Goal: Task Accomplishment & Management: Manage account settings

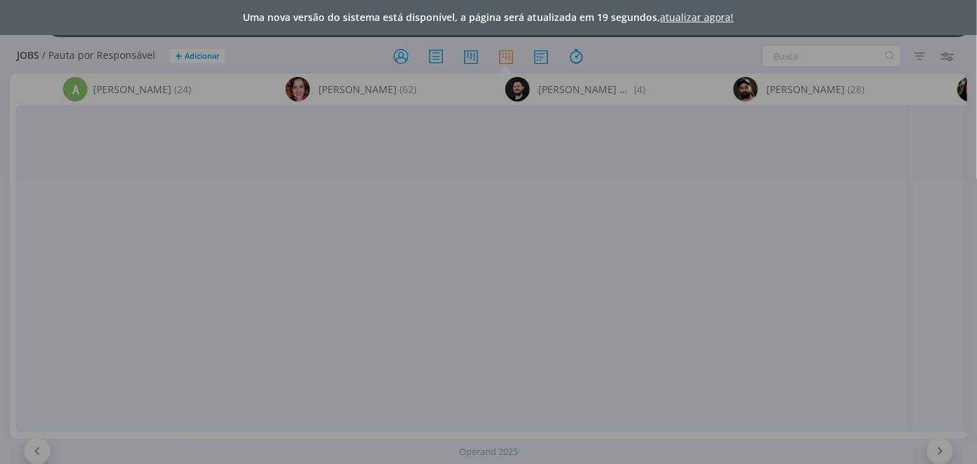
scroll to position [254, 0]
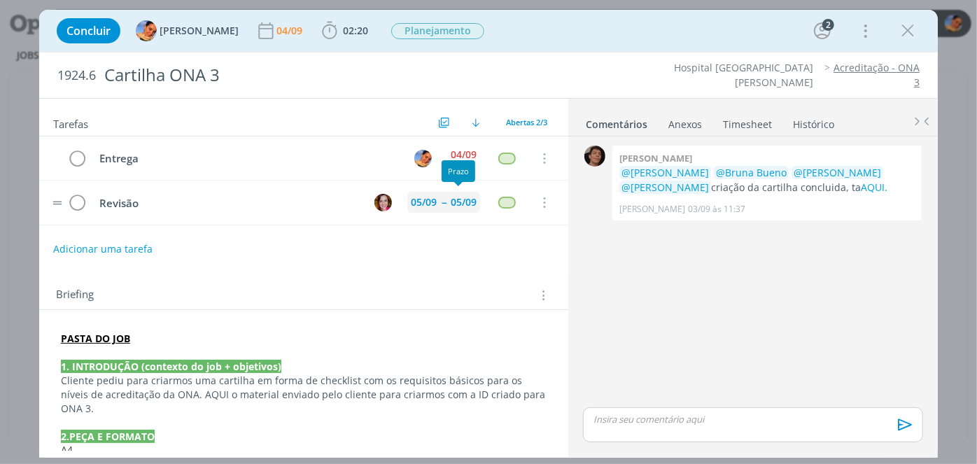
click at [442, 197] on span "--" at bounding box center [444, 202] width 4 height 10
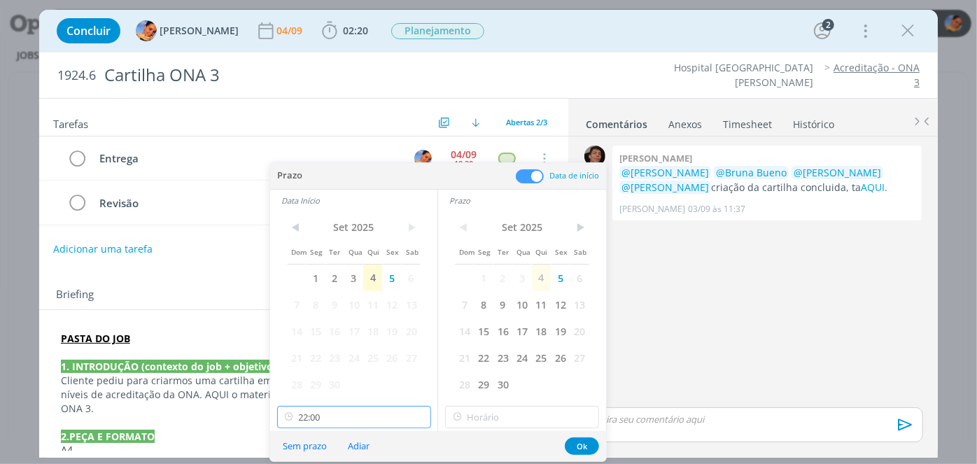
click at [377, 416] on input "22:00" at bounding box center [354, 417] width 154 height 22
type input "11:00"
click at [490, 416] on input "22:00" at bounding box center [522, 417] width 154 height 22
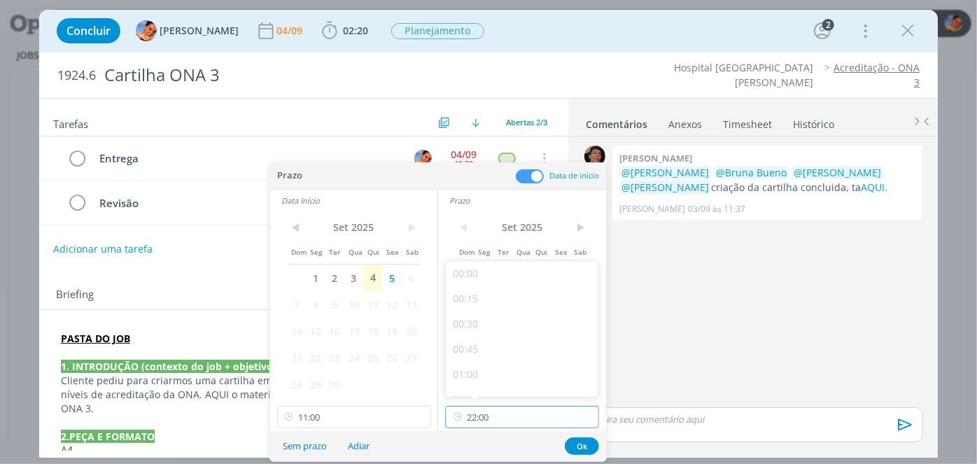
scroll to position [2111, 0]
type input "11:30"
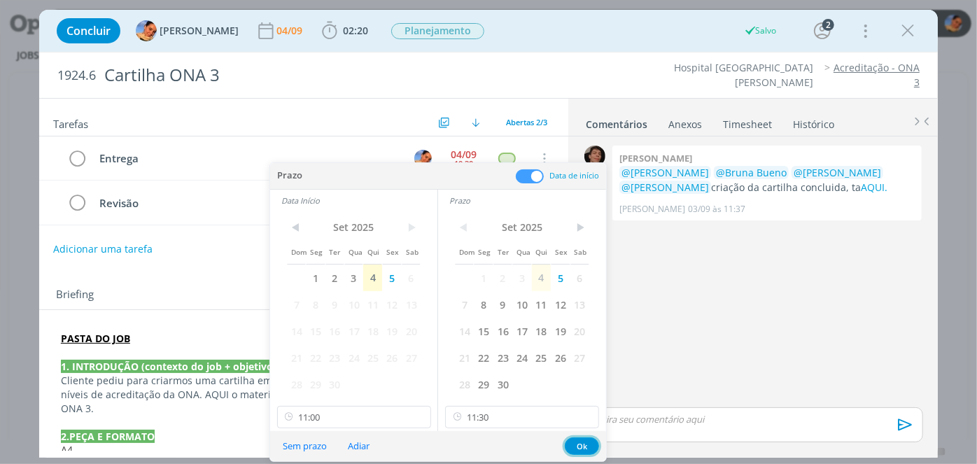
click at [585, 442] on button "Ok" at bounding box center [582, 445] width 34 height 17
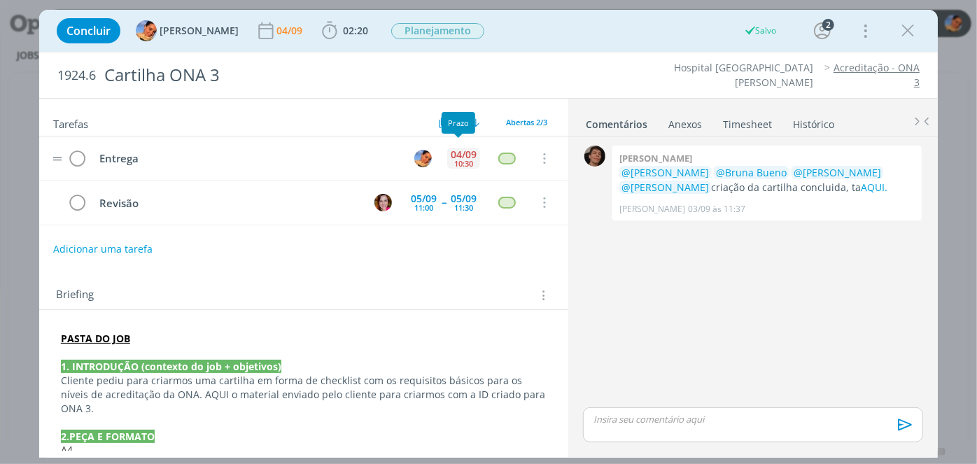
click at [456, 155] on div "04/09" at bounding box center [464, 155] width 26 height 10
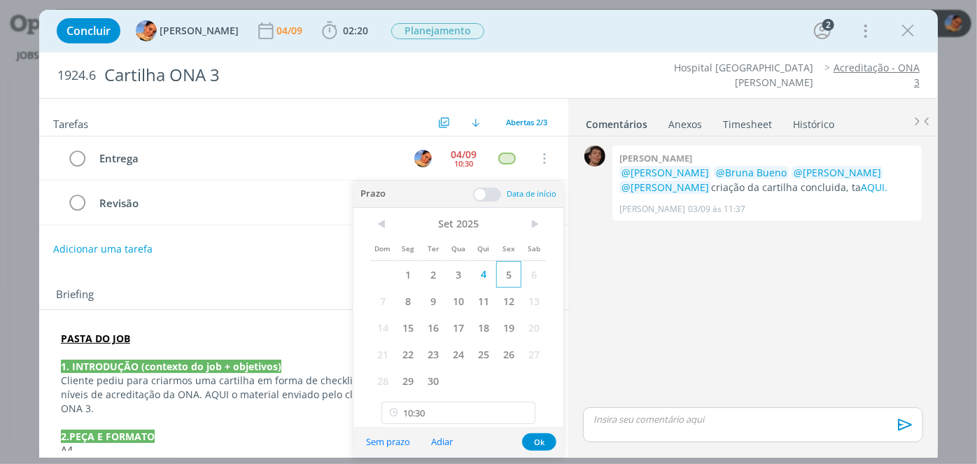
click at [508, 283] on span "5" at bounding box center [508, 274] width 25 height 27
click at [479, 402] on input "10:30" at bounding box center [458, 413] width 154 height 22
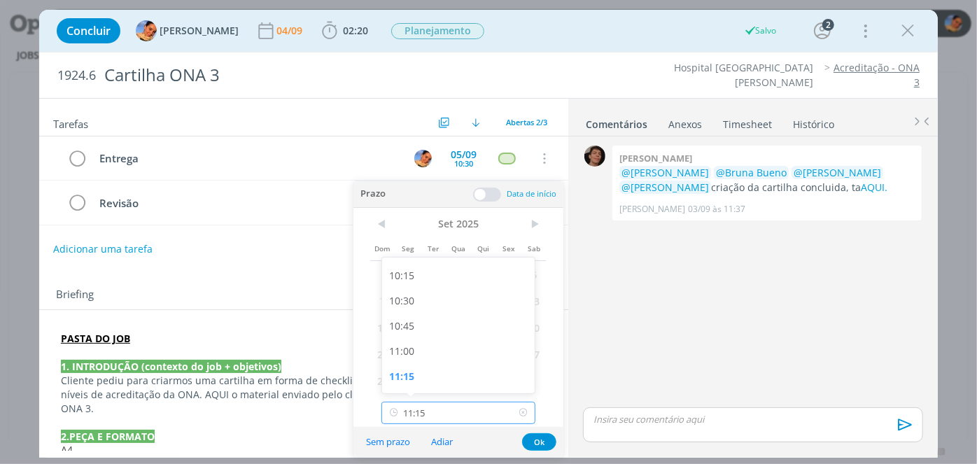
type input "11:30"
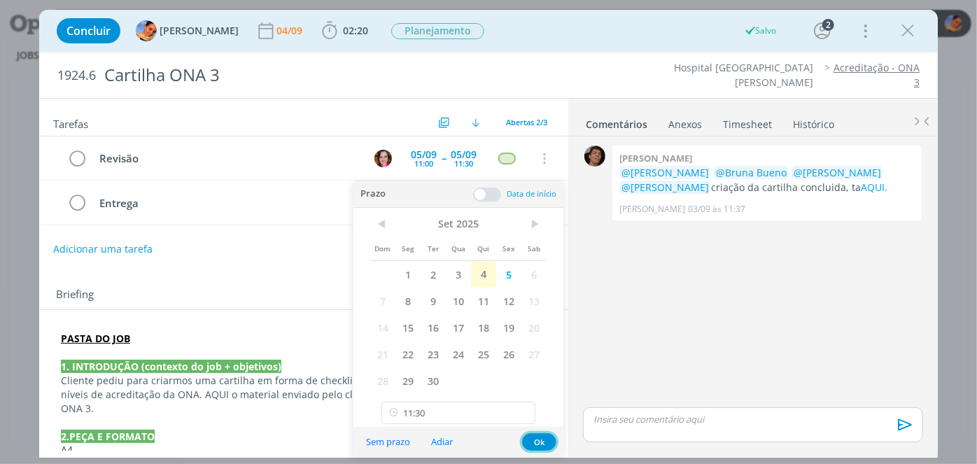
click at [533, 436] on button "Ok" at bounding box center [539, 441] width 34 height 17
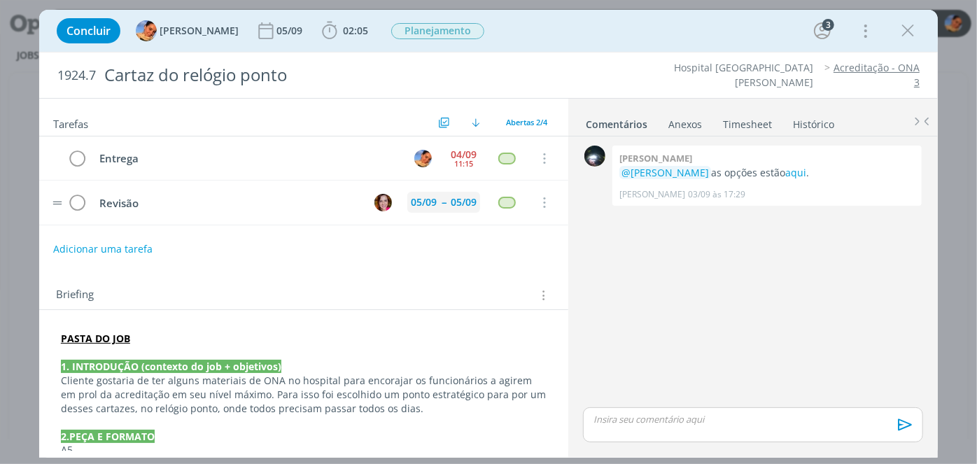
click at [440, 198] on div "05/09 -- 05/09" at bounding box center [443, 202] width 73 height 21
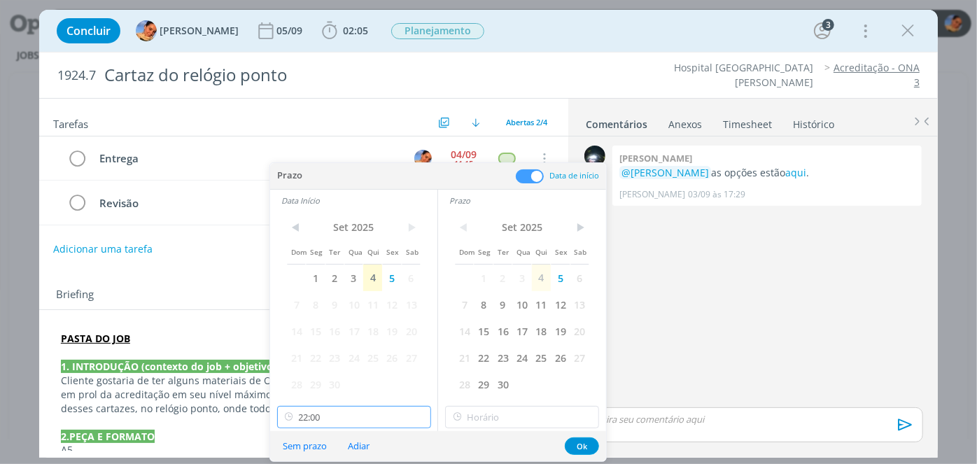
click at [385, 407] on input "22:00" at bounding box center [354, 417] width 154 height 22
type input "11:30"
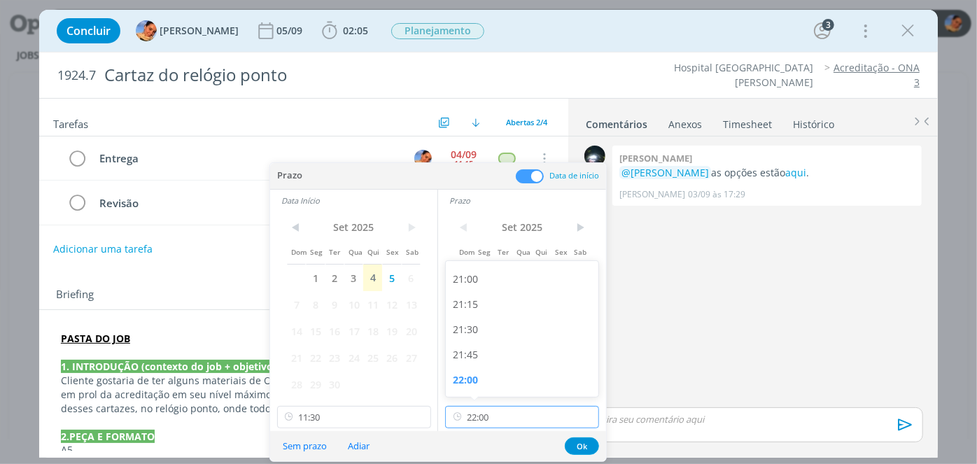
click at [489, 419] on input "22:00" at bounding box center [522, 417] width 154 height 22
type input "12:00"
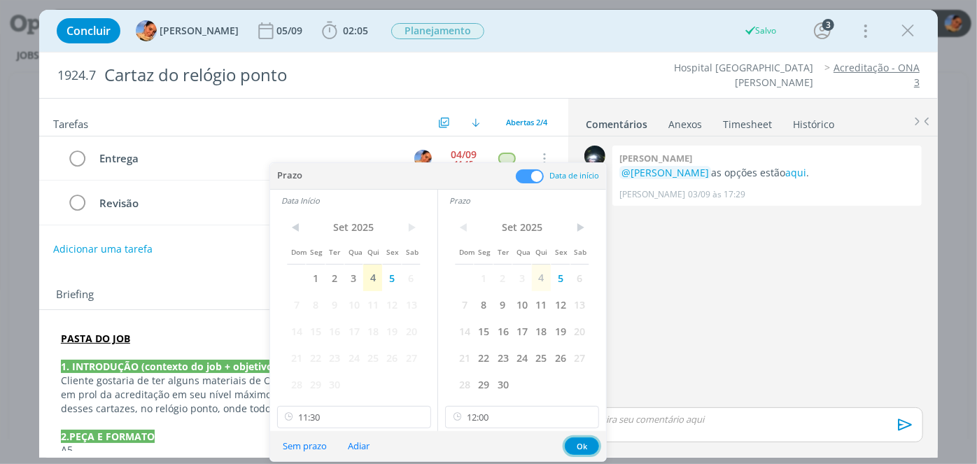
click at [586, 447] on button "Ok" at bounding box center [582, 445] width 34 height 17
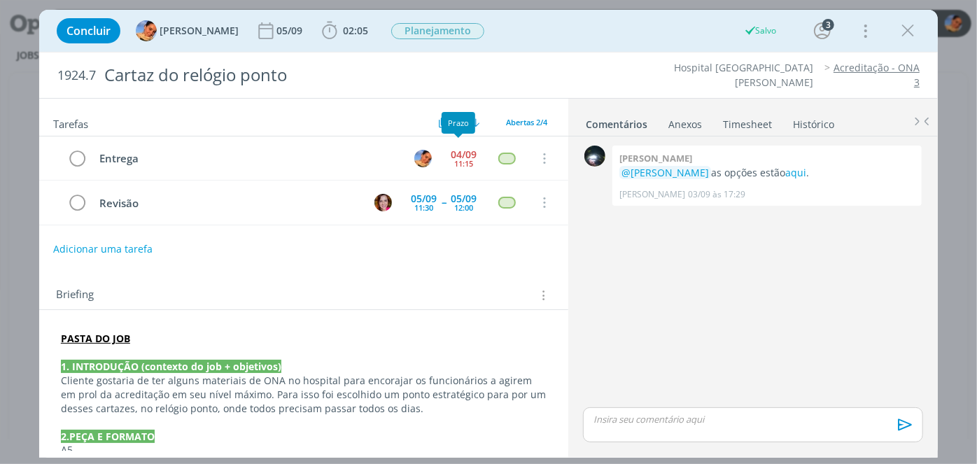
click at [453, 156] on body "Projetos Jobs Propostas Produção Mídia Financeiro Cadastros Relatórios +99 Noti…" at bounding box center [488, 232] width 977 height 464
click at [459, 165] on div "11:15" at bounding box center [463, 164] width 19 height 8
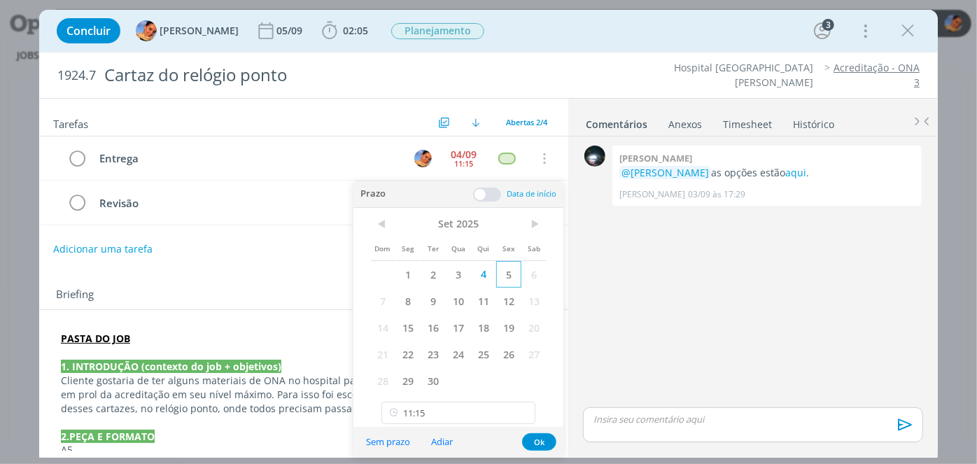
click at [512, 279] on span "5" at bounding box center [508, 274] width 25 height 27
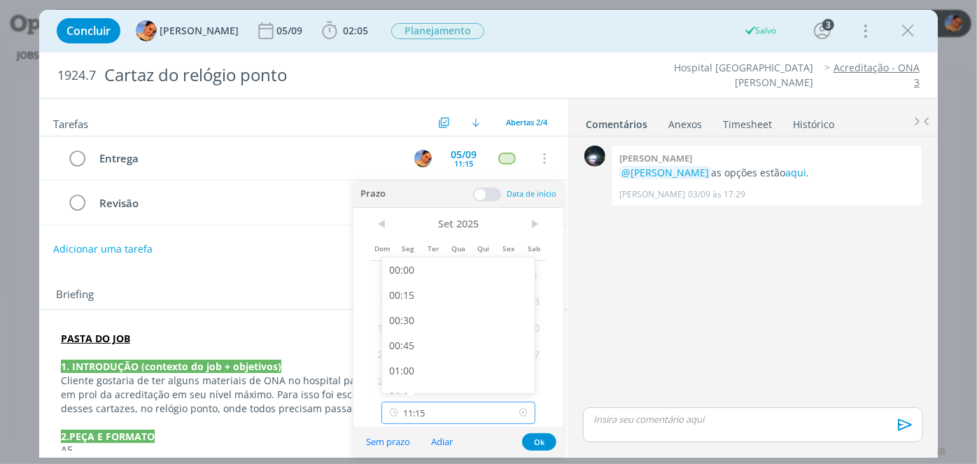
click at [436, 406] on input "11:15" at bounding box center [458, 413] width 154 height 22
type input "12:00"
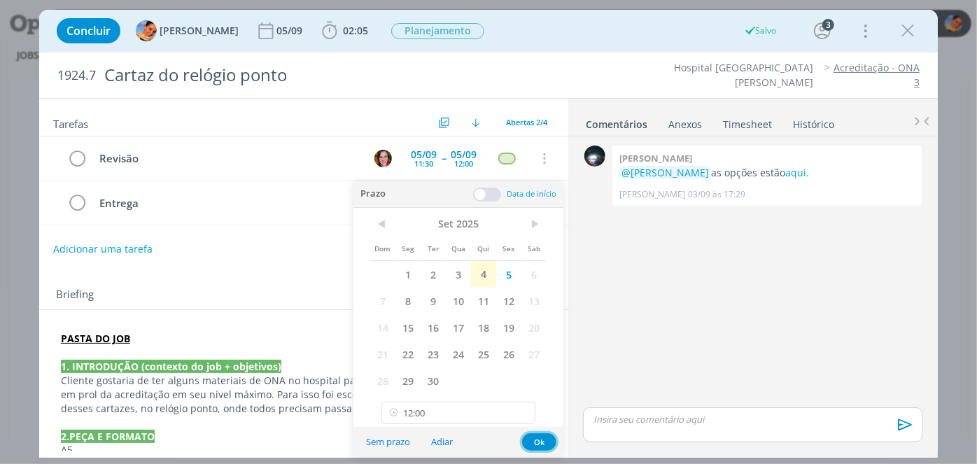
click at [542, 443] on button "Ok" at bounding box center [539, 441] width 34 height 17
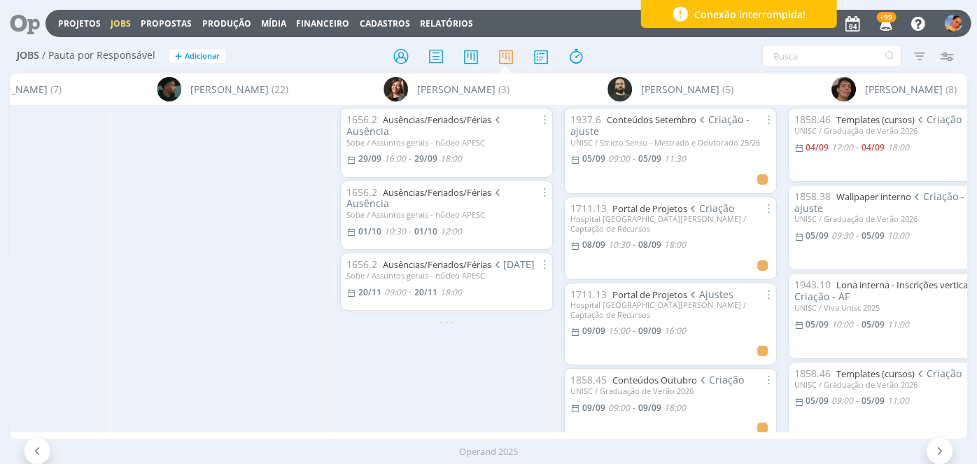
scroll to position [0, 2092]
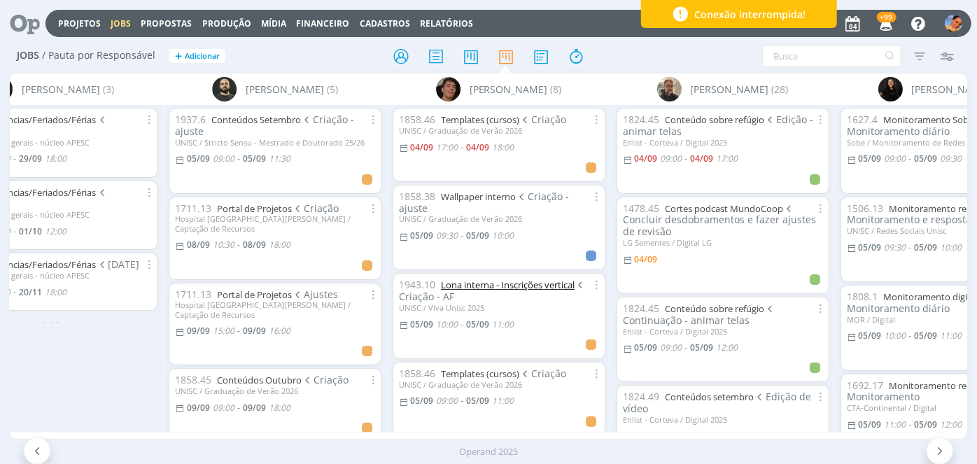
click at [459, 290] on link "Lona interna - Inscrições vertical" at bounding box center [508, 285] width 134 height 13
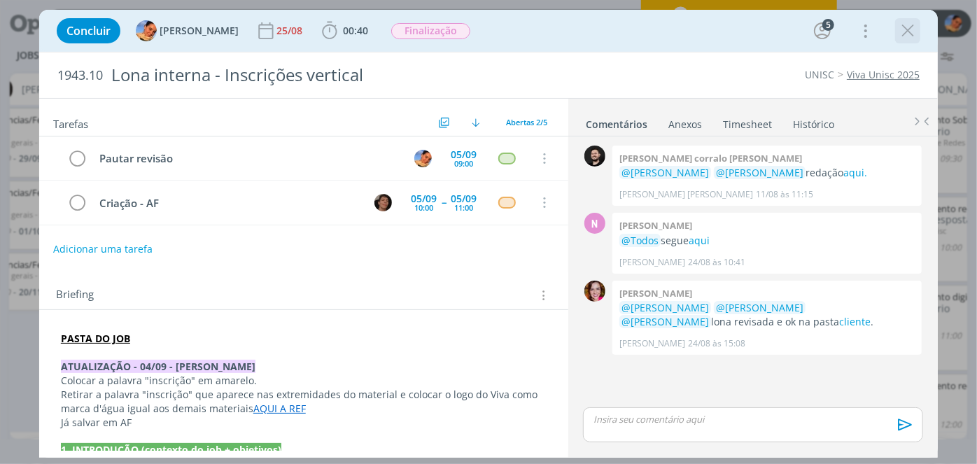
click at [913, 38] on icon "dialog" at bounding box center [907, 30] width 21 height 21
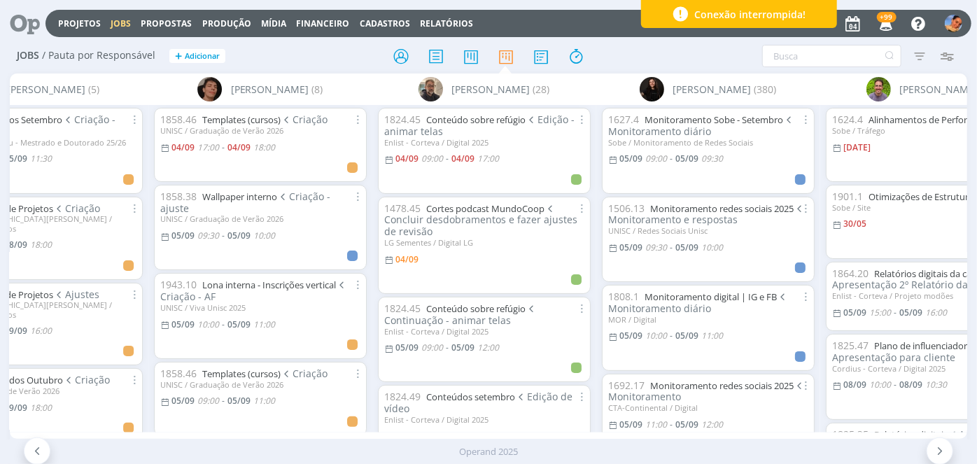
scroll to position [0, 2333]
click at [233, 286] on link "Lona interna - Inscrições vertical" at bounding box center [267, 285] width 134 height 13
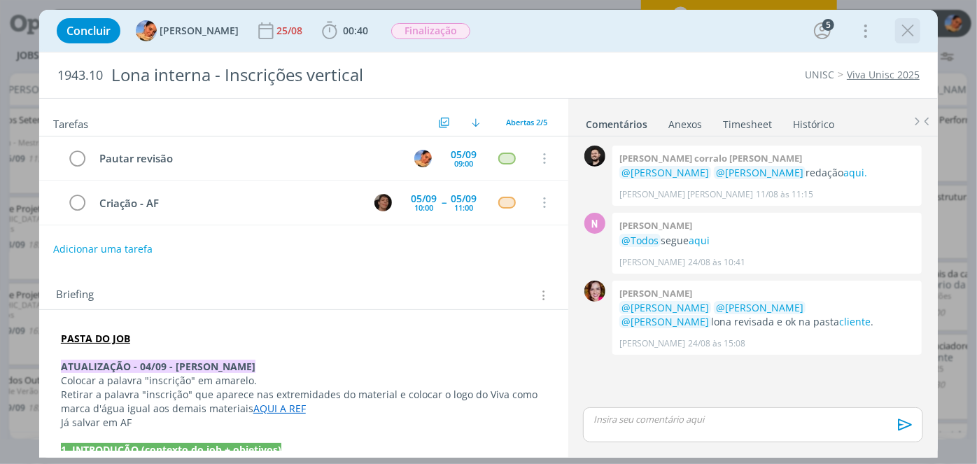
click at [905, 36] on icon "dialog" at bounding box center [907, 30] width 21 height 21
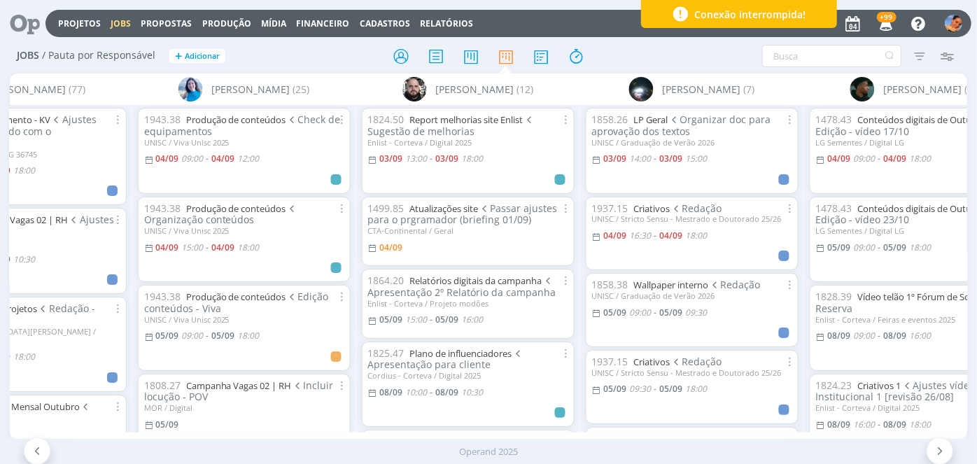
scroll to position [0, 1005]
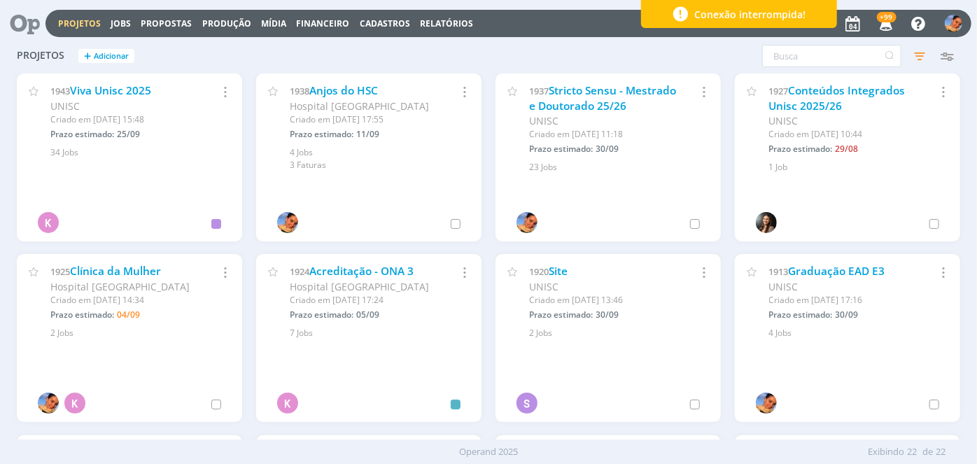
drag, startPoint x: 0, startPoint y: 0, endPoint x: 14, endPoint y: 31, distance: 34.5
click at [14, 31] on icon at bounding box center [20, 23] width 29 height 27
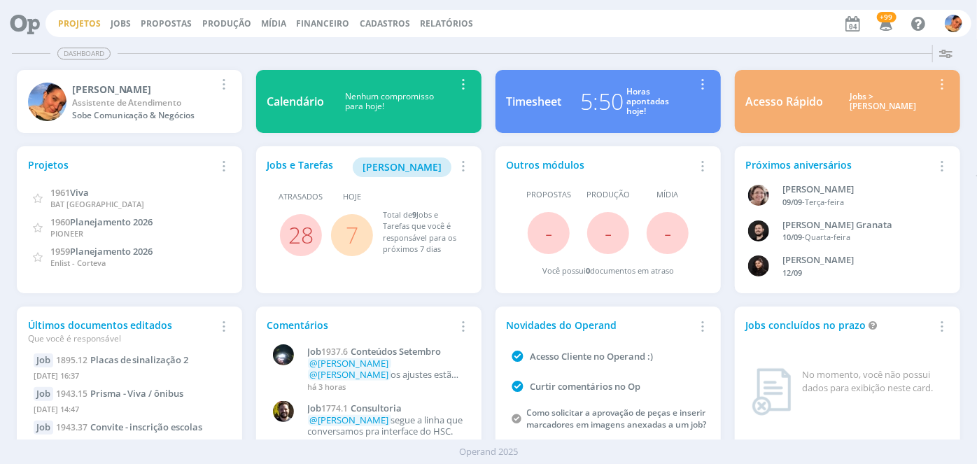
click at [80, 22] on link "Projetos" at bounding box center [79, 23] width 43 height 12
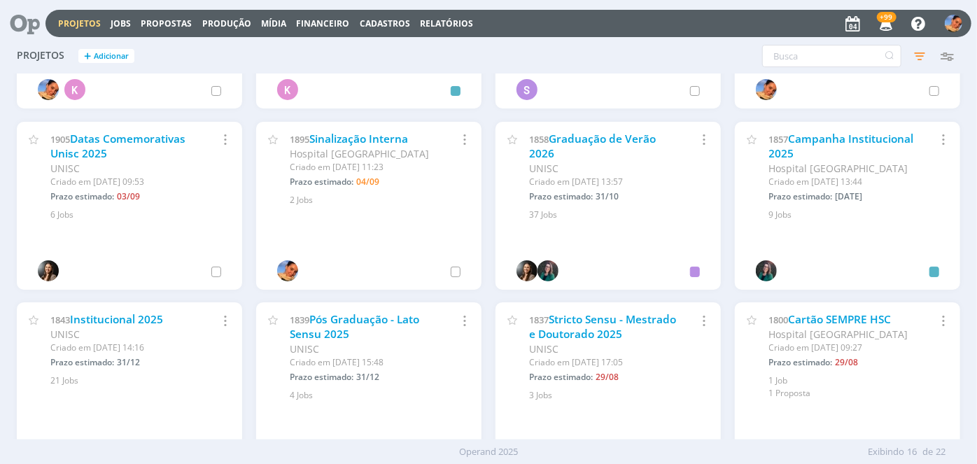
scroll to position [315, 0]
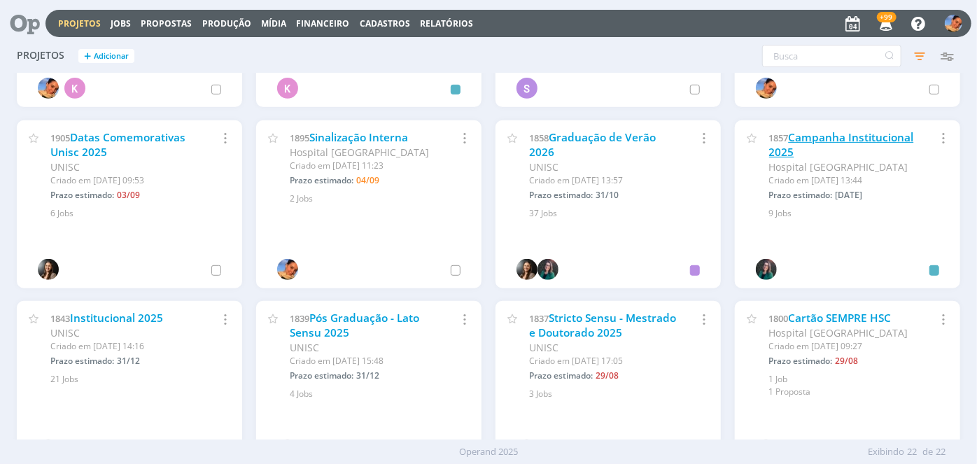
click at [807, 148] on link "Campanha Institucional 2025" at bounding box center [841, 145] width 145 height 30
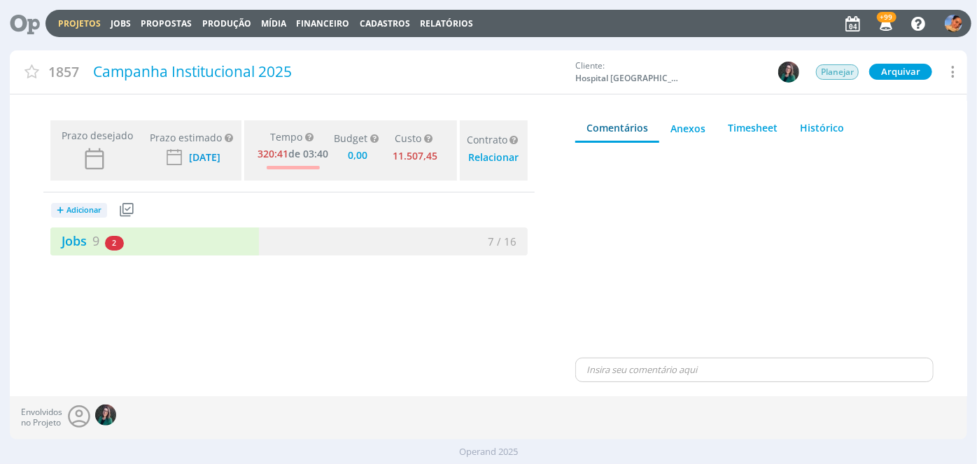
click at [807, 148] on div "Nenhum comentário encontrado Clique no campo abaixo para adicionar um comentári…" at bounding box center [754, 269] width 358 height 252
type input "0,00"
click at [403, 219] on div "+ Adicionar Projetos Jobs Propostas Produção Mídia Receitas Despesas Jobs 9 2 a…" at bounding box center [288, 223] width 491 height 63
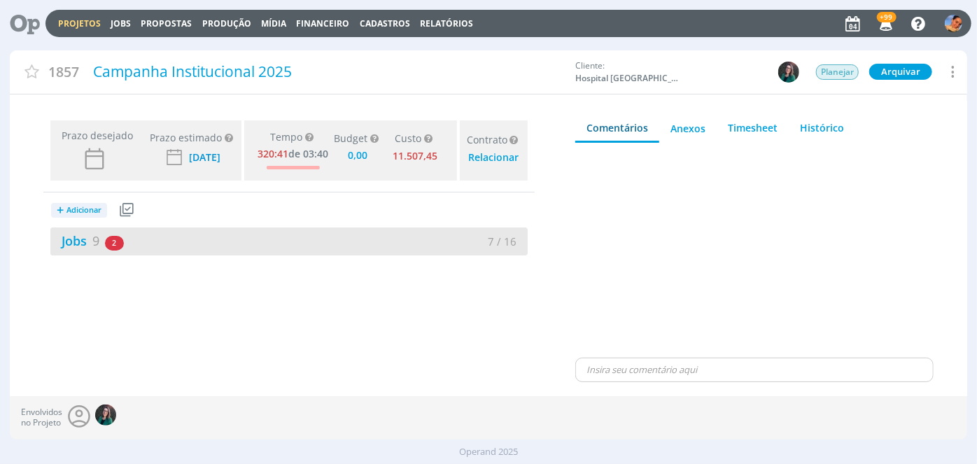
click at [379, 237] on div "7 / 16" at bounding box center [408, 242] width 239 height 16
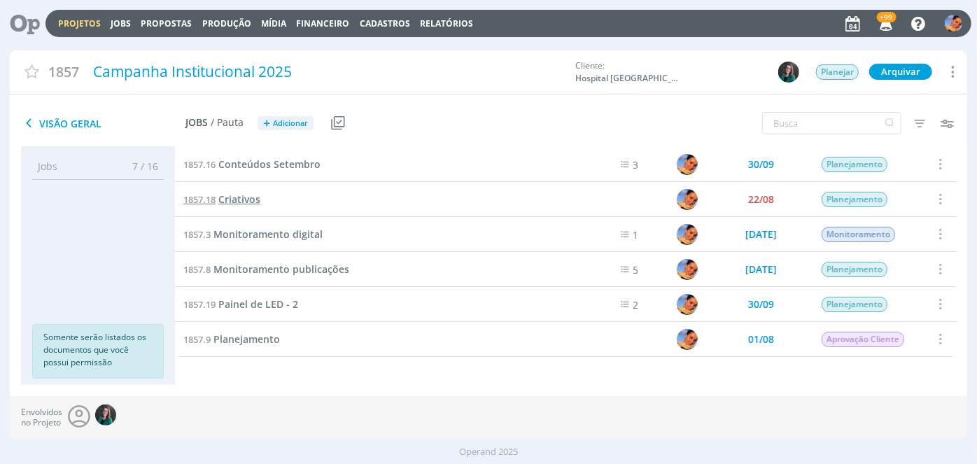
click at [241, 202] on span "Criativos" at bounding box center [239, 198] width 42 height 13
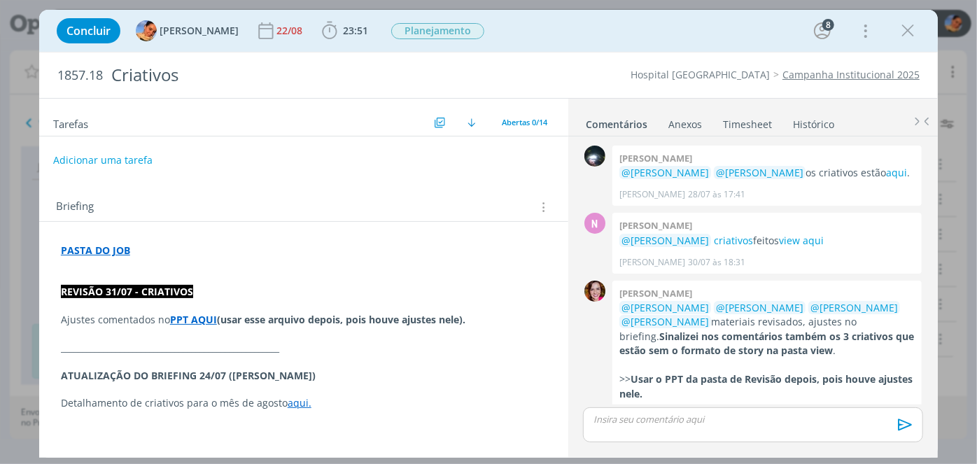
scroll to position [306, 0]
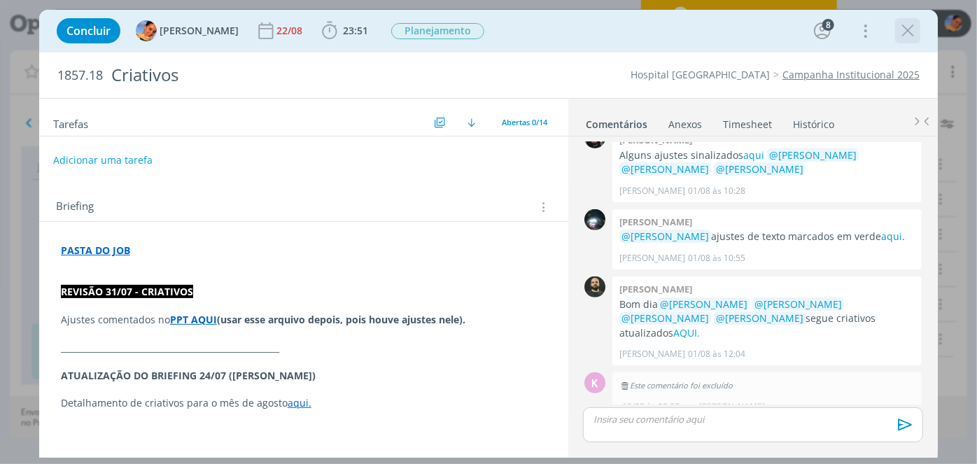
click at [911, 37] on icon "dialog" at bounding box center [907, 30] width 21 height 21
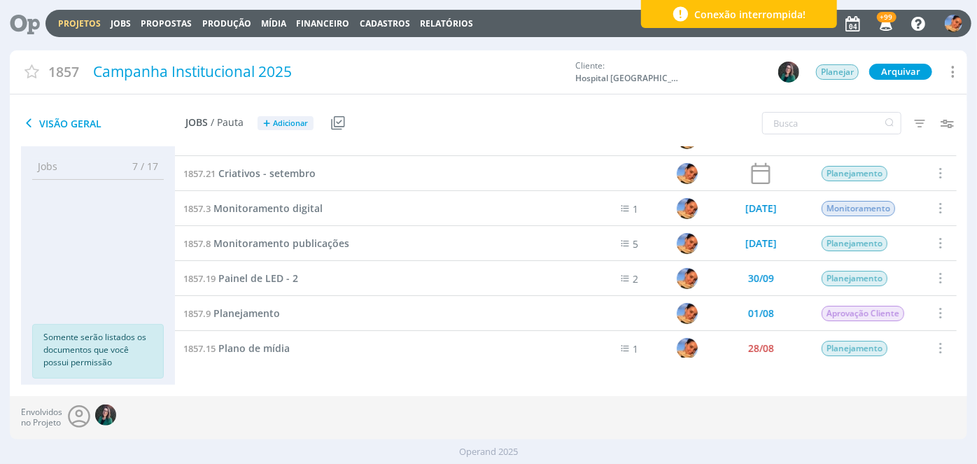
scroll to position [104, 0]
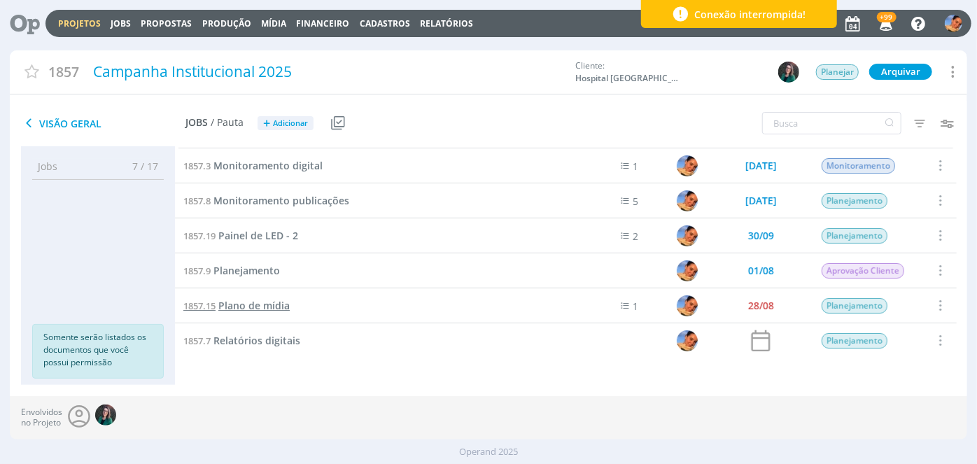
click at [283, 304] on span "Plano de mídia" at bounding box center [253, 305] width 71 height 13
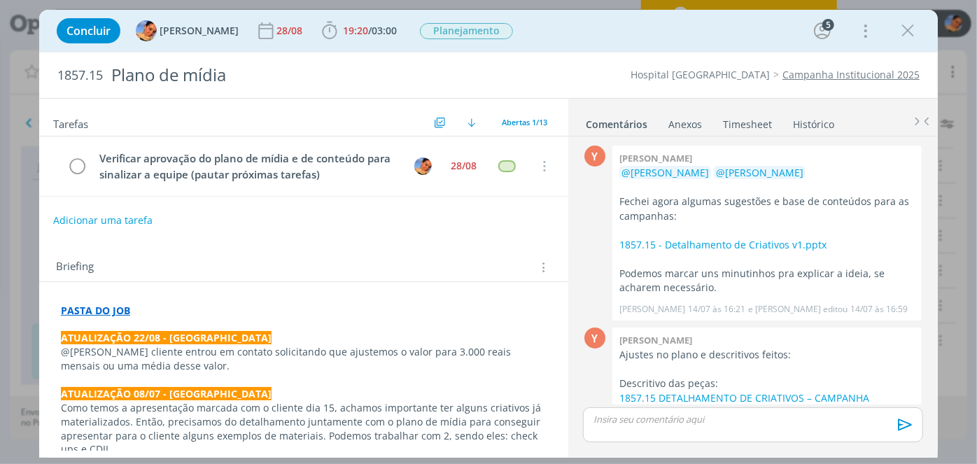
scroll to position [483, 0]
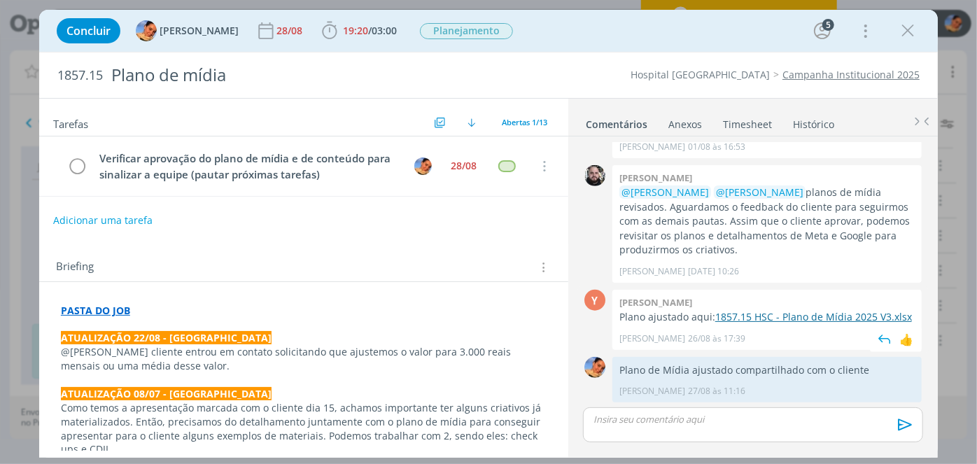
click at [831, 315] on link "1857.15 HSC - Plano de Mídia 2025 V3.xlsx" at bounding box center [813, 316] width 197 height 13
drag, startPoint x: 72, startPoint y: 162, endPoint x: 106, endPoint y: 148, distance: 37.0
click at [72, 162] on icon "dialog" at bounding box center [78, 166] width 20 height 21
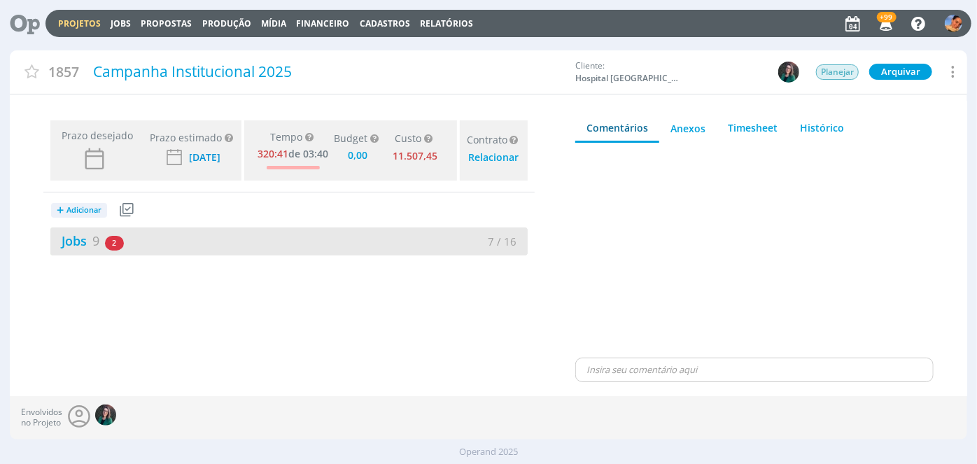
click at [218, 243] on div "Jobs 9 2 atrasados" at bounding box center [169, 241] width 239 height 19
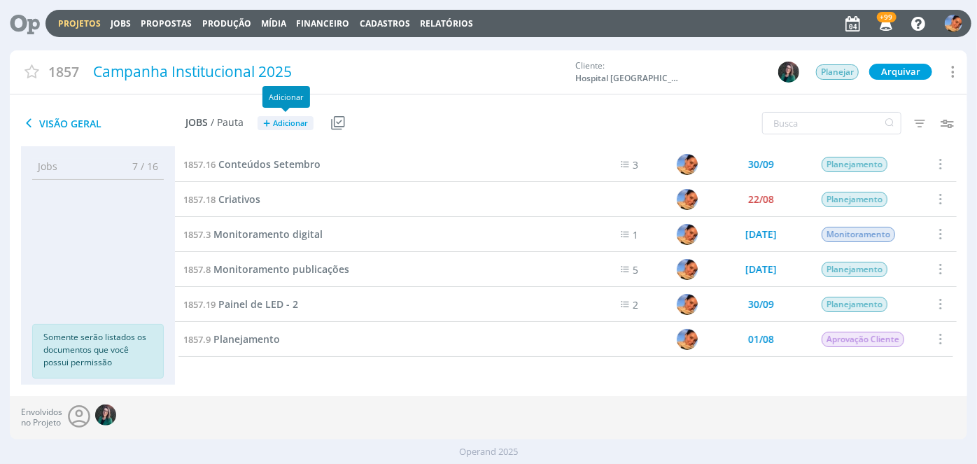
click at [287, 127] on span "Adicionar" at bounding box center [290, 123] width 35 height 9
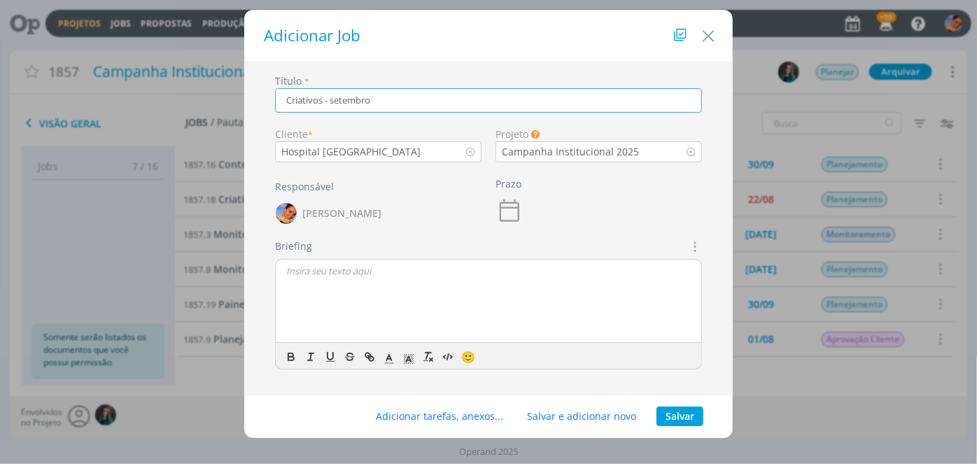
type input "Criativos - setembro"
click at [673, 420] on button "Salvar" at bounding box center [680, 417] width 47 height 20
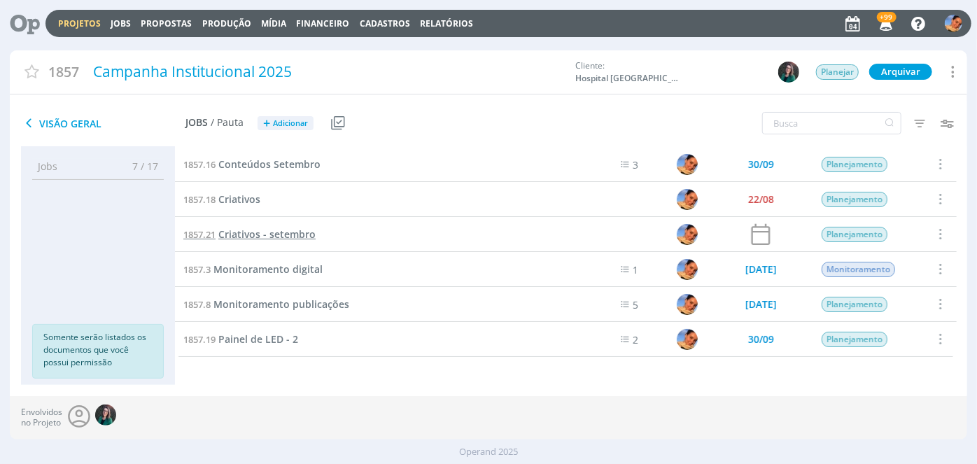
click at [270, 232] on span "Criativos - setembro" at bounding box center [266, 233] width 97 height 13
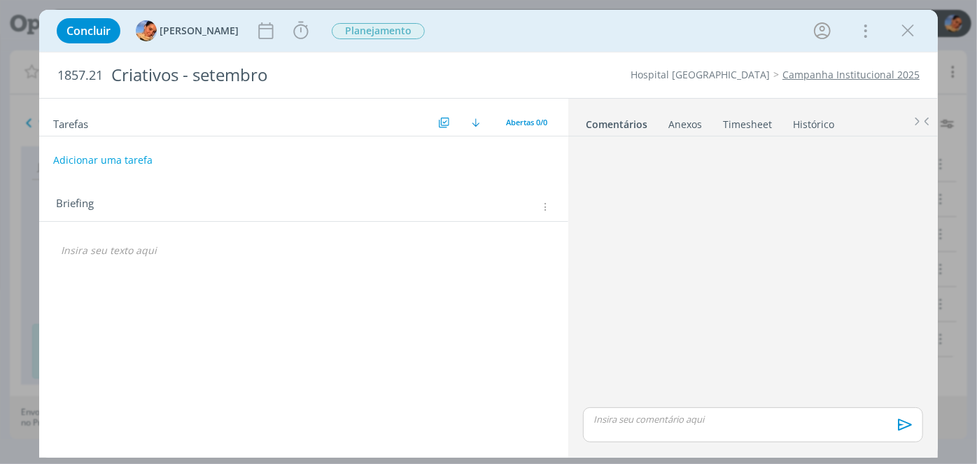
click at [545, 206] on icon "dialog" at bounding box center [544, 207] width 10 height 12
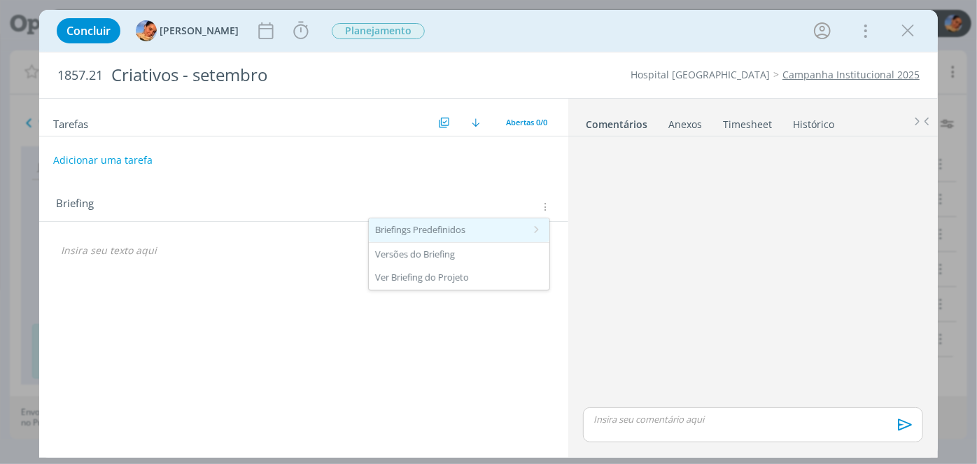
click at [535, 225] on icon at bounding box center [537, 230] width 13 height 11
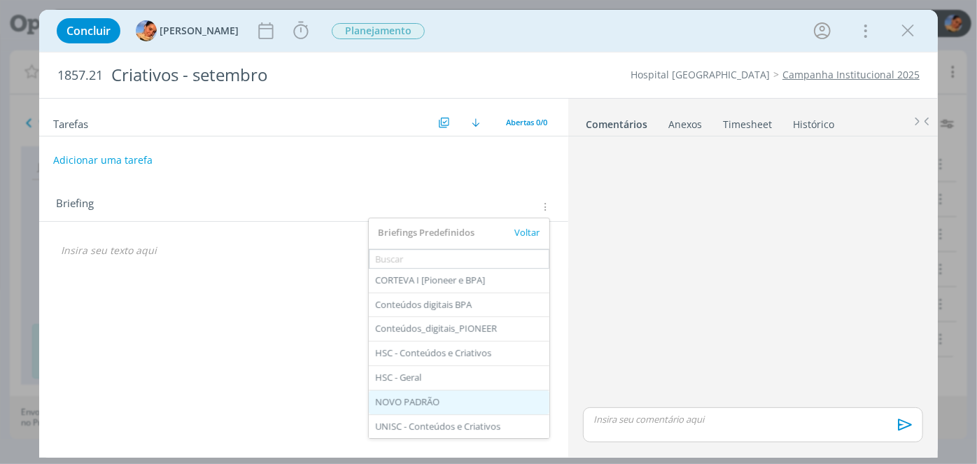
click at [480, 391] on div "NOVO PADRÃO" at bounding box center [459, 403] width 181 height 24
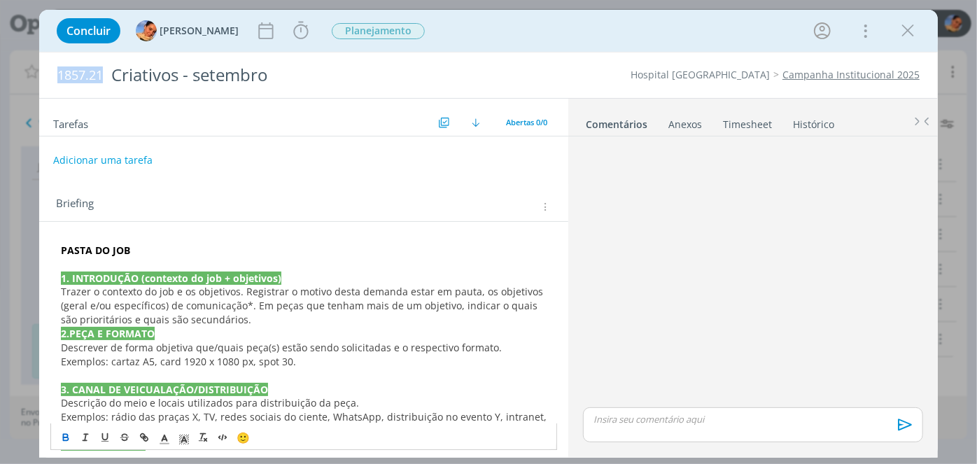
drag, startPoint x: 101, startPoint y: 71, endPoint x: 6, endPoint y: 78, distance: 95.4
click at [6, 78] on div "Concluir Luíza Santana Iniciar Apontar Data * 04/09/2025 Horas * 00:00 Tarefa S…" at bounding box center [488, 232] width 977 height 464
copy span "1857.21"
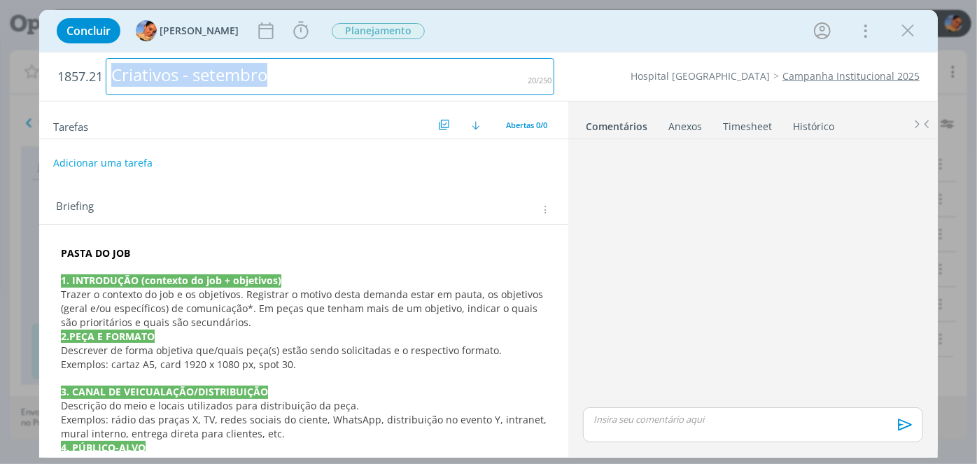
drag, startPoint x: 291, startPoint y: 79, endPoint x: 0, endPoint y: 58, distance: 291.9
click at [0, 58] on div "Concluir Luíza Santana Iniciar Apontar Data * 04/09/2025 Horas * 00:00 Tarefa S…" at bounding box center [488, 232] width 977 height 464
copy div "Criativos - setembro"
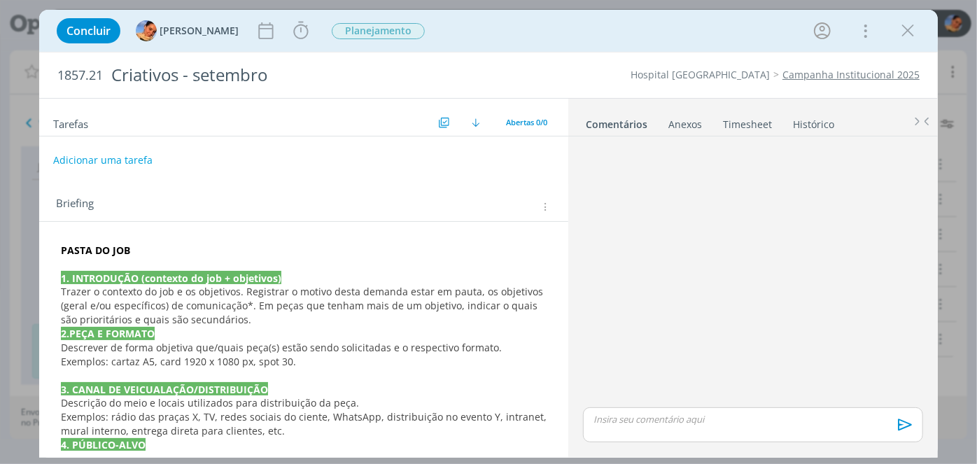
click at [419, 147] on div "Tarefas Usar Job de template Criar template a partir deste job Visualizar Templ…" at bounding box center [303, 274] width 529 height 351
drag, startPoint x: 148, startPoint y: 244, endPoint x: 74, endPoint y: 274, distance: 79.4
click at [24, 244] on div "Concluir Luíza Santana Iniciar Apontar Data * 04/09/2025 Horas * 00:00 Tarefa S…" at bounding box center [488, 232] width 977 height 464
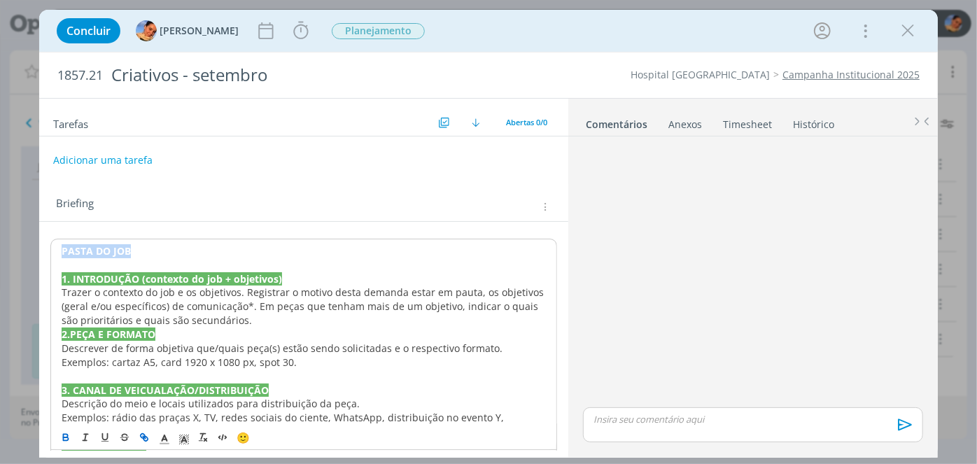
click at [149, 435] on icon "dialog" at bounding box center [144, 438] width 11 height 11
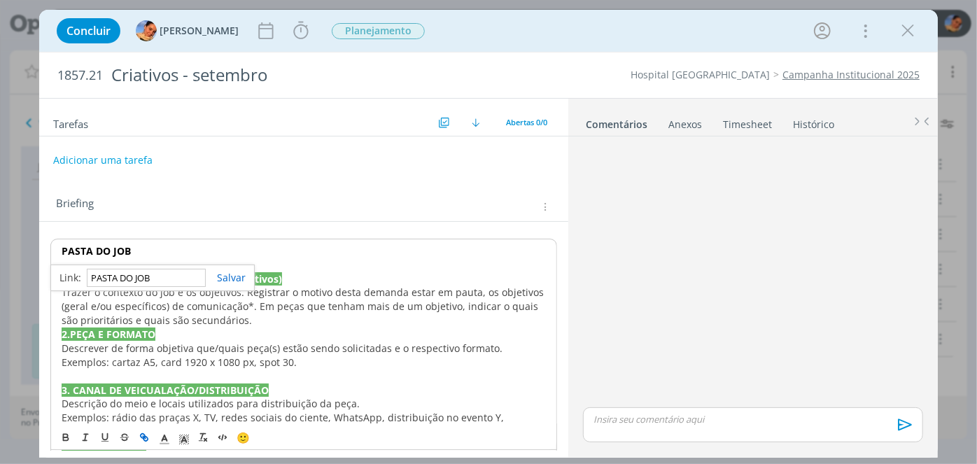
paste input "https://sobeae.sharepoint.com/:f:/s/SOBEAE/EgaeEwcnd5FBk-ybafrqgGUB0ldEJTDewD0s…"
type input "https://sobeae.sharepoint.com/:f:/s/SOBEAE/EgaeEwcnd5FBk-ybafrqgGUB0ldEJTDewD0s…"
click at [220, 274] on link "dialog" at bounding box center [226, 277] width 40 height 13
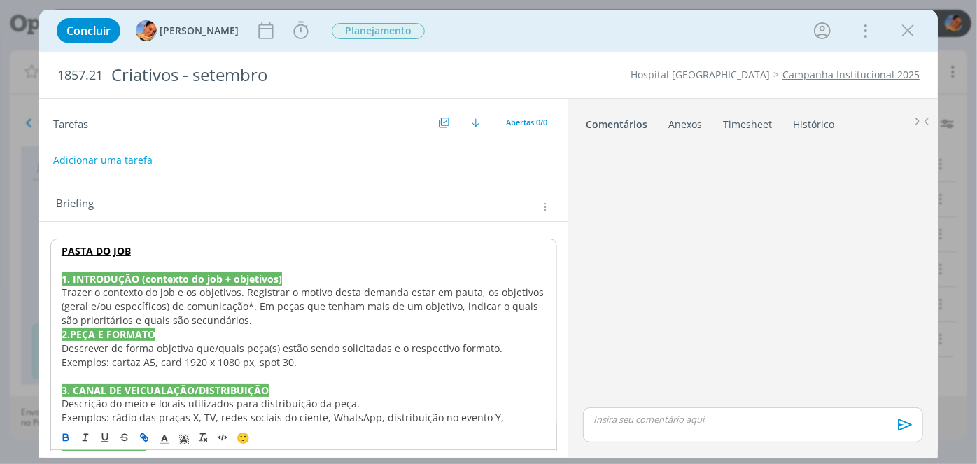
click at [283, 313] on p "Trazer o contexto do job e os objetivos. Registrar o motivo desta demanda estar…" at bounding box center [304, 307] width 484 height 42
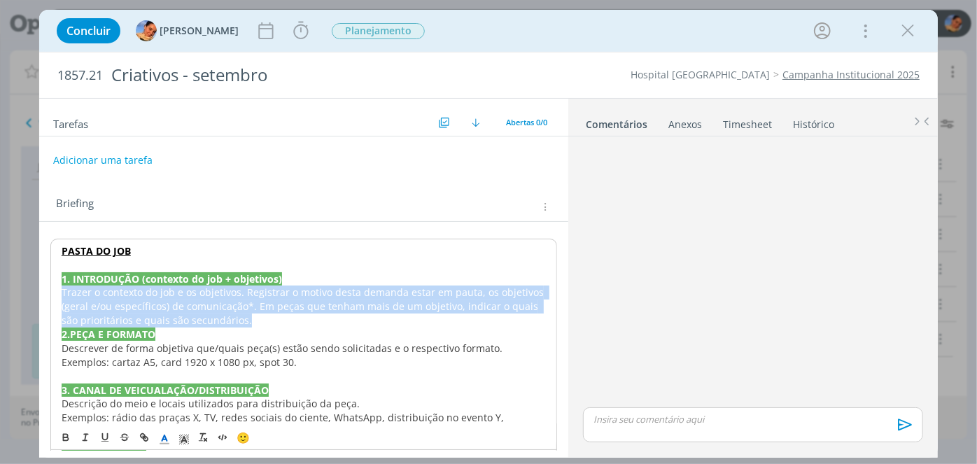
drag, startPoint x: 283, startPoint y: 313, endPoint x: 54, endPoint y: 294, distance: 229.6
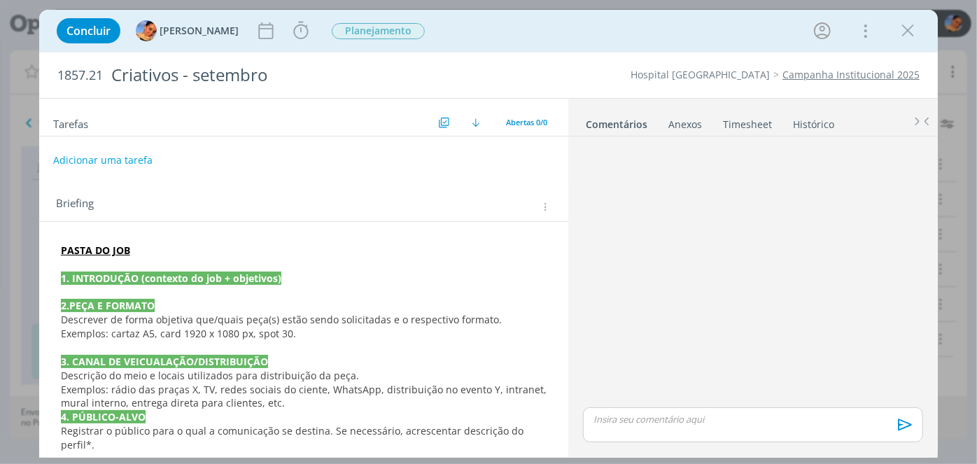
click at [283, 290] on p "dialog" at bounding box center [304, 292] width 486 height 14
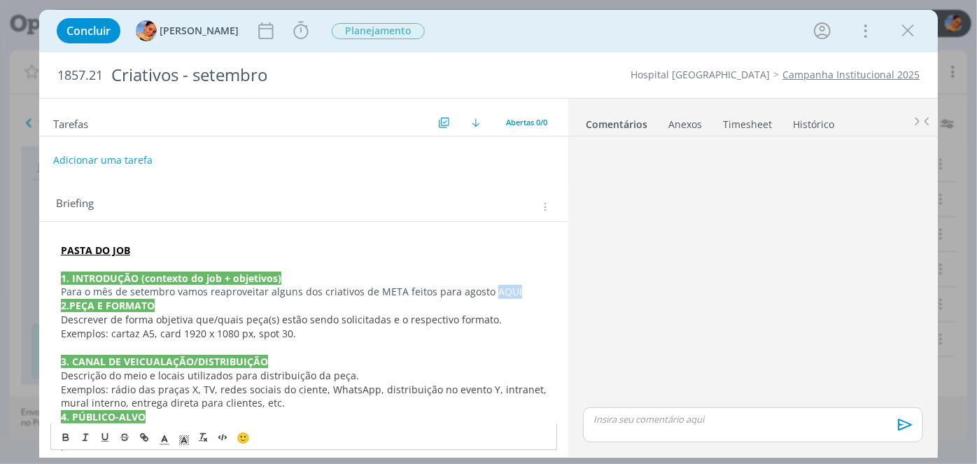
drag, startPoint x: 523, startPoint y: 292, endPoint x: 485, endPoint y: 294, distance: 37.9
click at [485, 294] on p "Para o mês de setembro vamos reaproveitar alguns dos criativos de META feitos p…" at bounding box center [304, 292] width 486 height 14
click at [146, 434] on icon "dialog" at bounding box center [144, 438] width 11 height 11
paste input "https://sobeae.sharepoint.com/:f:/s/SOBEAE/EpTPIdP2B2ZJma_M3I1G-K0BwnC77N8gLloj…"
click at [530, 316] on link "dialog" at bounding box center [524, 318] width 40 height 13
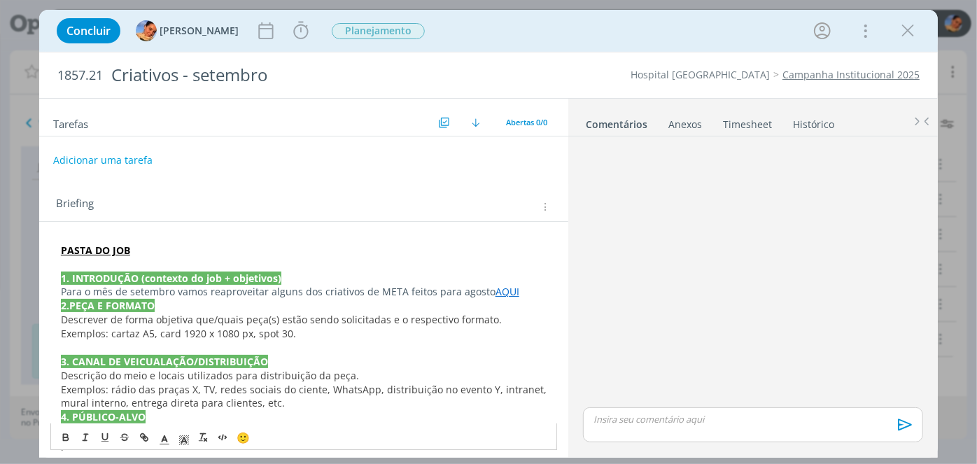
click at [531, 292] on p "Para o mês de setembro vamos reaproveitar alguns dos criativos de META feitos p…" at bounding box center [304, 292] width 486 height 14
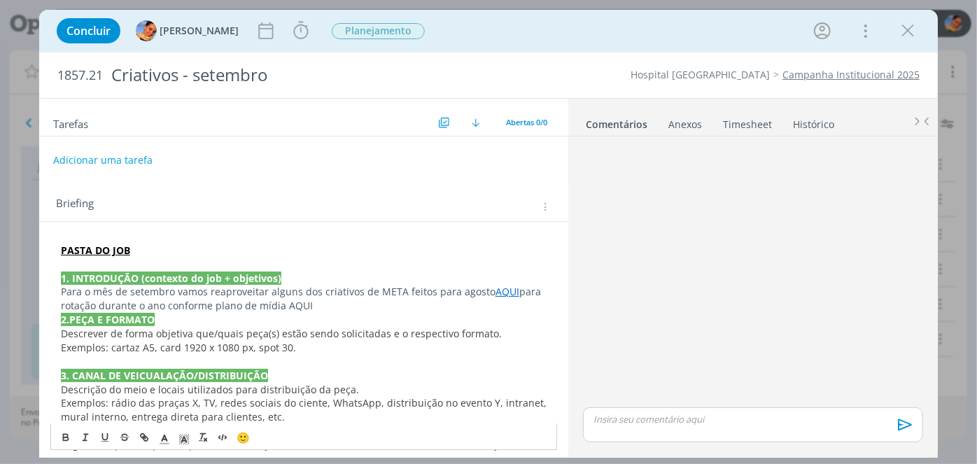
drag, startPoint x: 320, startPoint y: 305, endPoint x: 286, endPoint y: 310, distance: 34.0
click at [286, 310] on p "Para o mês de setembro vamos reaproveitar alguns dos criativos de META feitos p…" at bounding box center [304, 299] width 486 height 28
drag, startPoint x: 281, startPoint y: 304, endPoint x: 311, endPoint y: 302, distance: 29.5
click at [311, 302] on p "Para o mês de setembro vamos reaproveitar alguns dos criativos de META feitos p…" at bounding box center [304, 299] width 486 height 28
click at [153, 435] on button "dialog" at bounding box center [145, 438] width 20 height 17
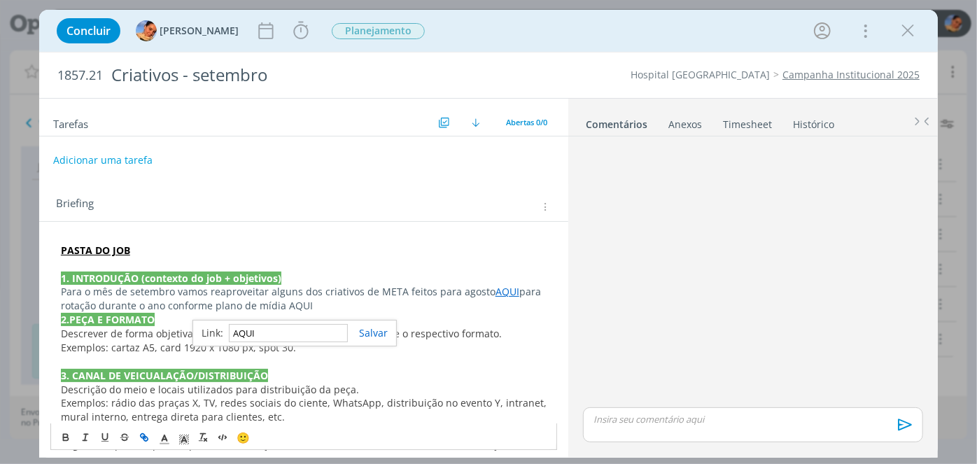
paste input "https://app4.operand.com.br/jobs/14140"
type input "https://app4.operand.com.br/jobs/14140"
click at [374, 332] on link "dialog" at bounding box center [368, 332] width 40 height 13
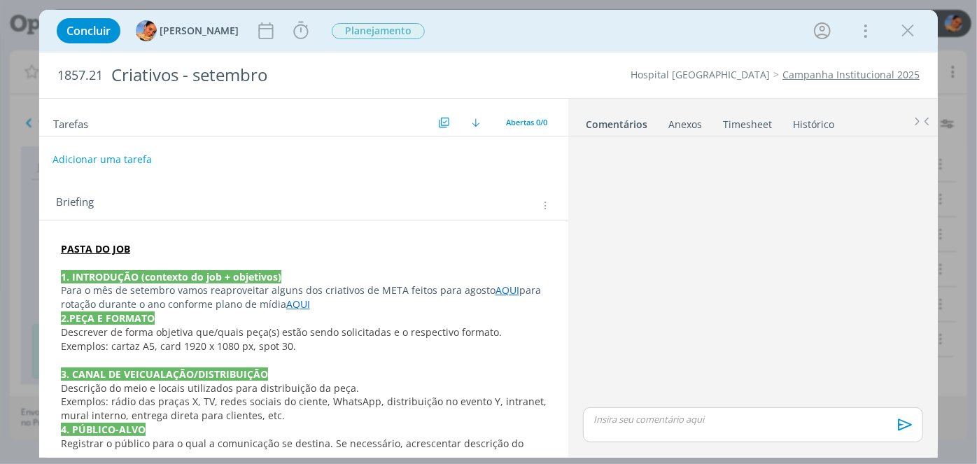
click at [107, 155] on button "Adicionar uma tarefa" at bounding box center [101, 160] width 99 height 24
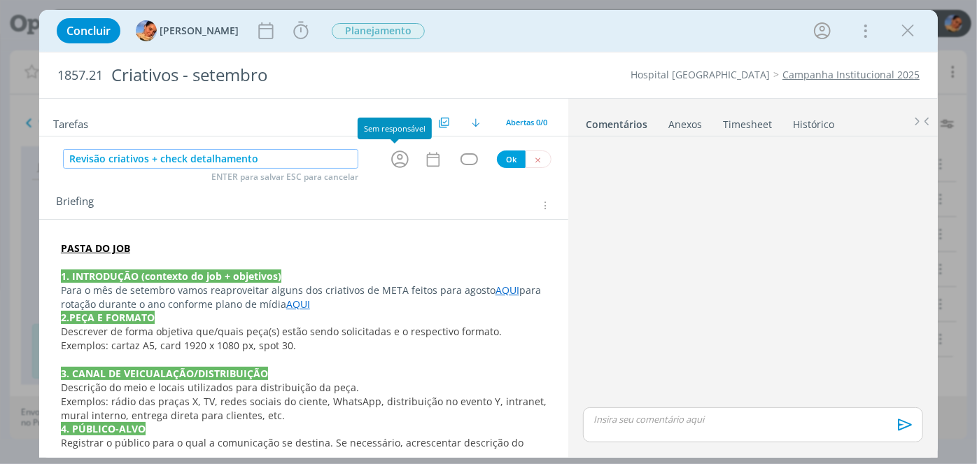
click at [389, 161] on icon "dialog" at bounding box center [400, 159] width 22 height 22
type input "Revisão criativos + check detalhamentog"
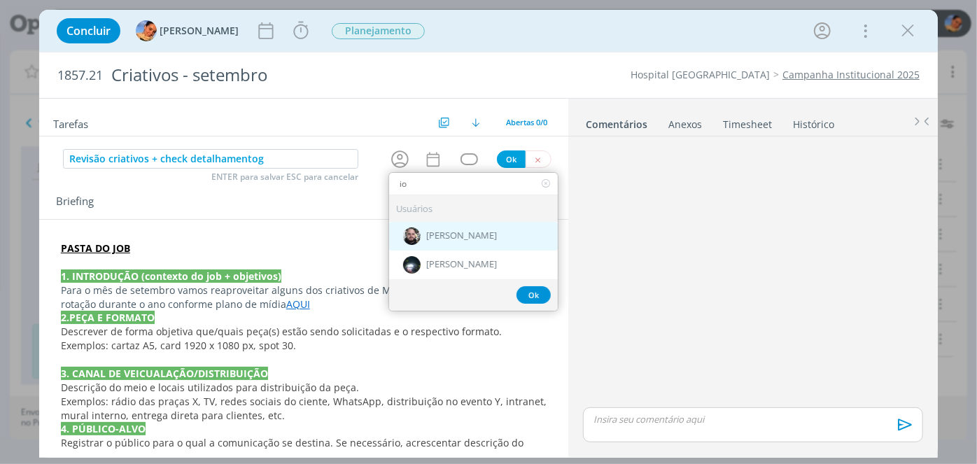
type input "io"
click at [493, 233] on div "[PERSON_NAME]" at bounding box center [473, 236] width 169 height 29
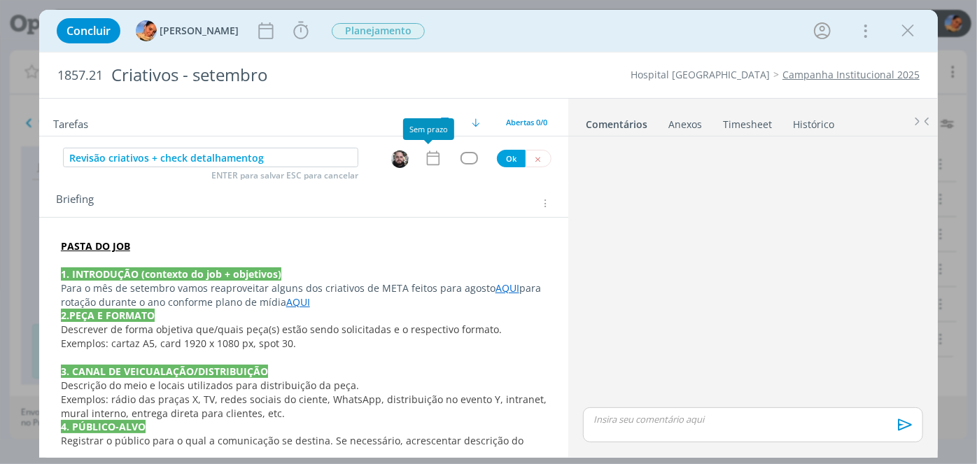
click at [429, 143] on div at bounding box center [428, 142] width 8 height 4
click at [426, 159] on icon "dialog" at bounding box center [433, 158] width 18 height 18
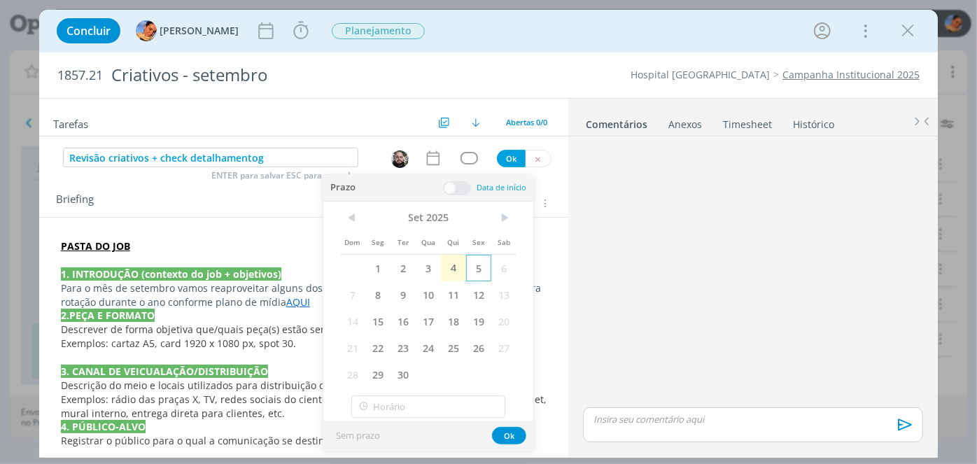
click at [482, 262] on span "5" at bounding box center [478, 268] width 25 height 27
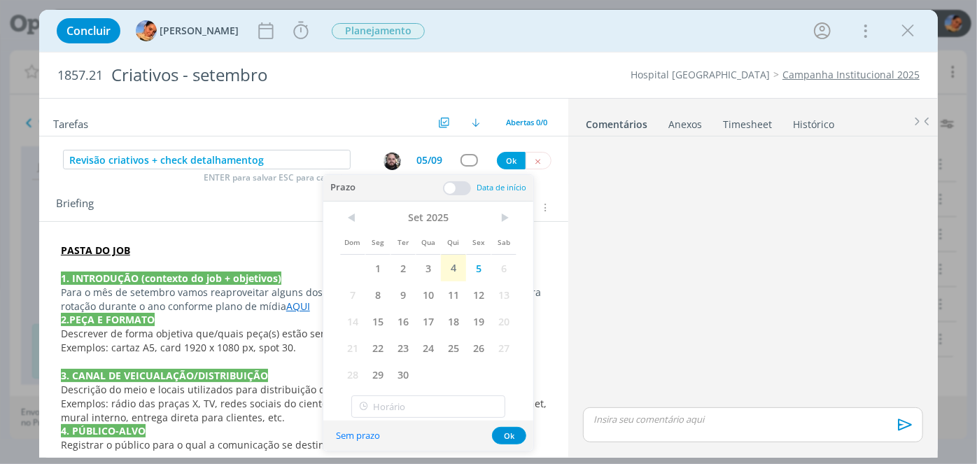
click at [455, 187] on span at bounding box center [457, 188] width 28 height 14
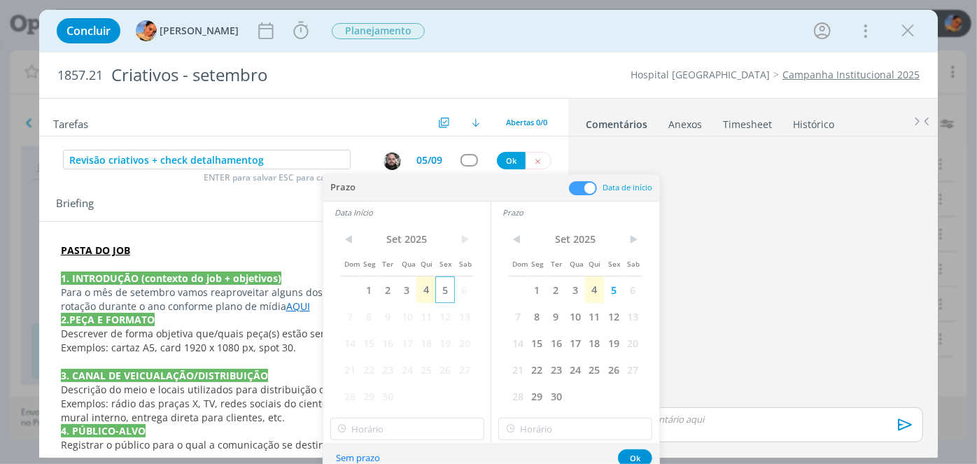
click at [442, 291] on span "5" at bounding box center [444, 289] width 19 height 27
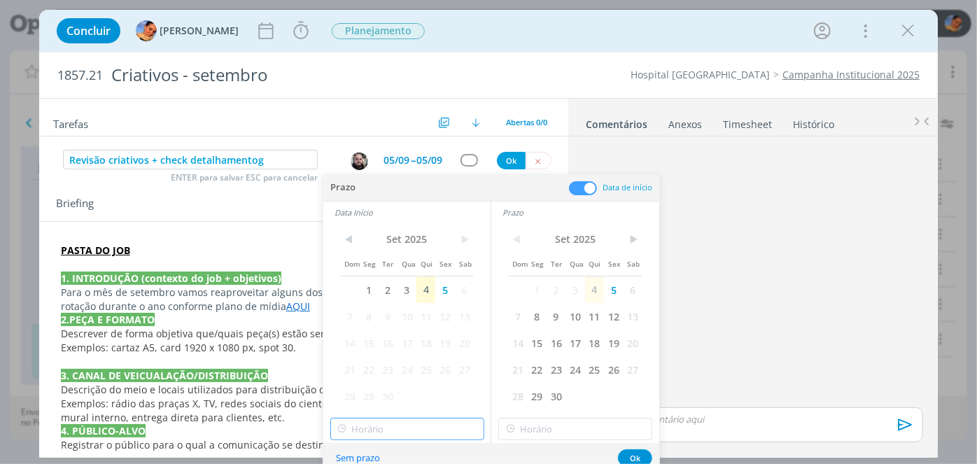
click at [416, 426] on input "text" at bounding box center [407, 429] width 154 height 22
type input "09:00"
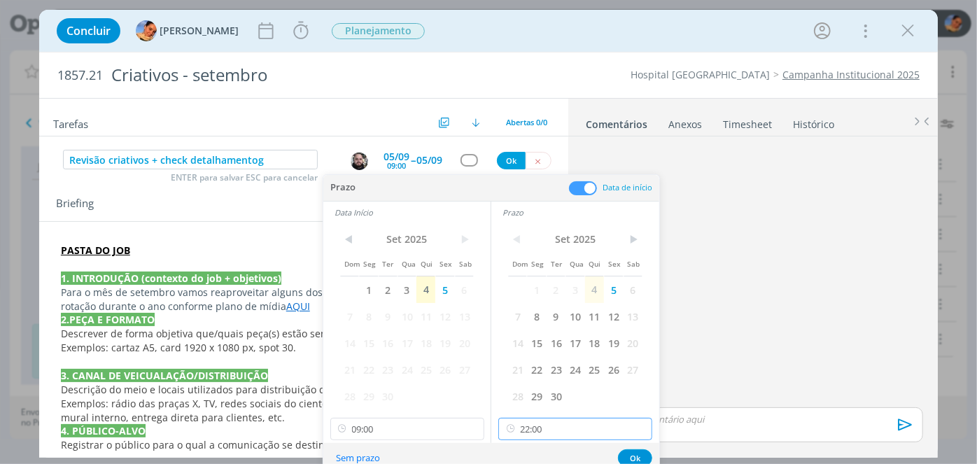
click at [533, 430] on input "22:00" at bounding box center [575, 429] width 154 height 22
type input "11:00"
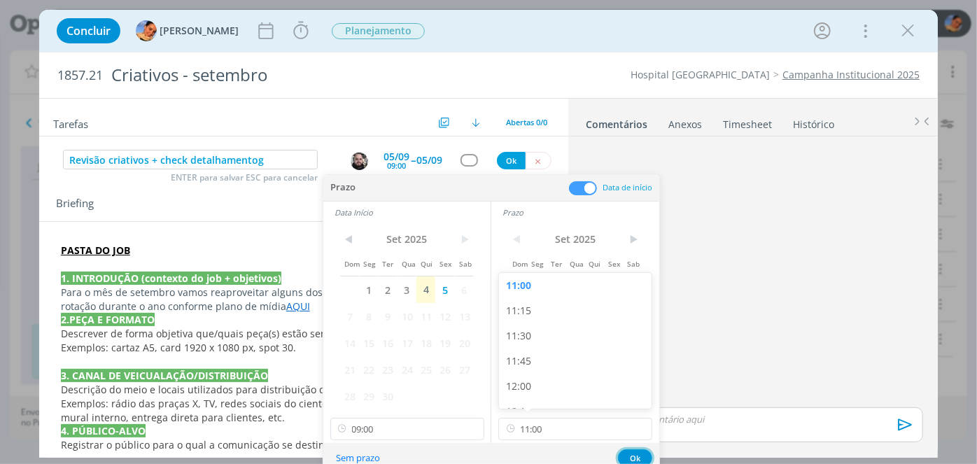
click at [625, 454] on button "Ok" at bounding box center [635, 457] width 34 height 17
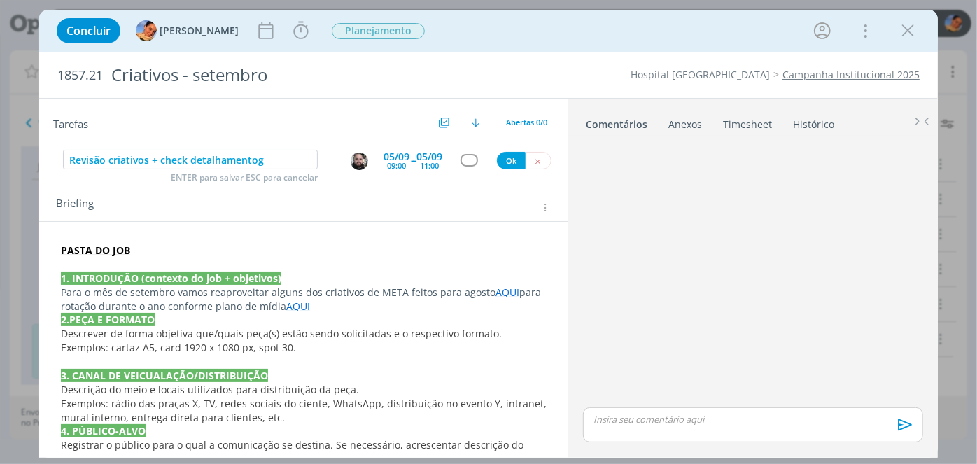
click at [457, 166] on div "Revisão criativos + check detalhamentog ENTER para salvar ESC para cancelar 05/…" at bounding box center [303, 160] width 529 height 25
click at [461, 166] on div "Revisão criativos + check detalhamentog ENTER para salvar ESC para cancelar 05/…" at bounding box center [303, 160] width 529 height 25
click at [468, 161] on div "dialog" at bounding box center [469, 160] width 17 height 12
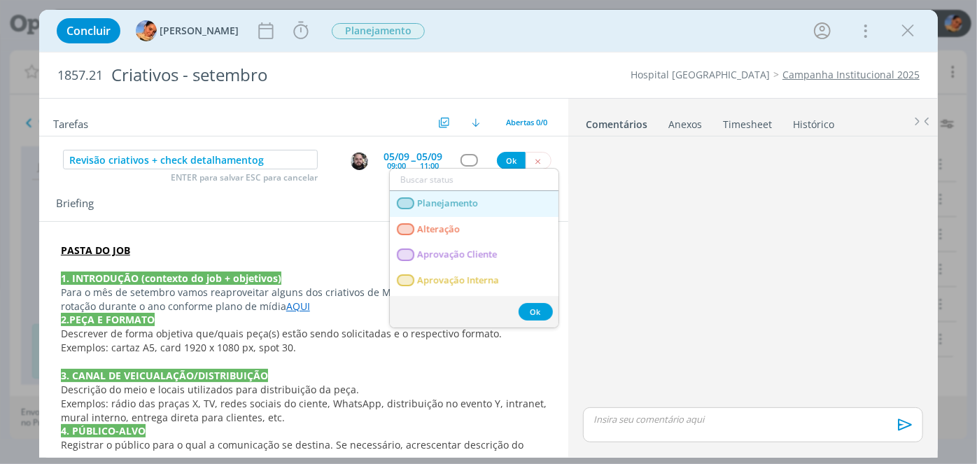
click at [472, 202] on span "Planejamento" at bounding box center [447, 203] width 61 height 11
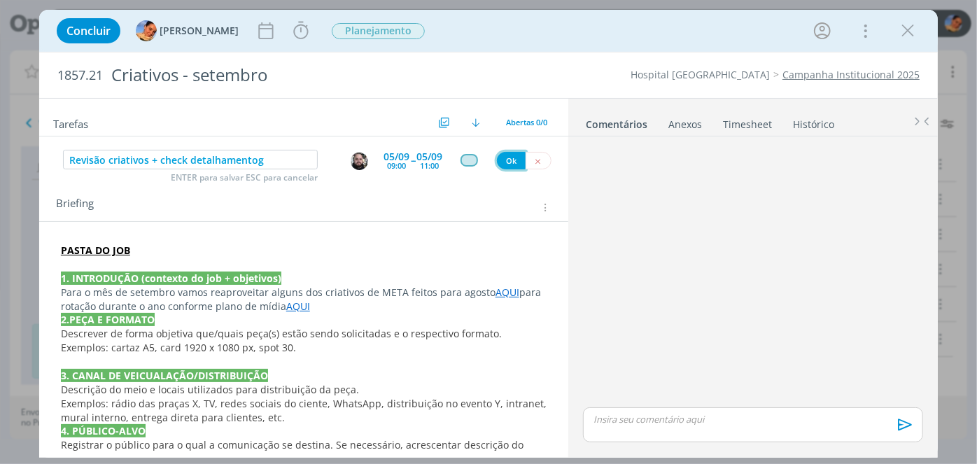
click at [498, 162] on button "Ok" at bounding box center [511, 160] width 29 height 17
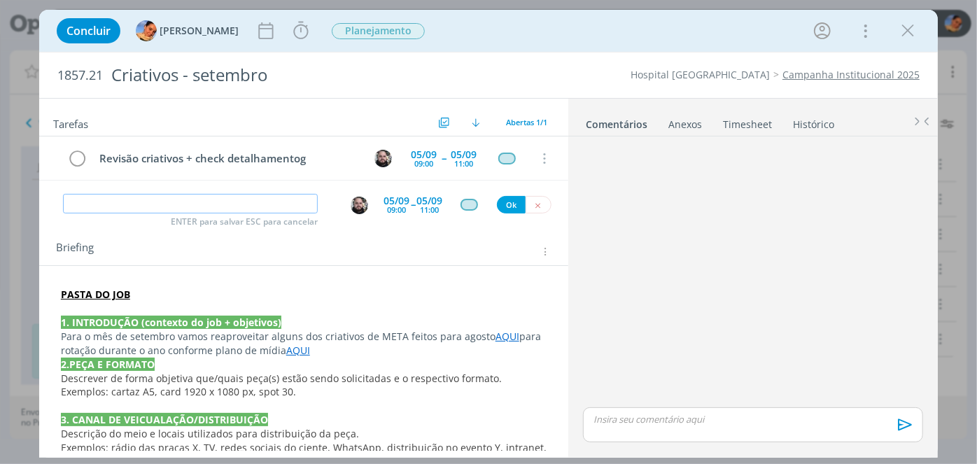
type input "A"
type input "ajustes detalhamento"
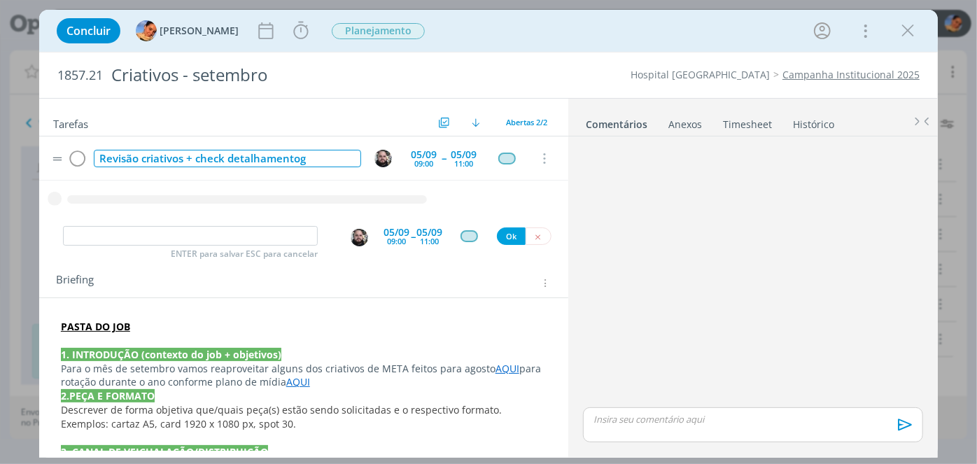
click at [298, 159] on div "Revisão criativos + check detalhamentog" at bounding box center [227, 158] width 267 height 17
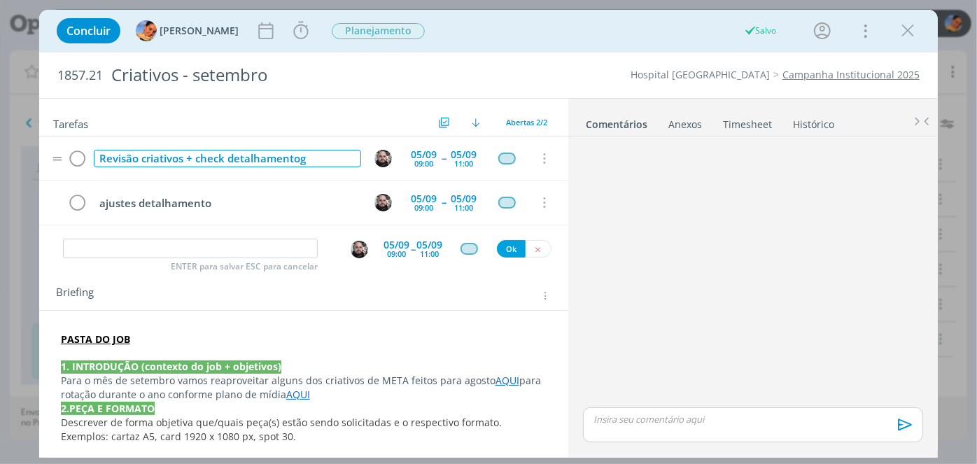
click at [304, 159] on div "Revisão criativos + check detalhamentog" at bounding box center [227, 158] width 267 height 17
click at [377, 194] on img "dialog" at bounding box center [382, 202] width 17 height 17
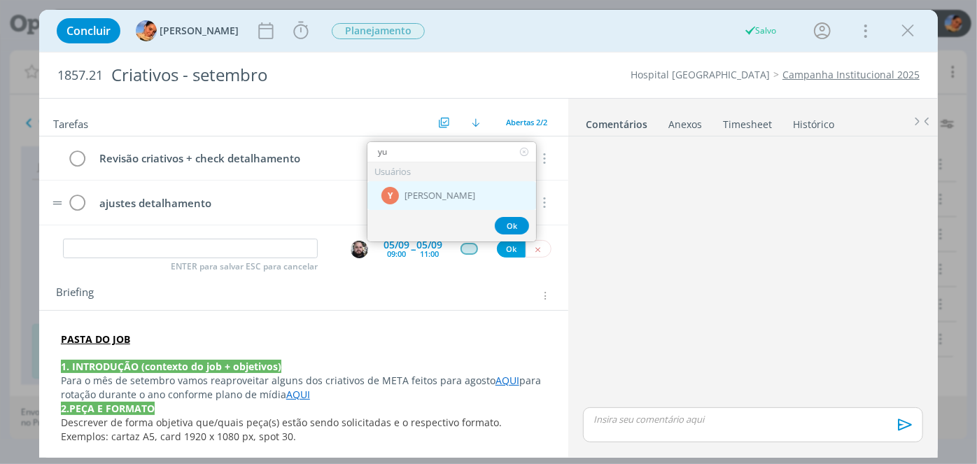
type input "yu"
click at [390, 191] on div "Y" at bounding box center [389, 195] width 17 height 17
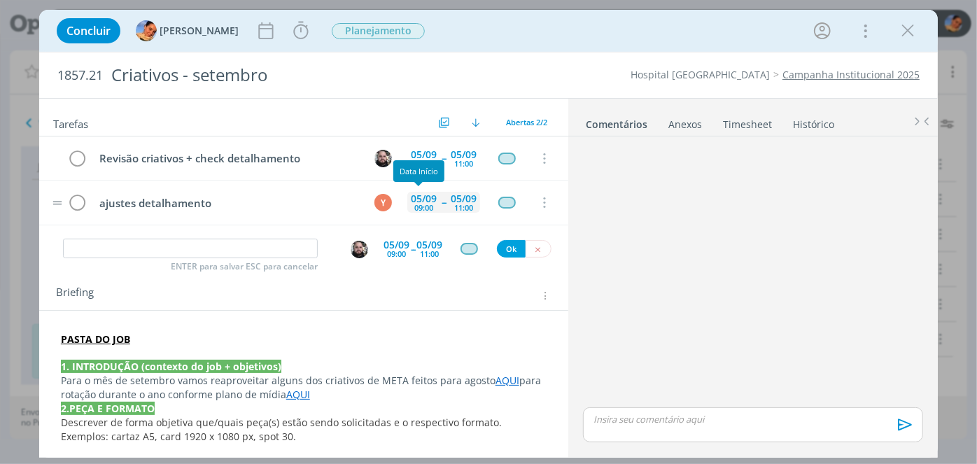
click at [411, 196] on div "05/09" at bounding box center [424, 199] width 26 height 10
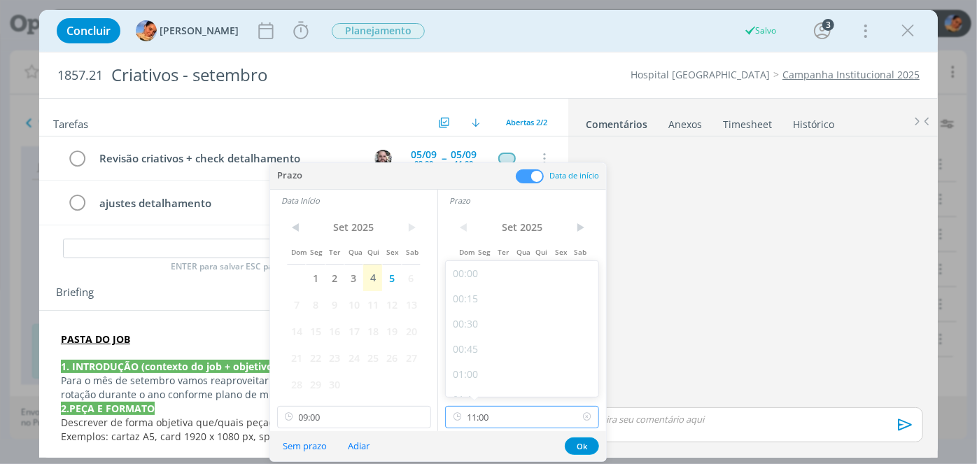
click at [505, 416] on input "11:00" at bounding box center [522, 417] width 154 height 22
type input "18:00"
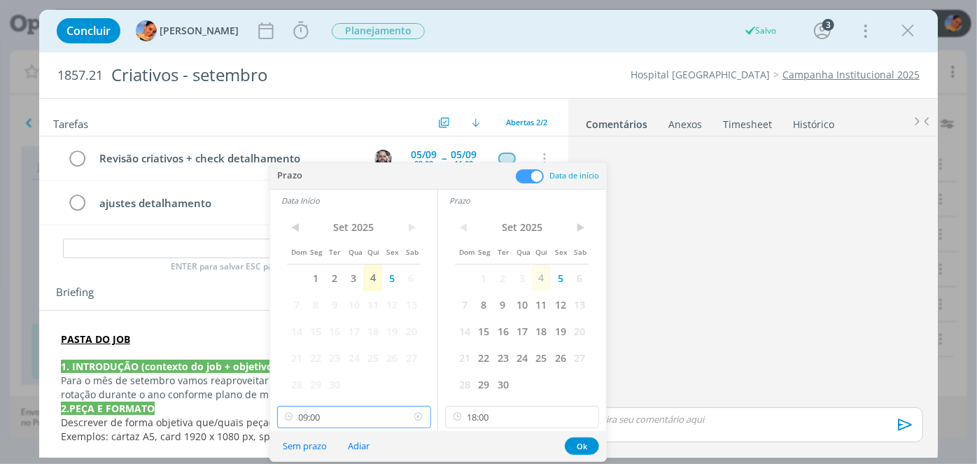
click at [392, 409] on input "09:00" at bounding box center [354, 417] width 154 height 22
type input "16:00"
click at [587, 442] on button "Ok" at bounding box center [582, 445] width 34 height 17
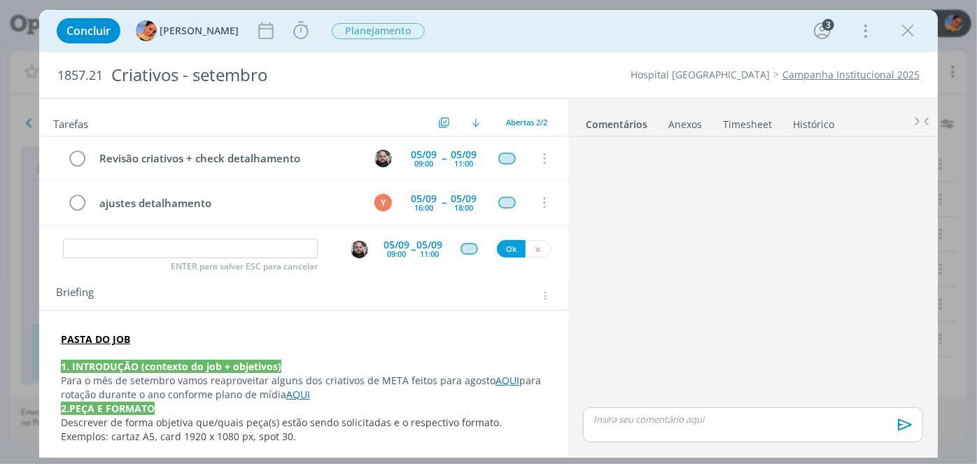
click at [461, 243] on div "dialog" at bounding box center [469, 249] width 17 height 12
click at [463, 246] on div "dialog" at bounding box center [469, 249] width 17 height 12
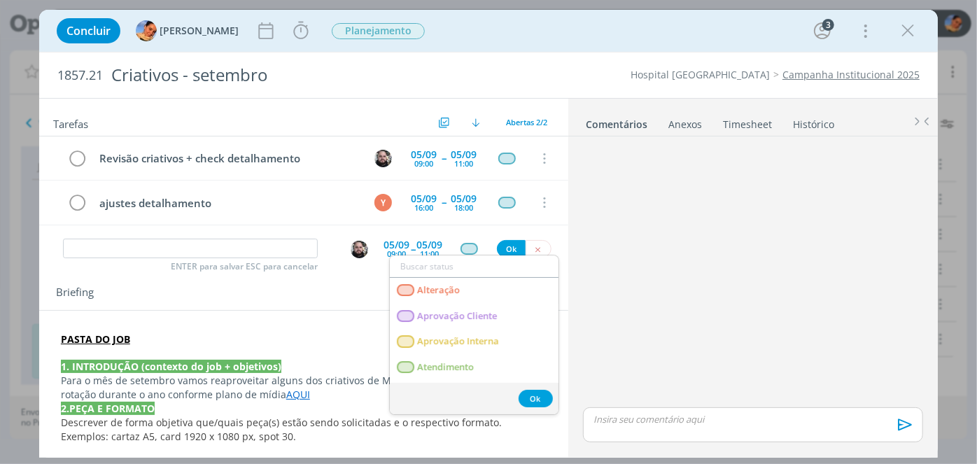
click at [277, 256] on div "ENTER para salvar ESC para cancelar" at bounding box center [190, 249] width 255 height 21
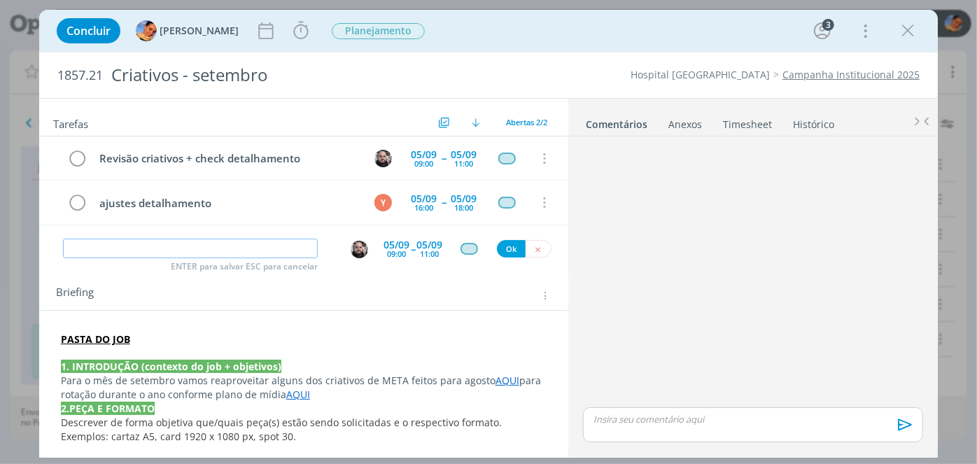
click at [273, 248] on input "dialog" at bounding box center [190, 249] width 255 height 20
type input "reunião de detalhamento"
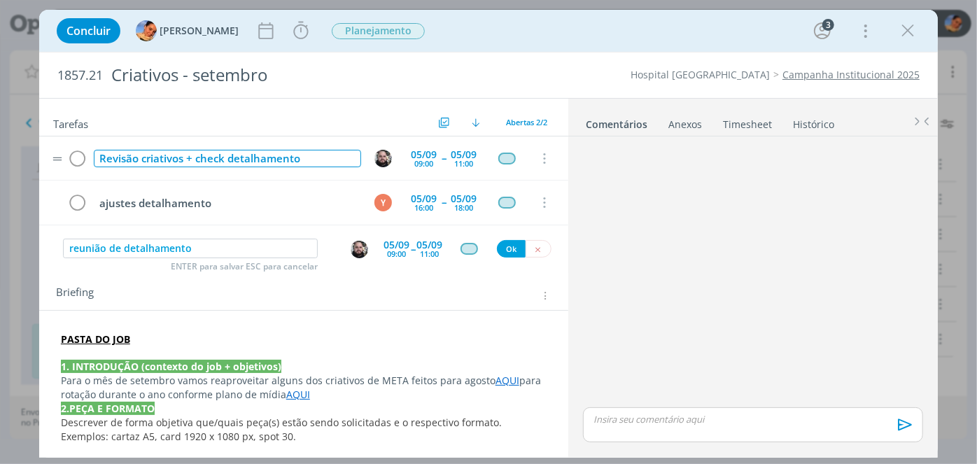
click at [104, 155] on div "Revisão criativos + check detalhamento" at bounding box center [227, 158] width 267 height 17
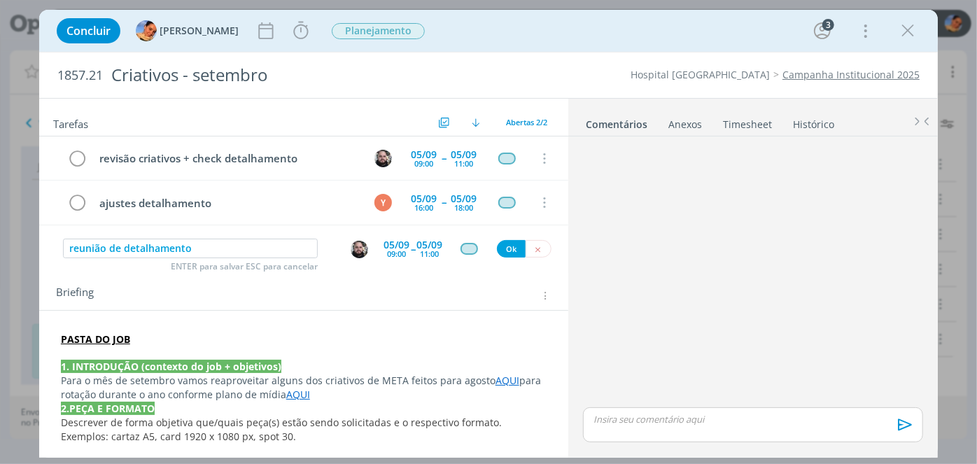
click at [246, 256] on div "reunião de detalhamento ENTER para salvar ESC para cancelar" at bounding box center [190, 249] width 255 height 21
click at [359, 241] on img "dialog" at bounding box center [359, 249] width 17 height 17
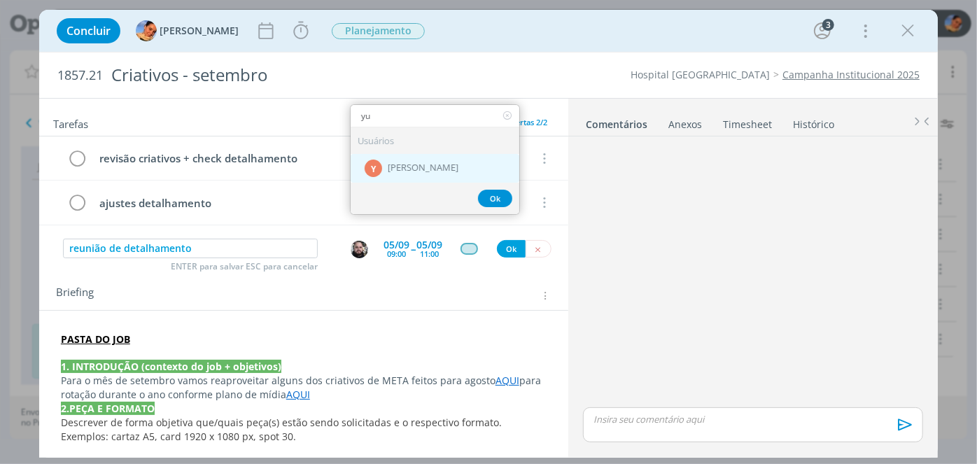
type input "yu"
click at [398, 163] on span "[PERSON_NAME]" at bounding box center [423, 168] width 71 height 11
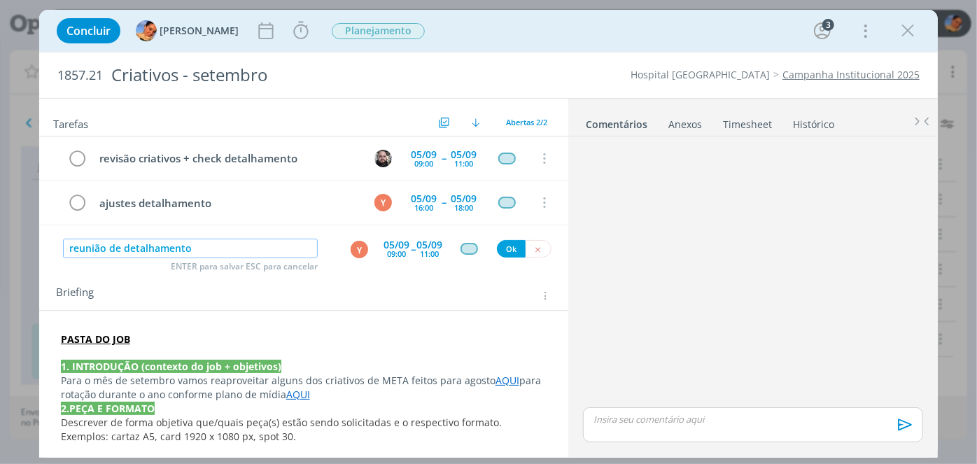
click at [268, 244] on input "reunião de detalhamento" at bounding box center [190, 249] width 255 height 20
click at [420, 250] on div "11:00" at bounding box center [429, 254] width 19 height 8
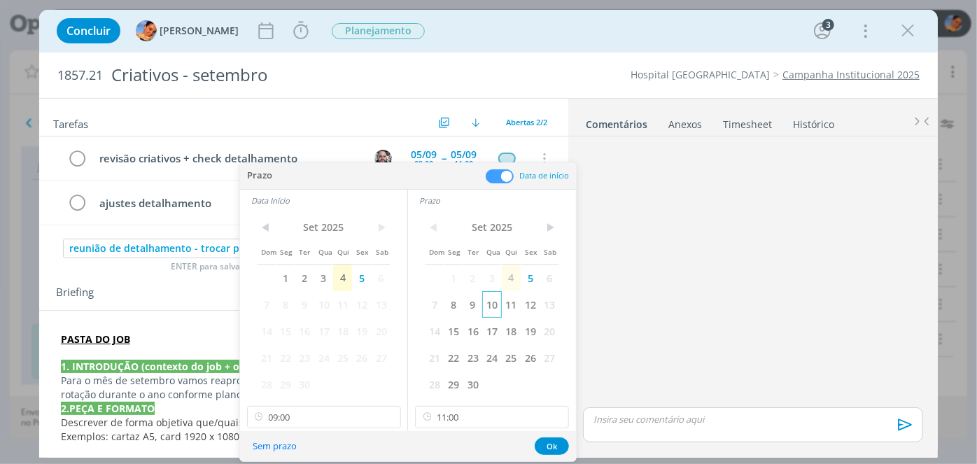
click at [492, 307] on span "10" at bounding box center [491, 304] width 19 height 27
click at [326, 304] on span "10" at bounding box center [323, 304] width 19 height 27
click at [342, 408] on input "09:00" at bounding box center [324, 417] width 154 height 22
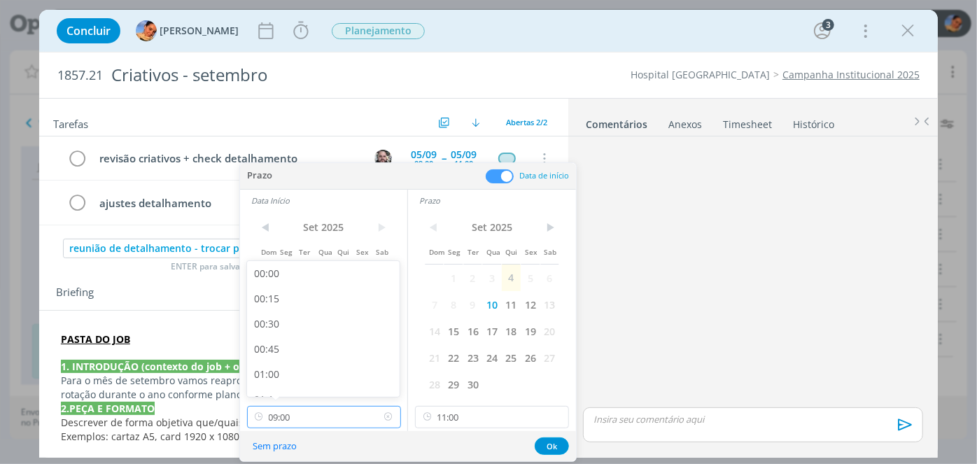
scroll to position [801, 0]
click at [342, 408] on input "09:00" at bounding box center [324, 417] width 154 height 22
click at [160, 273] on div "Briefing" at bounding box center [303, 292] width 529 height 38
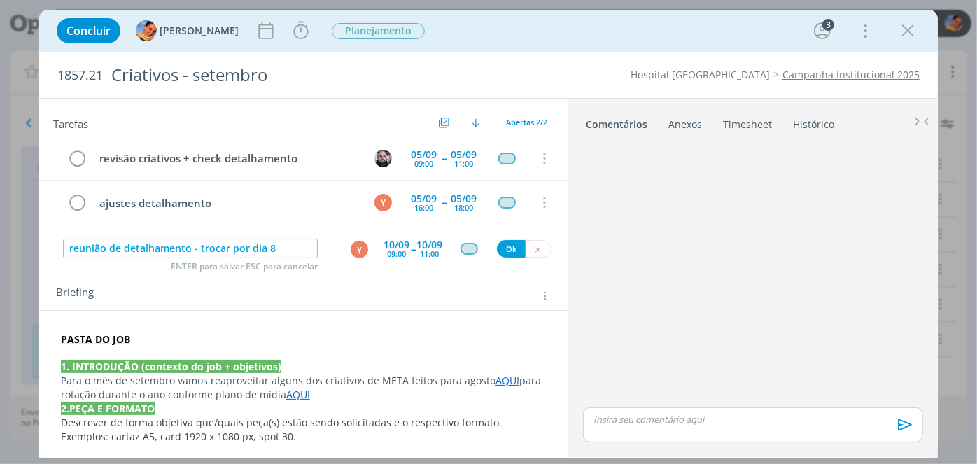
drag, startPoint x: 296, startPoint y: 248, endPoint x: 195, endPoint y: 244, distance: 101.6
click at [195, 244] on input "reunião de detalhamento - trocar por dia 8" at bounding box center [190, 249] width 255 height 20
type input "reunião de detalhamento"
click at [390, 251] on div "09:00" at bounding box center [396, 254] width 19 height 8
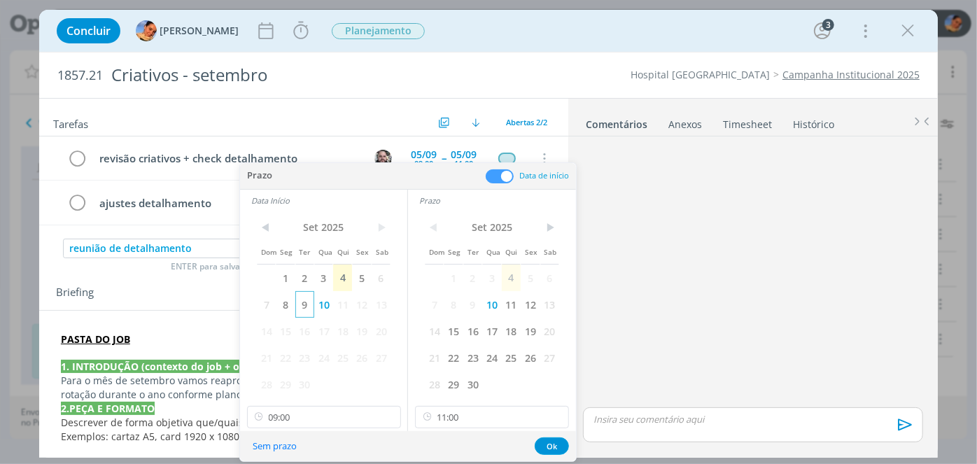
click at [302, 304] on span "9" at bounding box center [304, 304] width 19 height 27
click at [477, 312] on span "9" at bounding box center [472, 304] width 19 height 27
click at [496, 423] on input "11:00" at bounding box center [492, 417] width 154 height 22
click at [496, 422] on input "10:15" at bounding box center [492, 417] width 154 height 22
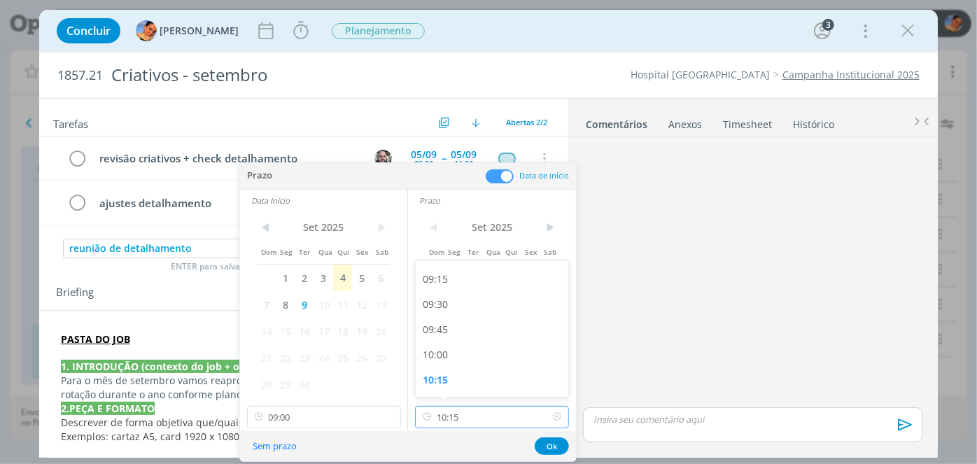
type input "10:00"
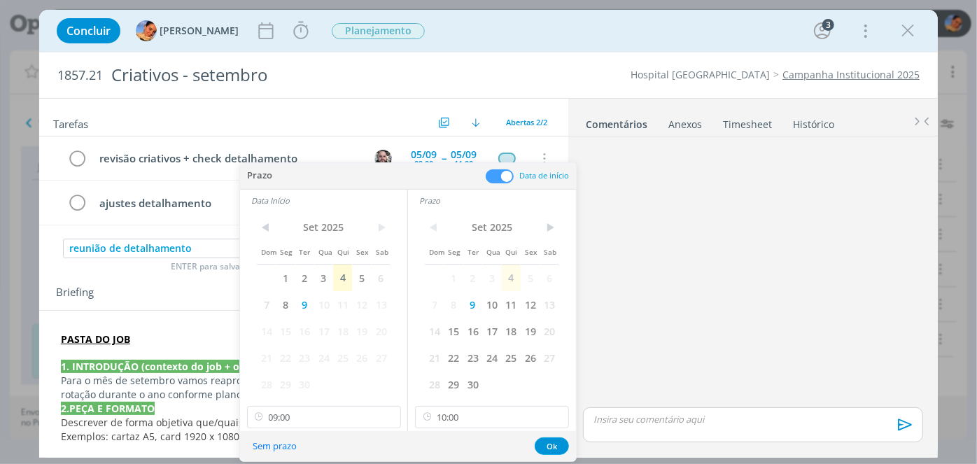
click at [549, 435] on div "Sem prazo Ok" at bounding box center [408, 446] width 336 height 30
click at [549, 440] on button "Ok" at bounding box center [552, 445] width 34 height 17
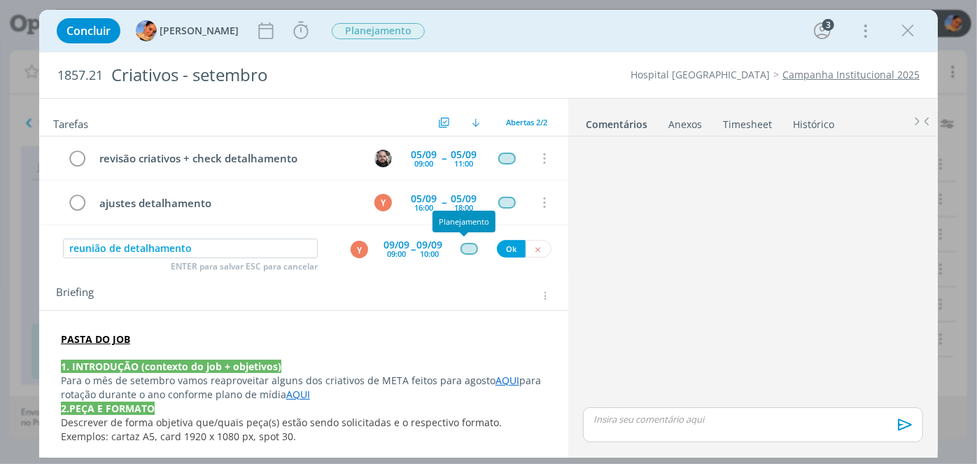
click at [465, 251] on div "dialog" at bounding box center [469, 249] width 17 height 12
click at [505, 247] on button "Ok" at bounding box center [511, 248] width 29 height 17
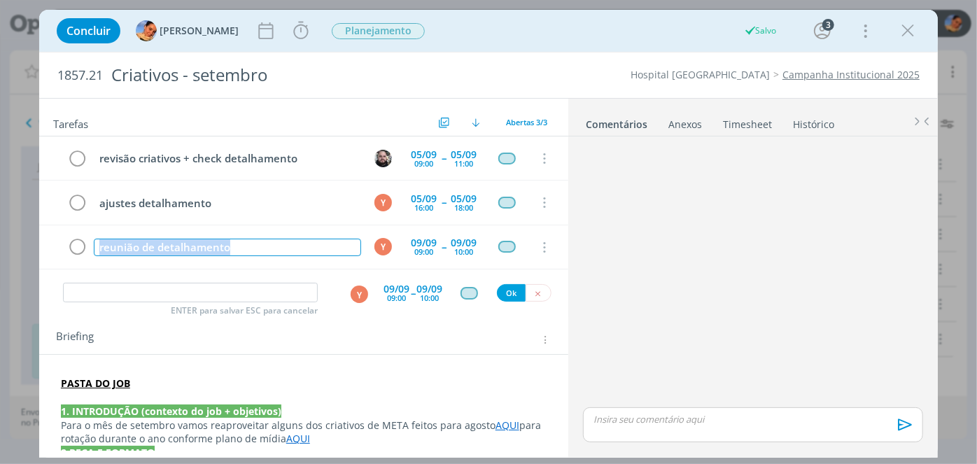
drag, startPoint x: 258, startPoint y: 248, endPoint x: 0, endPoint y: 195, distance: 263.1
click at [0, 195] on div "Concluir Luíza Santana Iniciar Apontar Data * 04/09/2025 Horas * 00:00 Tarefa S…" at bounding box center [488, 232] width 977 height 464
copy div "reunião de detalhamento"
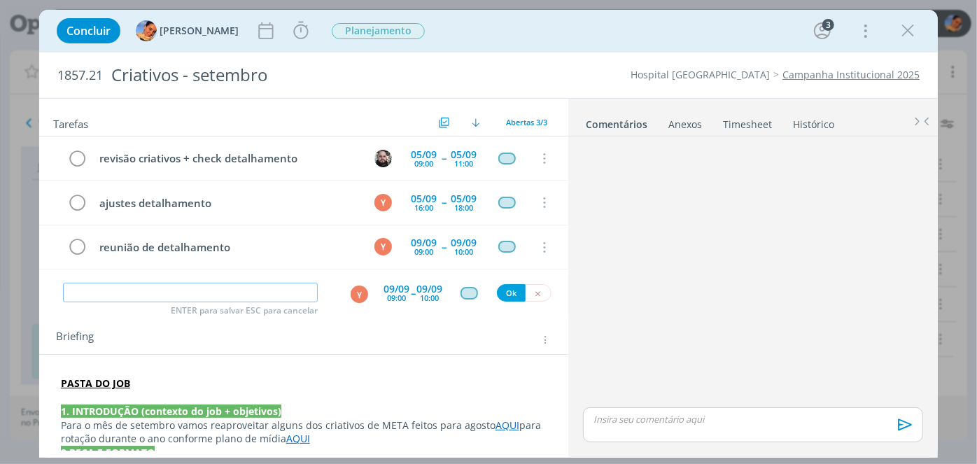
click at [110, 288] on input "dialog" at bounding box center [190, 293] width 255 height 20
paste input "reunião de detalhamento"
click at [359, 293] on div "Y" at bounding box center [359, 294] width 17 height 17
type input "reunião de detalhamento"
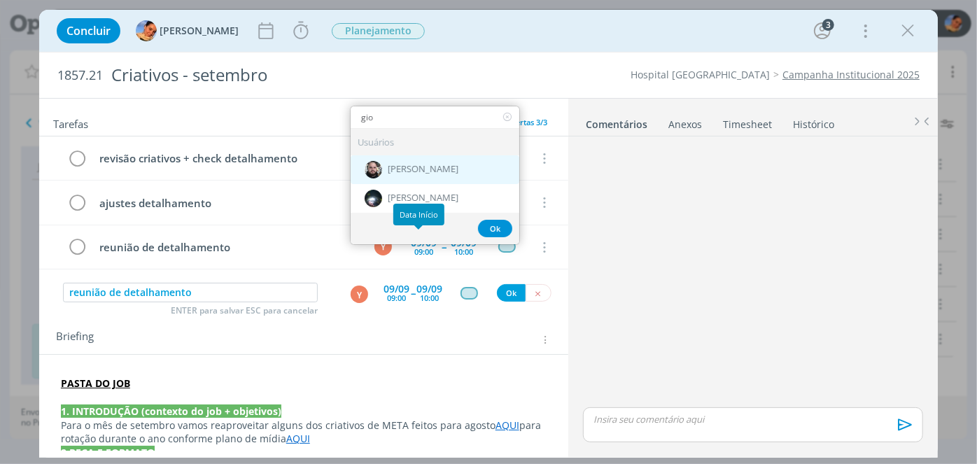
type input "gio"
click at [456, 168] on div "[PERSON_NAME]" at bounding box center [435, 169] width 169 height 29
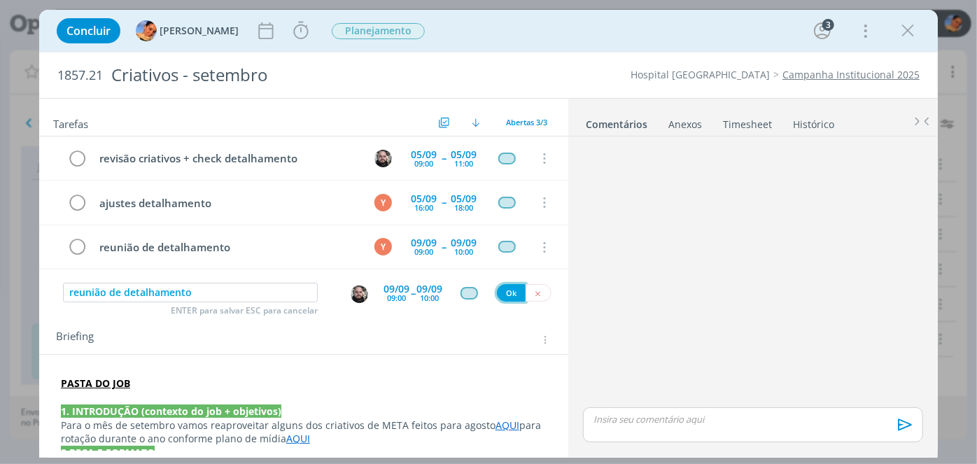
click at [510, 291] on button "Ok" at bounding box center [511, 292] width 29 height 17
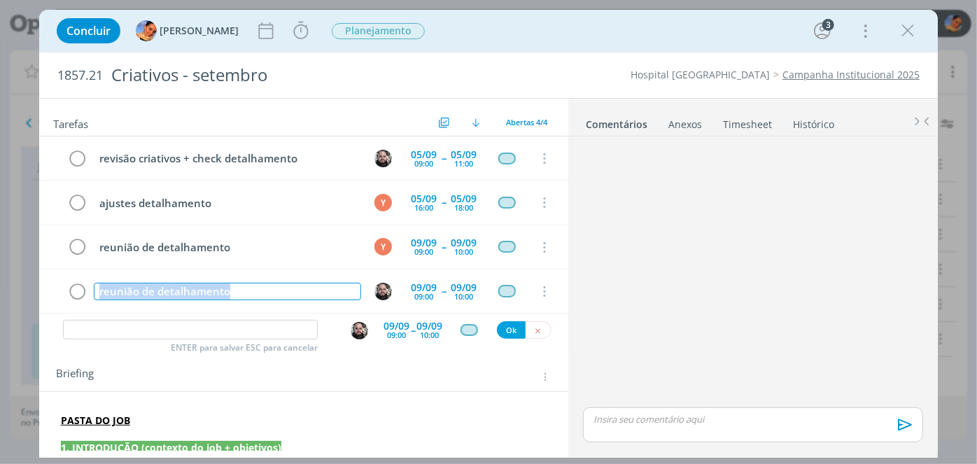
drag, startPoint x: 252, startPoint y: 289, endPoint x: 14, endPoint y: 256, distance: 240.2
click at [14, 256] on div "Concluir Luíza Santana Iniciar Apontar Data * 04/09/2025 Horas * 00:00 Tarefa S…" at bounding box center [488, 232] width 977 height 464
copy div "reunião de detalhamento"
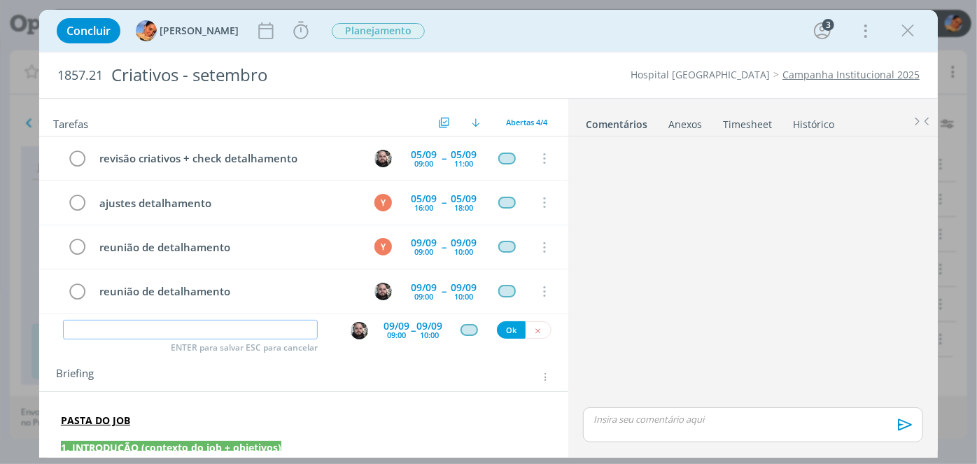
click at [132, 328] on input "dialog" at bounding box center [190, 330] width 255 height 20
paste input "reunião de detalhamento"
click at [351, 325] on img "dialog" at bounding box center [359, 330] width 17 height 17
type input "reunião de detalhamento"
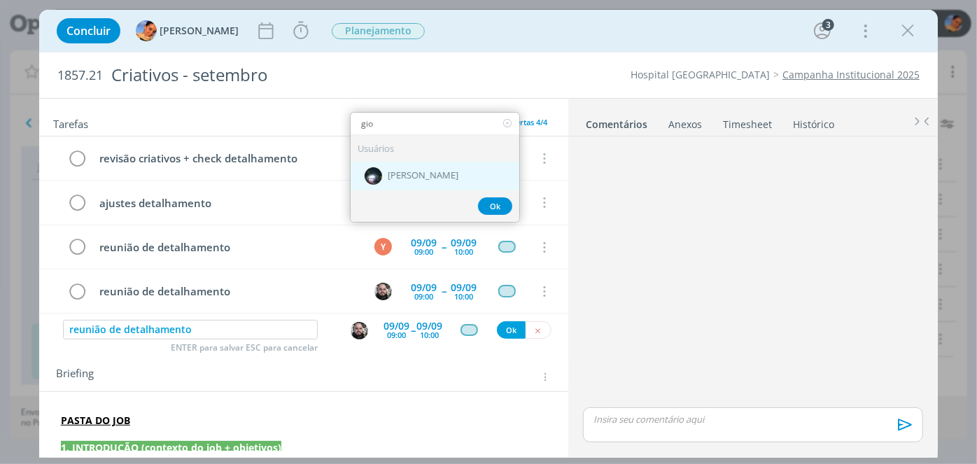
type input "gio"
click at [438, 178] on span "[PERSON_NAME]" at bounding box center [423, 176] width 71 height 11
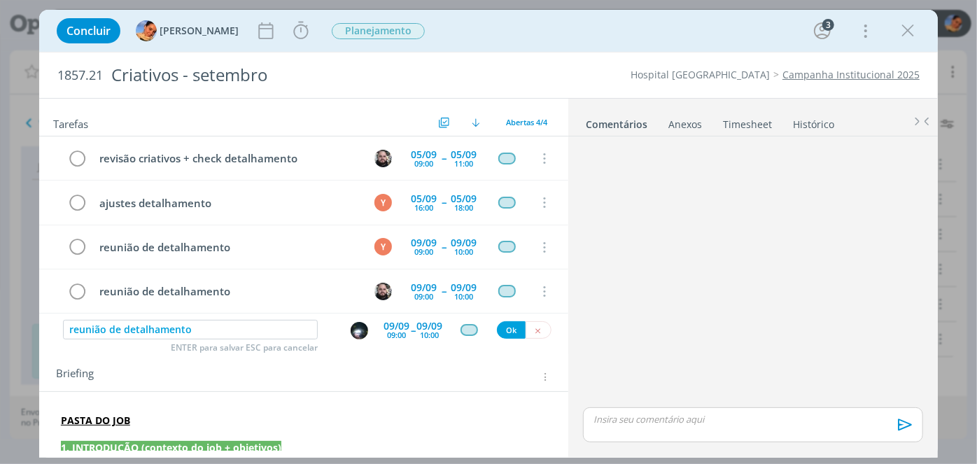
click at [397, 331] on div "09:00" at bounding box center [396, 335] width 19 height 8
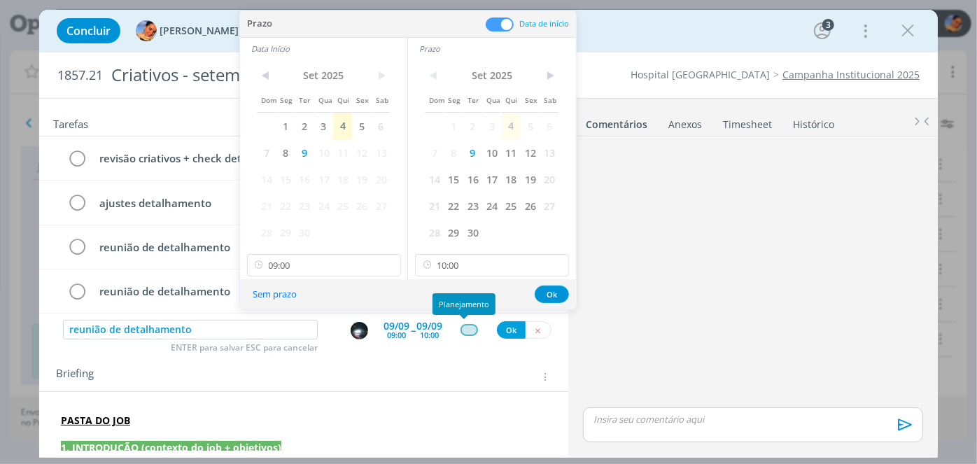
click at [461, 330] on div "dialog" at bounding box center [469, 330] width 17 height 12
click at [554, 295] on button "Ok" at bounding box center [552, 294] width 34 height 17
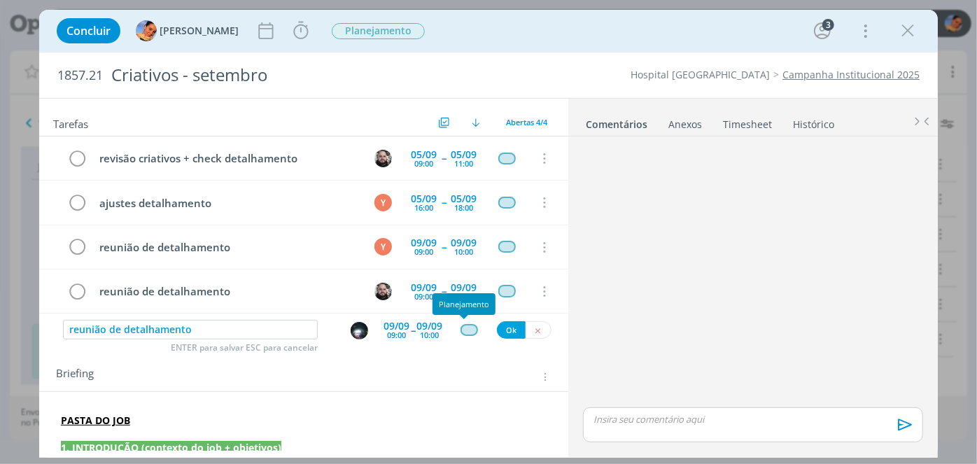
click at [470, 326] on div "dialog" at bounding box center [469, 330] width 17 height 12
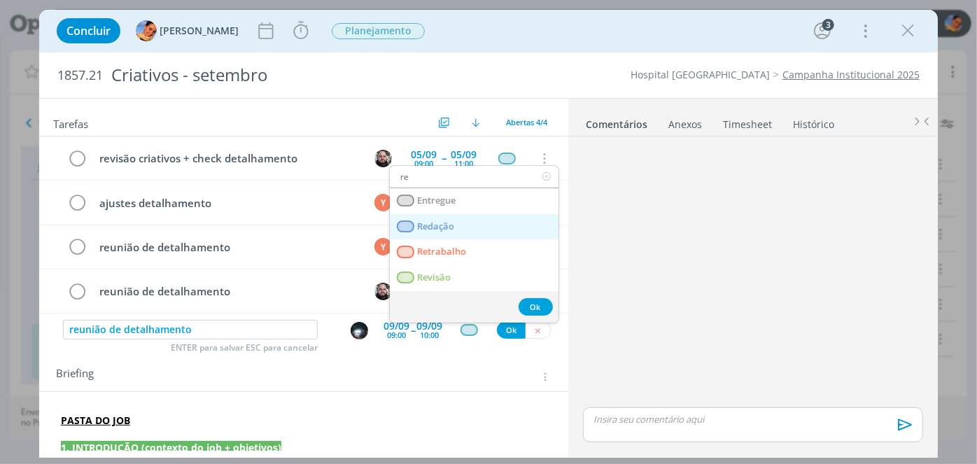
type input "re"
drag, startPoint x: 468, startPoint y: 224, endPoint x: 470, endPoint y: 237, distance: 12.8
click at [468, 224] on link "Redação" at bounding box center [474, 227] width 169 height 26
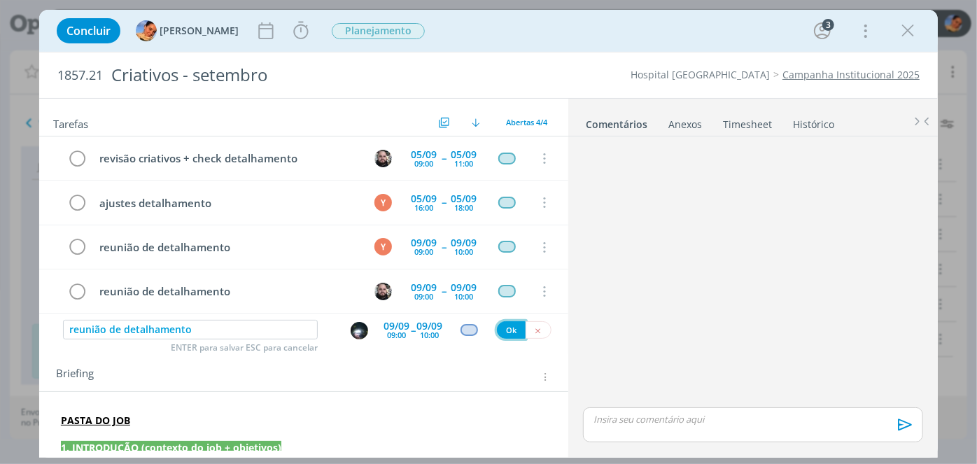
click at [498, 328] on button "Ok" at bounding box center [511, 329] width 29 height 17
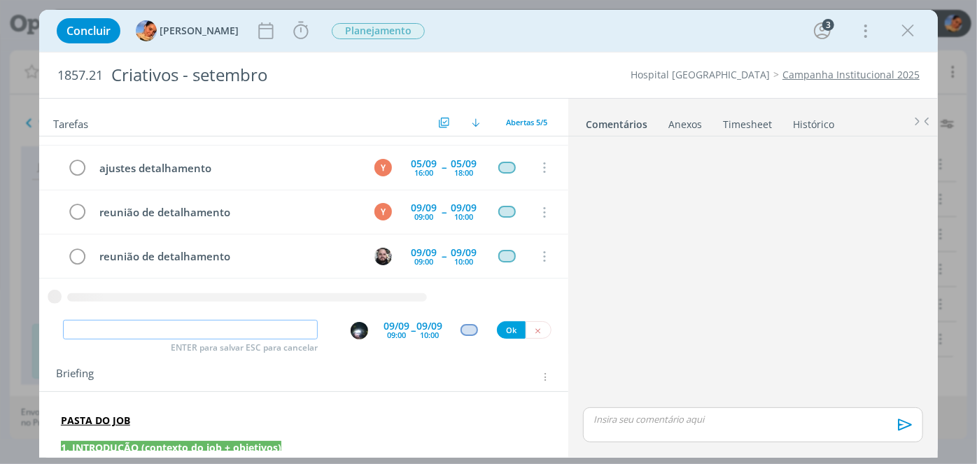
paste input "reunião de detalhamento"
click at [355, 331] on img "dialog" at bounding box center [359, 330] width 17 height 17
type input "reunião de detalhamentolu"
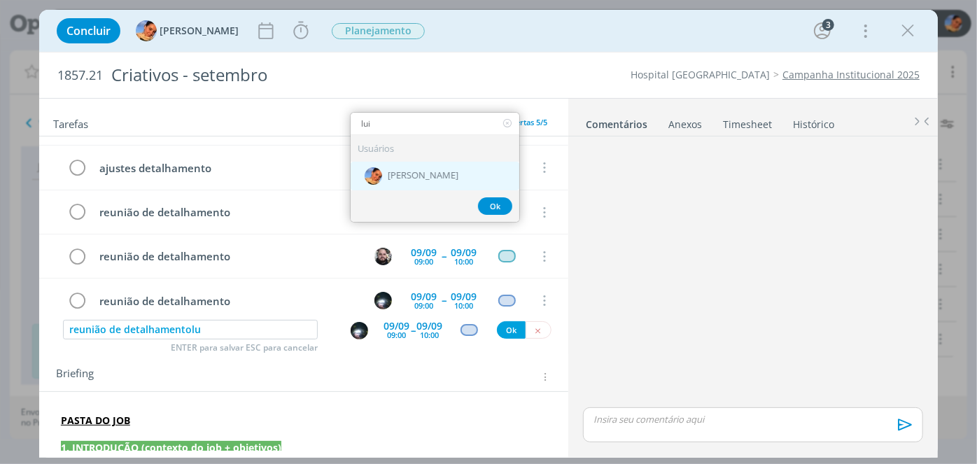
type input "lui"
click at [417, 168] on div "[PERSON_NAME]" at bounding box center [435, 176] width 169 height 29
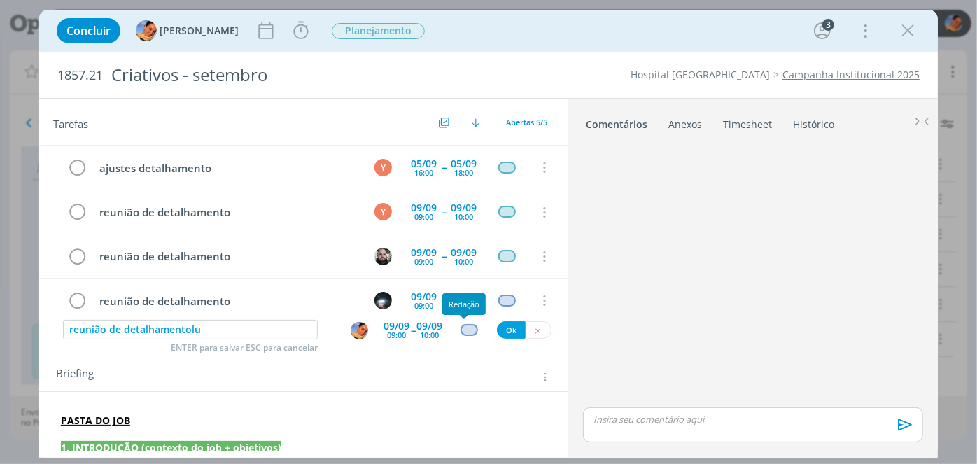
click at [461, 327] on div "dialog" at bounding box center [469, 330] width 17 height 12
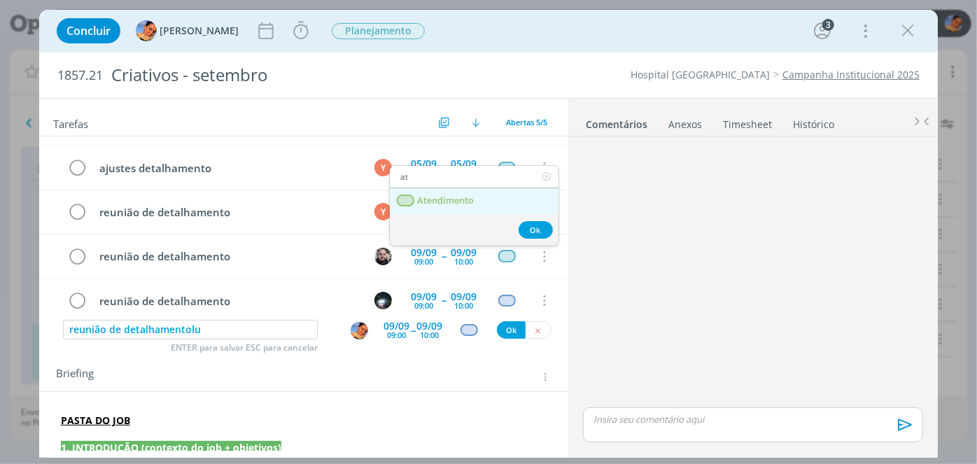
type input "at"
click at [485, 206] on link "Atendimento" at bounding box center [474, 201] width 169 height 26
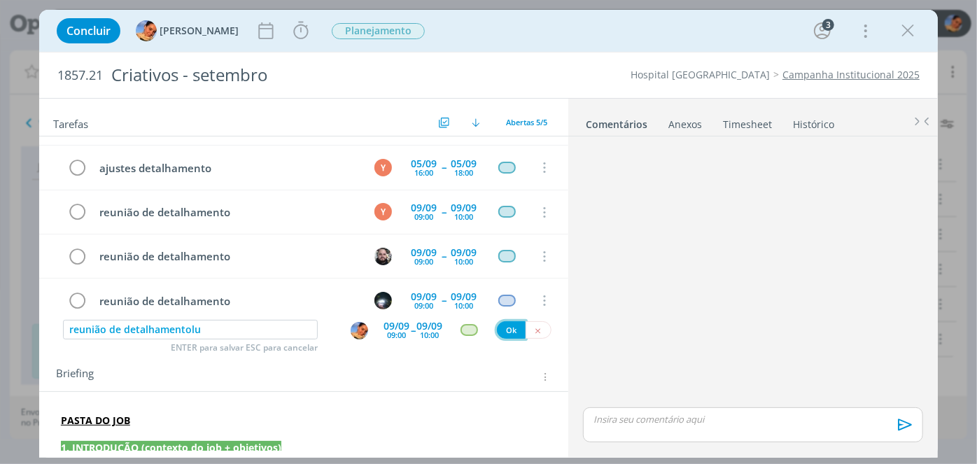
click at [498, 329] on button "Ok" at bounding box center [511, 329] width 29 height 17
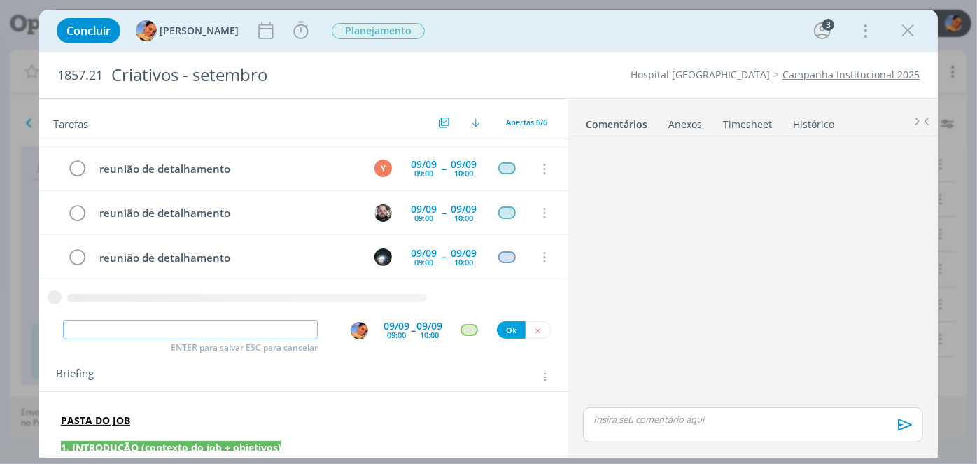
click at [227, 334] on input "dialog" at bounding box center [190, 330] width 255 height 20
paste input "reunião de detalhamento"
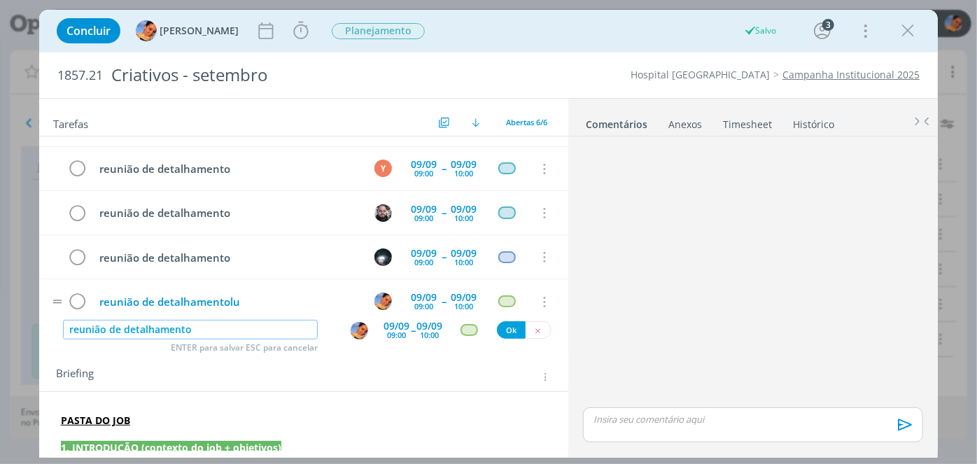
type input "reunião de detalhamento"
click at [253, 301] on div "reunião de detalhamentolu" at bounding box center [227, 301] width 267 height 17
click at [351, 332] on img "dialog" at bounding box center [359, 330] width 17 height 17
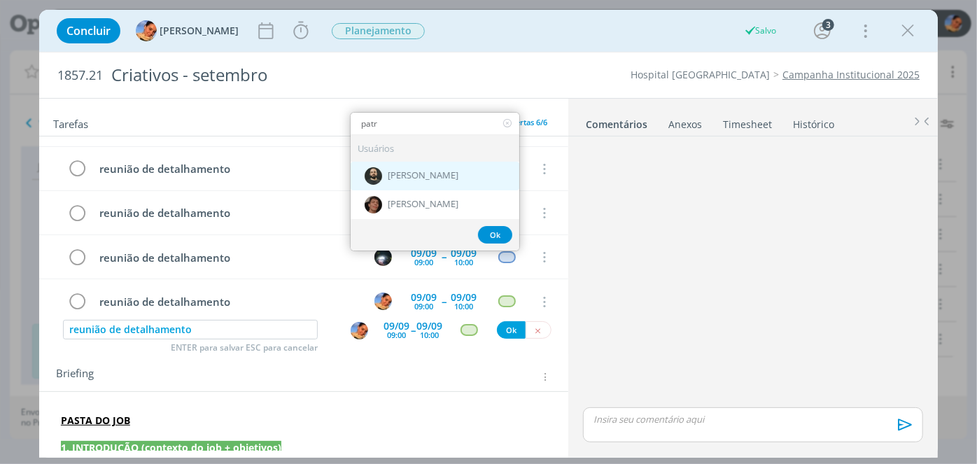
type input "patr"
click at [448, 167] on div "[PERSON_NAME]" at bounding box center [435, 176] width 169 height 29
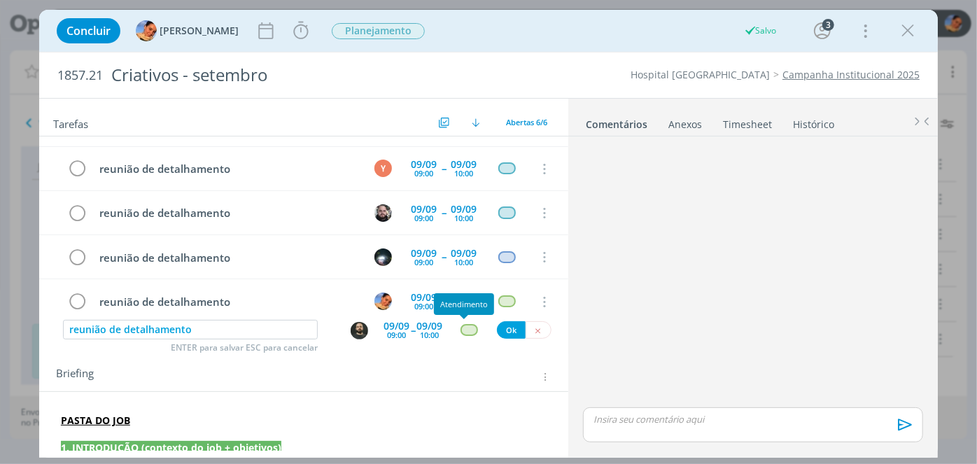
click at [466, 335] on div "dialog" at bounding box center [469, 330] width 17 height 12
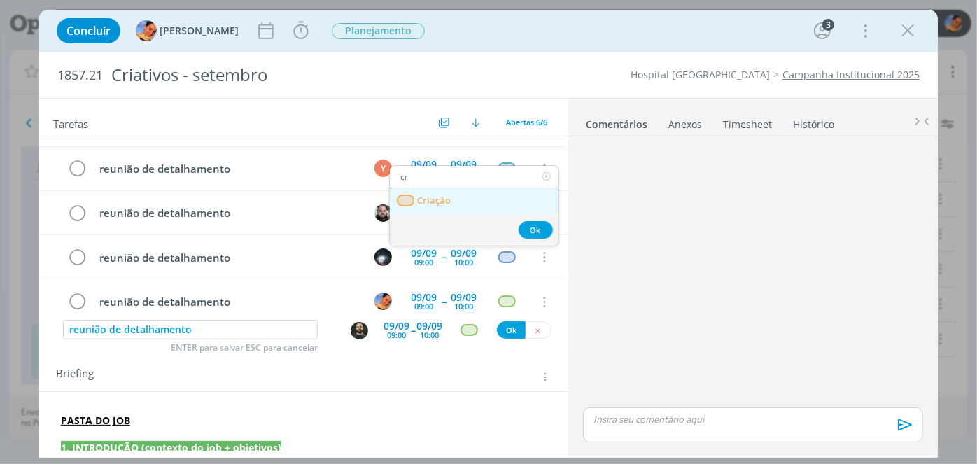
type input "cr"
click at [528, 197] on link "Criação" at bounding box center [474, 201] width 169 height 26
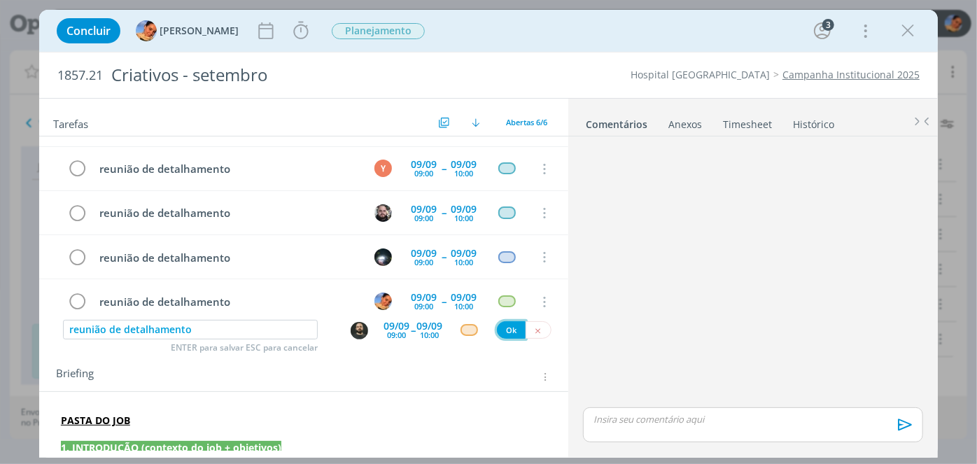
click at [503, 326] on button "Ok" at bounding box center [511, 329] width 29 height 17
click at [351, 329] on img "dialog" at bounding box center [359, 330] width 17 height 17
type input "redação"
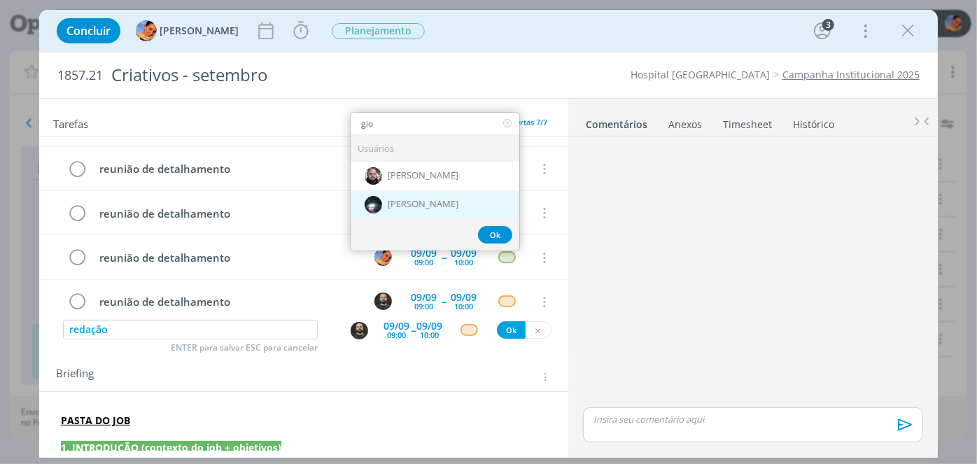
type input "gio"
click at [462, 209] on div "[PERSON_NAME]" at bounding box center [435, 204] width 169 height 29
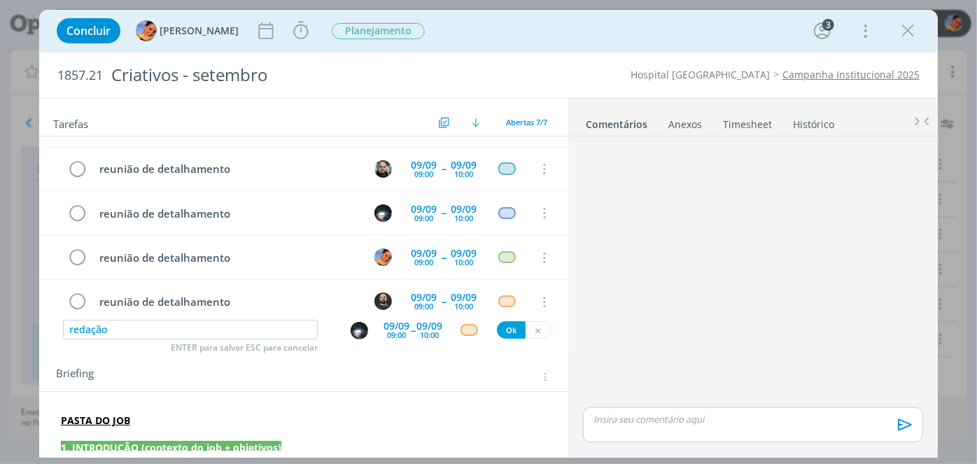
click at [411, 323] on span "--" at bounding box center [413, 329] width 4 height 13
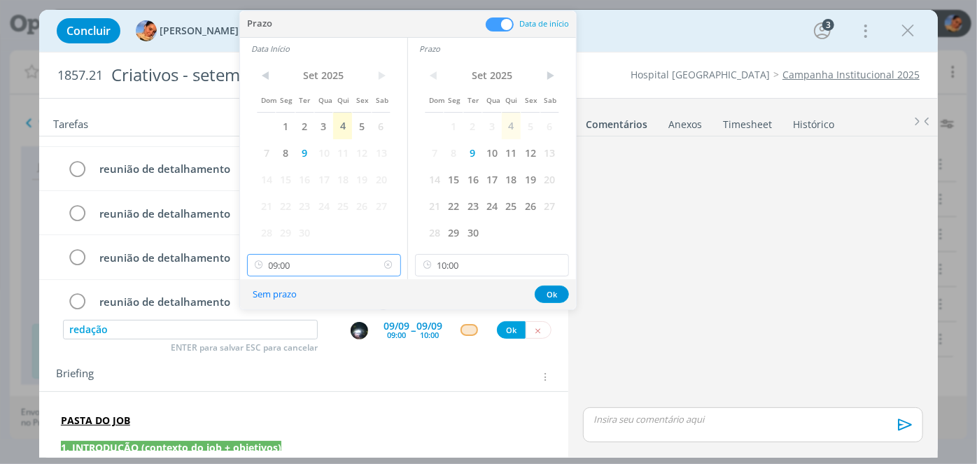
click at [351, 266] on input "09:00" at bounding box center [324, 265] width 154 height 22
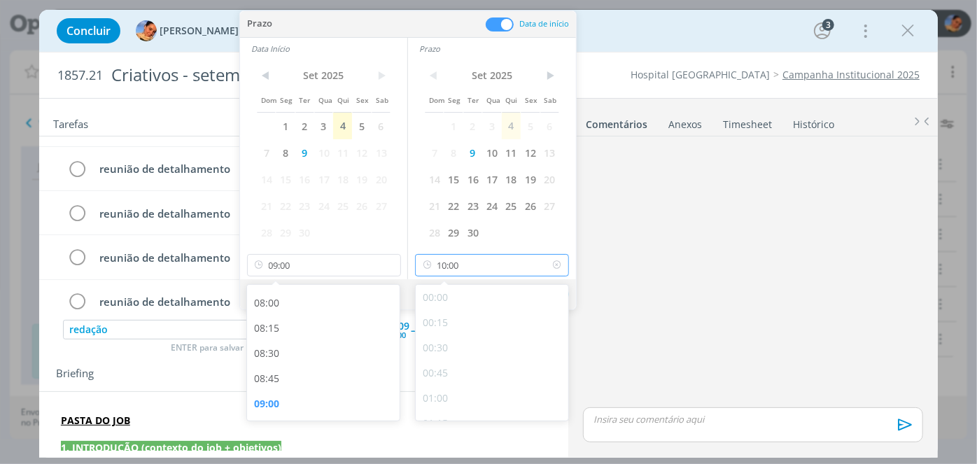
click at [470, 272] on input "10:00" at bounding box center [492, 265] width 154 height 22
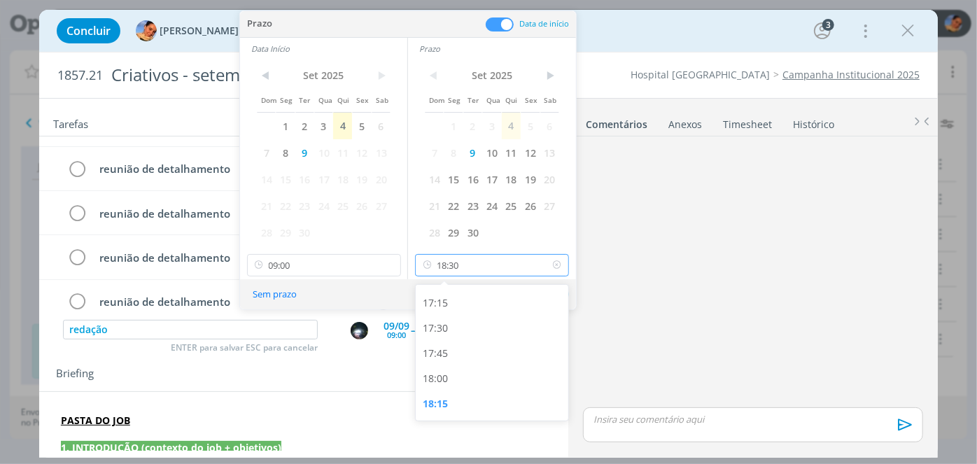
scroll to position [1758, 0]
type input "18:00"
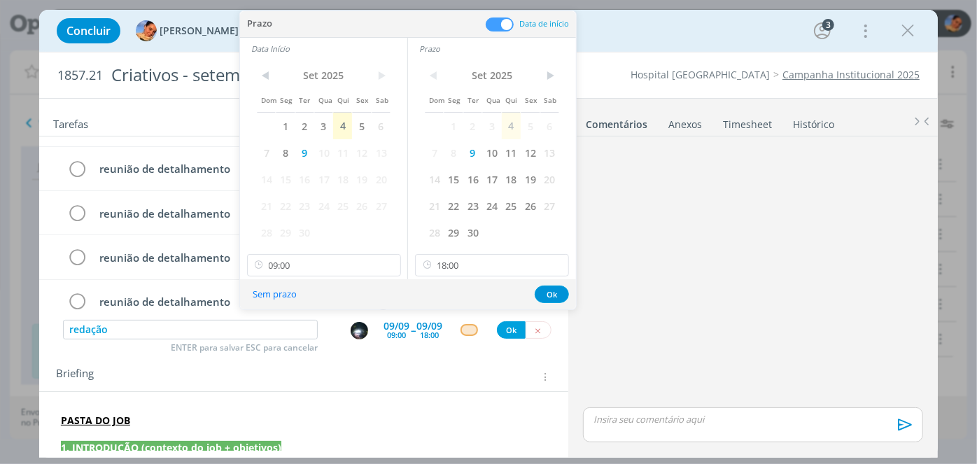
click at [353, 252] on div "< Set 2025 > Dom Seg Ter Qua Qui Sex Sab 1 2 3 4 5 6 7 8 9 10 11 12 13 14 15 16…" at bounding box center [323, 169] width 167 height 220
click at [326, 262] on input "09:00" at bounding box center [324, 265] width 154 height 22
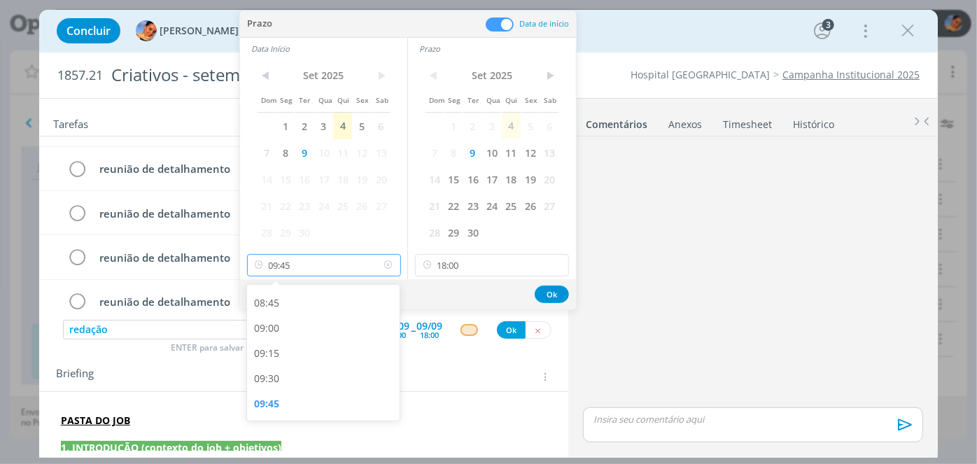
type input "10:00"
click at [550, 296] on button "Ok" at bounding box center [552, 294] width 34 height 17
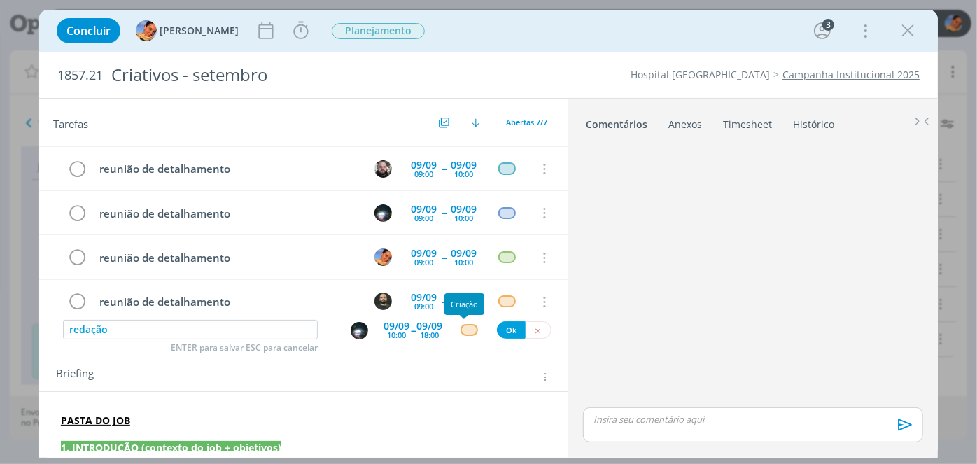
click at [462, 329] on div "dialog" at bounding box center [469, 330] width 17 height 12
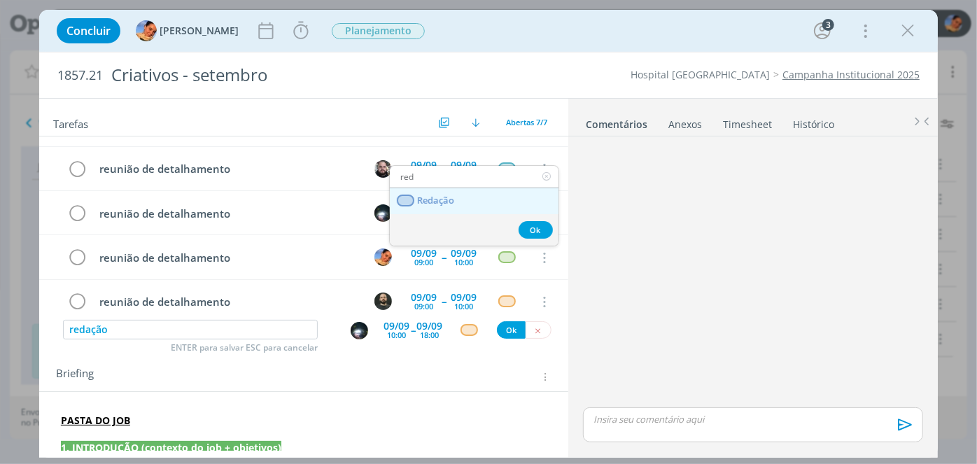
type input "red"
click at [519, 205] on link "Redação" at bounding box center [474, 201] width 169 height 26
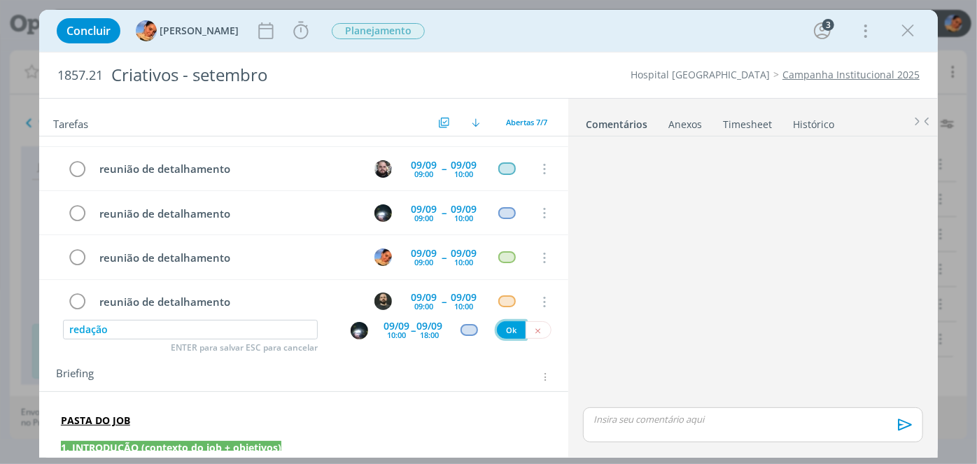
click at [506, 330] on button "Ok" at bounding box center [511, 329] width 29 height 17
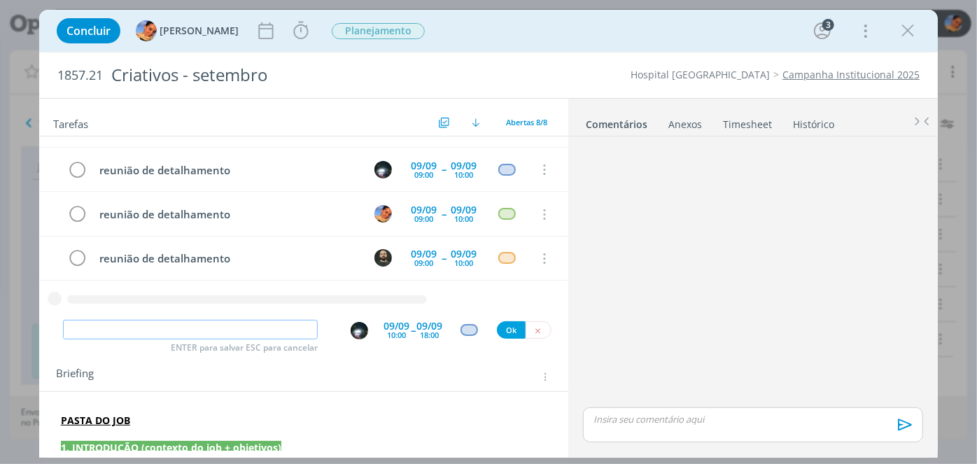
click at [270, 321] on input "dialog" at bounding box center [190, 330] width 255 height 20
paste input "reunião de detalhamento"
type input "reunião de detalhamento"
drag, startPoint x: 276, startPoint y: 330, endPoint x: 0, endPoint y: 323, distance: 275.8
click at [0, 323] on div "Concluir Luíza Santana Iniciar Apontar Data * 04/09/2025 Horas * 00:00 Tarefa S…" at bounding box center [488, 232] width 977 height 464
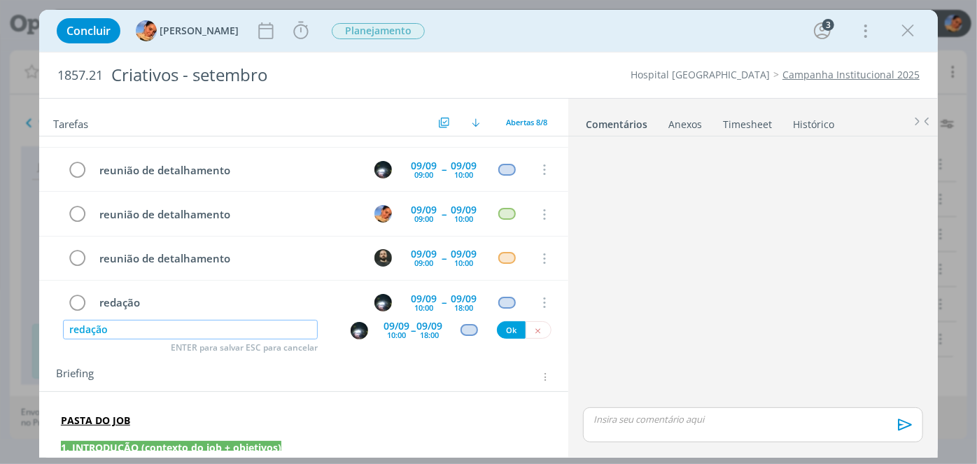
type input "redação"
click at [387, 338] on div "10:00" at bounding box center [396, 335] width 19 height 8
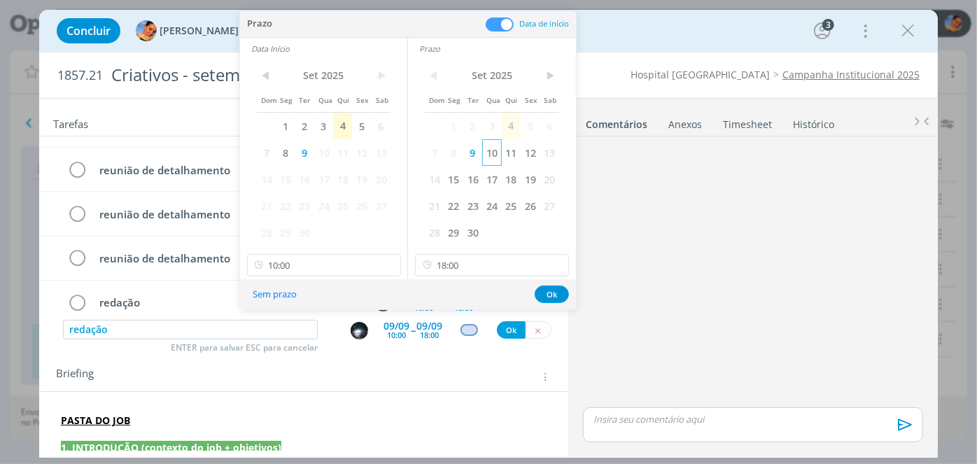
click at [494, 161] on span "10" at bounding box center [491, 152] width 19 height 27
click at [323, 151] on span "10" at bounding box center [323, 152] width 19 height 27
click at [346, 256] on input "10:00" at bounding box center [324, 265] width 154 height 22
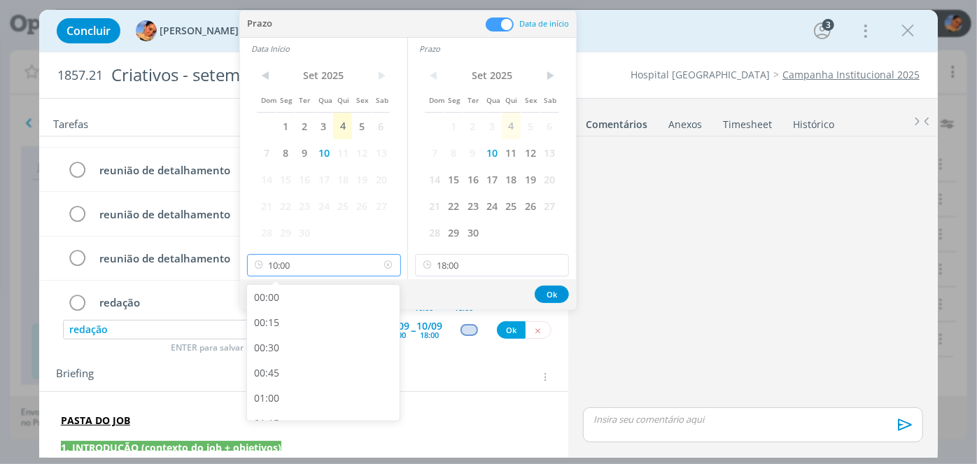
scroll to position [901, 0]
type input "09:00"
click at [555, 291] on button "Ok" at bounding box center [552, 294] width 34 height 17
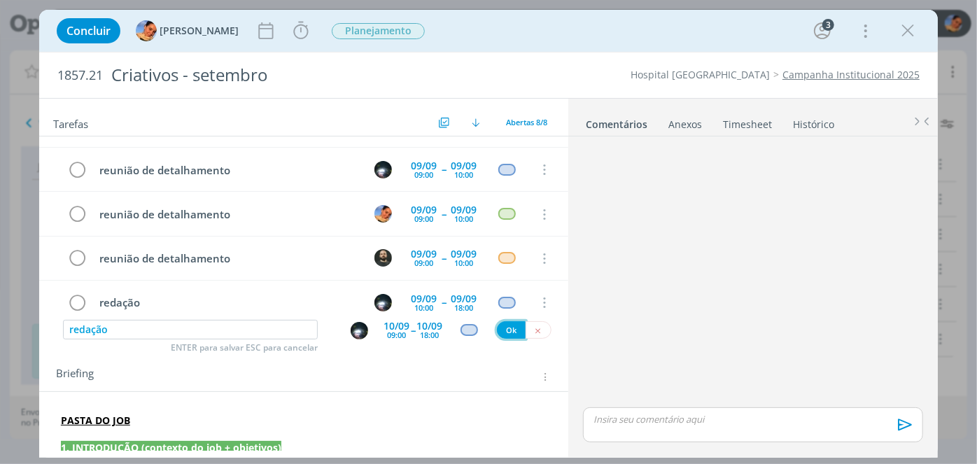
click at [507, 325] on button "Ok" at bounding box center [511, 329] width 29 height 17
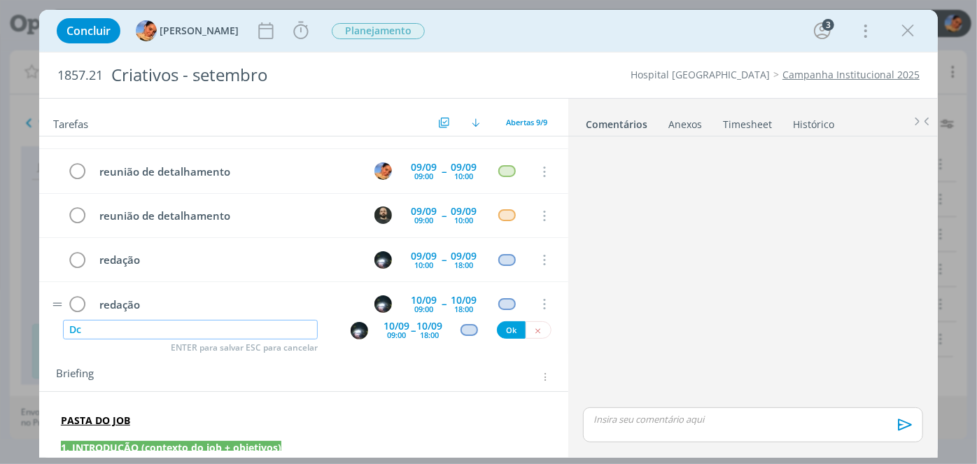
type input "D"
click at [358, 329] on img "dialog" at bounding box center [359, 330] width 17 height 17
type input "criação"
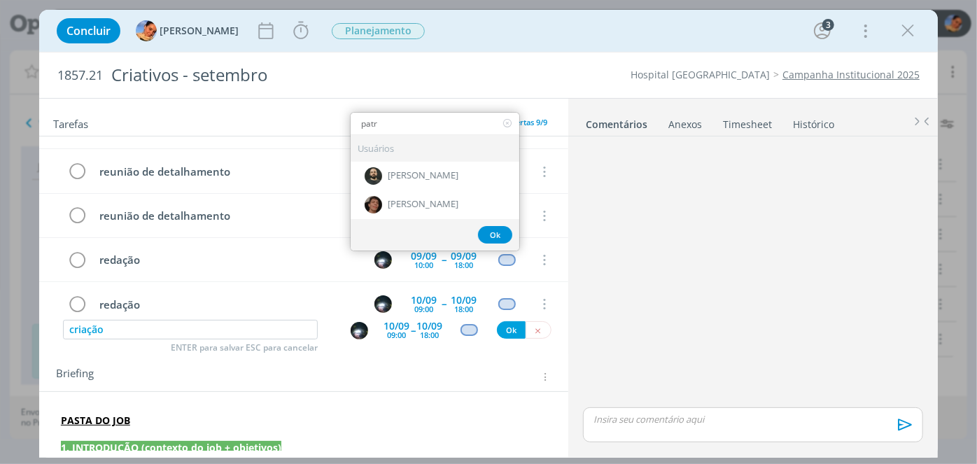
type input "patr"
click at [637, 227] on div "dialog" at bounding box center [752, 273] width 351 height 262
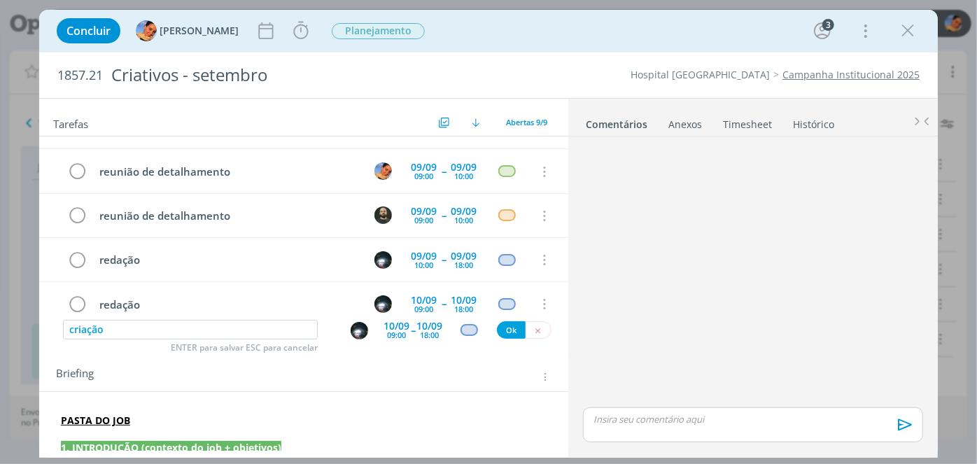
click at [554, 349] on div "Tarefas Usar Job de template Criar template a partir deste job Visualizar Templ…" at bounding box center [303, 274] width 529 height 351
click at [377, 206] on img "dialog" at bounding box center [382, 214] width 17 height 17
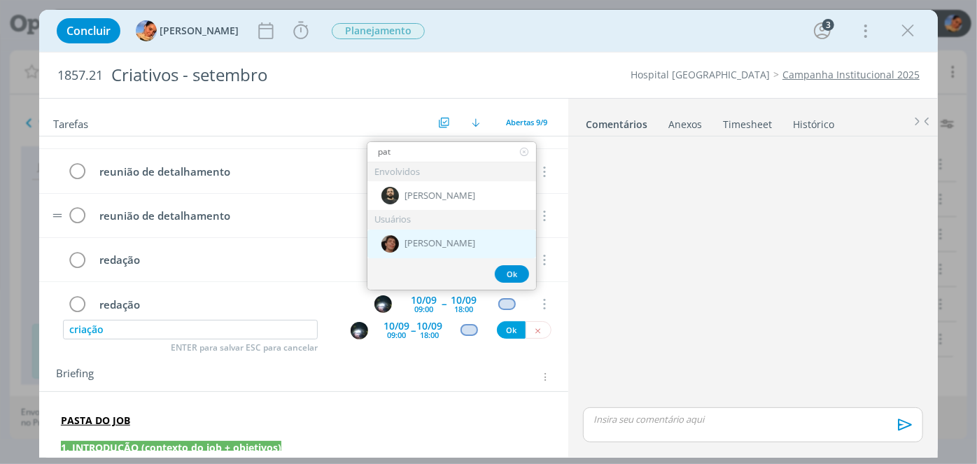
type input "pat"
click at [406, 235] on div "[PERSON_NAME]" at bounding box center [451, 244] width 169 height 29
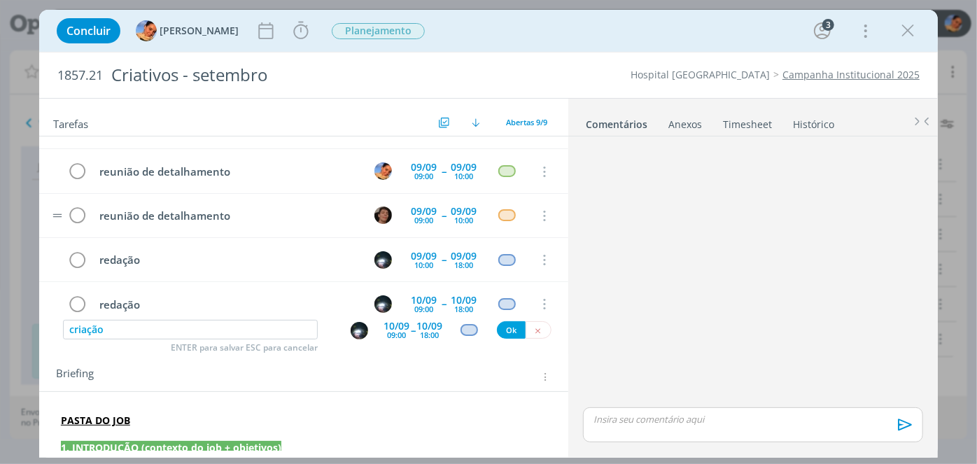
click at [356, 328] on img "dialog" at bounding box center [359, 330] width 17 height 17
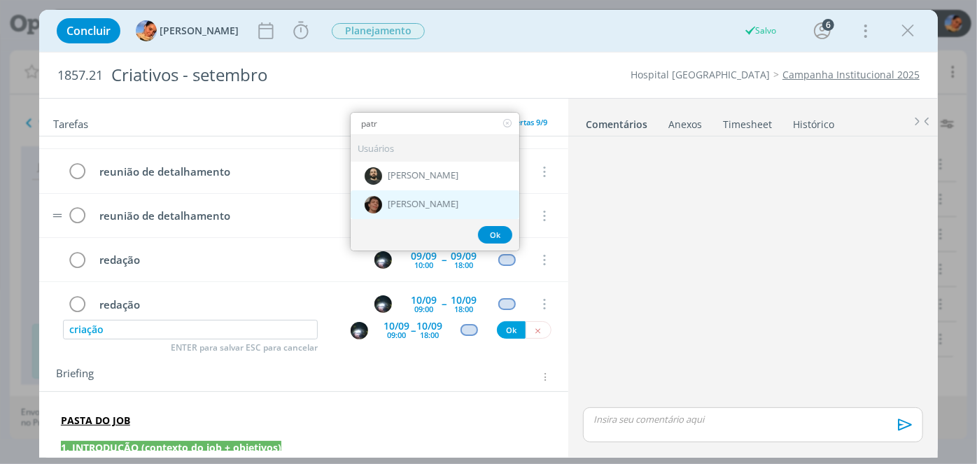
click at [454, 206] on div "[PERSON_NAME]" at bounding box center [435, 204] width 169 height 29
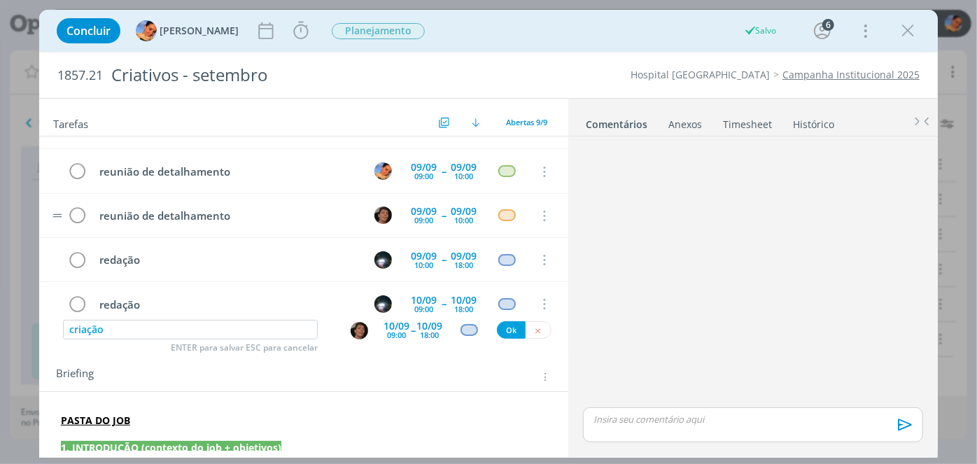
click at [398, 331] on div "09:00" at bounding box center [396, 335] width 19 height 8
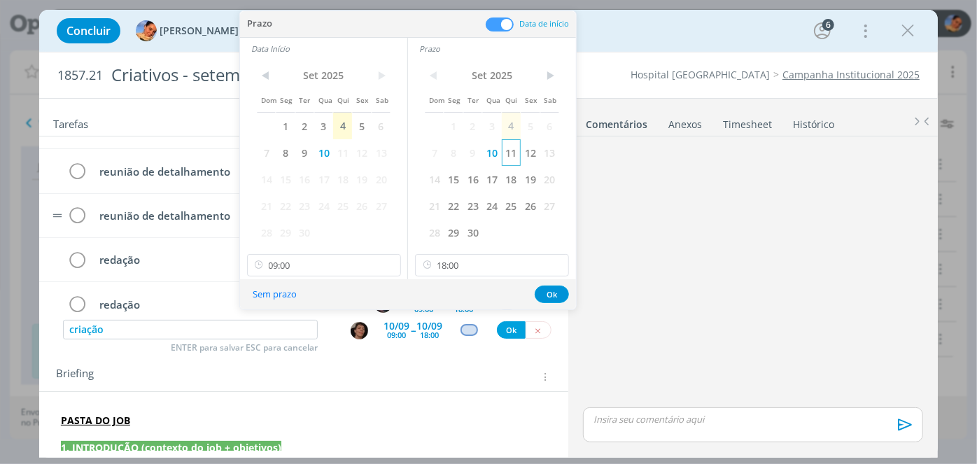
click at [508, 153] on span "11" at bounding box center [511, 152] width 19 height 27
click at [348, 148] on span "11" at bounding box center [342, 152] width 19 height 27
click at [561, 283] on div "Sem prazo Ok" at bounding box center [408, 294] width 336 height 30
click at [561, 298] on button "Ok" at bounding box center [552, 294] width 34 height 17
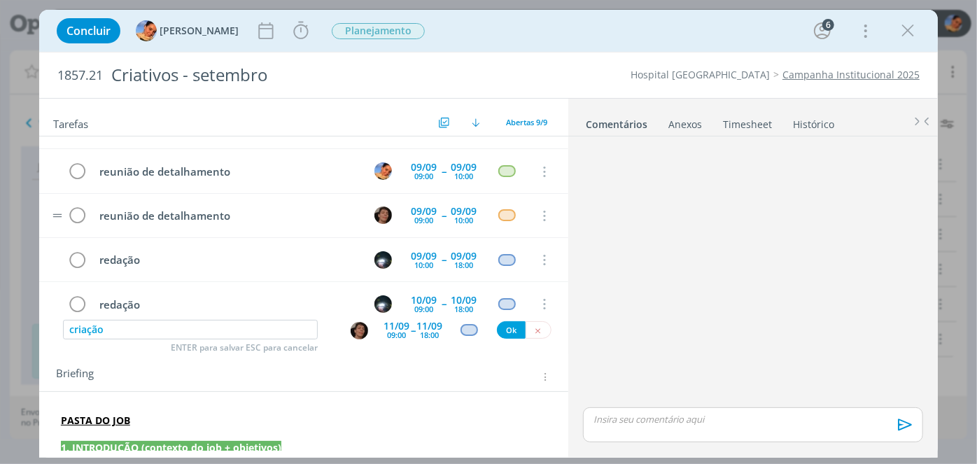
click at [465, 332] on div "dialog" at bounding box center [469, 330] width 17 height 12
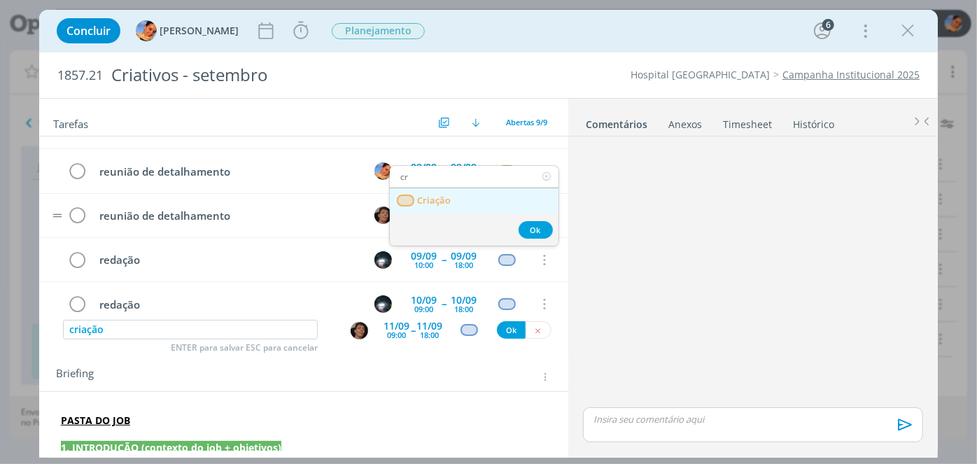
type input "cr"
click at [503, 206] on link "Criação" at bounding box center [474, 201] width 169 height 26
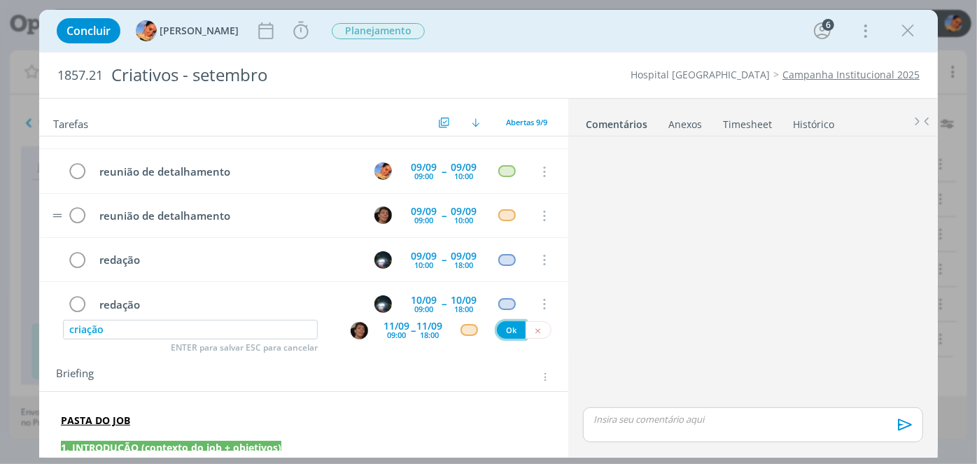
click at [507, 330] on button "Ok" at bounding box center [511, 329] width 29 height 17
type input "criação"
click at [395, 327] on div "11/09" at bounding box center [397, 326] width 26 height 10
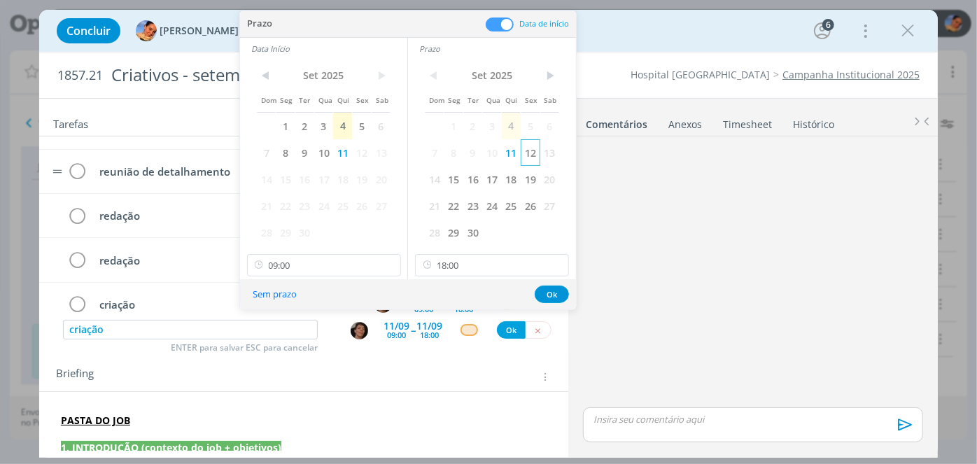
click at [526, 148] on span "12" at bounding box center [530, 152] width 19 height 27
click at [363, 153] on span "12" at bounding box center [361, 152] width 19 height 27
click at [559, 293] on button "Ok" at bounding box center [552, 294] width 34 height 17
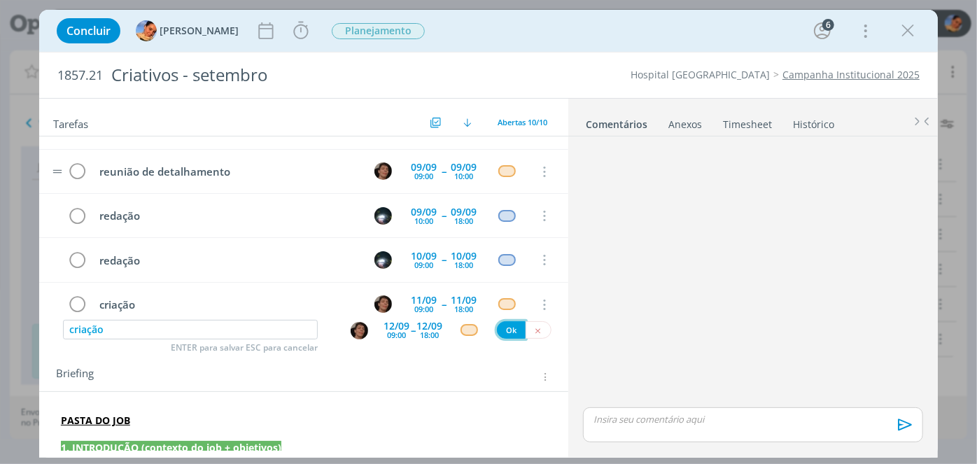
click at [510, 328] on button "Ok" at bounding box center [511, 329] width 29 height 17
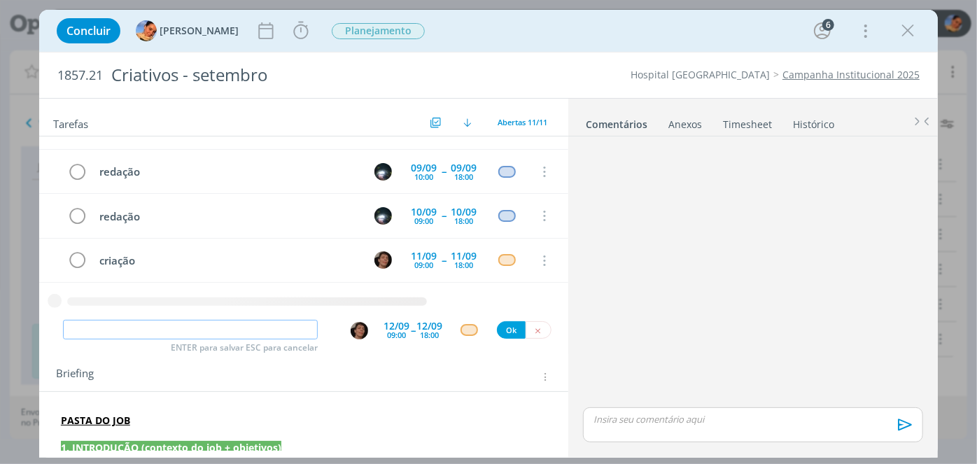
paste input "reunião de detalhamento"
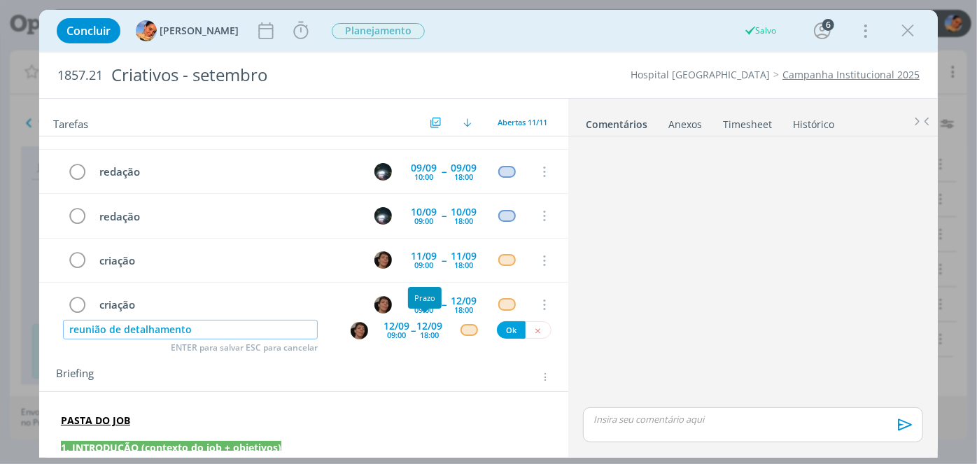
type input "reunião de detalhamento"
click at [420, 332] on div "18:00" at bounding box center [429, 335] width 19 height 8
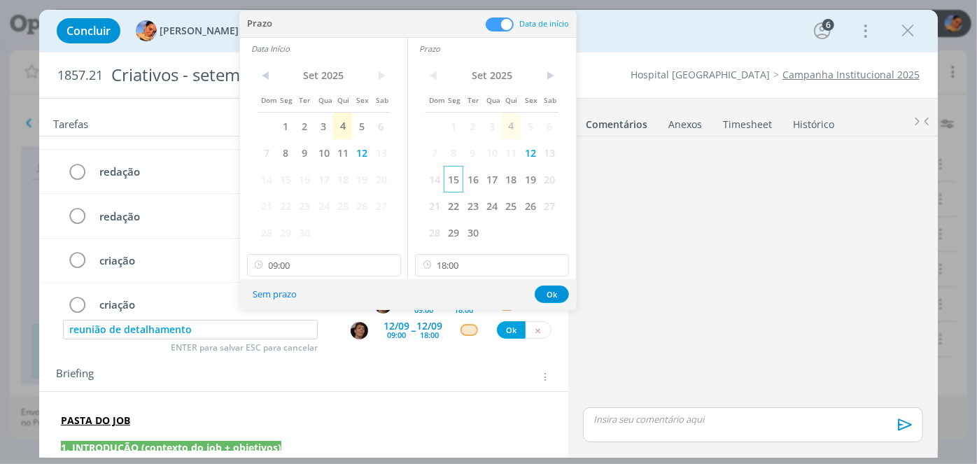
click at [459, 176] on span "15" at bounding box center [453, 179] width 19 height 27
click at [297, 172] on span "16" at bounding box center [304, 179] width 19 height 27
click at [292, 174] on span "15" at bounding box center [285, 179] width 19 height 27
click at [545, 290] on button "Ok" at bounding box center [552, 294] width 34 height 17
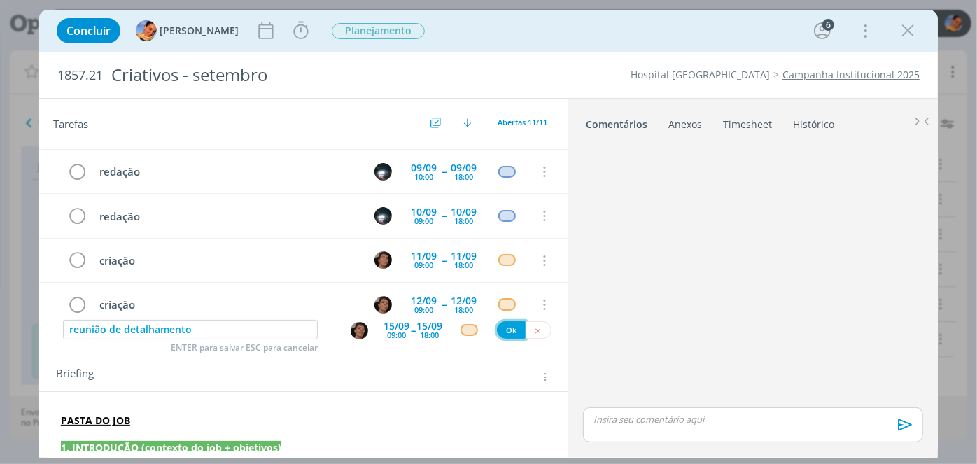
click at [499, 329] on button "Ok" at bounding box center [511, 329] width 29 height 17
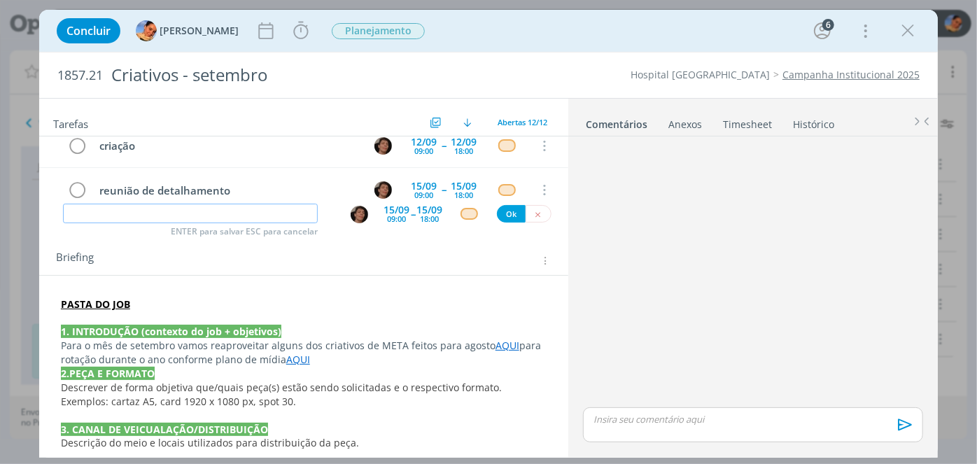
scroll to position [0, 0]
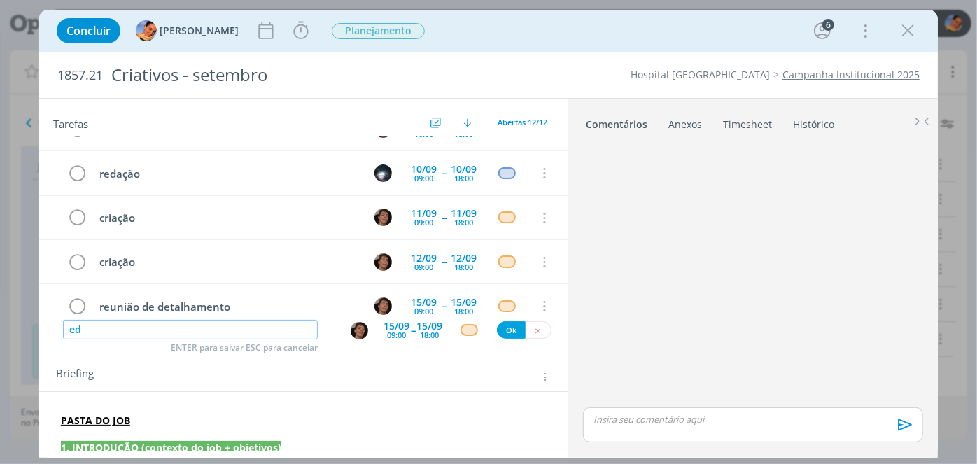
type input "e"
click at [358, 337] on img "dialog" at bounding box center [359, 330] width 17 height 17
type input "vídeo"
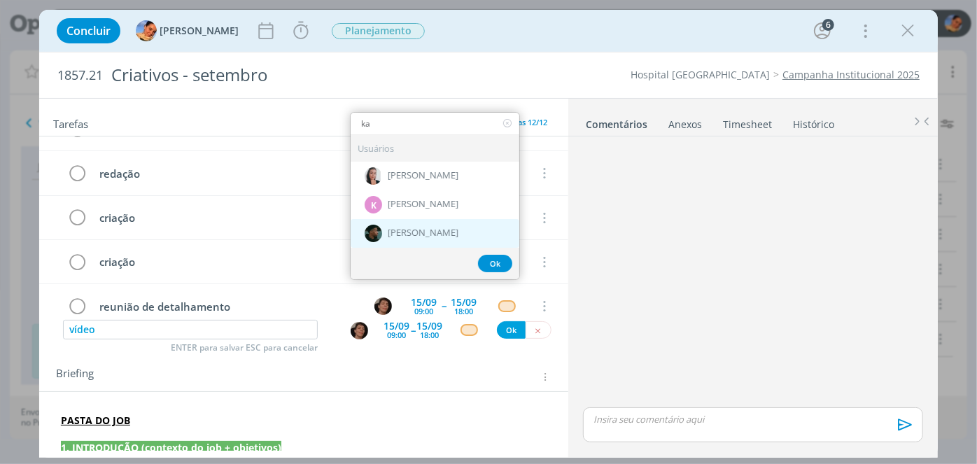
type input "ka"
click at [420, 240] on div "[PERSON_NAME]" at bounding box center [435, 233] width 169 height 29
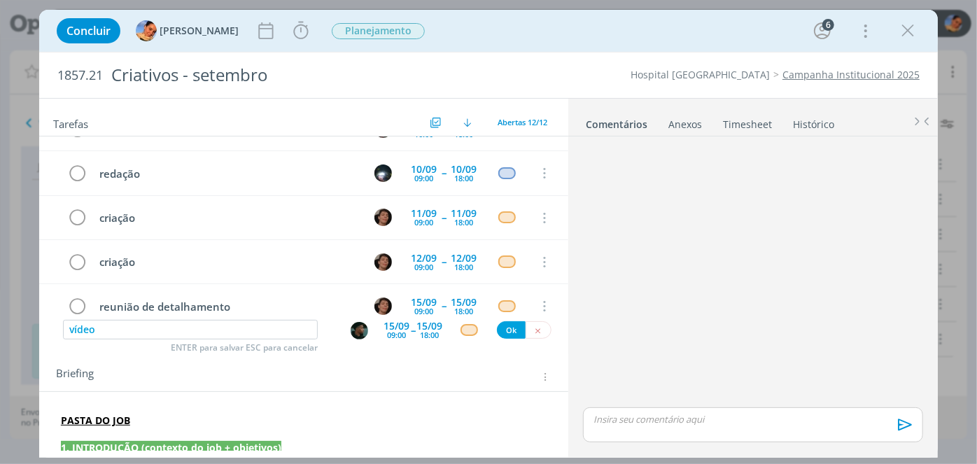
click at [385, 321] on div "15/09" at bounding box center [397, 326] width 26 height 10
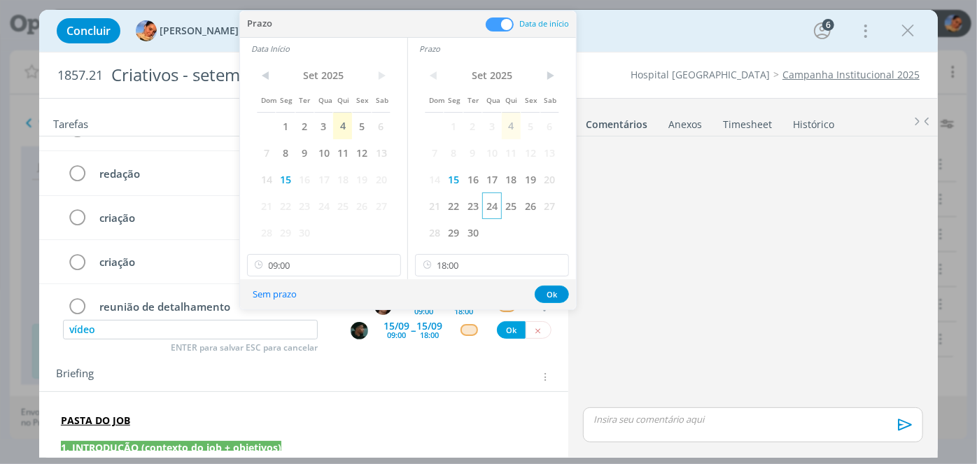
click at [491, 204] on span "24" at bounding box center [491, 205] width 19 height 27
click at [319, 206] on span "24" at bounding box center [323, 205] width 19 height 27
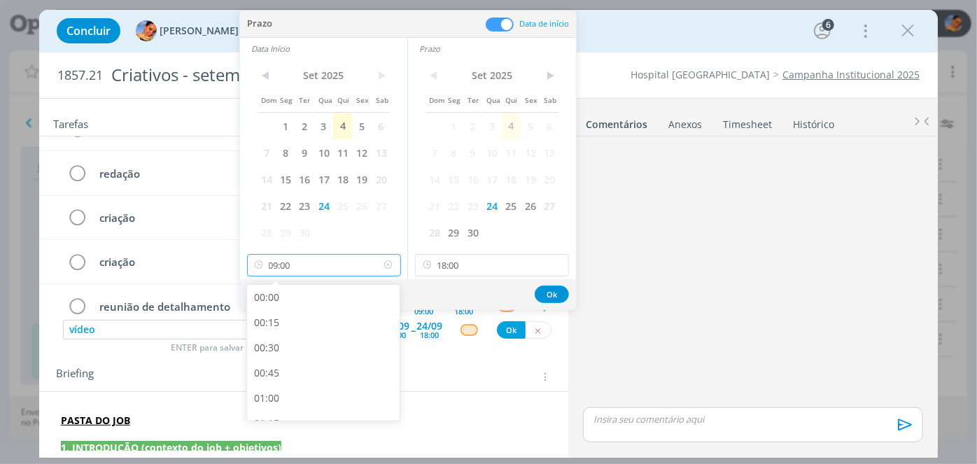
click at [325, 265] on input "09:00" at bounding box center [324, 265] width 154 height 22
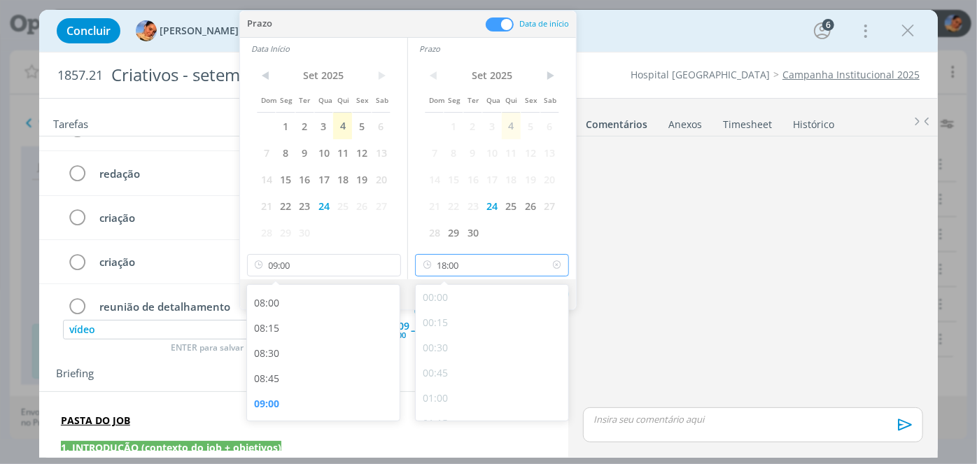
click at [503, 264] on input "18:00" at bounding box center [492, 265] width 154 height 22
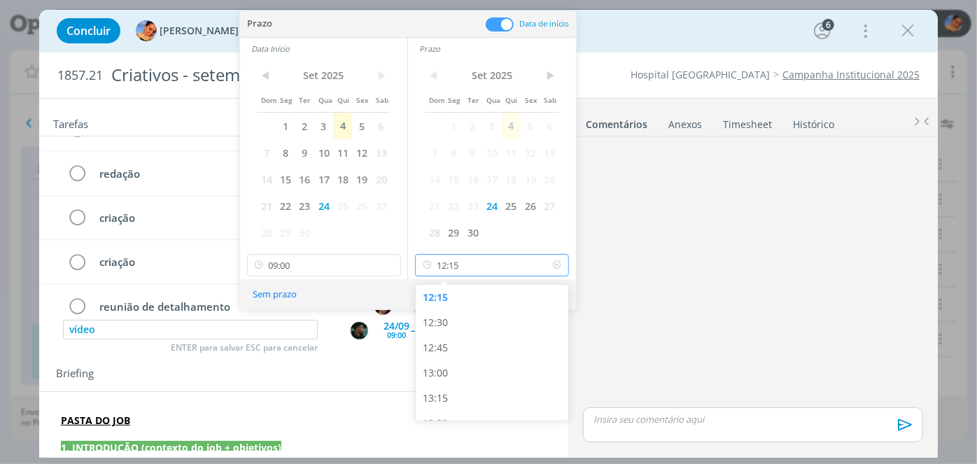
type input "12:00"
click at [589, 279] on div "dialog" at bounding box center [752, 273] width 351 height 262
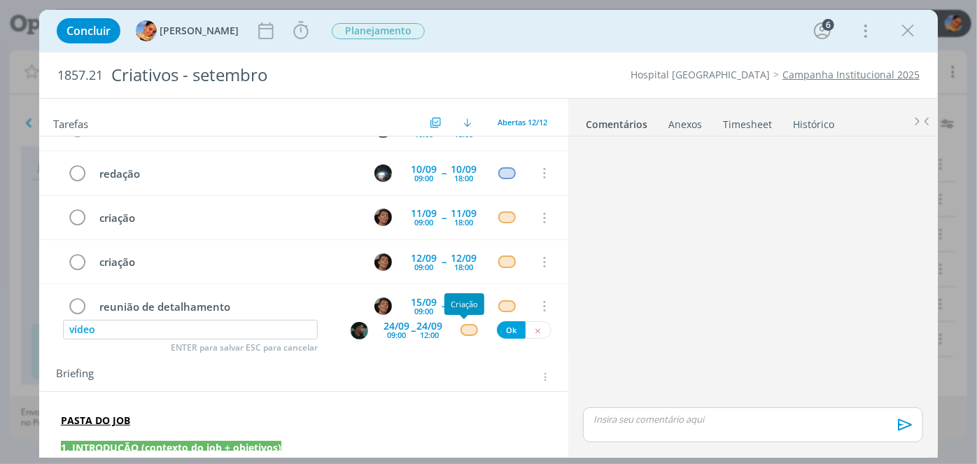
click at [463, 328] on div "dialog" at bounding box center [469, 330] width 17 height 12
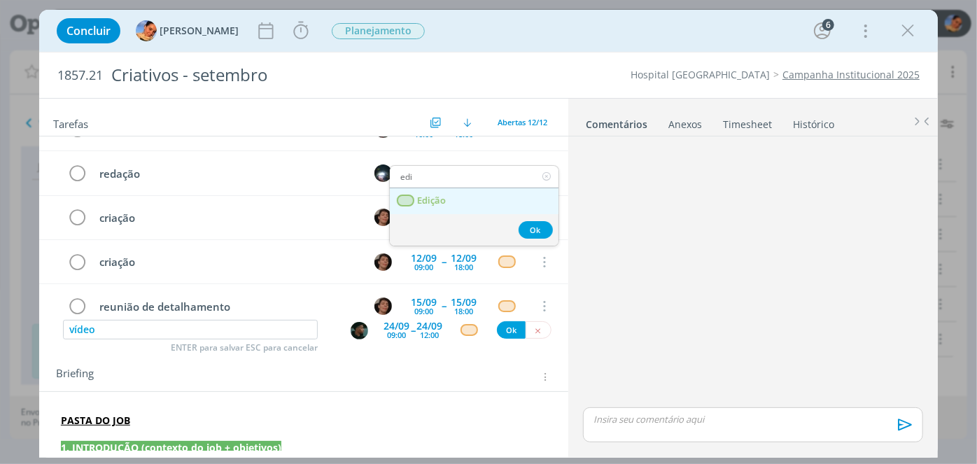
type input "edi"
click at [470, 188] on link "Edição" at bounding box center [474, 201] width 169 height 26
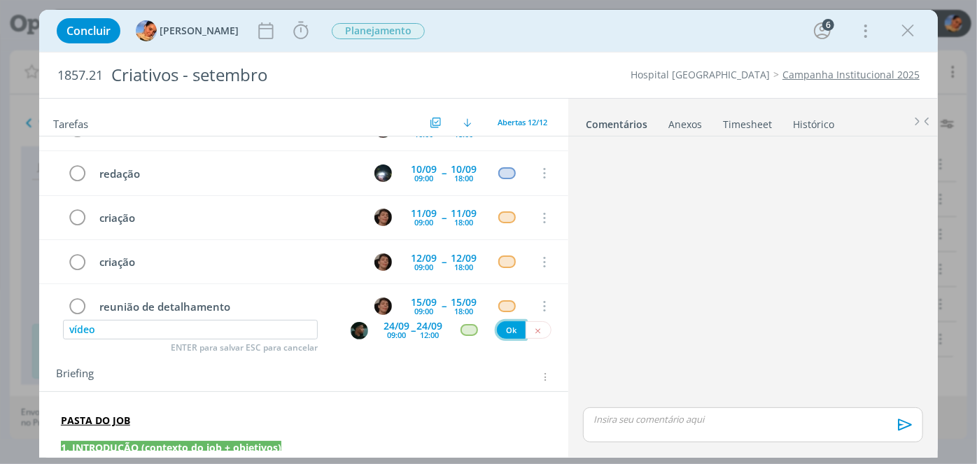
click at [510, 327] on button "Ok" at bounding box center [511, 329] width 29 height 17
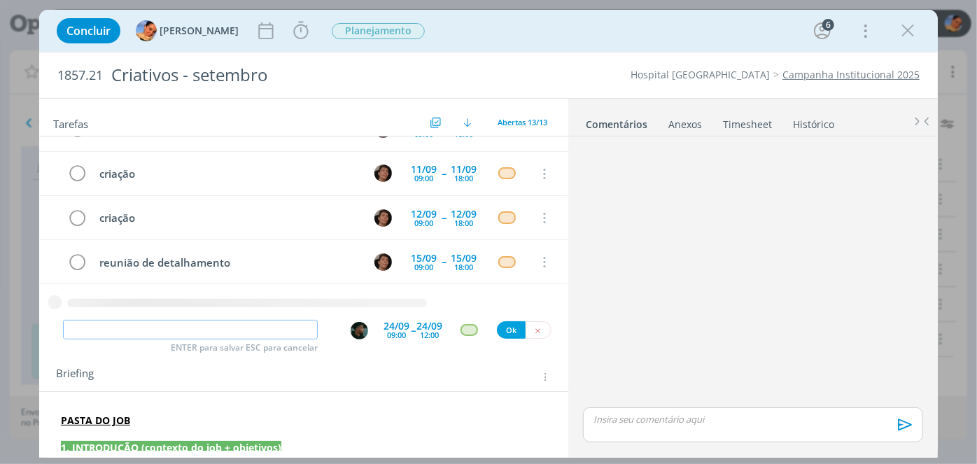
click at [276, 323] on input "dialog" at bounding box center [190, 330] width 255 height 20
type input "vídeo"
click at [400, 327] on div "24/09" at bounding box center [397, 326] width 26 height 10
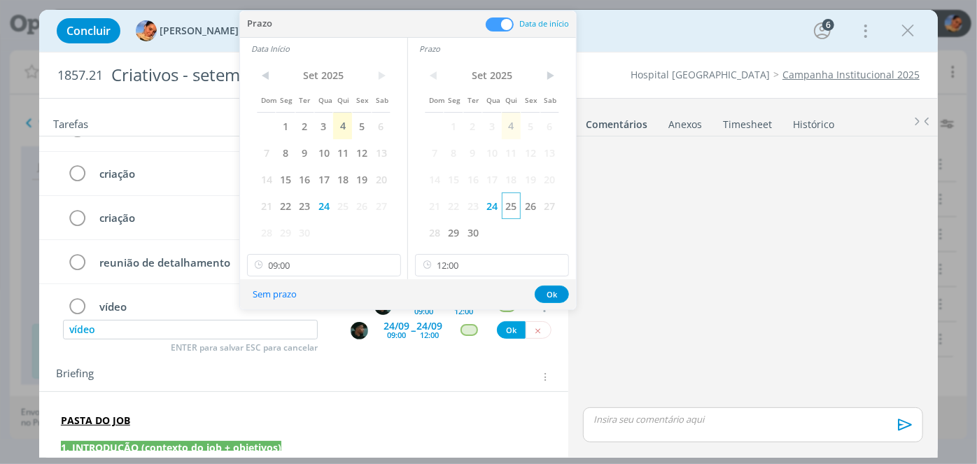
click at [507, 204] on span "25" at bounding box center [511, 205] width 19 height 27
click at [346, 209] on span "25" at bounding box center [342, 205] width 19 height 27
click at [533, 210] on span "26" at bounding box center [530, 205] width 19 height 27
click at [545, 291] on button "Ok" at bounding box center [552, 294] width 34 height 17
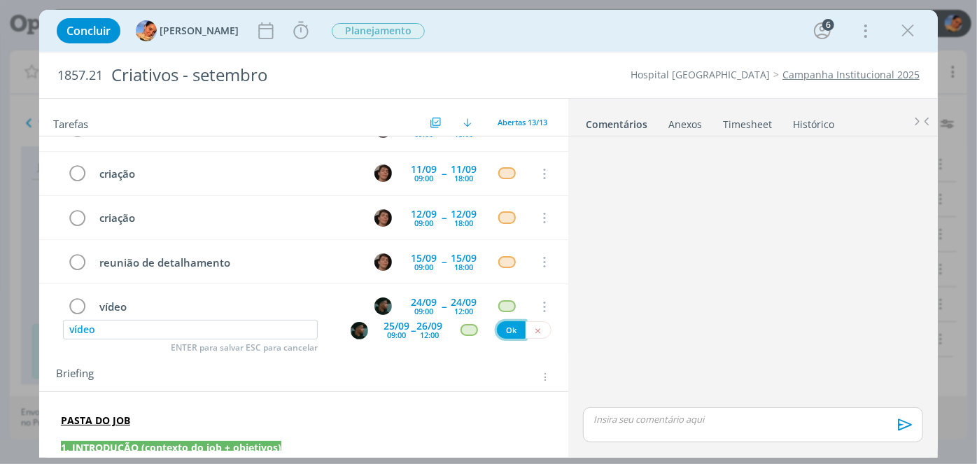
click at [506, 325] on button "Ok" at bounding box center [511, 329] width 29 height 17
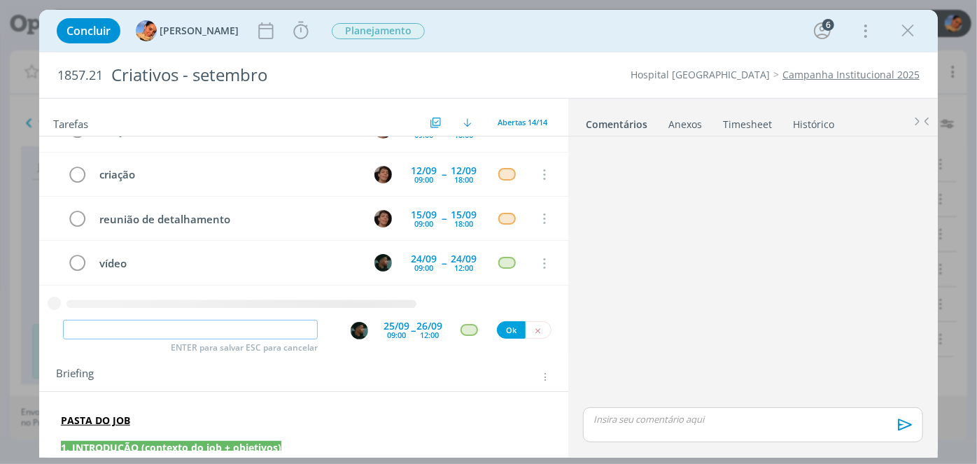
click at [273, 328] on input "dialog" at bounding box center [190, 330] width 255 height 20
paste input "reunião de detalhamento"
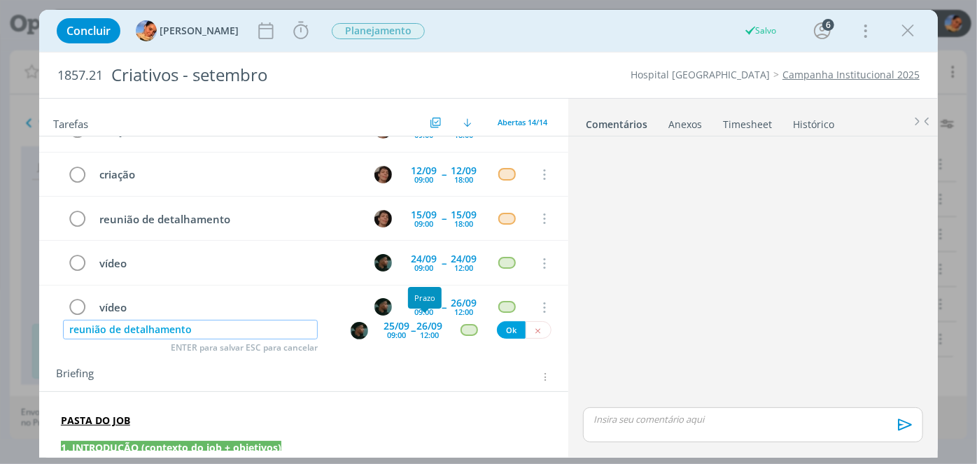
type input "reunião de detalhamento"
click at [420, 332] on div "12:00" at bounding box center [429, 335] width 19 height 8
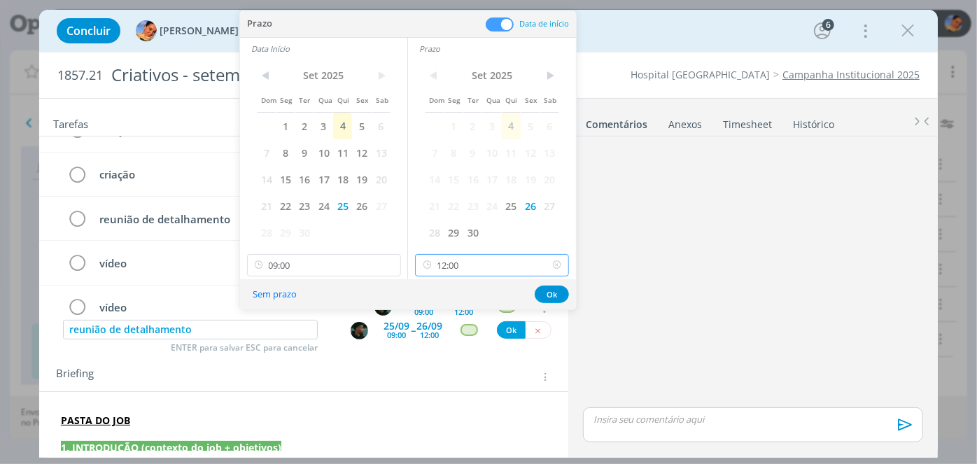
click at [475, 263] on input "12:00" at bounding box center [492, 265] width 154 height 22
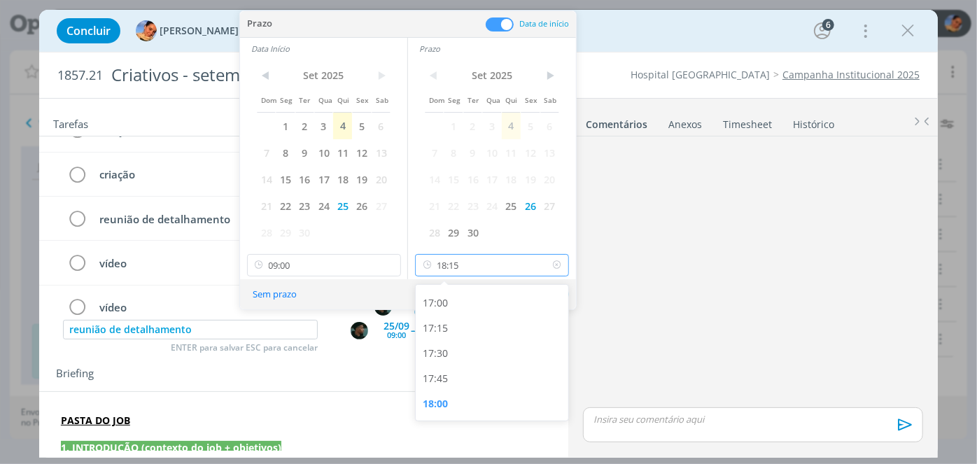
scroll to position [1733, 0]
type input "18:00"
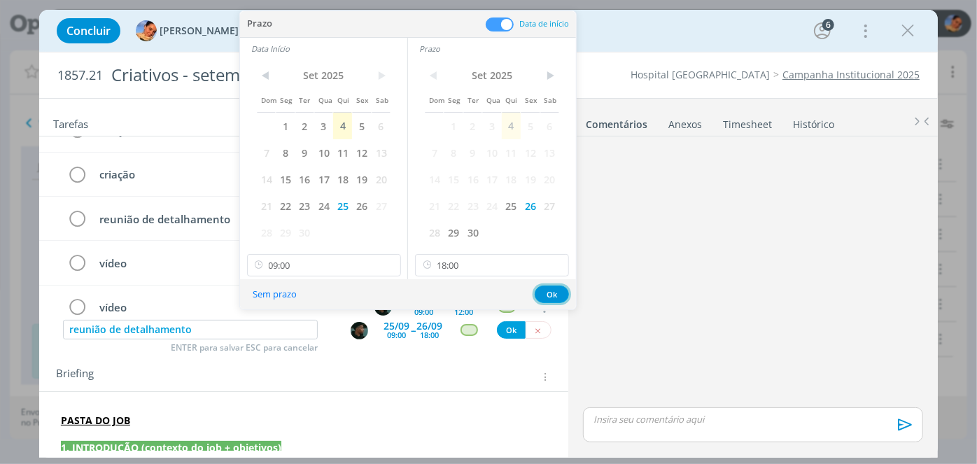
click at [540, 293] on button "Ok" at bounding box center [552, 294] width 34 height 17
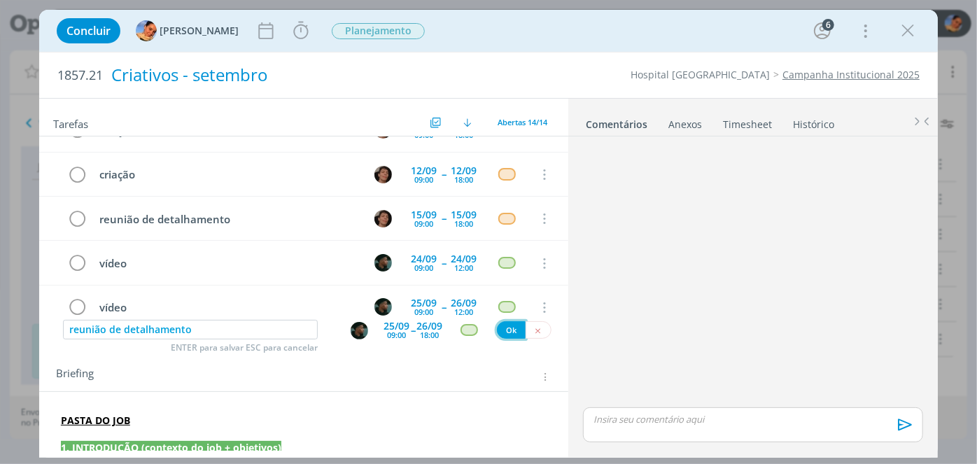
click at [507, 331] on button "Ok" at bounding box center [511, 329] width 29 height 17
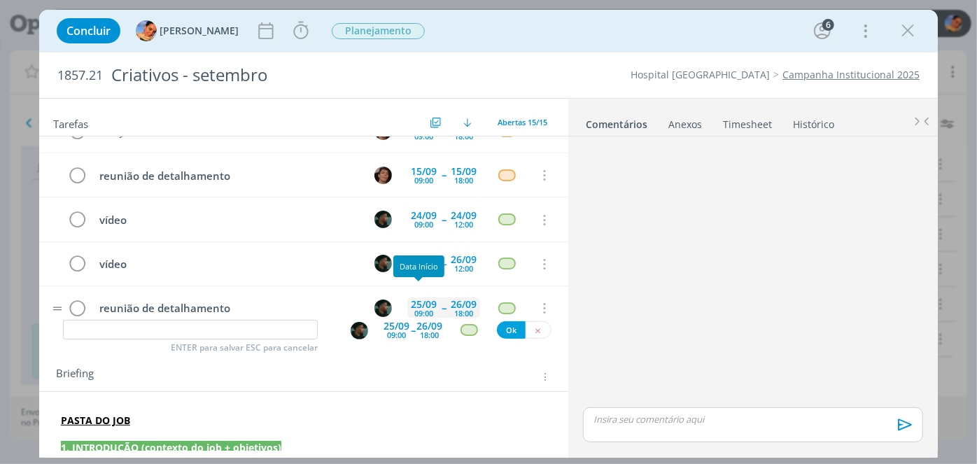
click at [421, 309] on div "09:00" at bounding box center [423, 313] width 19 height 8
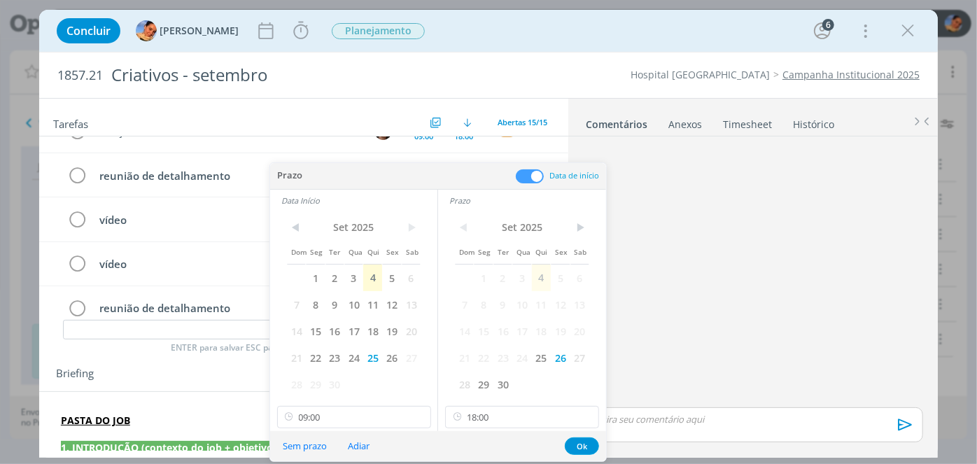
click at [749, 195] on div "dialog" at bounding box center [752, 273] width 351 height 262
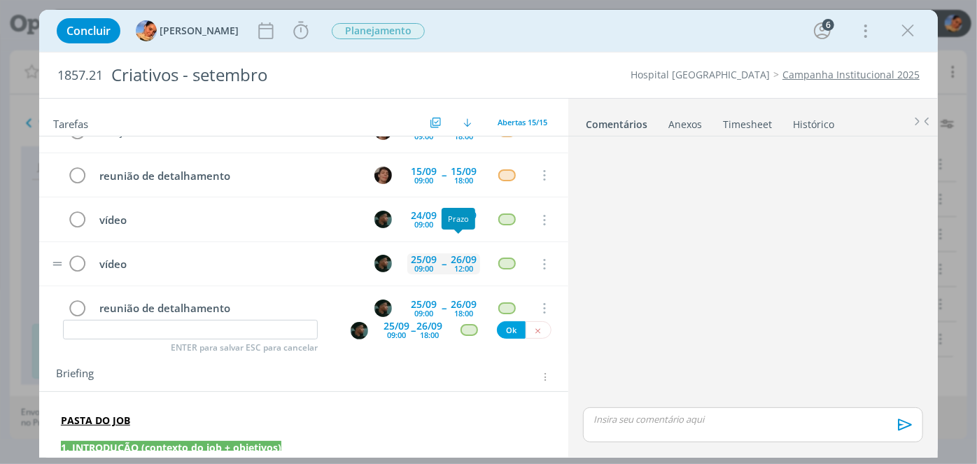
click at [456, 265] on div "12:00" at bounding box center [463, 269] width 19 height 8
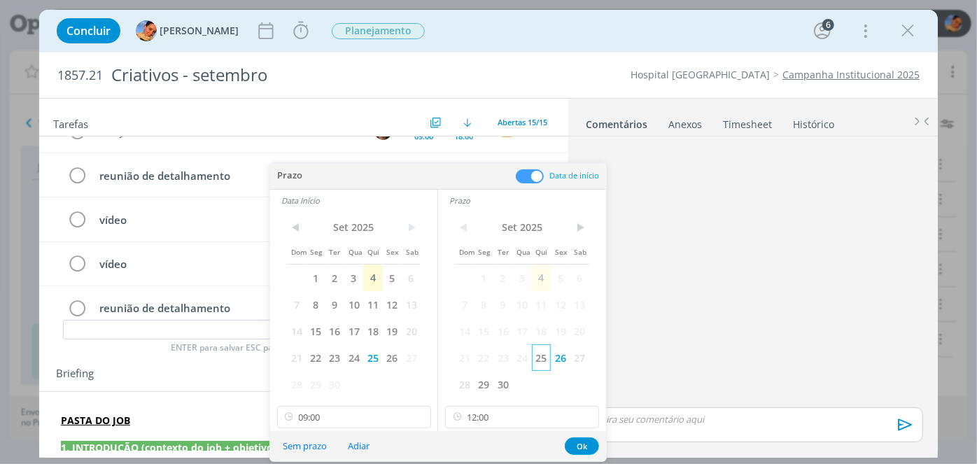
click at [540, 357] on span "25" at bounding box center [541, 357] width 19 height 27
click at [575, 437] on button "Ok" at bounding box center [582, 445] width 34 height 17
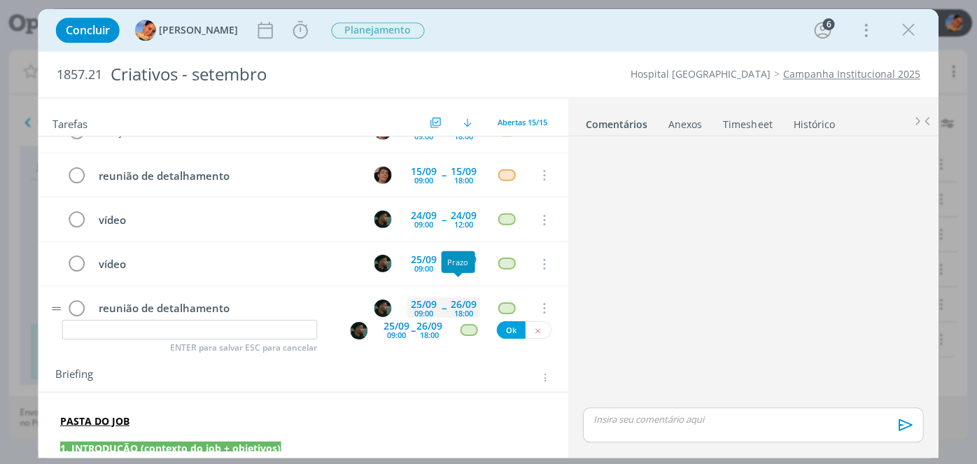
scroll to position [0, 0]
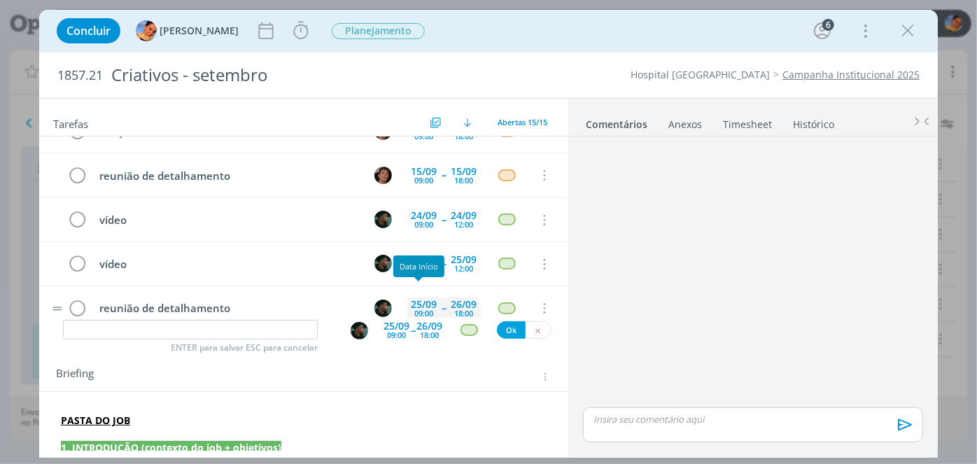
click at [432, 297] on div "25/09 09:00" at bounding box center [423, 307] width 33 height 21
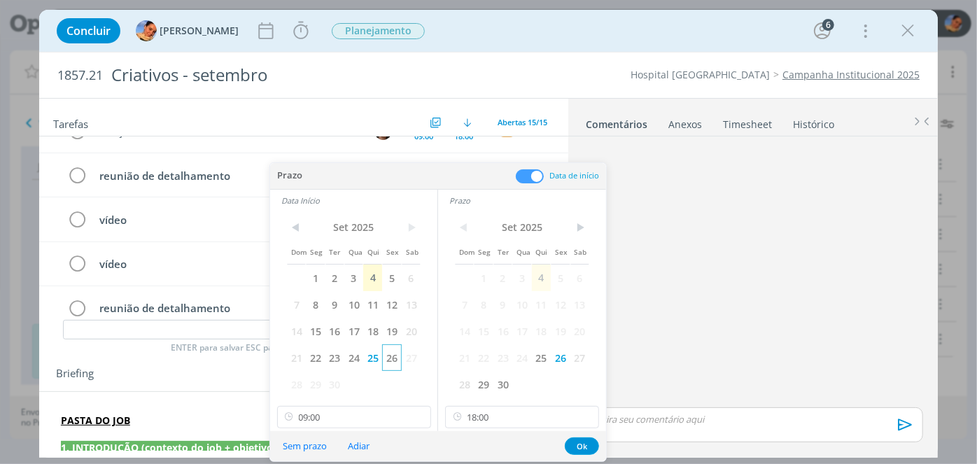
click at [391, 357] on span "26" at bounding box center [391, 357] width 19 height 27
click at [586, 448] on button "Ok" at bounding box center [582, 445] width 34 height 17
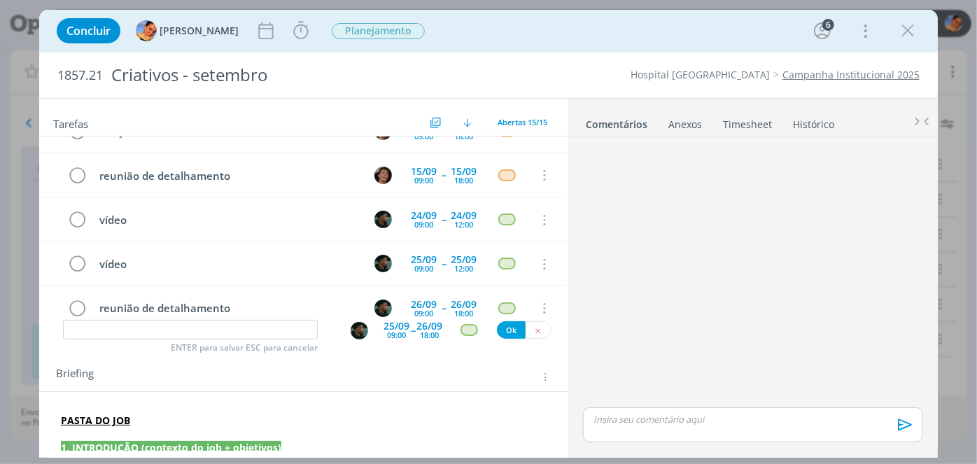
click at [570, 195] on div "🙂 Ctrl + ENTER para enviar Powered by PQINA Arraste seus arquivos ou procure em…" at bounding box center [753, 295] width 370 height 318
click at [232, 347] on span "ENTER para salvar ESC para cancelar" at bounding box center [244, 347] width 147 height 11
click at [243, 332] on input "dialog" at bounding box center [190, 330] width 255 height 20
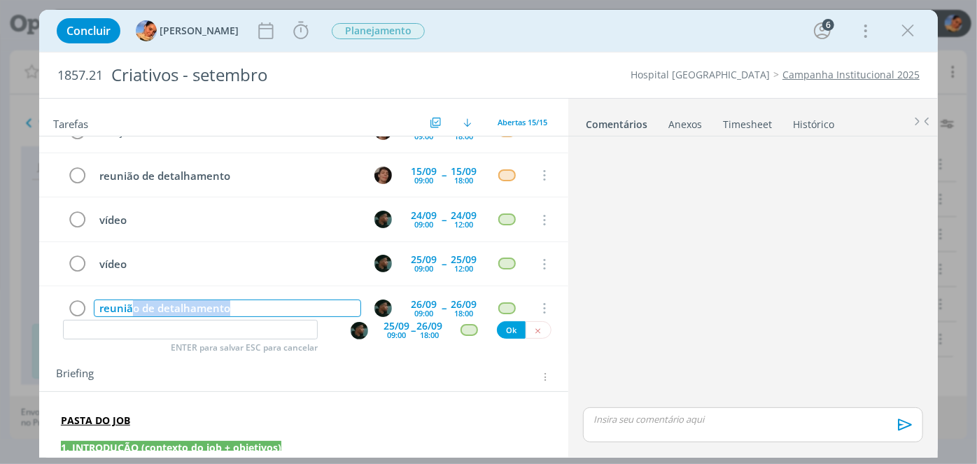
scroll to position [483, 0]
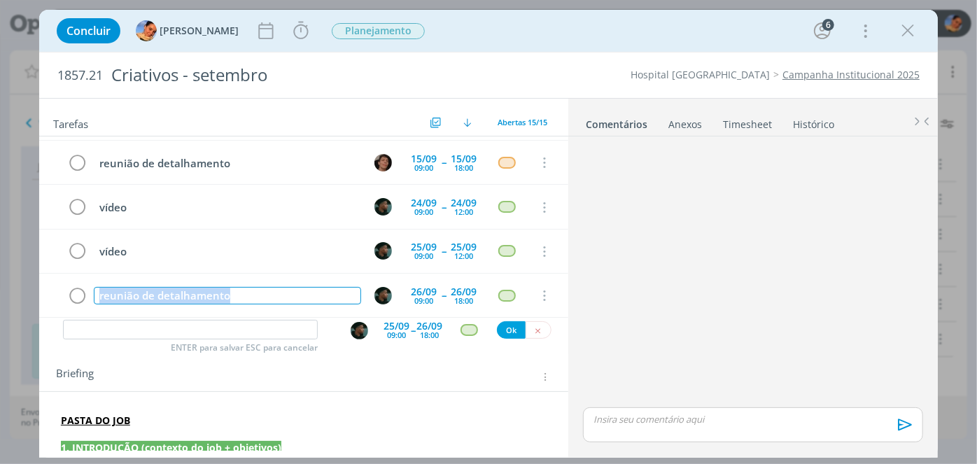
drag, startPoint x: 267, startPoint y: 295, endPoint x: 0, endPoint y: 310, distance: 267.1
click at [0, 310] on div "Concluir Luíza Santana Iniciar Apontar Data * 04/09/2025 Horas * 00:00 Tarefa S…" at bounding box center [488, 232] width 977 height 464
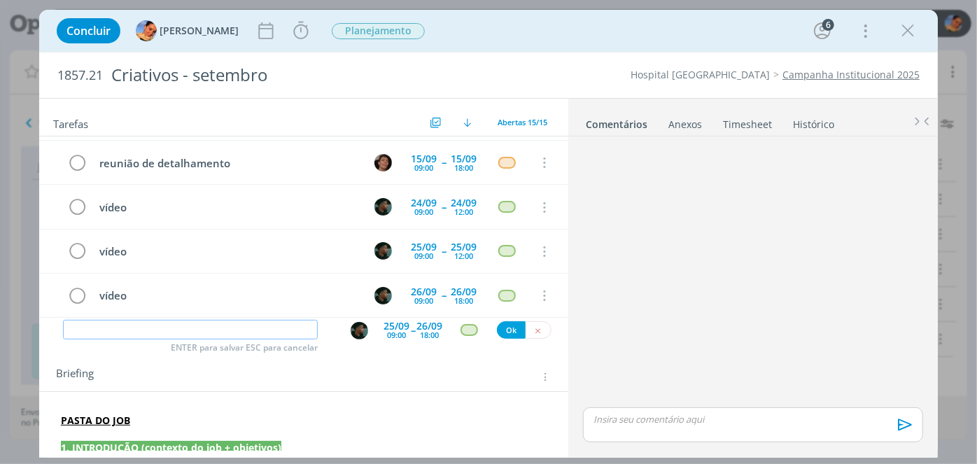
click at [199, 336] on input "dialog" at bounding box center [190, 330] width 255 height 20
type input "vídeo"
click at [433, 321] on div "26/09" at bounding box center [429, 326] width 26 height 10
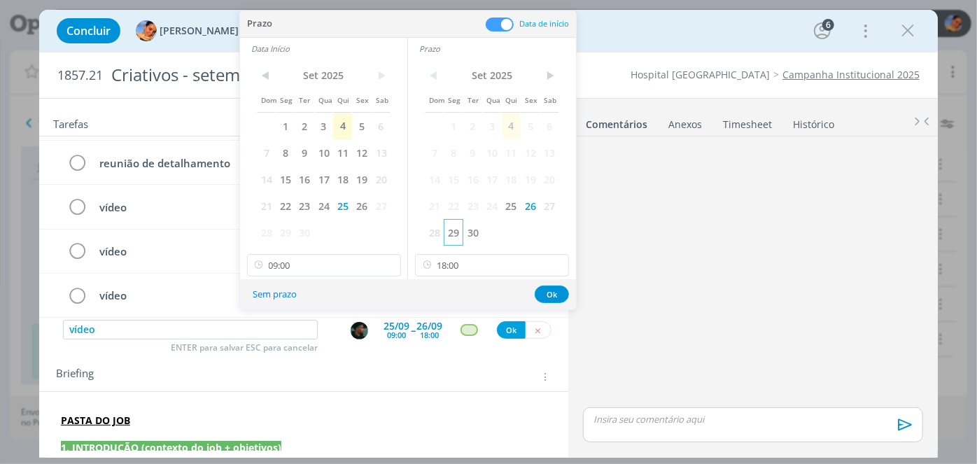
click at [444, 228] on span "29" at bounding box center [453, 232] width 19 height 27
click at [286, 232] on span "29" at bounding box center [285, 232] width 19 height 27
click at [554, 288] on button "Ok" at bounding box center [552, 294] width 34 height 17
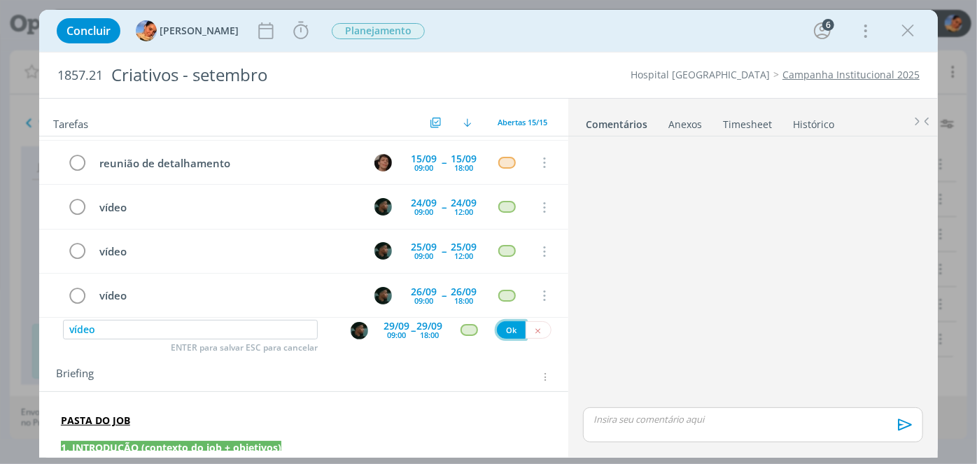
click at [511, 323] on button "Ok" at bounding box center [511, 329] width 29 height 17
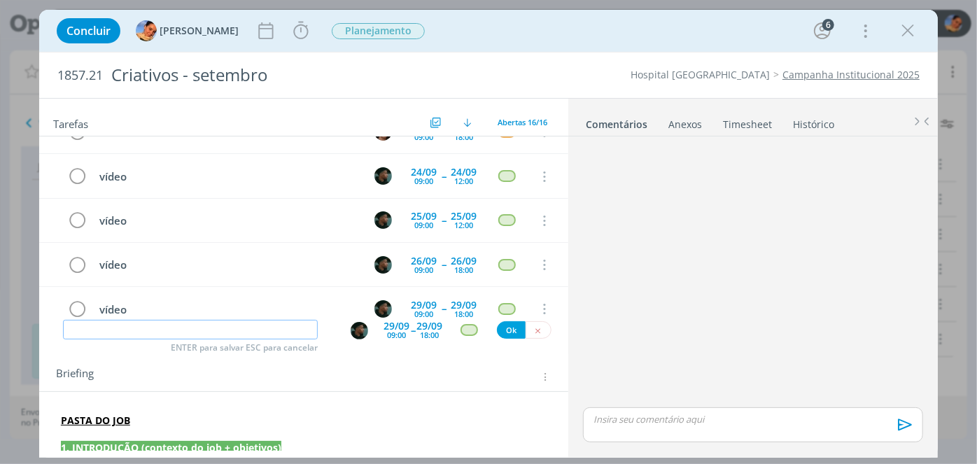
click at [235, 333] on input "dialog" at bounding box center [190, 330] width 255 height 20
click at [549, 215] on tr "vídeo 25/09 09:00 -- 25/09 12:00 Cancelar" at bounding box center [303, 221] width 529 height 44
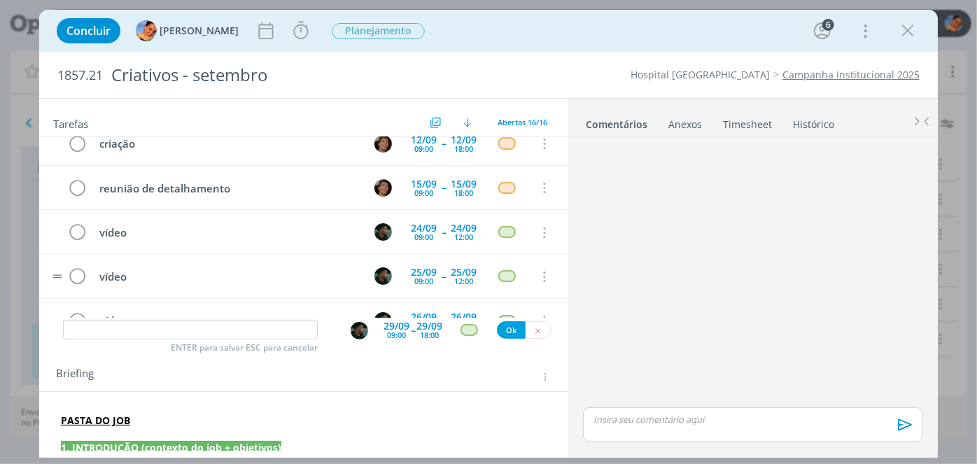
scroll to position [437, 0]
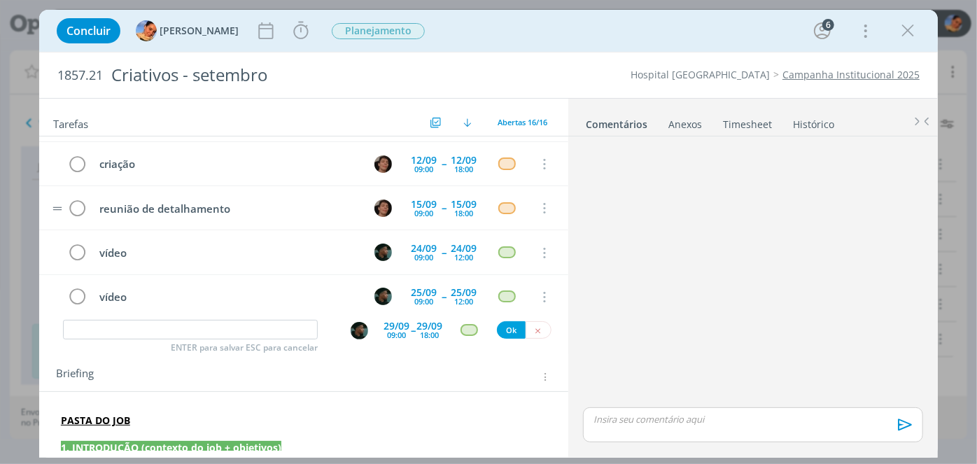
click at [58, 211] on tr "reunião de detalhamento 15/09 09:00 -- 15/09 18:00 Cancelar" at bounding box center [303, 208] width 529 height 44
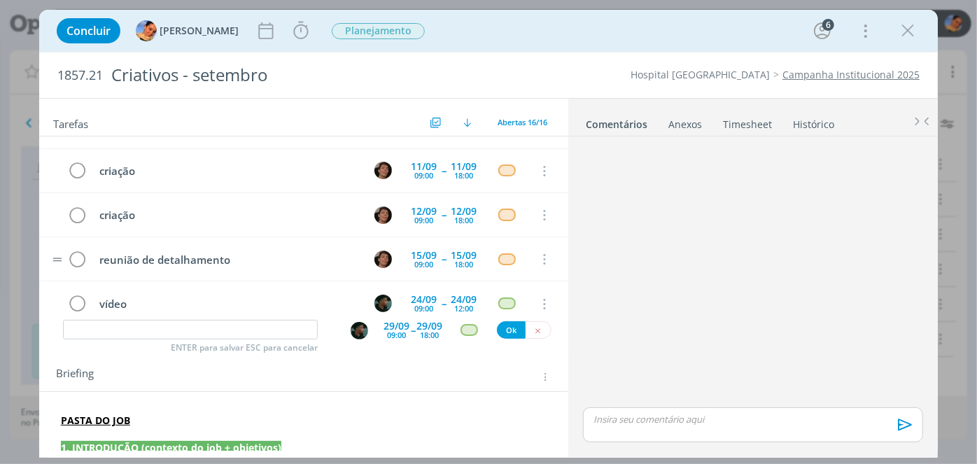
scroll to position [386, 0]
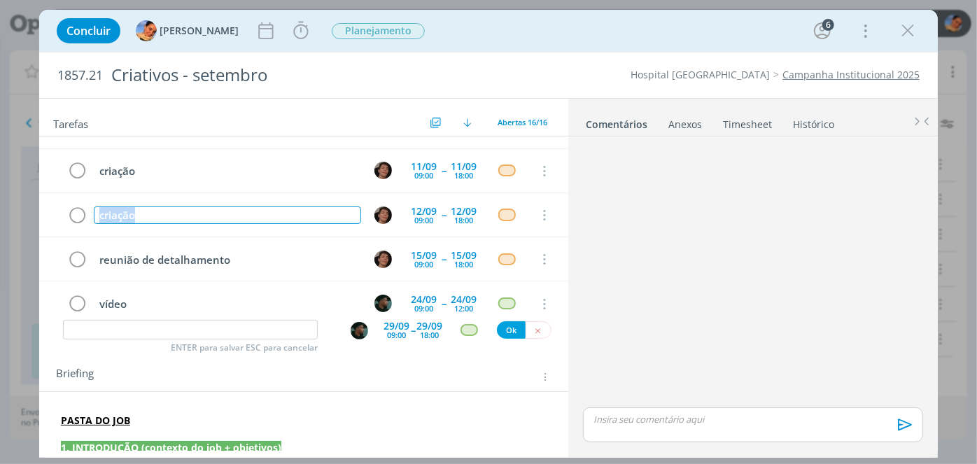
drag, startPoint x: 149, startPoint y: 203, endPoint x: 0, endPoint y: 198, distance: 149.2
click at [0, 198] on div "Concluir Luíza Santana Iniciar Apontar Data * 04/09/2025 Horas * 00:00 Tarefa S…" at bounding box center [488, 232] width 977 height 464
copy div "criação"
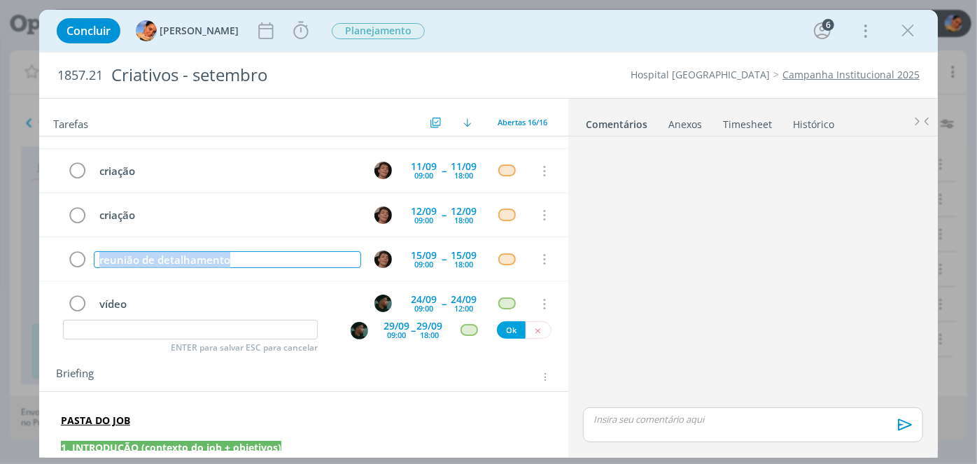
drag, startPoint x: 229, startPoint y: 248, endPoint x: 0, endPoint y: 253, distance: 228.9
click at [0, 253] on div "Concluir Luíza Santana Iniciar Apontar Data * 04/09/2025 Horas * 00:00 Tarefa S…" at bounding box center [488, 232] width 977 height 464
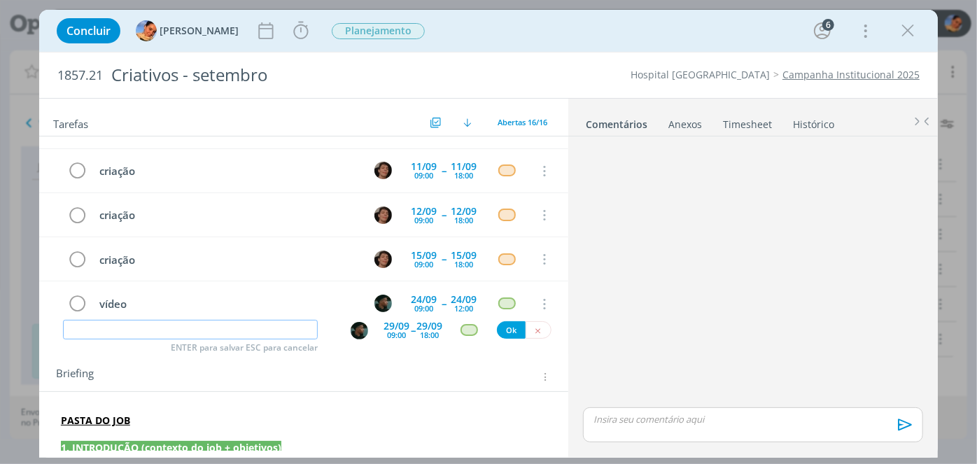
click at [244, 332] on input "dialog" at bounding box center [190, 330] width 255 height 20
type input "revisão"
click at [353, 332] on img "dialog" at bounding box center [359, 330] width 17 height 17
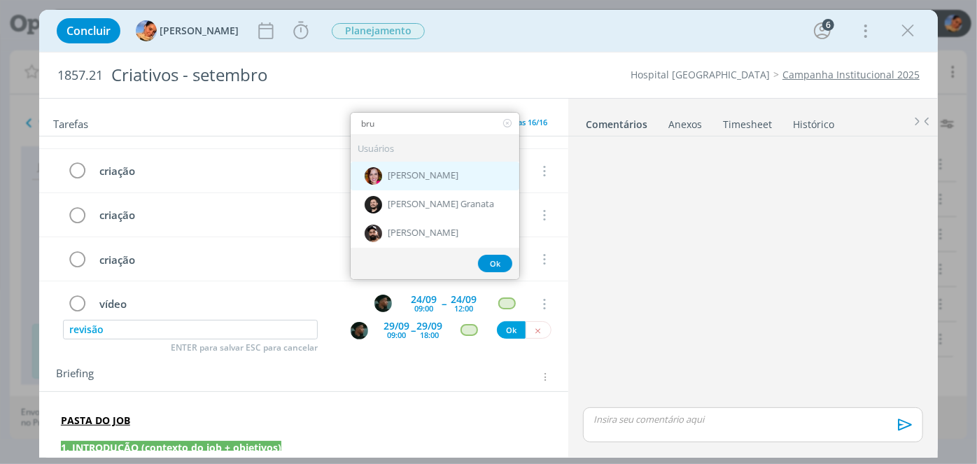
type input "bru"
click at [459, 174] on div "[PERSON_NAME]" at bounding box center [435, 176] width 169 height 29
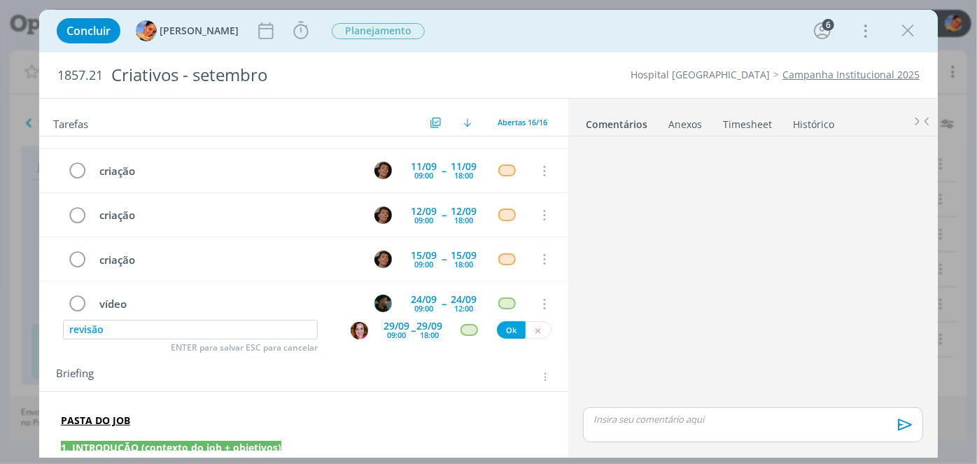
click at [391, 331] on div "09:00" at bounding box center [396, 335] width 19 height 8
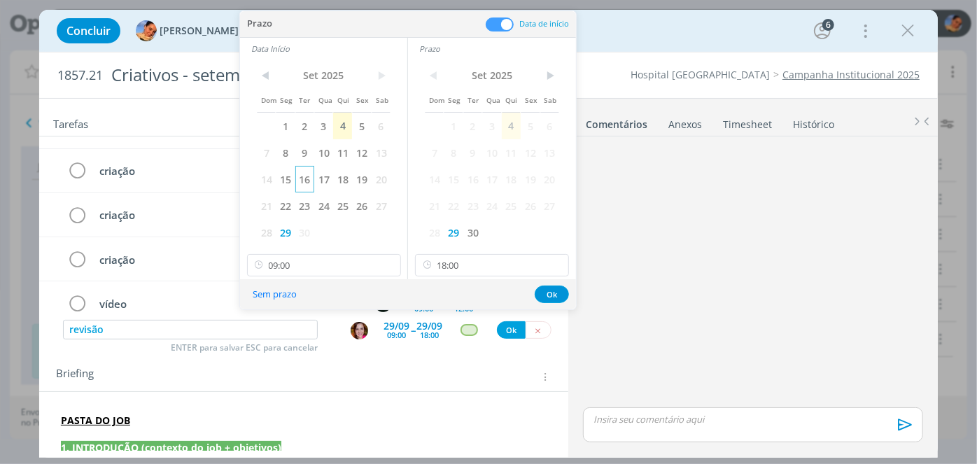
click at [301, 176] on span "16" at bounding box center [304, 179] width 19 height 27
click at [465, 179] on span "16" at bounding box center [472, 179] width 19 height 27
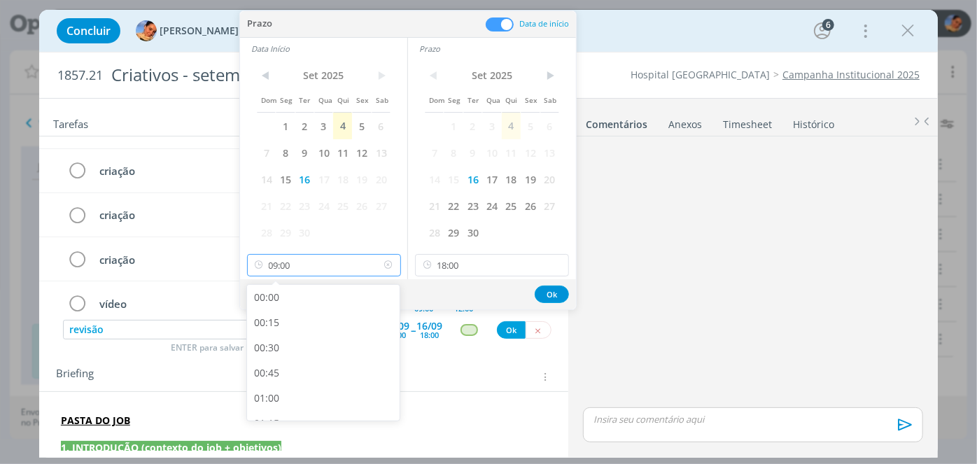
click at [354, 262] on input "09:00" at bounding box center [324, 265] width 154 height 22
type input "13:00"
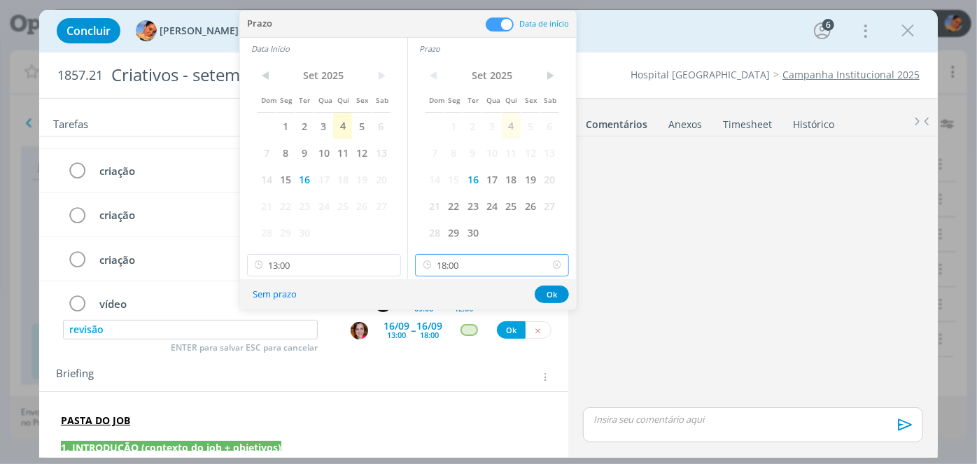
click at [457, 263] on input "18:00" at bounding box center [492, 265] width 154 height 22
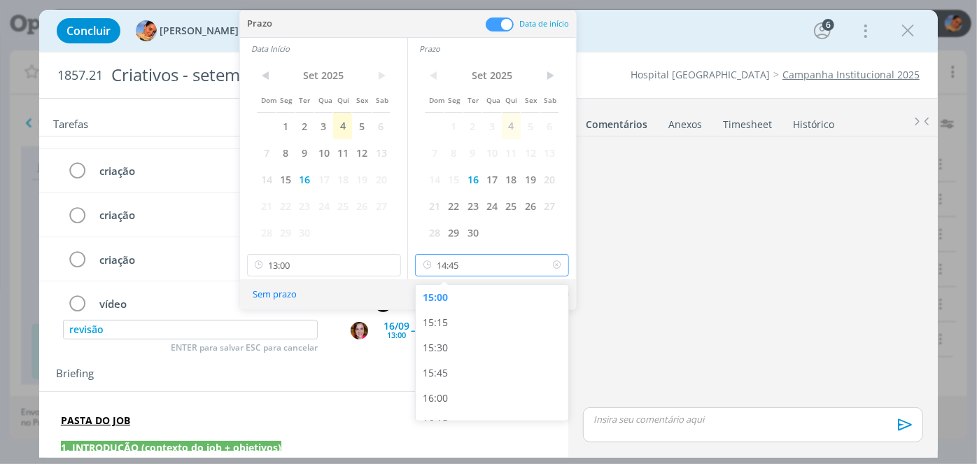
scroll to position [1487, 0]
type input "15:00"
click at [500, 332] on div "15:00" at bounding box center [494, 322] width 157 height 25
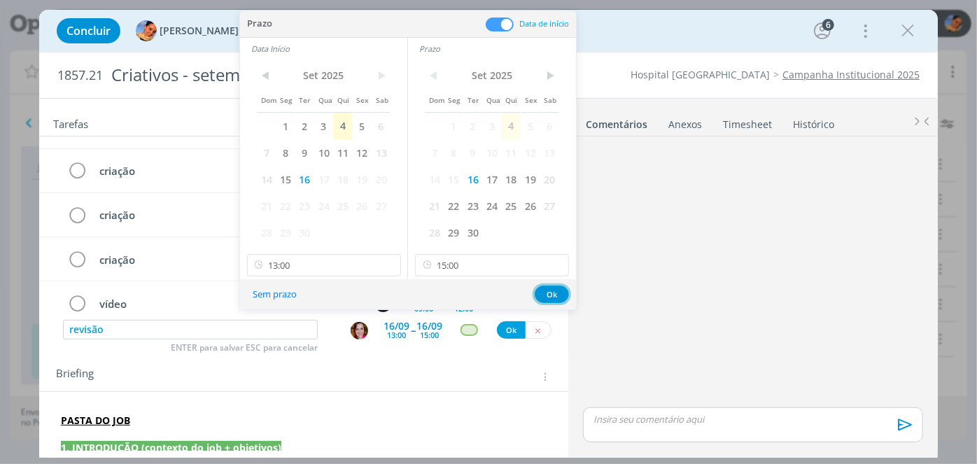
click at [563, 293] on button "Ok" at bounding box center [552, 294] width 34 height 17
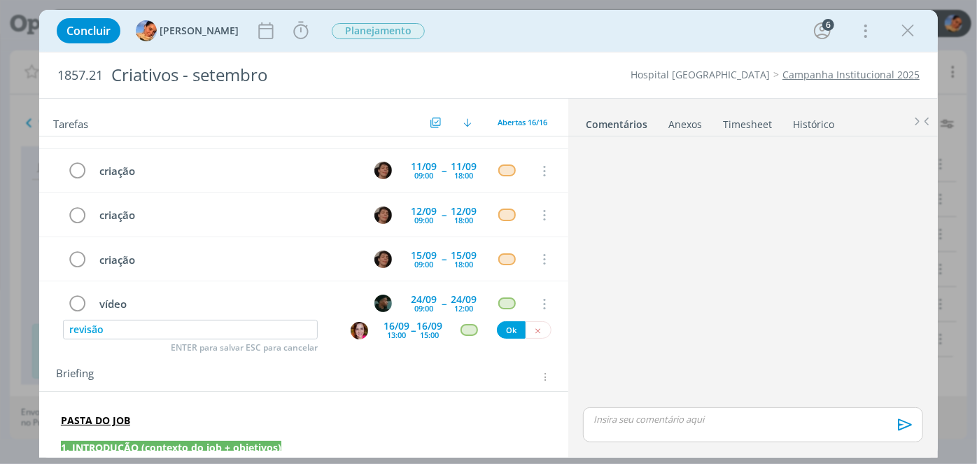
click at [473, 329] on div "dialog" at bounding box center [469, 330] width 42 height 12
click at [468, 329] on div "dialog" at bounding box center [469, 330] width 17 height 12
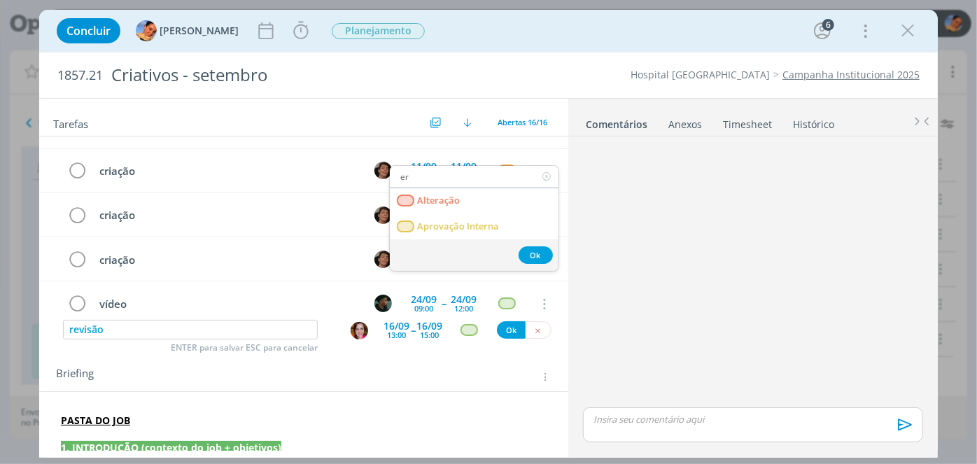
type input "e"
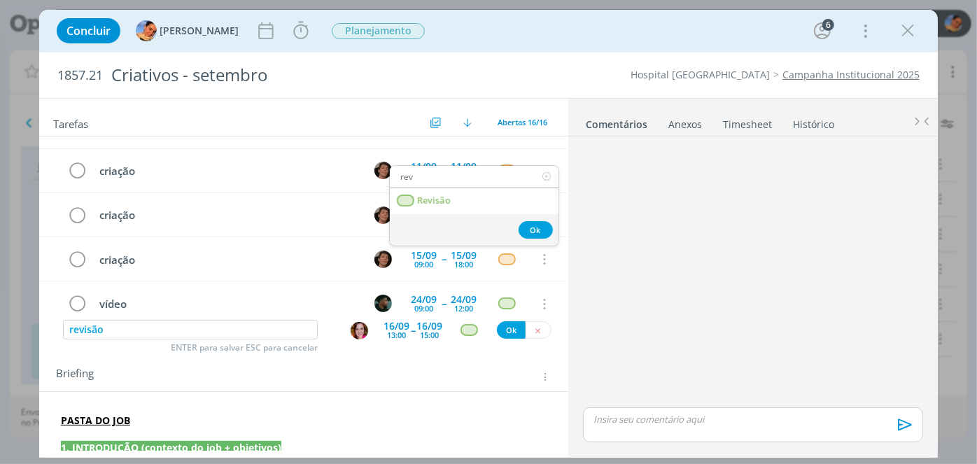
type input "rev"
click at [499, 197] on link "Revisão" at bounding box center [474, 201] width 169 height 26
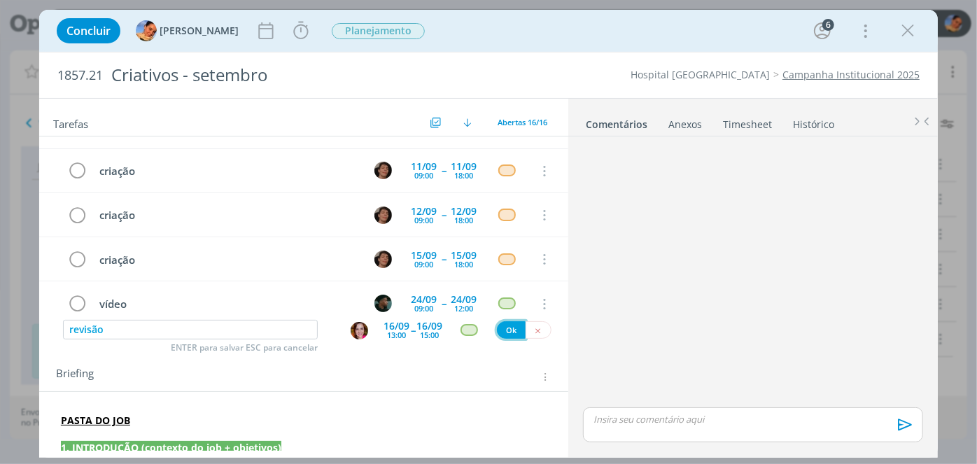
click at [505, 330] on button "Ok" at bounding box center [511, 329] width 29 height 17
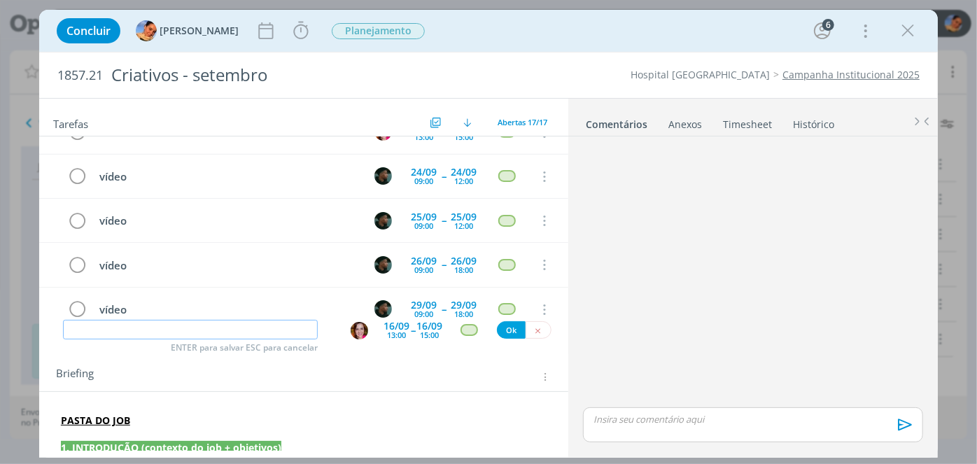
scroll to position [570, 0]
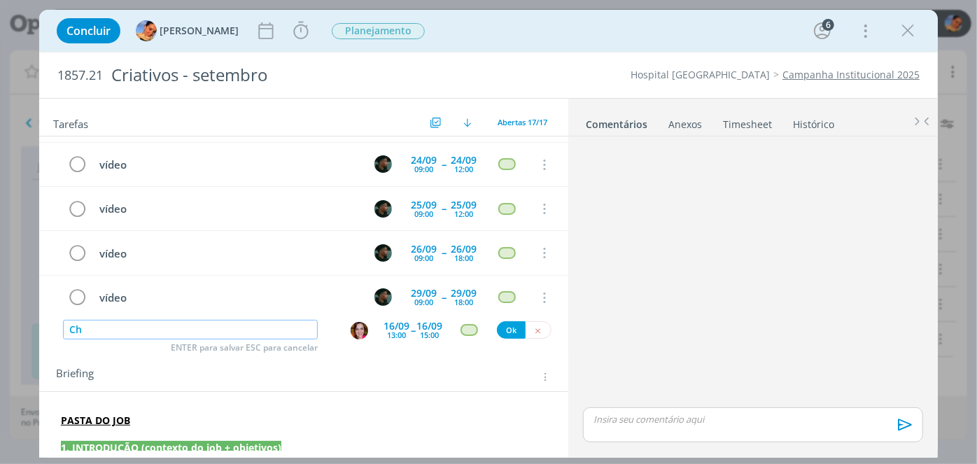
type input "C"
click at [354, 332] on img "dialog" at bounding box center [359, 330] width 17 height 17
type input "Enviar para Gio"
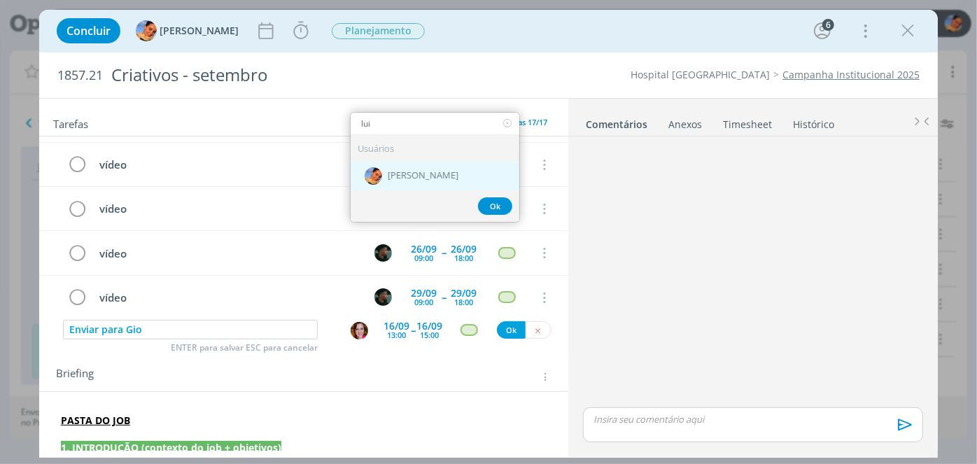
type input "lui"
click at [446, 167] on div "[PERSON_NAME]" at bounding box center [435, 176] width 169 height 29
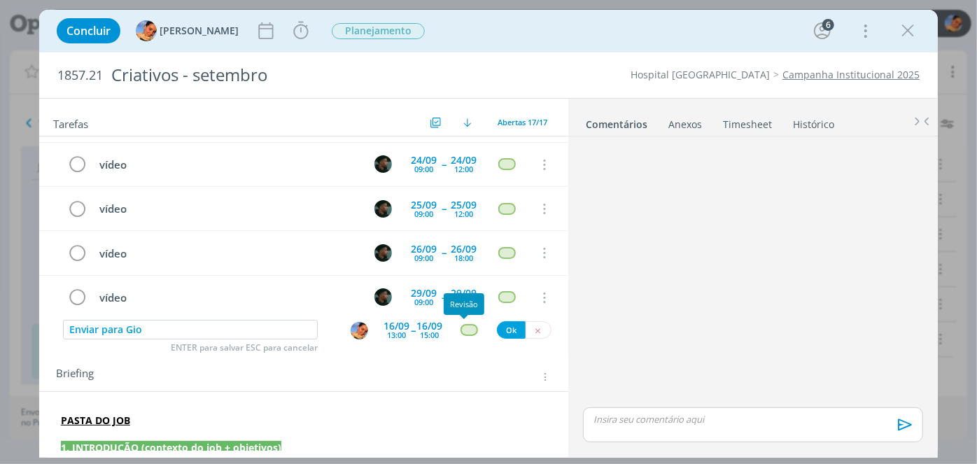
click at [464, 325] on div "dialog" at bounding box center [469, 330] width 17 height 12
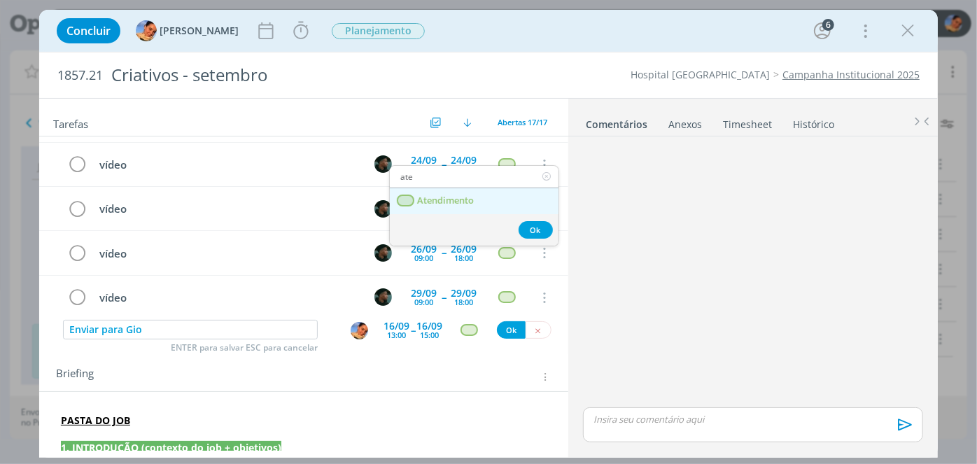
type input "ate"
click at [454, 197] on span "Atendimento" at bounding box center [445, 200] width 57 height 11
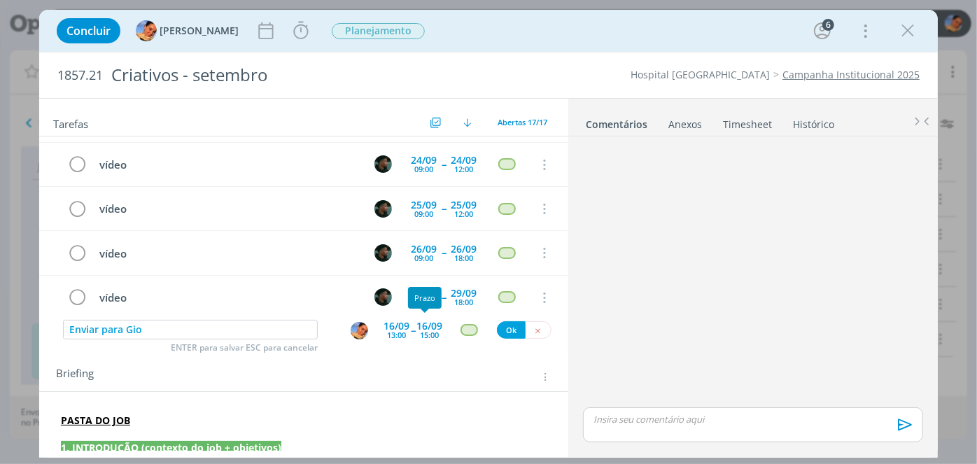
click at [416, 321] on div "16/09" at bounding box center [429, 326] width 26 height 10
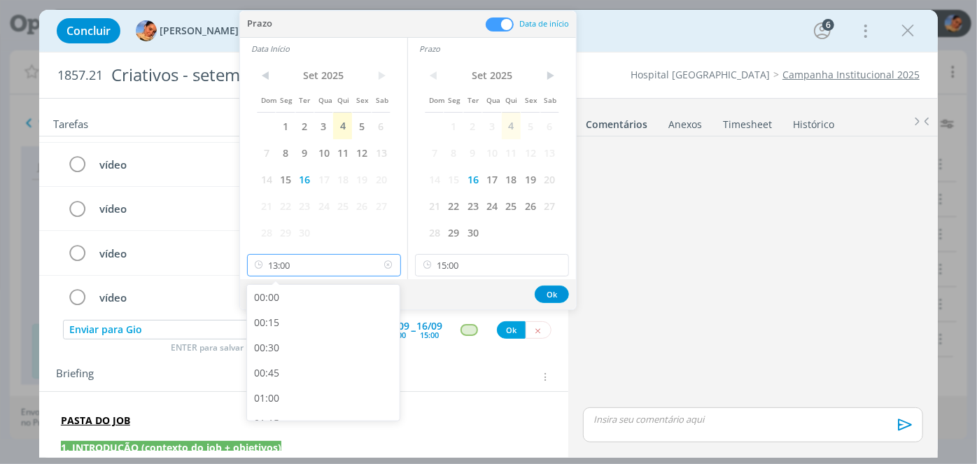
click at [353, 266] on input "13:00" at bounding box center [324, 265] width 154 height 22
click at [503, 24] on span at bounding box center [500, 24] width 28 height 14
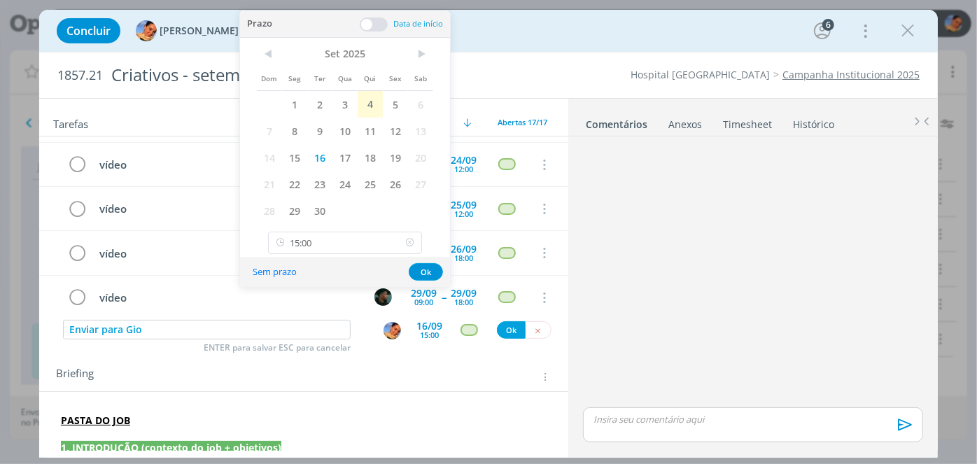
click at [407, 244] on icon at bounding box center [409, 243] width 17 height 22
click at [407, 244] on input "23:00" at bounding box center [345, 243] width 154 height 22
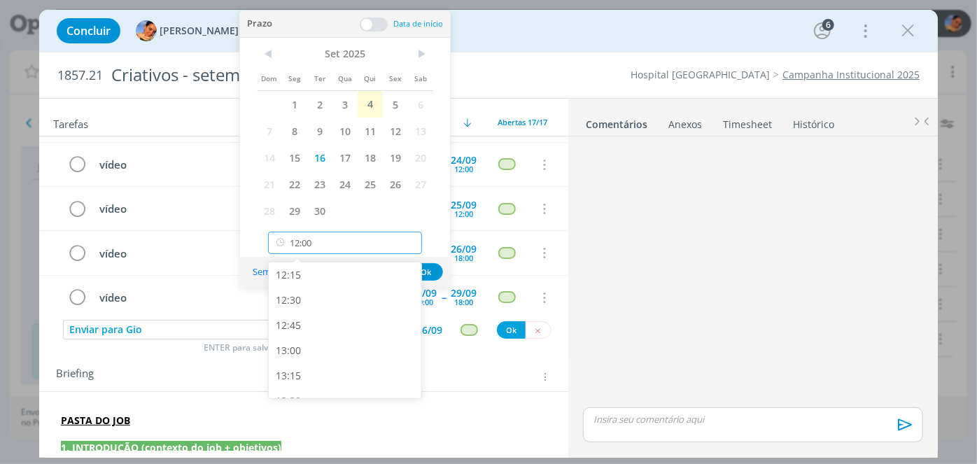
scroll to position [1209, 0]
type input "11:00"
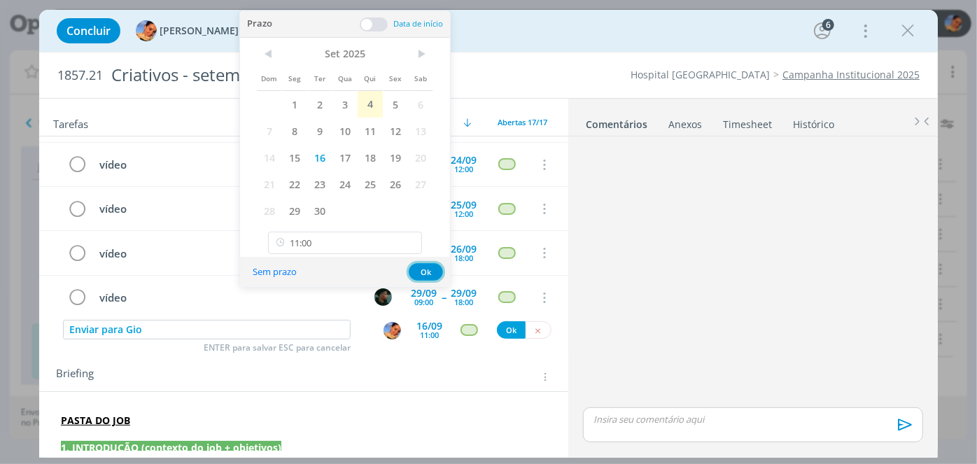
click at [434, 269] on button "Ok" at bounding box center [426, 271] width 34 height 17
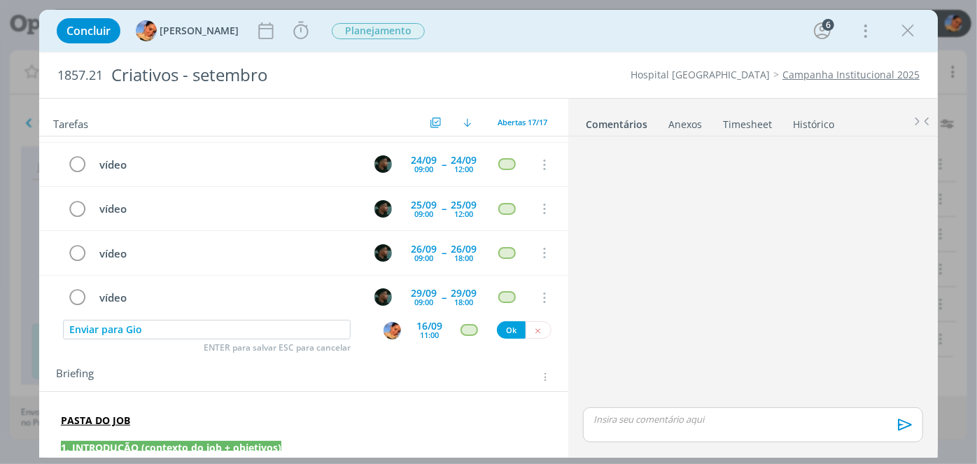
click at [466, 327] on div "dialog" at bounding box center [469, 330] width 17 height 12
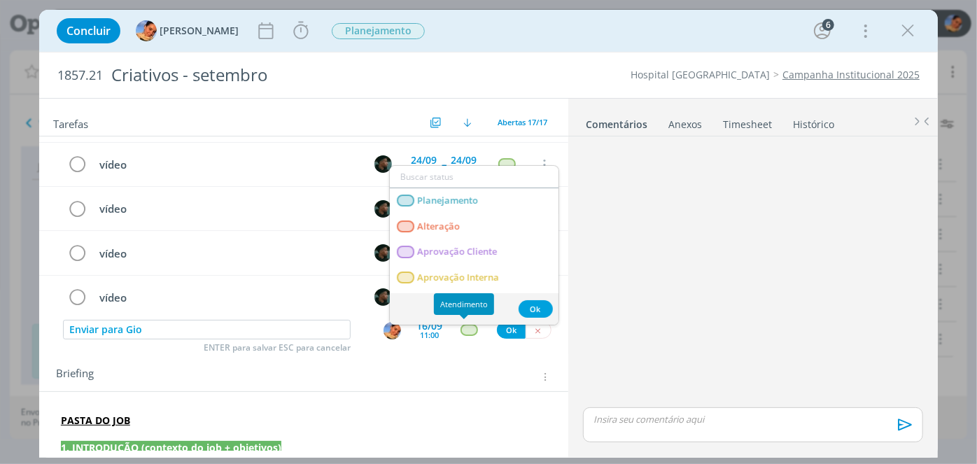
click at [466, 327] on div "dialog" at bounding box center [469, 330] width 17 height 12
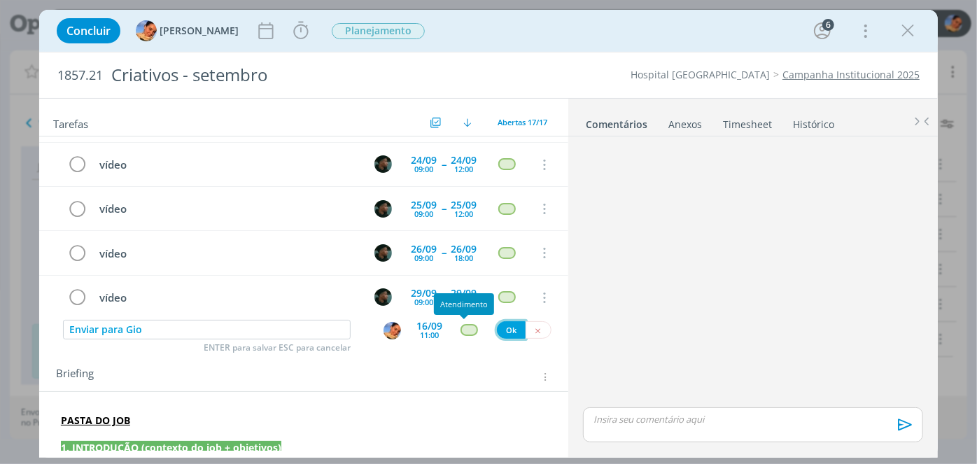
click at [500, 328] on button "Ok" at bounding box center [511, 329] width 29 height 17
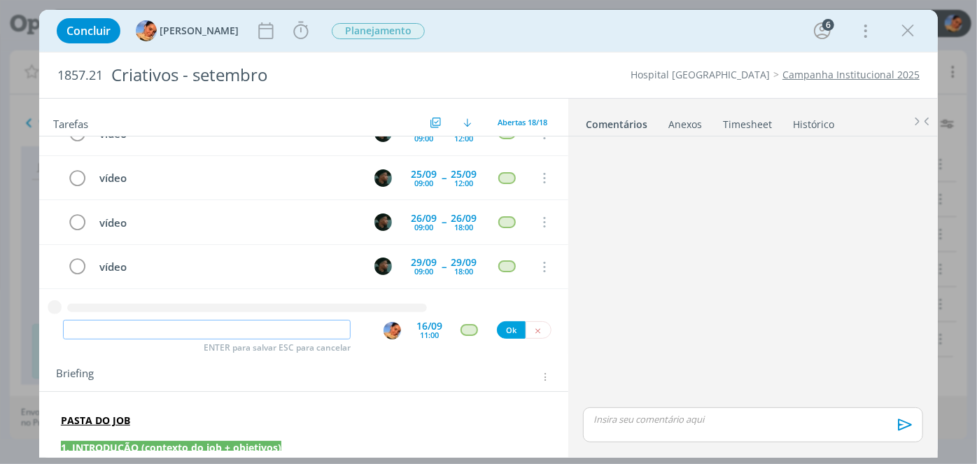
click at [316, 325] on input "dialog" at bounding box center [207, 330] width 288 height 20
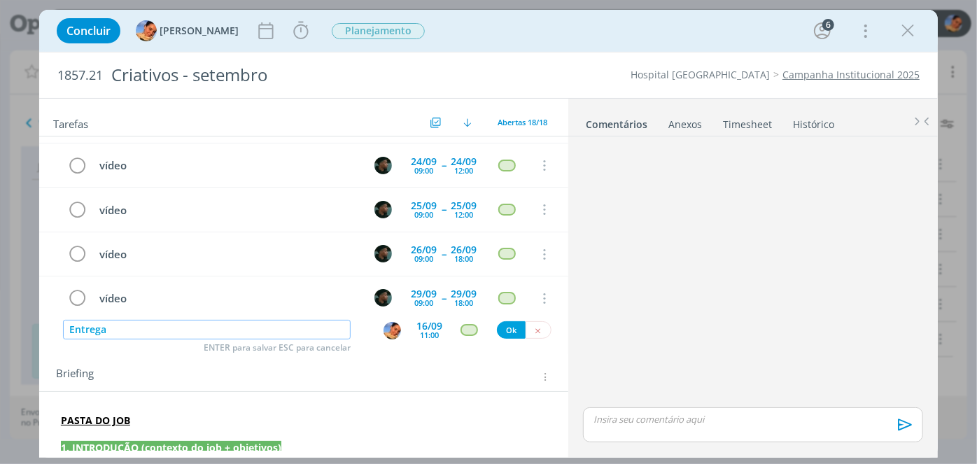
click at [385, 329] on img "dialog" at bounding box center [392, 330] width 17 height 17
type input "Entrega"
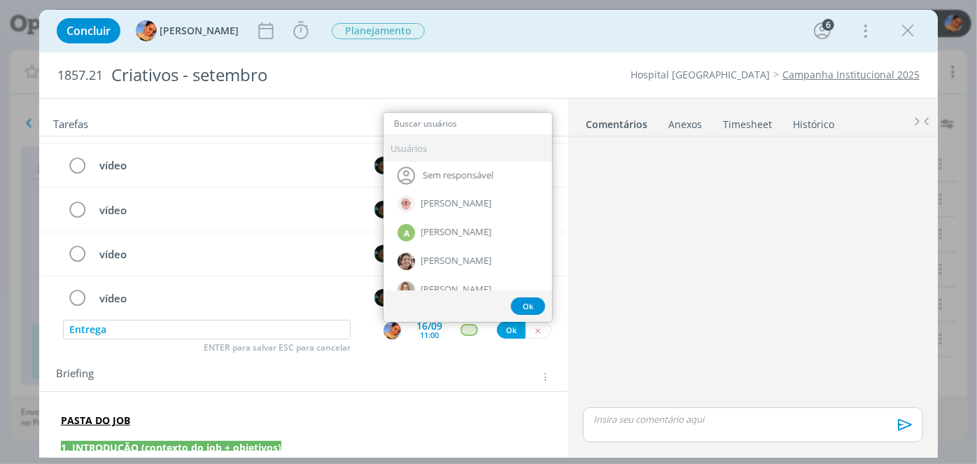
click at [420, 331] on div "11:00" at bounding box center [429, 335] width 19 height 8
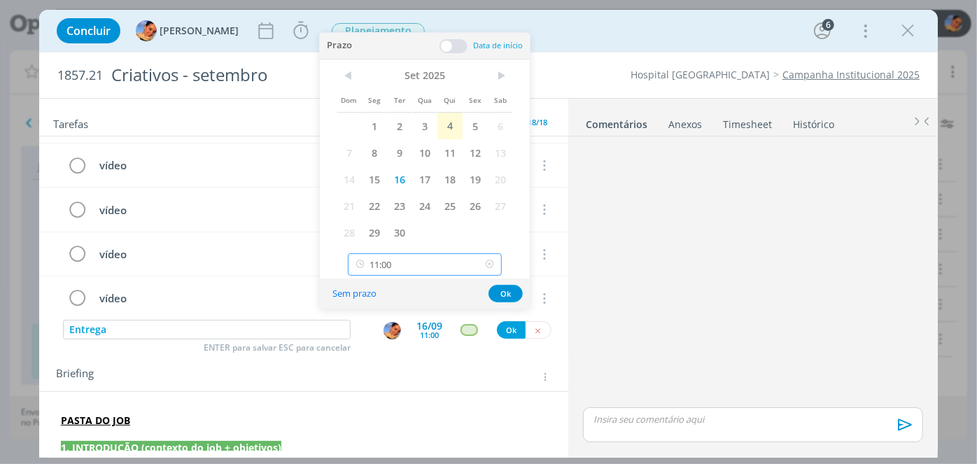
click at [428, 262] on input "11:00" at bounding box center [425, 264] width 154 height 22
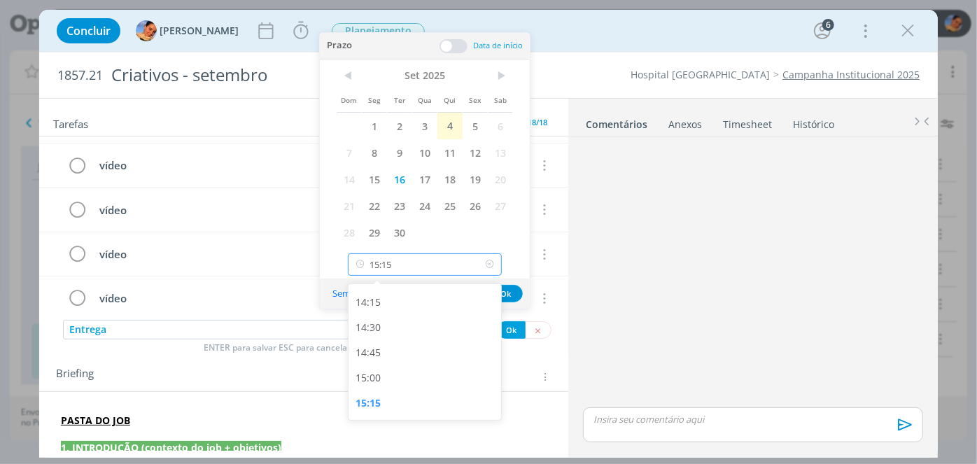
type input "15:30"
click at [401, 414] on div at bounding box center [425, 416] width 150 height 4
click at [389, 403] on div "15:30" at bounding box center [427, 403] width 157 height 25
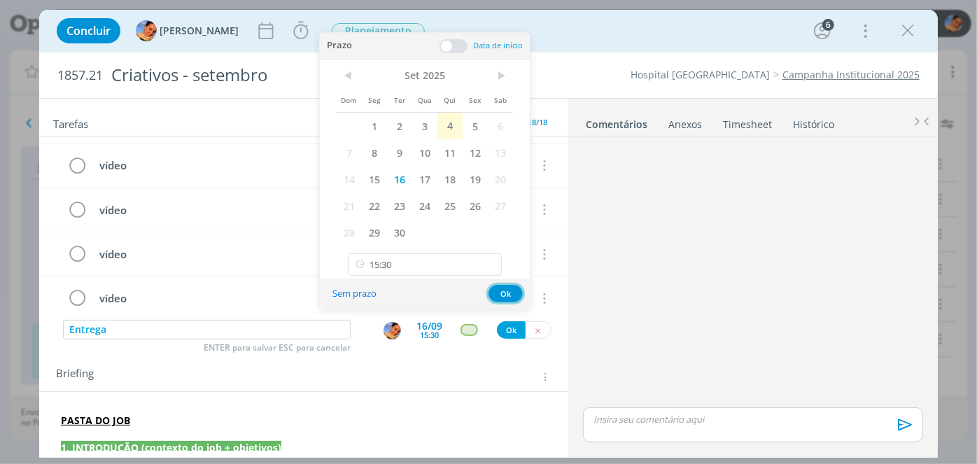
click at [500, 285] on button "Ok" at bounding box center [506, 293] width 34 height 17
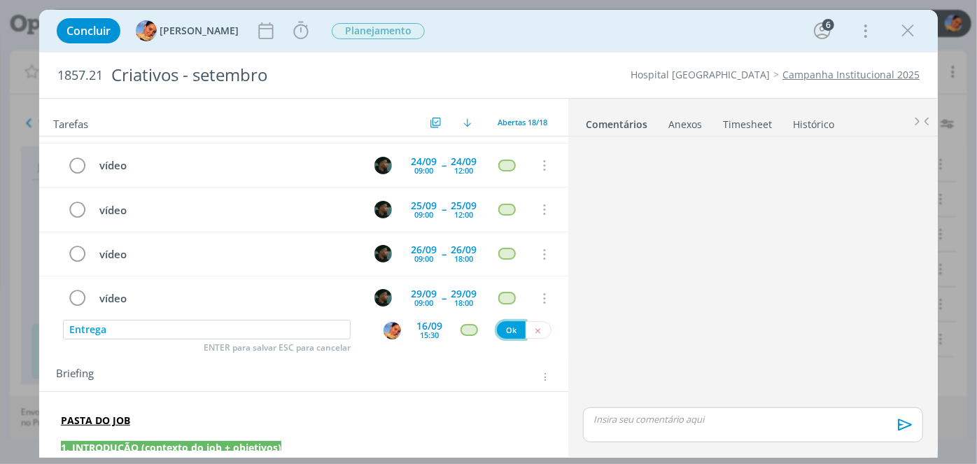
click at [498, 326] on button "Ok" at bounding box center [511, 329] width 29 height 17
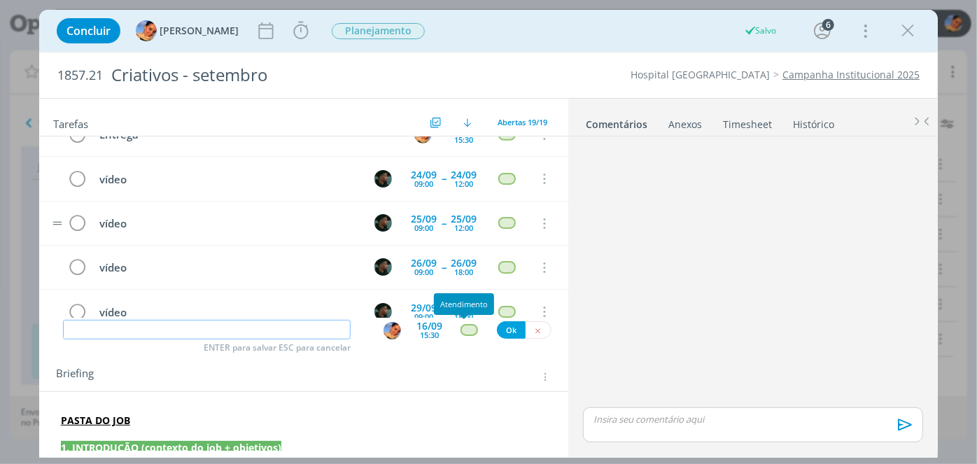
scroll to position [657, 0]
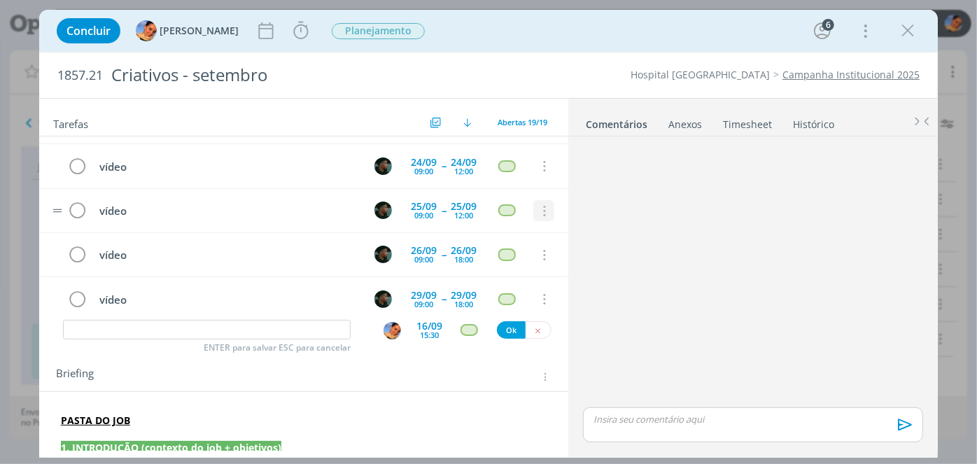
click at [548, 201] on div "Cancelar" at bounding box center [543, 211] width 21 height 21
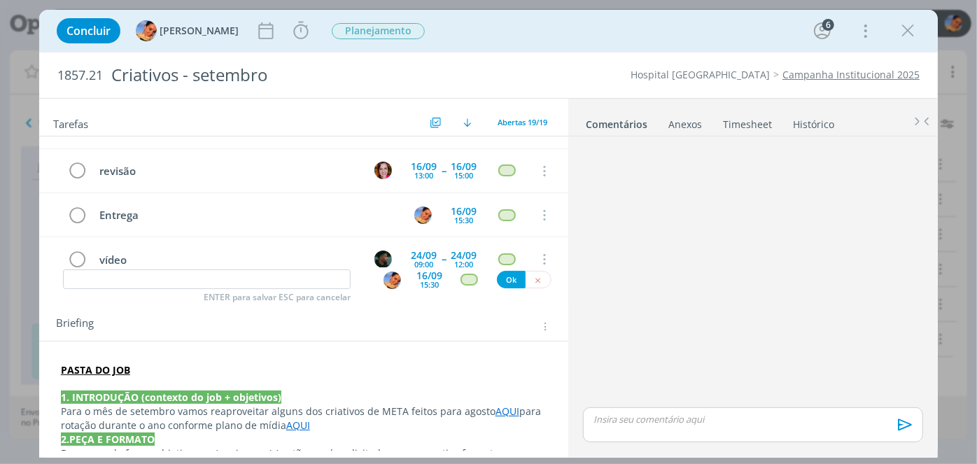
scroll to position [504, 0]
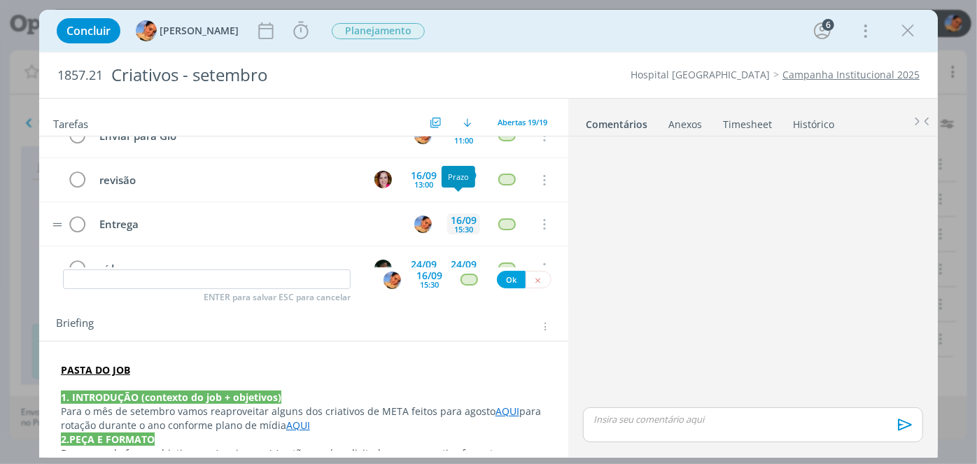
click at [466, 216] on div "16/09" at bounding box center [464, 221] width 26 height 10
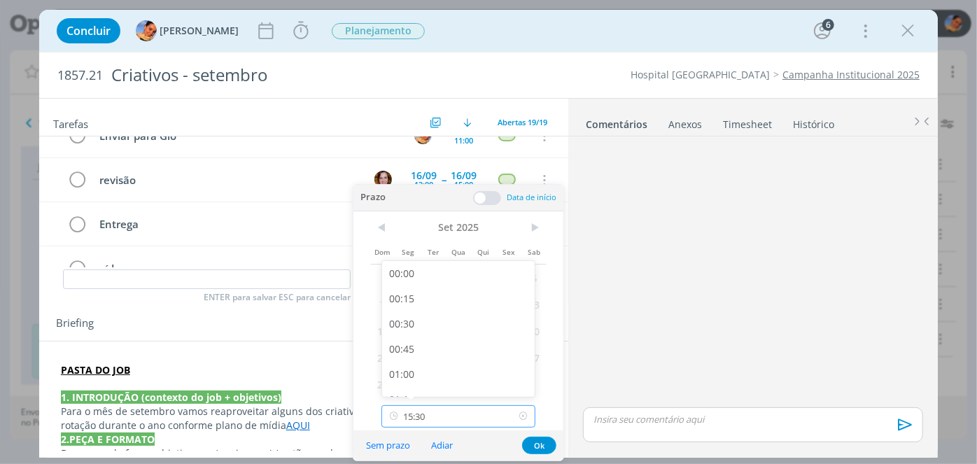
click at [478, 419] on input "15:30" at bounding box center [458, 416] width 154 height 22
type input "16:30"
click at [533, 445] on button "Ok" at bounding box center [539, 445] width 34 height 17
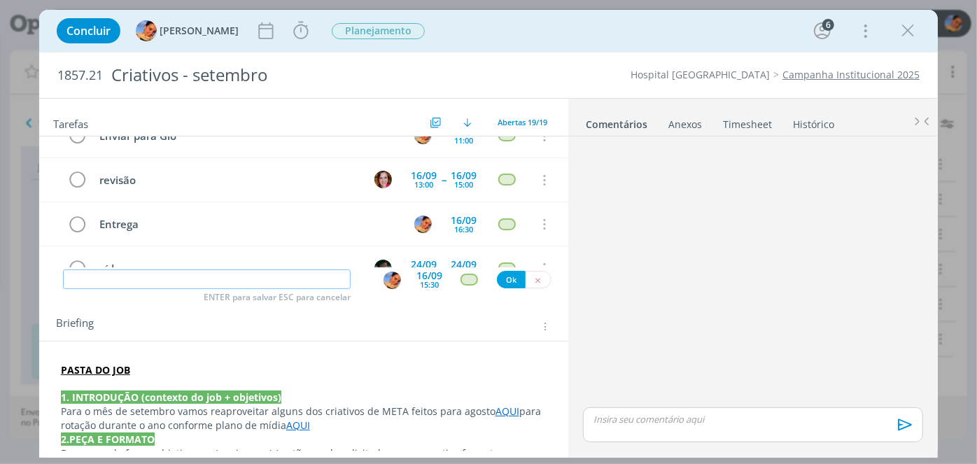
click at [293, 280] on input "dialog" at bounding box center [207, 279] width 288 height 20
type input "P"
click at [384, 279] on img "dialog" at bounding box center [392, 280] width 17 height 17
type input "possíveis ajustes"
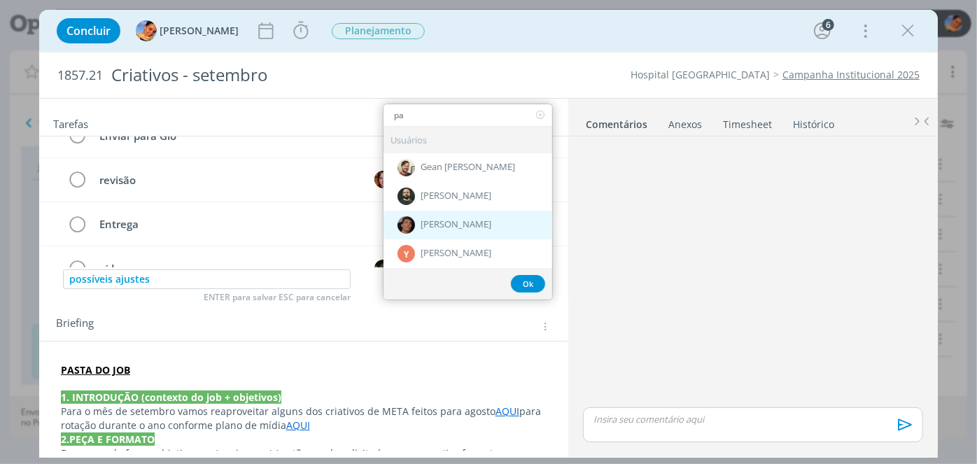
type input "pa"
click at [470, 220] on span "[PERSON_NAME]" at bounding box center [456, 225] width 71 height 11
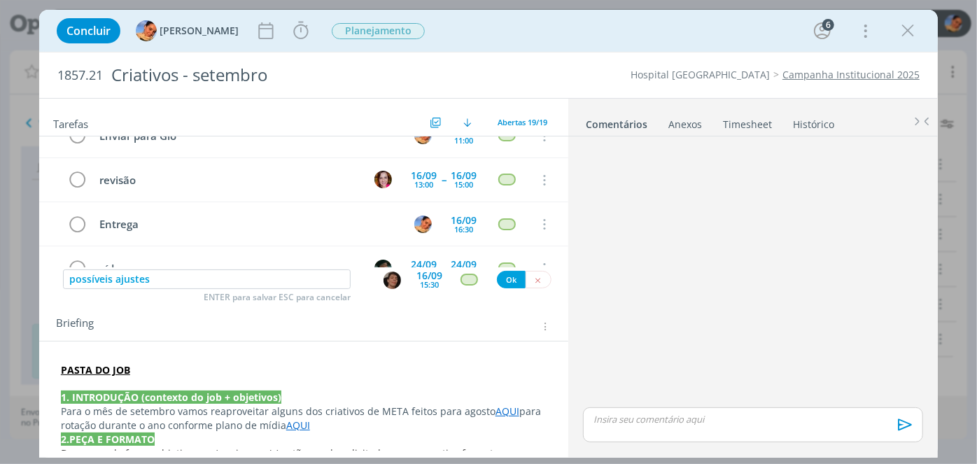
click at [431, 281] on div "15:30" at bounding box center [429, 285] width 19 height 8
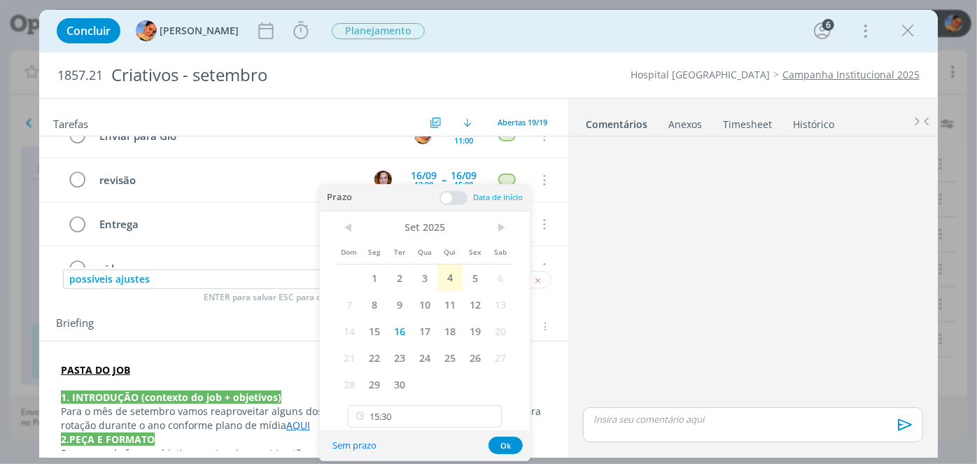
click at [454, 200] on span at bounding box center [454, 198] width 28 height 14
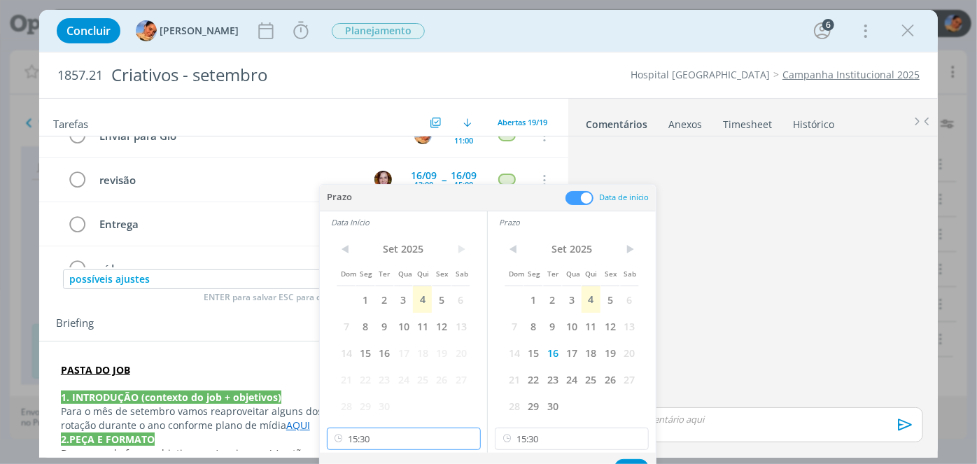
click at [371, 442] on input "15:30" at bounding box center [404, 439] width 154 height 22
click at [428, 344] on div "15:00" at bounding box center [405, 351] width 157 height 25
type input "15:00"
click at [566, 453] on div "Sem prazo Ok" at bounding box center [488, 468] width 336 height 30
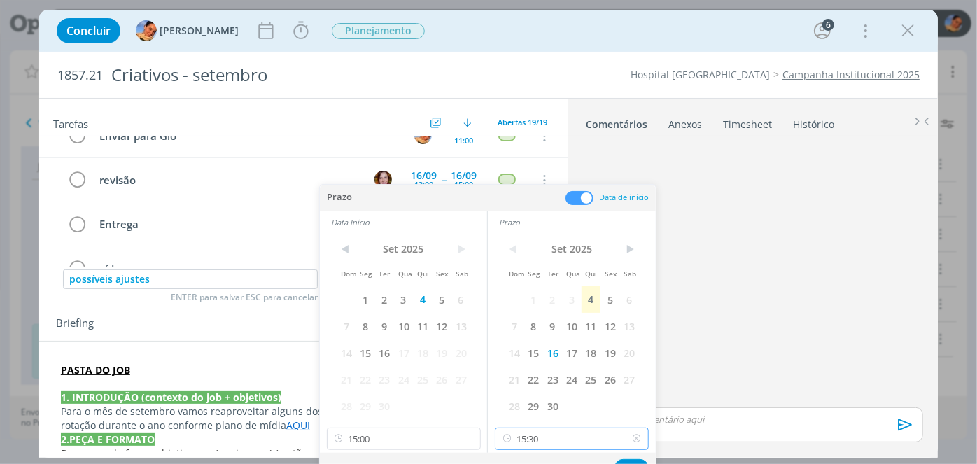
click at [563, 445] on input "15:30" at bounding box center [572, 439] width 154 height 22
type input "16:30"
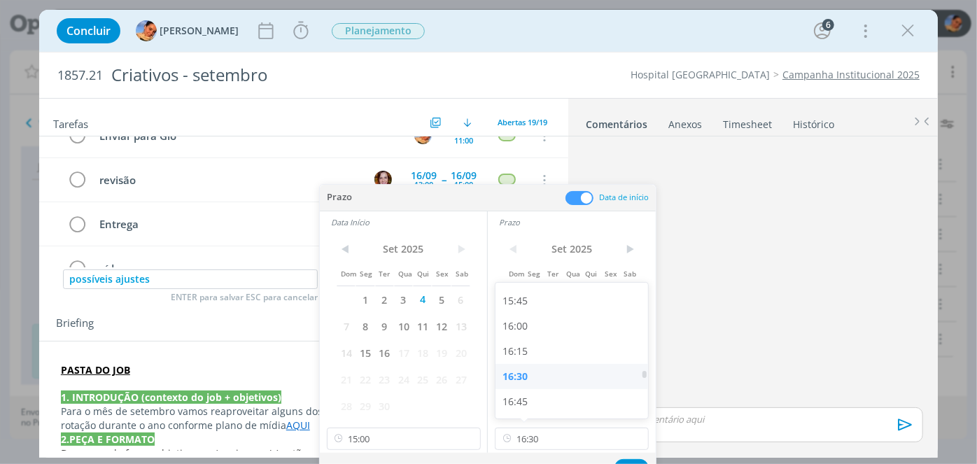
click at [530, 383] on div "16:30" at bounding box center [574, 376] width 157 height 25
click at [624, 461] on button "Ok" at bounding box center [632, 467] width 34 height 17
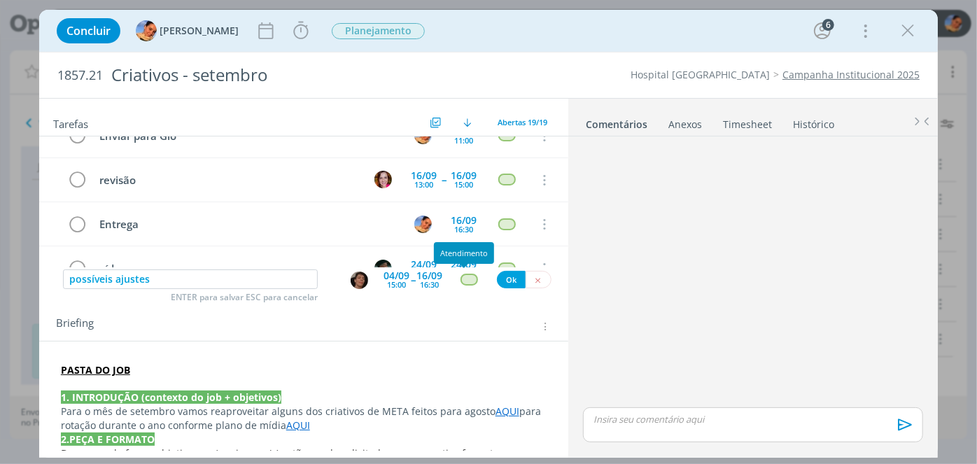
click at [463, 277] on div "dialog" at bounding box center [469, 280] width 17 height 12
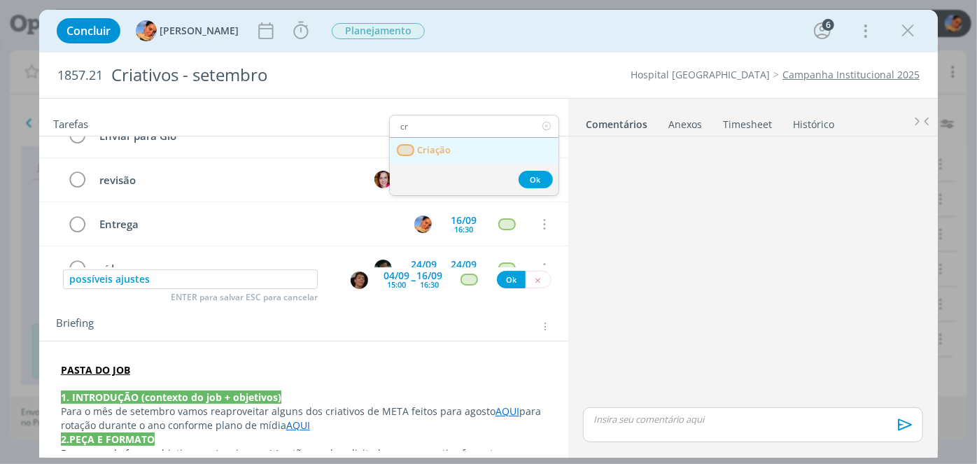
type input "cr"
click at [466, 143] on link "Criação" at bounding box center [474, 151] width 169 height 26
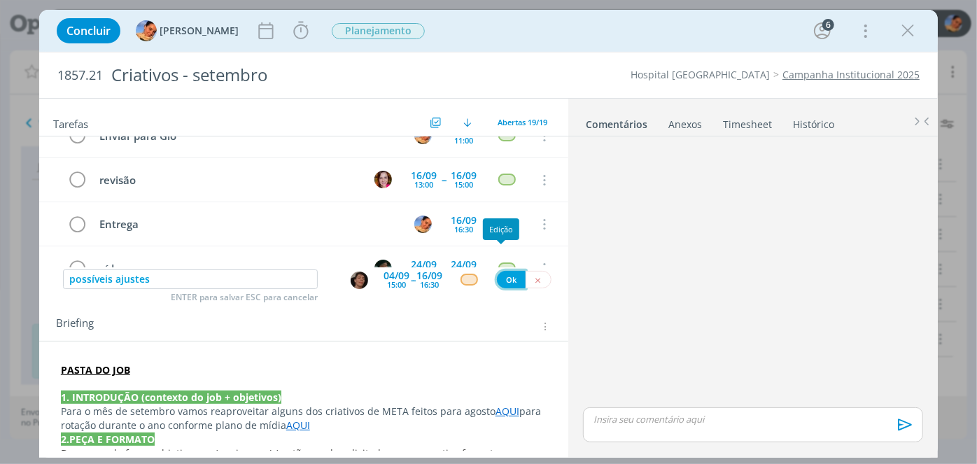
click at [505, 273] on button "Ok" at bounding box center [511, 279] width 29 height 17
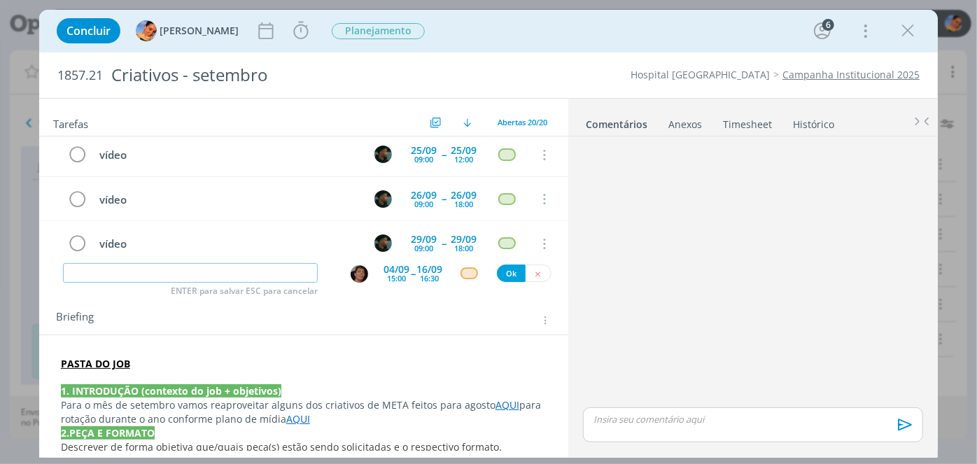
scroll to position [32, 0]
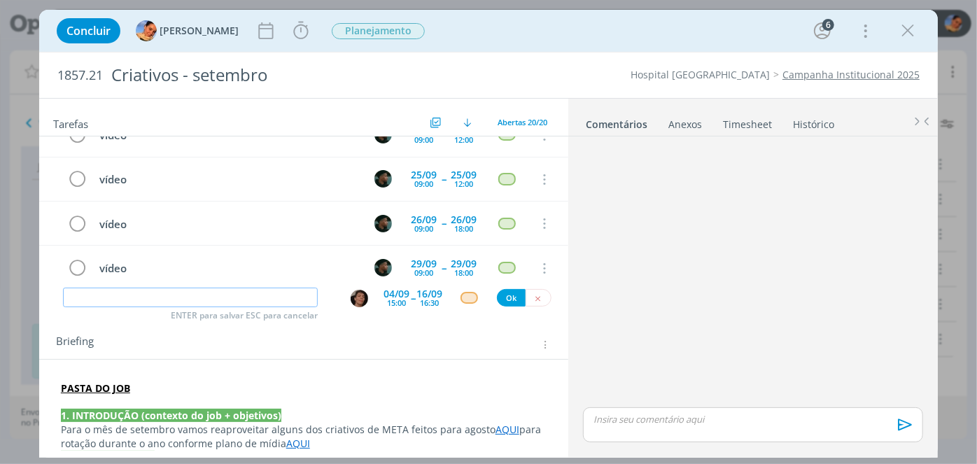
click at [259, 297] on input "dialog" at bounding box center [190, 298] width 255 height 20
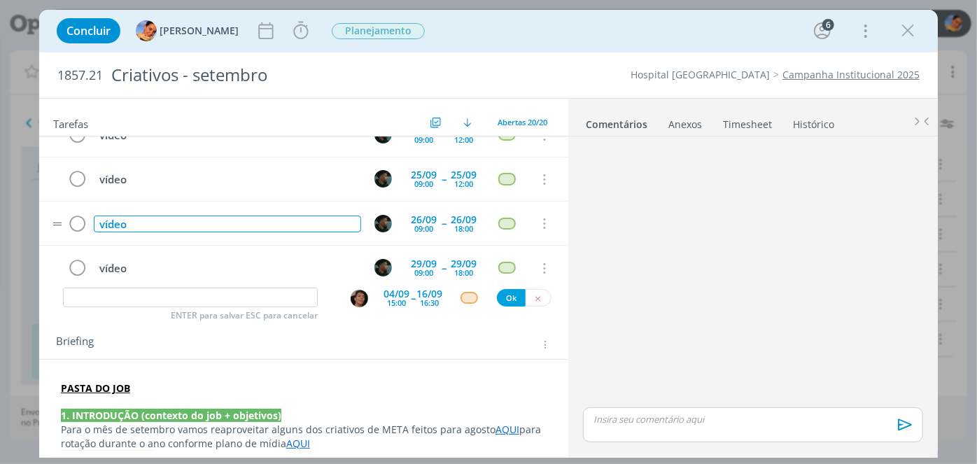
click at [237, 216] on div "vídeo" at bounding box center [227, 224] width 267 height 17
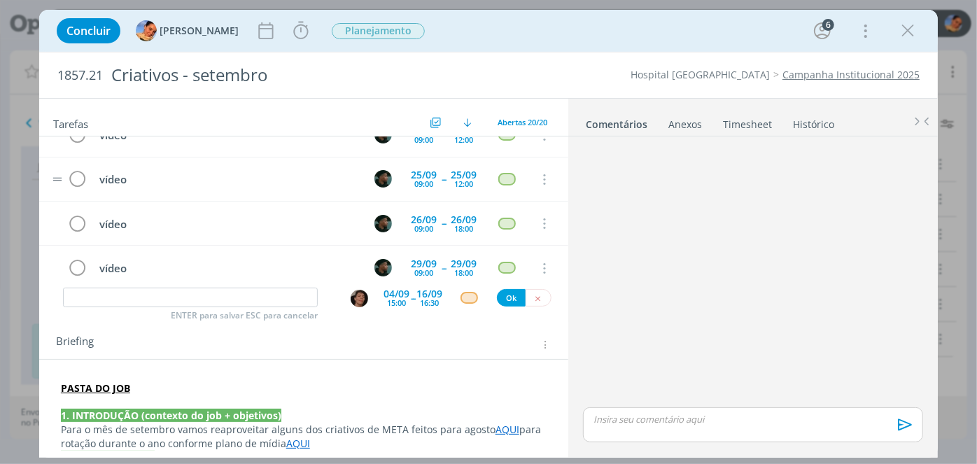
scroll to position [33, 0]
click at [55, 172] on td "dialog" at bounding box center [57, 178] width 8 height 12
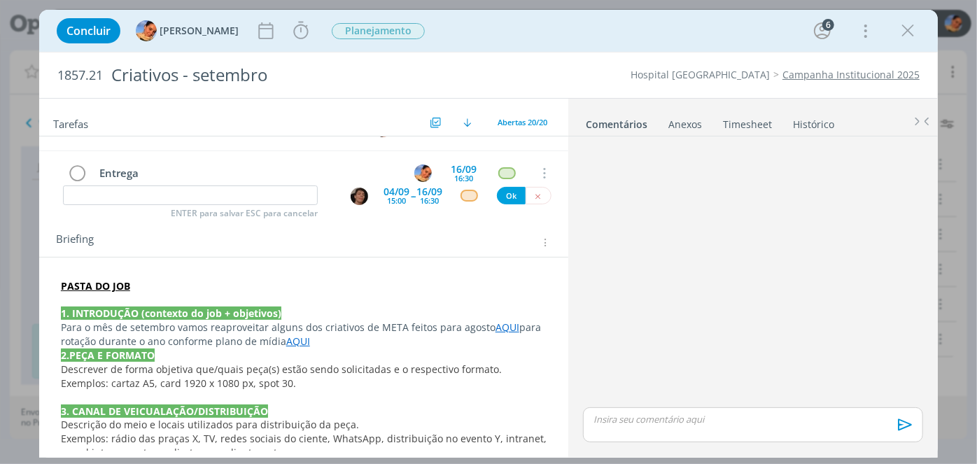
scroll to position [446, 0]
click at [185, 186] on td "Entrega" at bounding box center [244, 198] width 307 height 24
click at [59, 148] on td "dialog" at bounding box center [57, 154] width 8 height 12
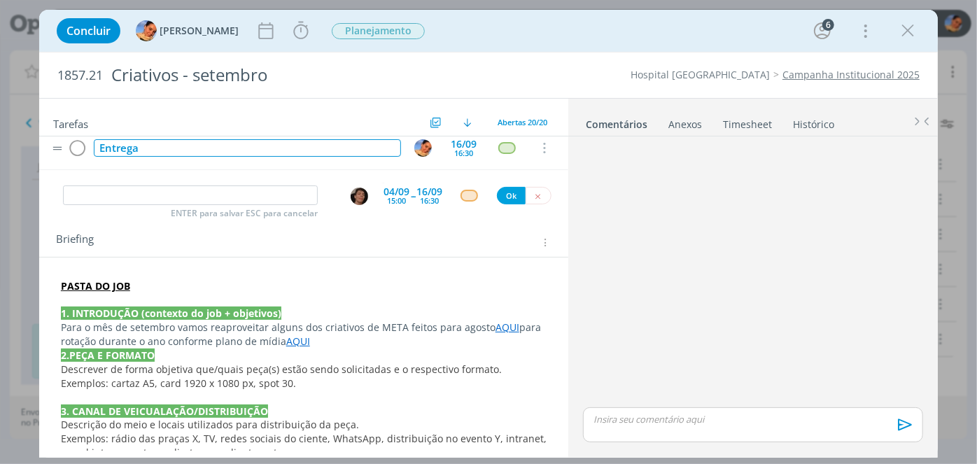
click at [154, 141] on div "Entrega" at bounding box center [247, 147] width 307 height 17
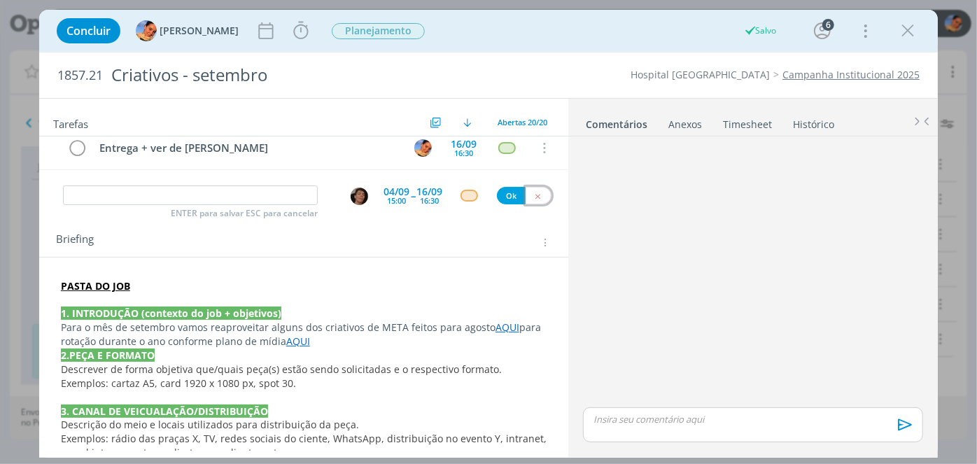
click at [537, 188] on button "dialog" at bounding box center [539, 195] width 26 height 17
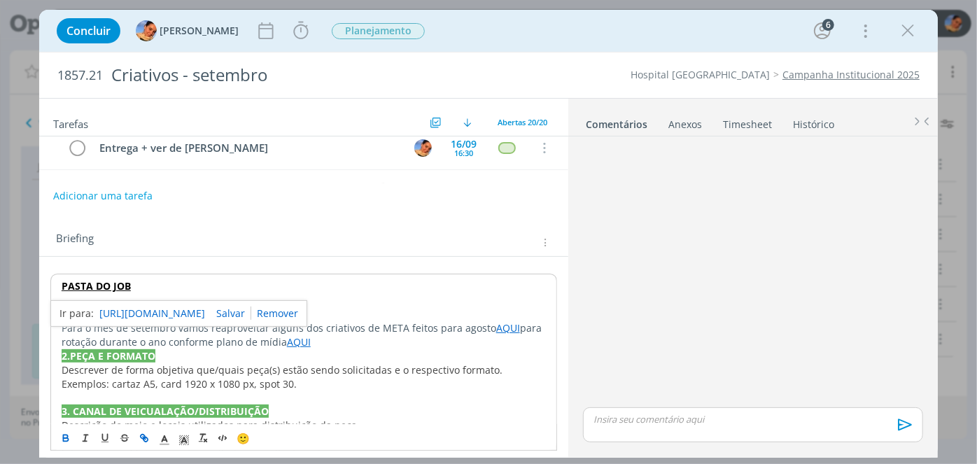
click at [563, 204] on div "Tarefas Usar Job de template Criar template a partir deste job Visualizar Templ…" at bounding box center [303, 274] width 529 height 351
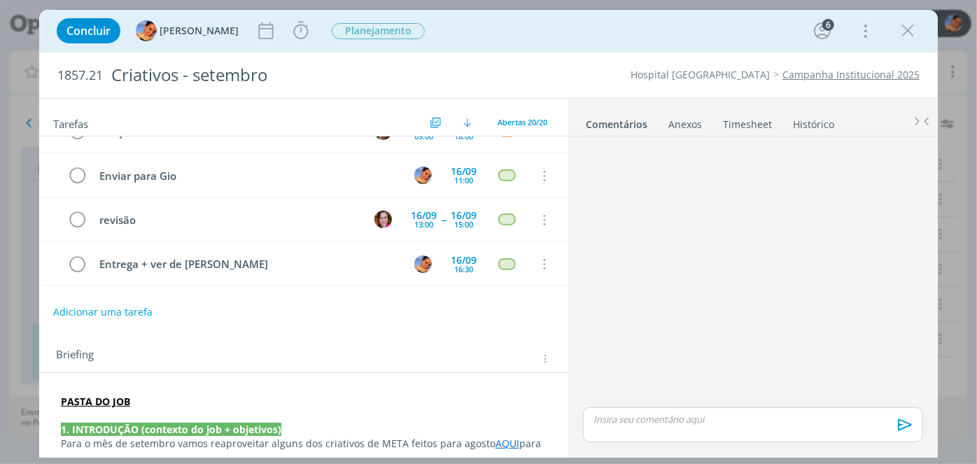
scroll to position [0, 0]
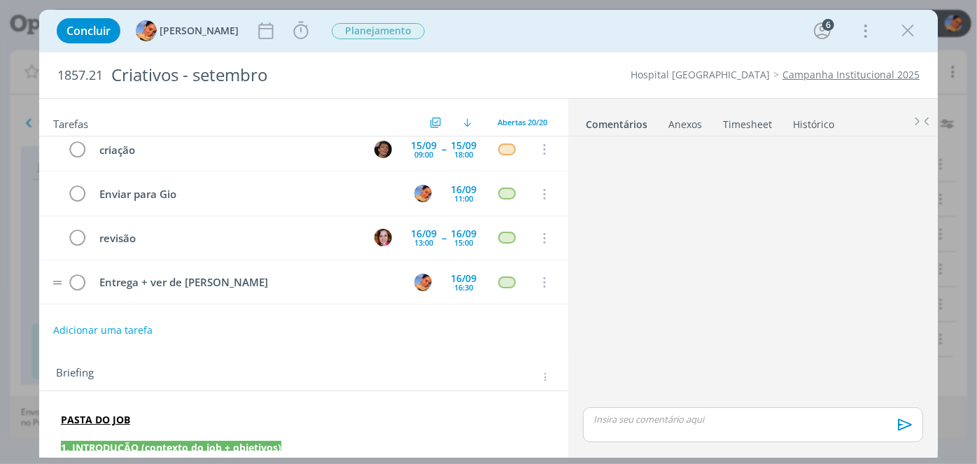
click at [50, 267] on tr "Entrega + ver de Yuri subir 16/09 16:30 Cancelar" at bounding box center [303, 282] width 529 height 44
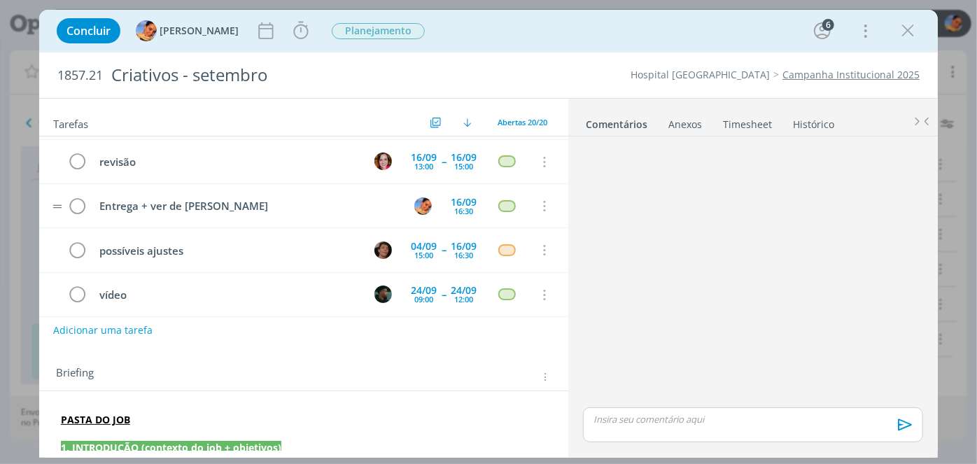
scroll to position [547, 0]
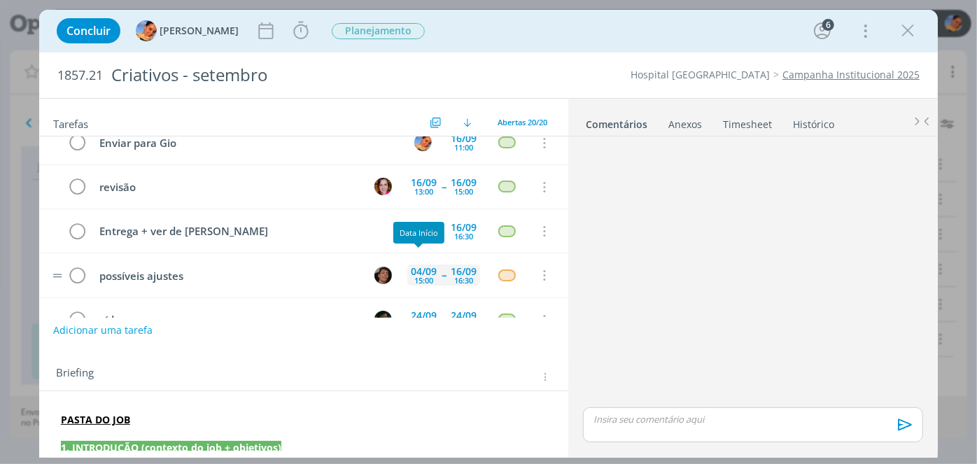
click at [416, 276] on div "15:00" at bounding box center [423, 280] width 19 height 8
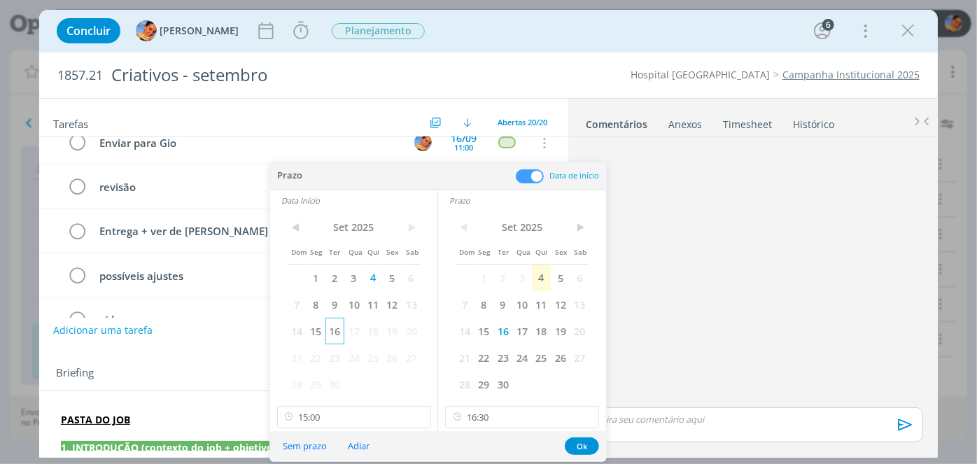
click at [330, 331] on span "16" at bounding box center [334, 331] width 19 height 27
click at [577, 442] on button "Ok" at bounding box center [582, 445] width 34 height 17
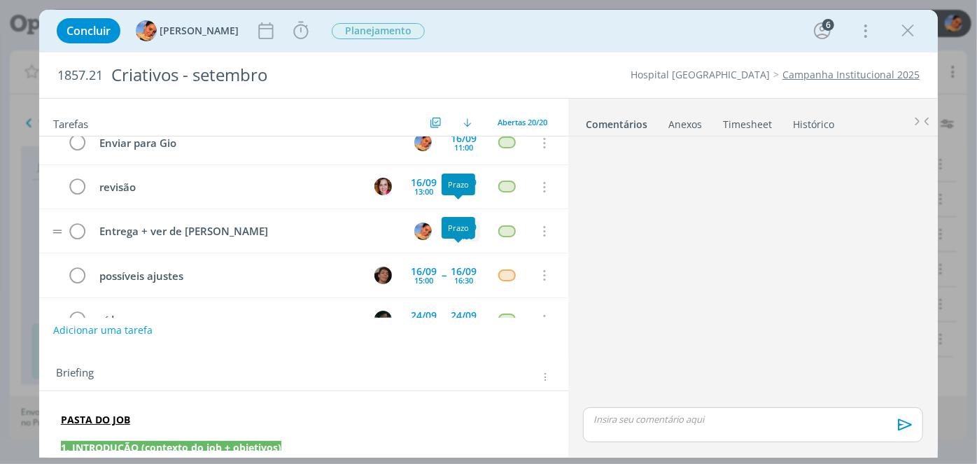
click at [451, 223] on div "16/09" at bounding box center [464, 228] width 26 height 10
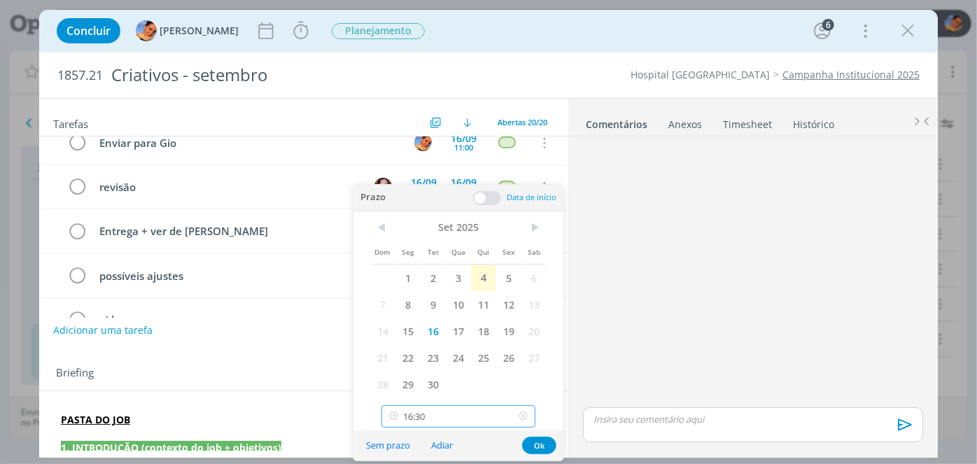
click at [484, 413] on input "16:30" at bounding box center [458, 416] width 154 height 22
type input "16:45"
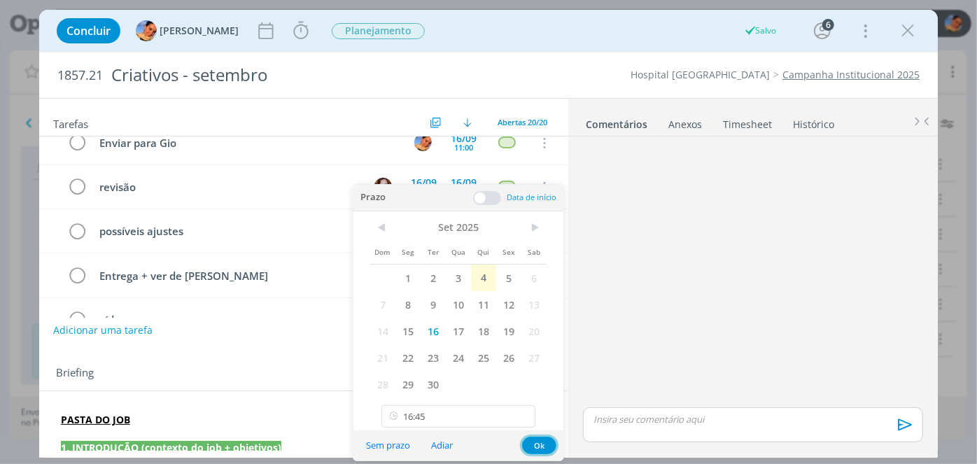
click at [547, 444] on button "Ok" at bounding box center [539, 445] width 34 height 17
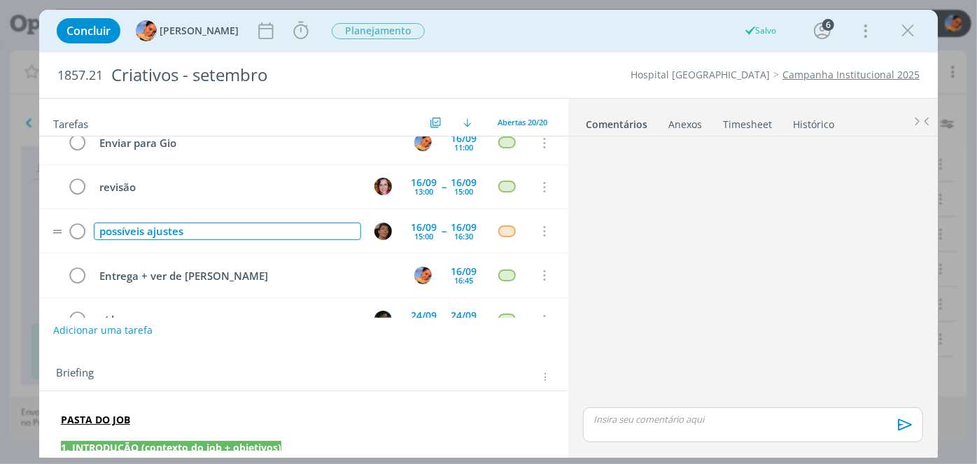
click at [254, 223] on div "possíveis ajustes" at bounding box center [227, 231] width 267 height 17
click at [290, 281] on tr "Entrega + ver de Yuri subir 16/09 16:45 Cancelar" at bounding box center [303, 275] width 529 height 44
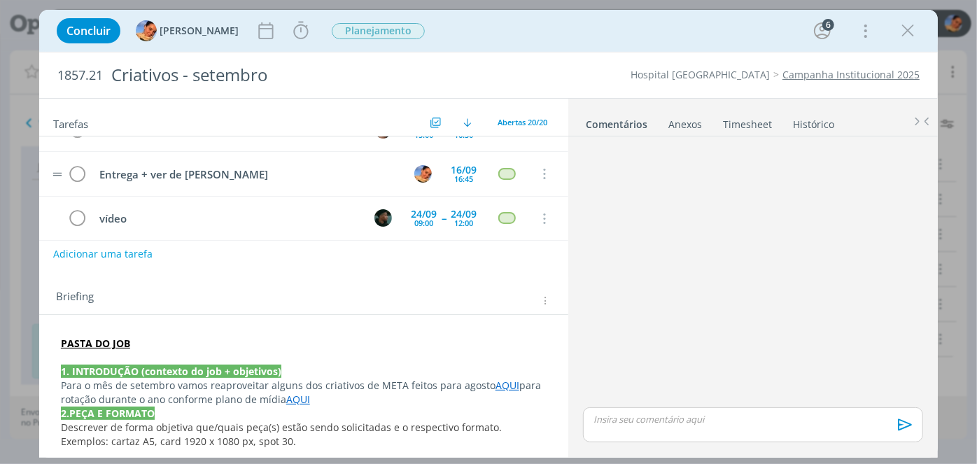
scroll to position [547, 0]
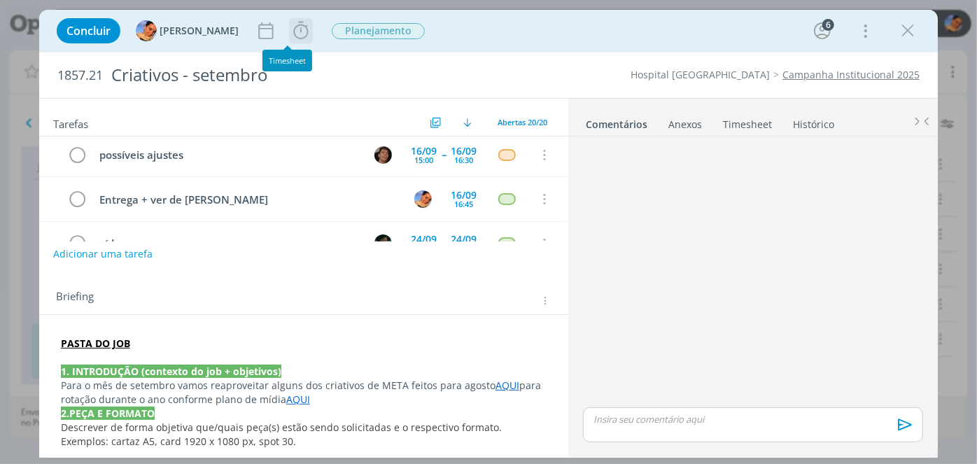
click at [294, 24] on icon "dialog" at bounding box center [300, 30] width 21 height 21
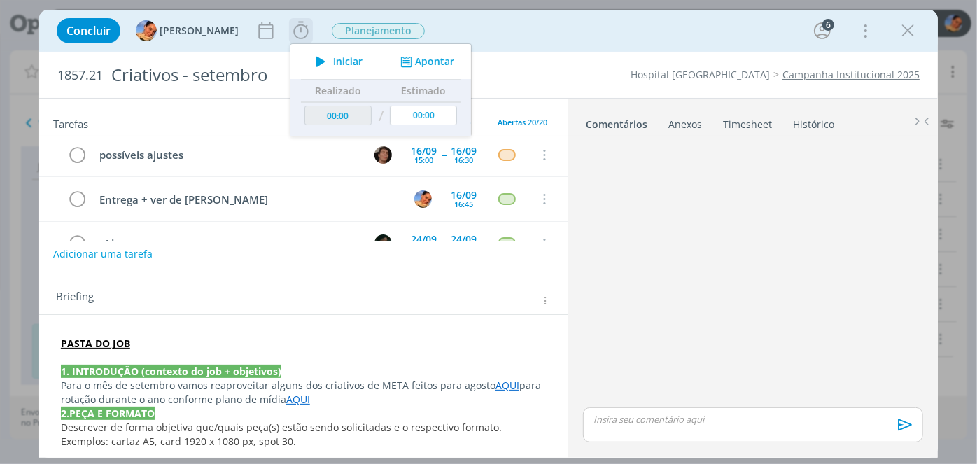
click at [412, 62] on button "Apontar" at bounding box center [426, 62] width 58 height 15
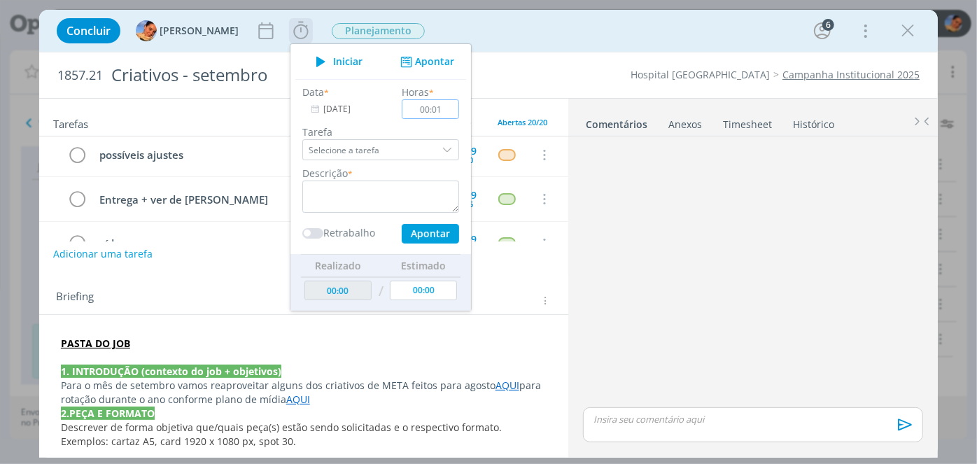
type input "00:00"
click at [496, 380] on link "AQUI" at bounding box center [508, 385] width 24 height 13
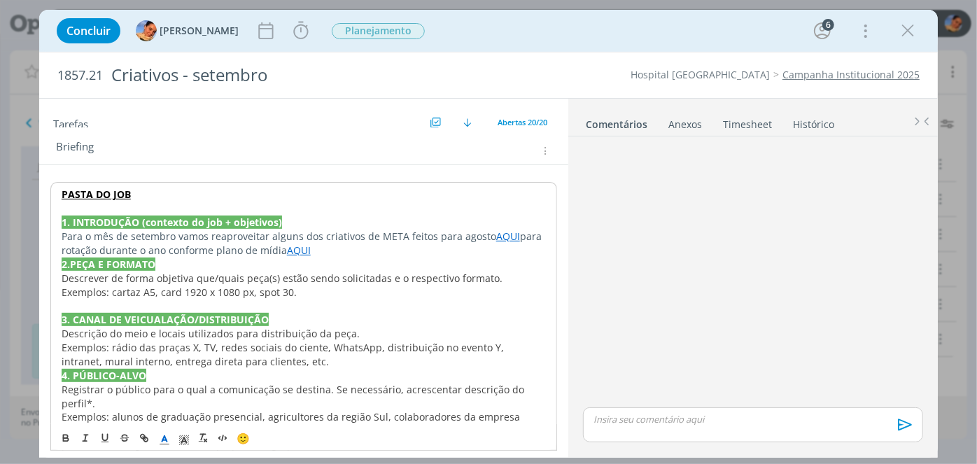
scroll to position [240, 0]
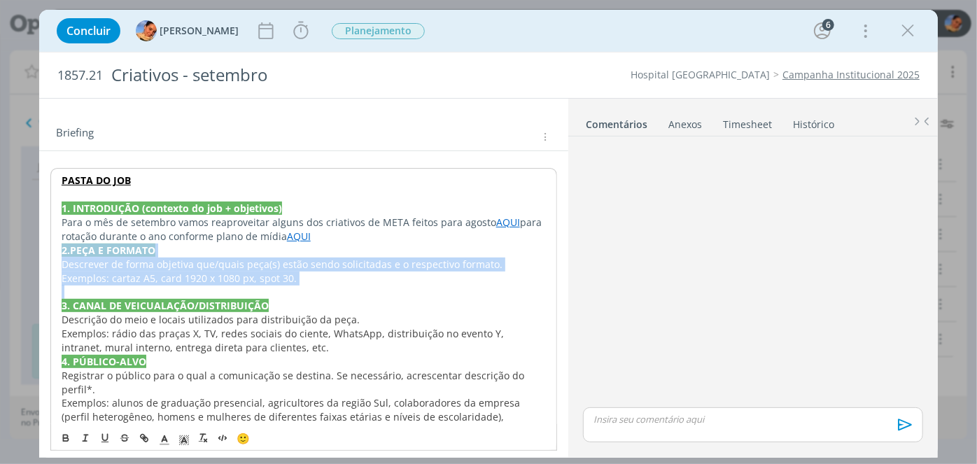
drag, startPoint x: 297, startPoint y: 283, endPoint x: 56, endPoint y: 254, distance: 242.5
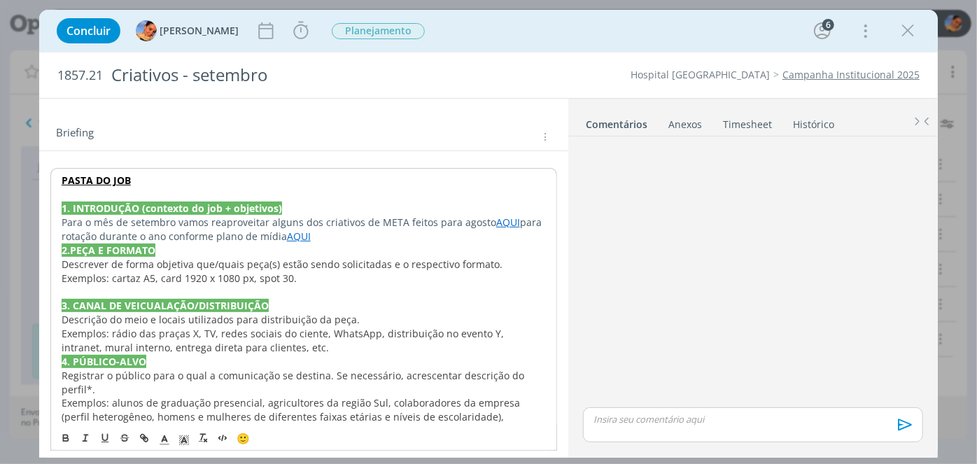
click at [321, 239] on p "Para o mês de setembro vamos reaproveitar alguns dos criativos de META feitos p…" at bounding box center [304, 230] width 484 height 28
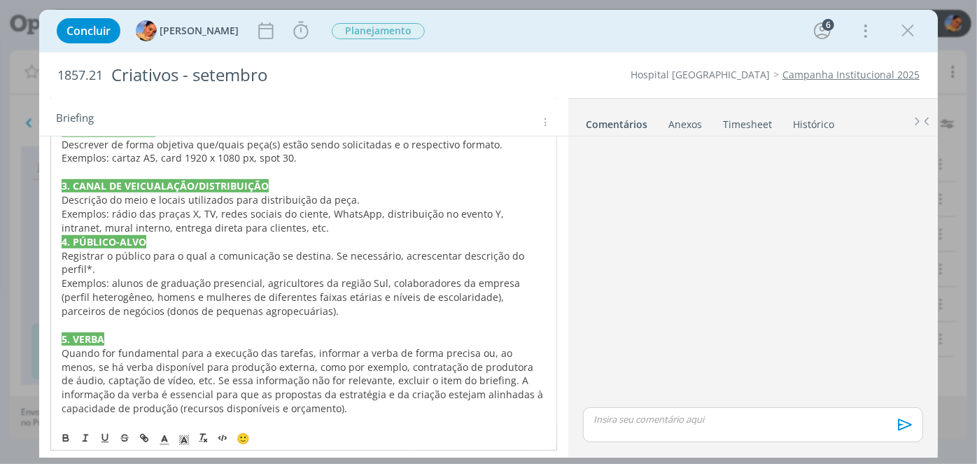
scroll to position [395, 0]
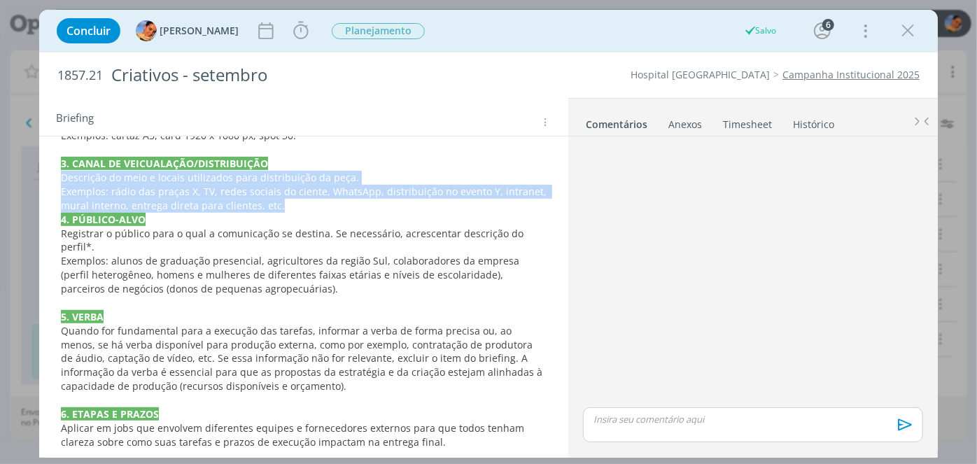
drag, startPoint x: 76, startPoint y: 167, endPoint x: 43, endPoint y: 175, distance: 34.6
click at [43, 175] on div "PASTA DO JOB 1. INTRODUÇÃO (contexto do job + objetivos) Para o mês de setembro…" at bounding box center [303, 387] width 529 height 783
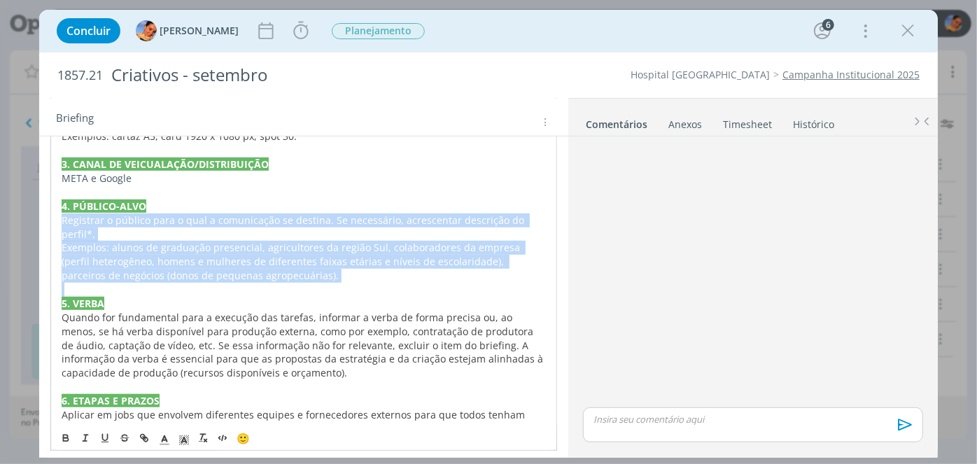
drag, startPoint x: 276, startPoint y: 280, endPoint x: 46, endPoint y: 221, distance: 237.0
click at [46, 221] on div "PASTA DO JOB 1. INTRODUÇÃO (contexto do job + objetivos) Para o mês de setembro…" at bounding box center [303, 394] width 529 height 796
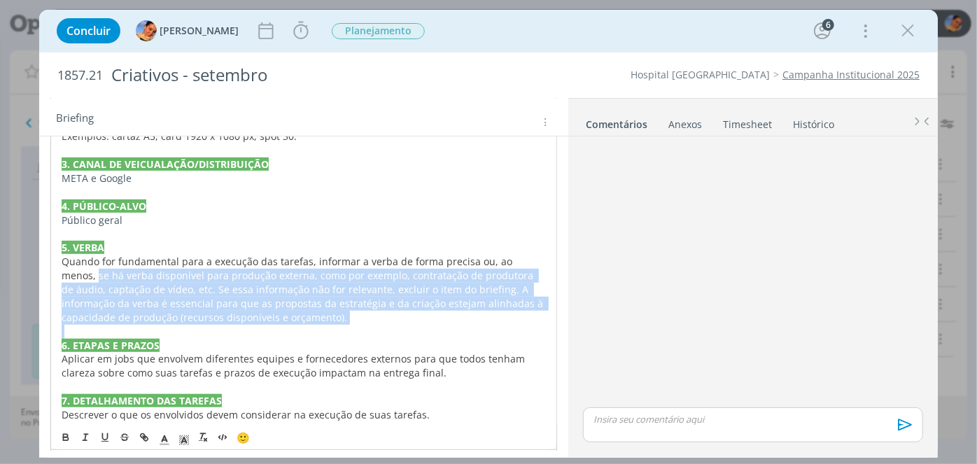
drag, startPoint x: 298, startPoint y: 328, endPoint x: 24, endPoint y: 267, distance: 280.2
click at [24, 267] on div "Concluir Luíza Santana Iniciar Apontar Data * 04/09/2025 Horas * 00:00 Tarefa S…" at bounding box center [488, 232] width 977 height 464
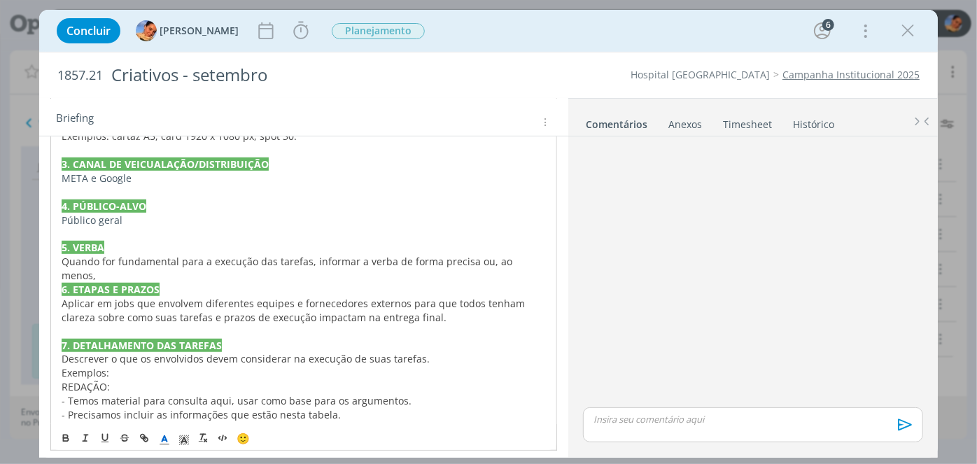
click at [515, 260] on span "Quando for fundamental para a execução das tarefas, informar a verba de forma p…" at bounding box center [289, 268] width 454 height 27
drag, startPoint x: 535, startPoint y: 262, endPoint x: 43, endPoint y: 256, distance: 492.8
click at [43, 256] on div "PASTA DO JOB 1. INTRODUÇÃO (contexto do job + objetivos) Para o mês de setembro…" at bounding box center [303, 338] width 529 height 685
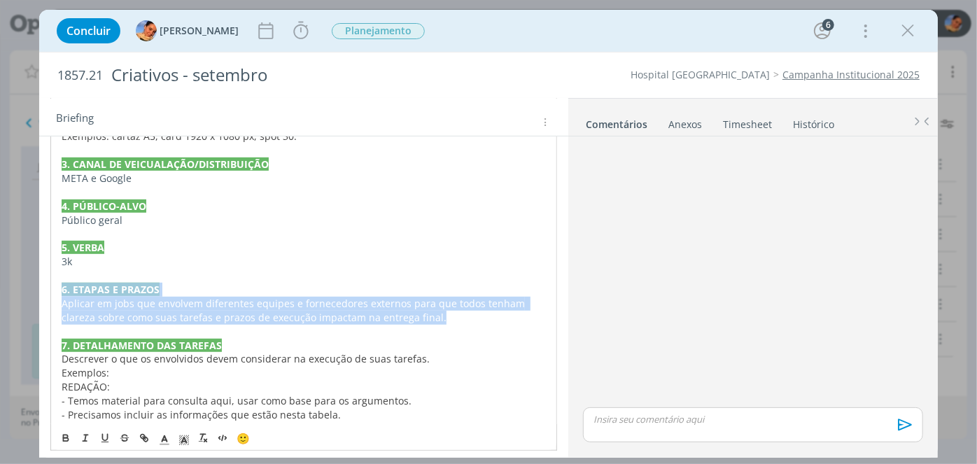
drag, startPoint x: 458, startPoint y: 316, endPoint x: 48, endPoint y: 289, distance: 411.0
click at [48, 289] on div "PASTA DO JOB 1. INTRODUÇÃO (contexto do job + objetivos) Para o mês de setembro…" at bounding box center [303, 338] width 529 height 685
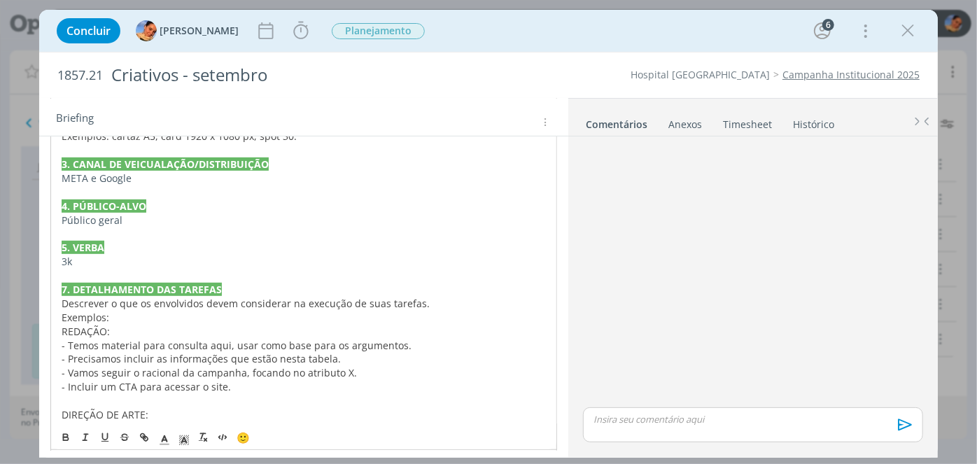
scroll to position [0, 0]
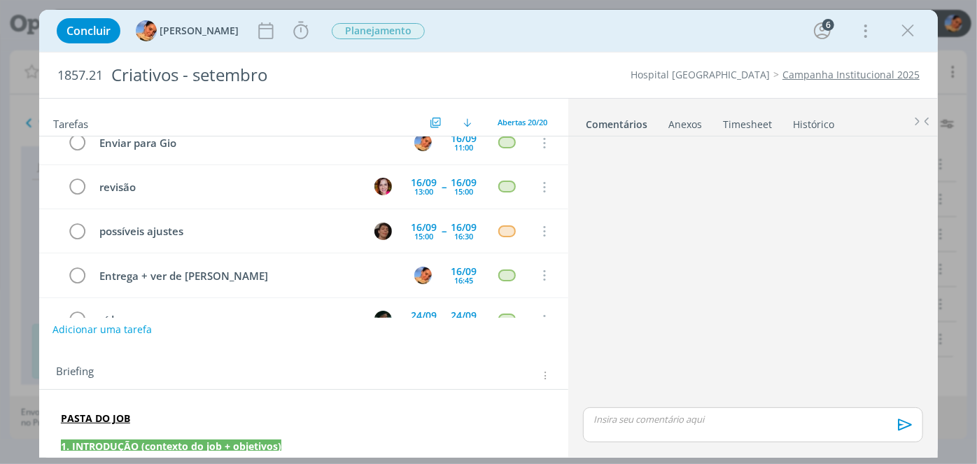
click at [91, 327] on button "Adicionar uma tarefa" at bounding box center [101, 330] width 99 height 24
click at [391, 327] on icon "dialog" at bounding box center [399, 329] width 17 height 17
type input "verificar"
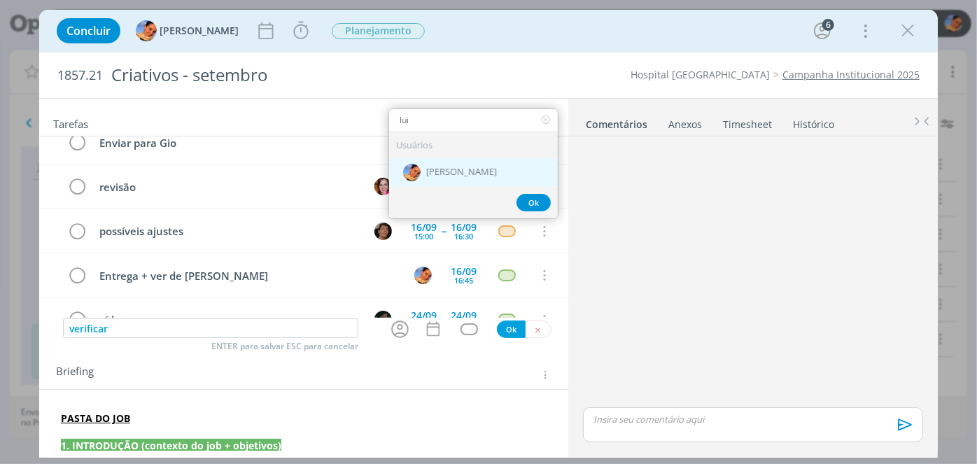
type input "lui"
click at [484, 179] on div "[PERSON_NAME]" at bounding box center [473, 171] width 169 height 29
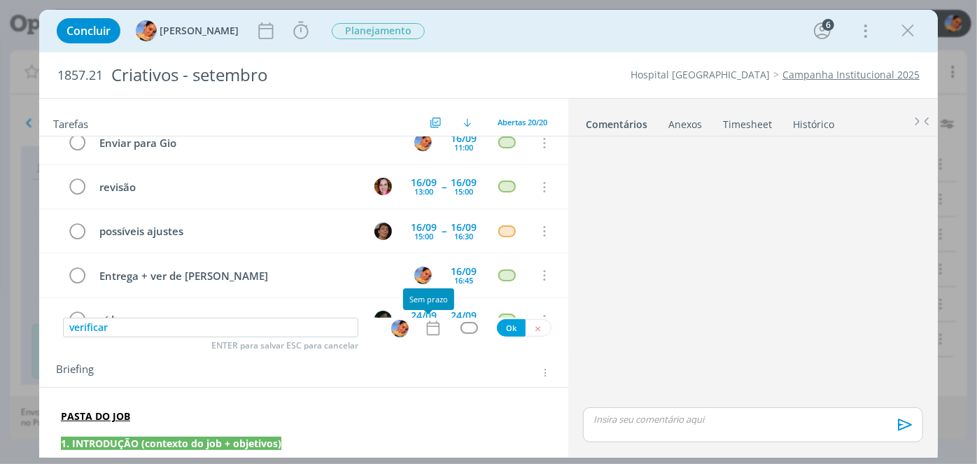
click at [433, 330] on icon "dialog" at bounding box center [433, 328] width 18 height 18
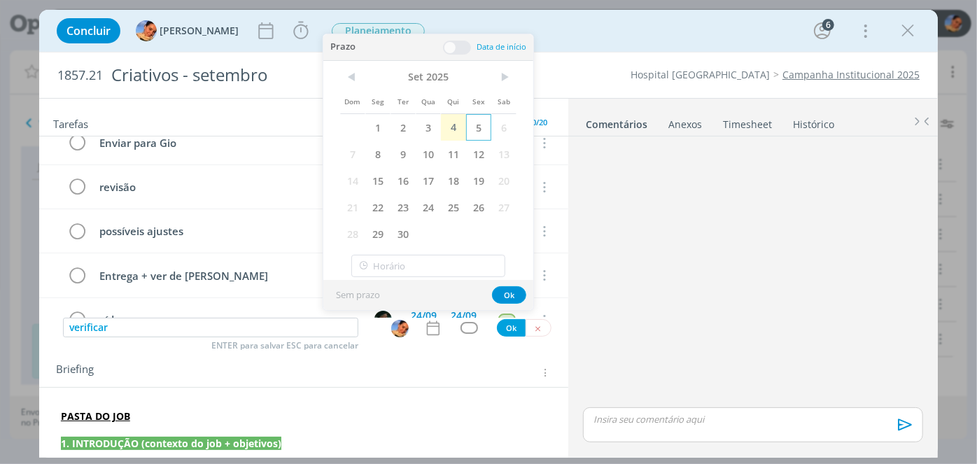
click at [483, 120] on span "5" at bounding box center [478, 127] width 25 height 27
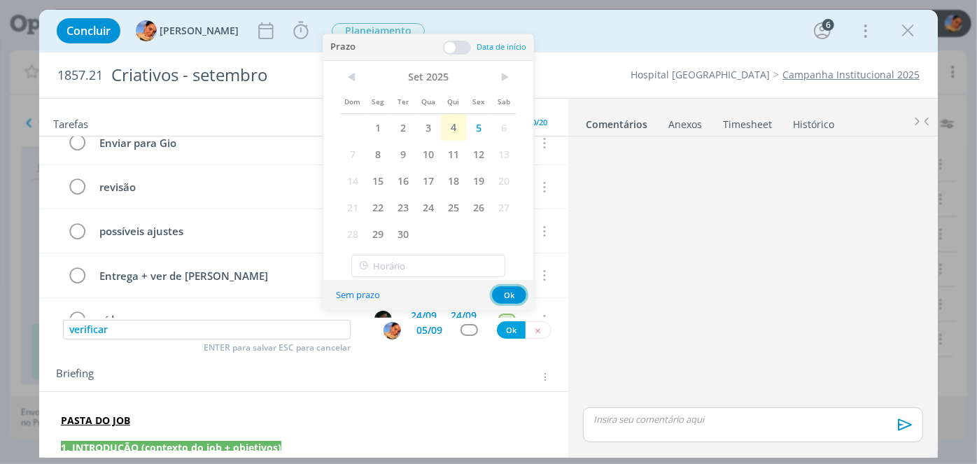
click at [517, 292] on button "Ok" at bounding box center [509, 294] width 34 height 17
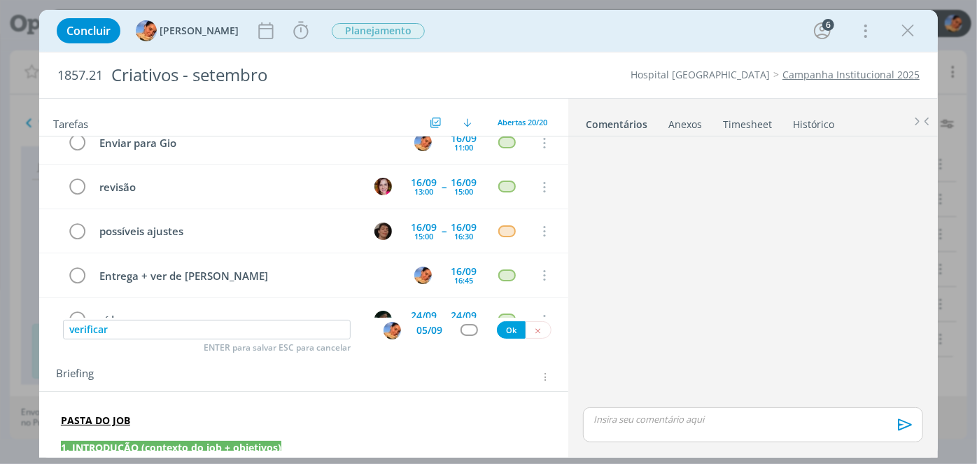
click at [466, 321] on div "verificar ENTER para salvar ESC para cancelar 05/09 Ok" at bounding box center [303, 330] width 529 height 25
click at [461, 333] on div "dialog" at bounding box center [469, 330] width 17 height 12
click at [463, 331] on div "dialog" at bounding box center [469, 330] width 17 height 12
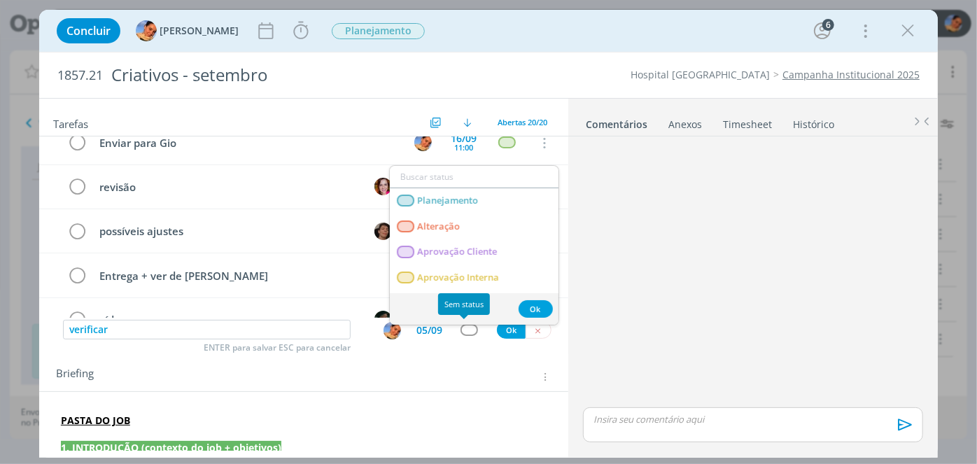
type input "s"
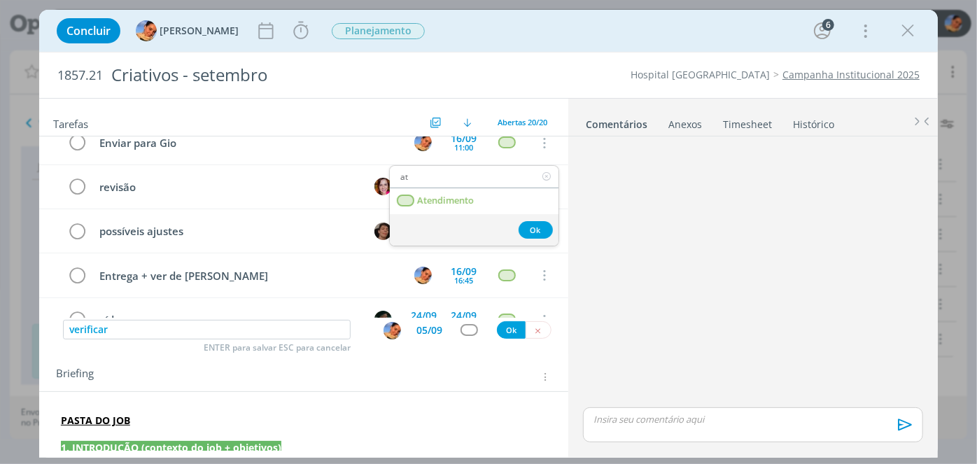
type input "at"
click at [487, 209] on link "Atendimento" at bounding box center [474, 201] width 169 height 26
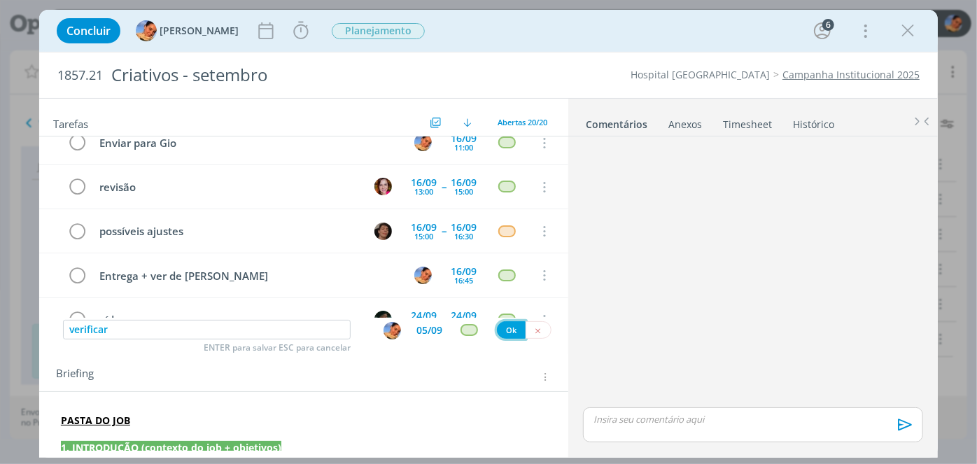
click at [505, 327] on button "Ok" at bounding box center [511, 329] width 29 height 17
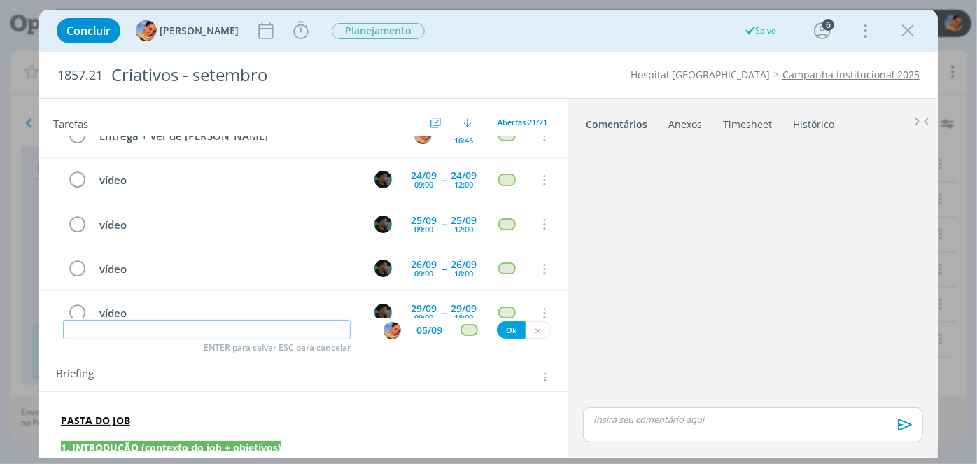
scroll to position [744, 0]
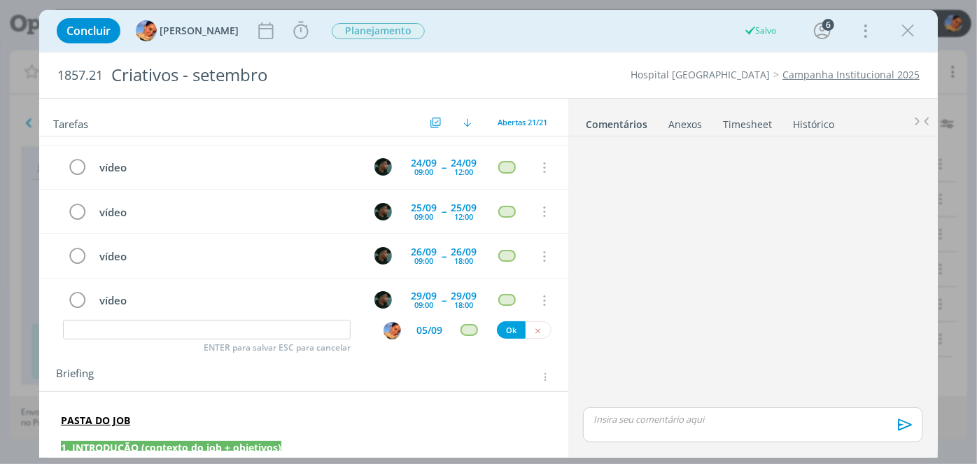
click at [864, 73] on link "Campanha Institucional 2025" at bounding box center [850, 74] width 137 height 13
click at [286, 330] on input "dialog" at bounding box center [207, 330] width 288 height 20
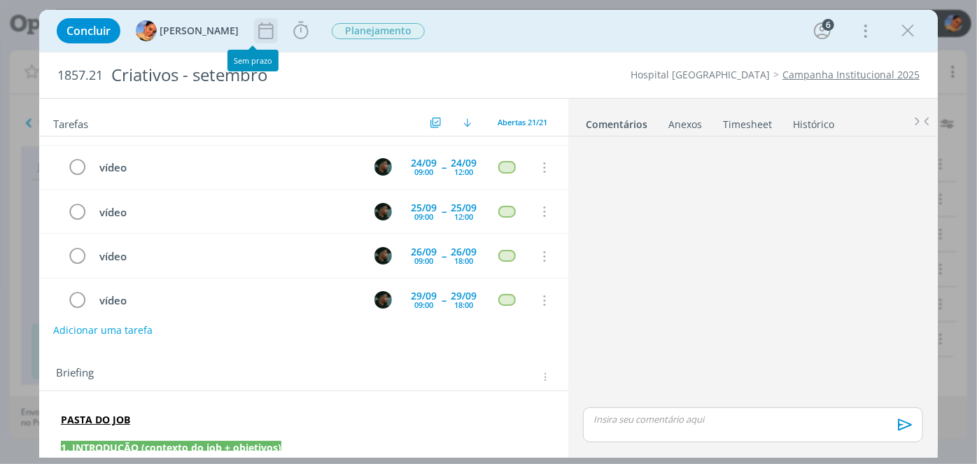
click at [258, 29] on icon "dialog" at bounding box center [265, 30] width 15 height 17
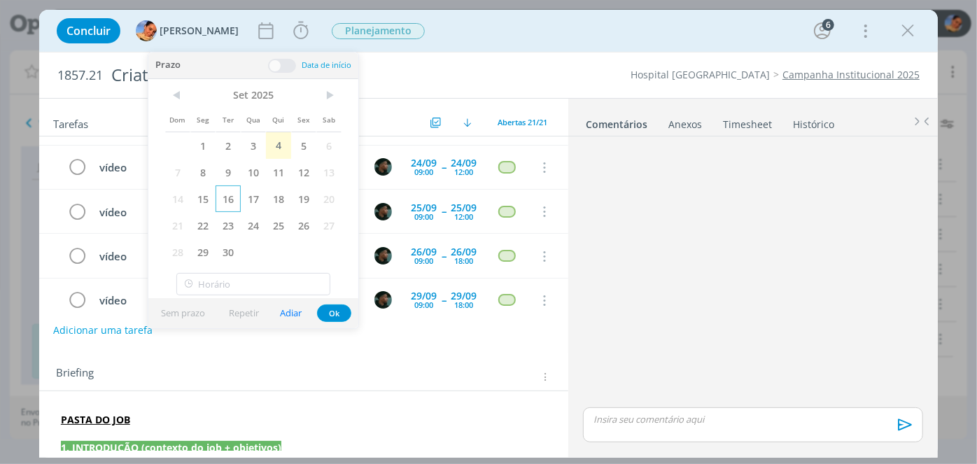
click at [234, 199] on span "16" at bounding box center [228, 198] width 25 height 27
click at [336, 308] on button "Ok" at bounding box center [334, 312] width 34 height 17
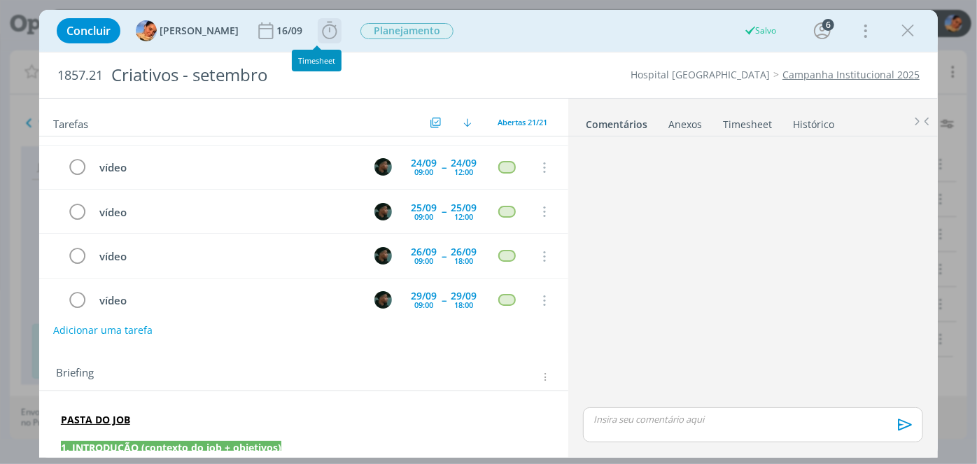
click at [319, 24] on icon "dialog" at bounding box center [329, 30] width 21 height 21
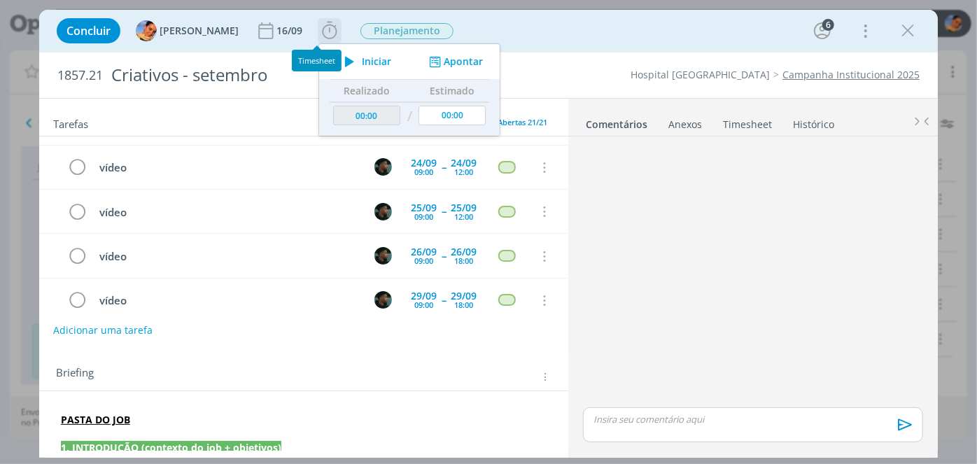
click at [458, 69] on div "Iniciar Apontar" at bounding box center [409, 61] width 181 height 35
click at [452, 63] on button "Apontar" at bounding box center [455, 62] width 58 height 15
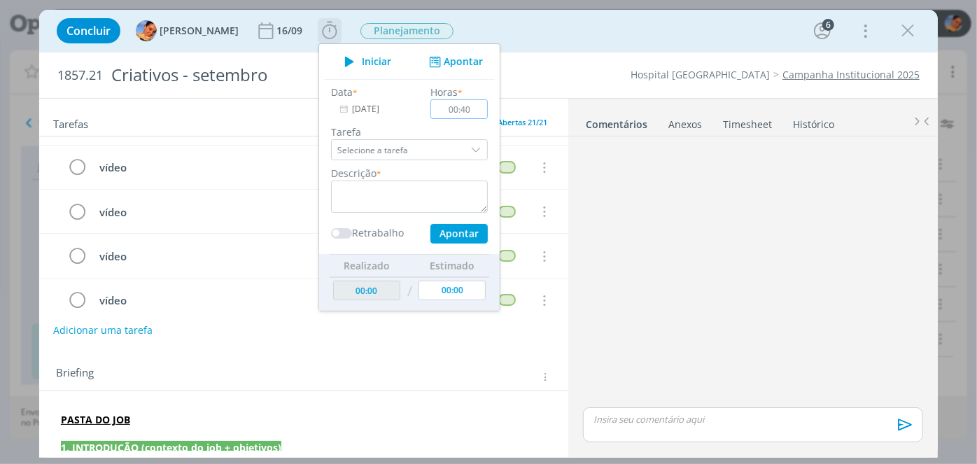
type input "00:40"
click at [377, 182] on textarea "dialog" at bounding box center [409, 197] width 157 height 32
type textarea "abertura de job + briefing + pautas"
click at [463, 111] on input "00:40" at bounding box center [458, 109] width 57 height 20
type input "00:35"
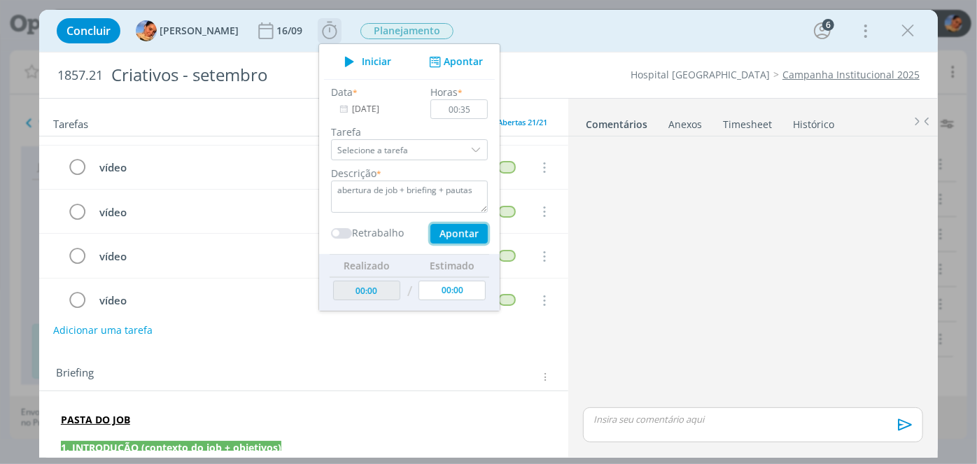
click at [453, 237] on button "Apontar" at bounding box center [458, 234] width 57 height 20
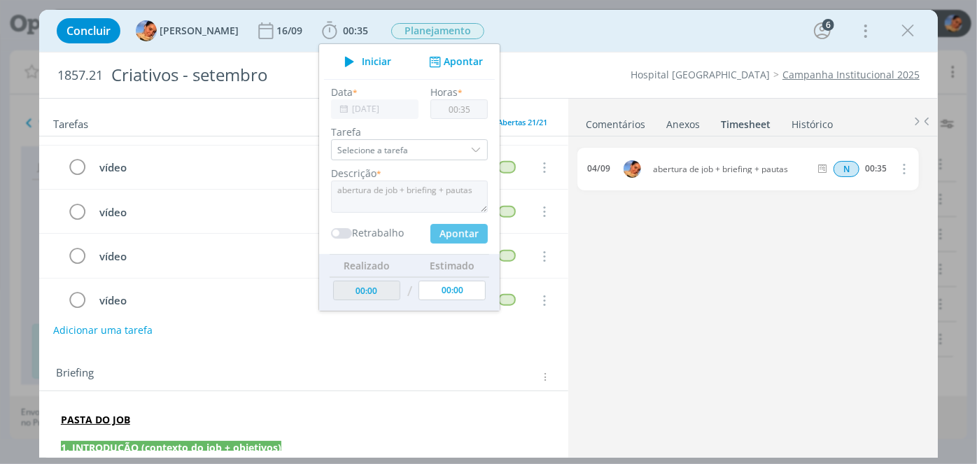
type input "00:35"
type input "00:00"
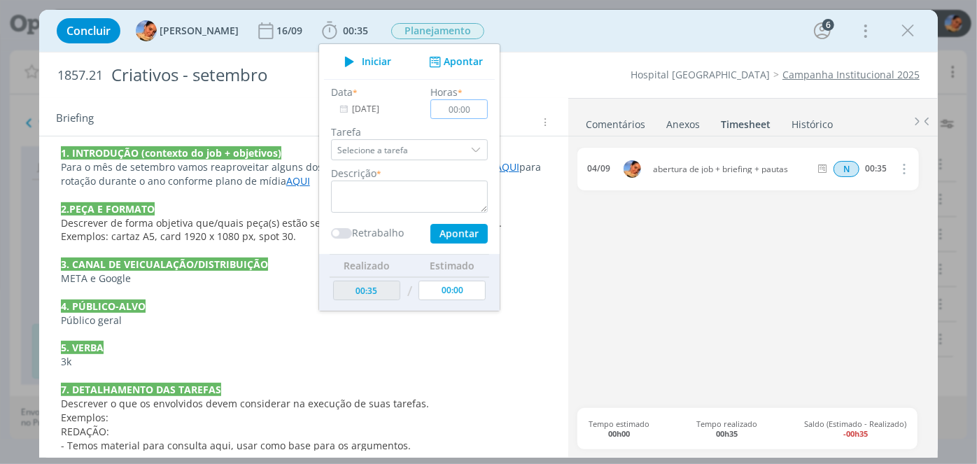
scroll to position [303, 0]
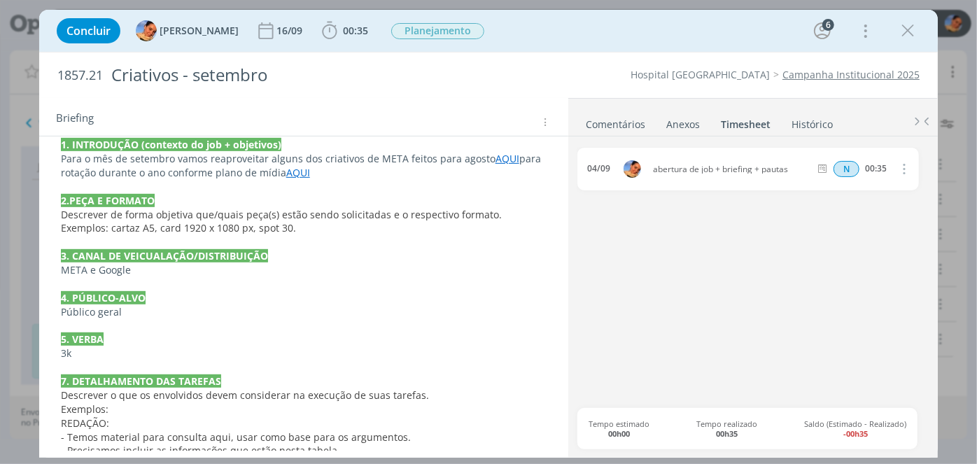
click at [512, 322] on p "dialog" at bounding box center [304, 326] width 486 height 14
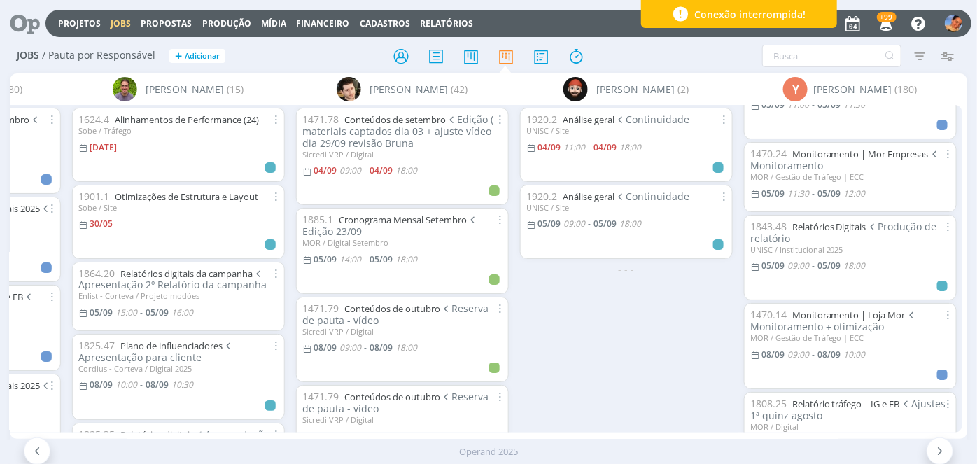
scroll to position [416, 0]
click at [815, 227] on link "Relatórios Digitais" at bounding box center [829, 230] width 74 height 13
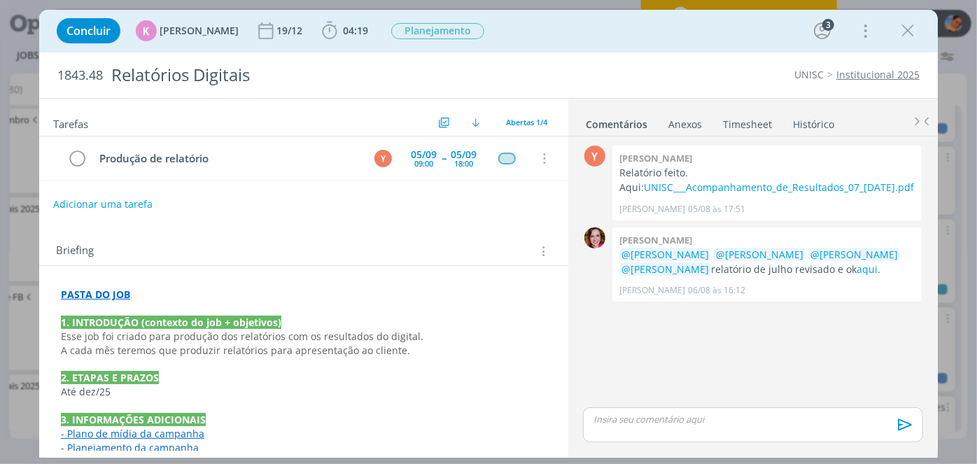
click at [726, 120] on link "Timesheet" at bounding box center [747, 121] width 50 height 20
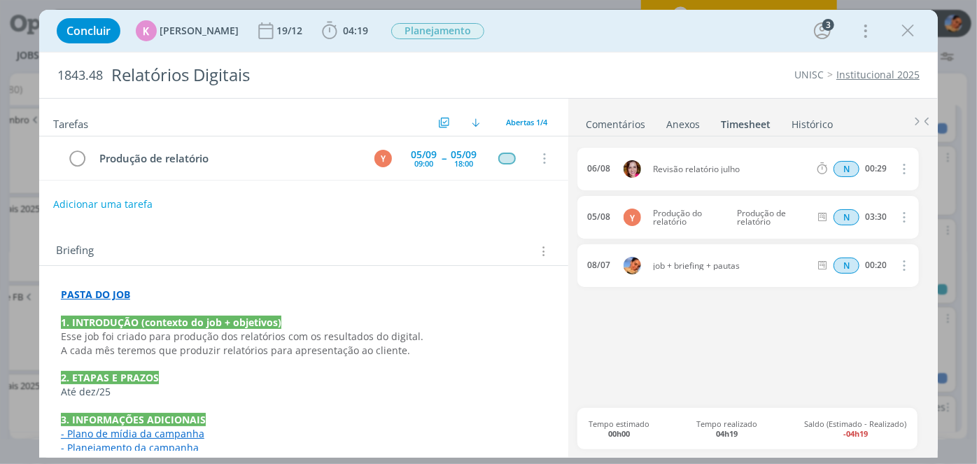
click at [621, 116] on link "Comentários" at bounding box center [615, 121] width 61 height 20
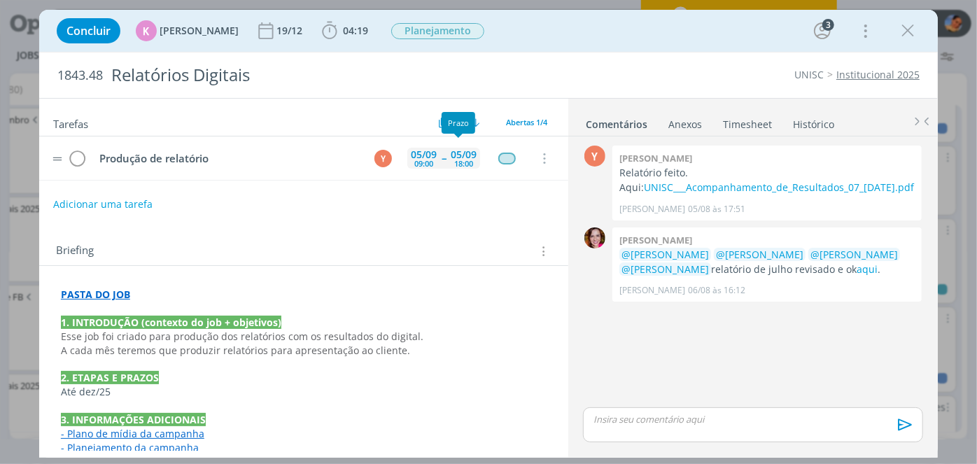
click at [451, 150] on div "05/09" at bounding box center [464, 155] width 26 height 10
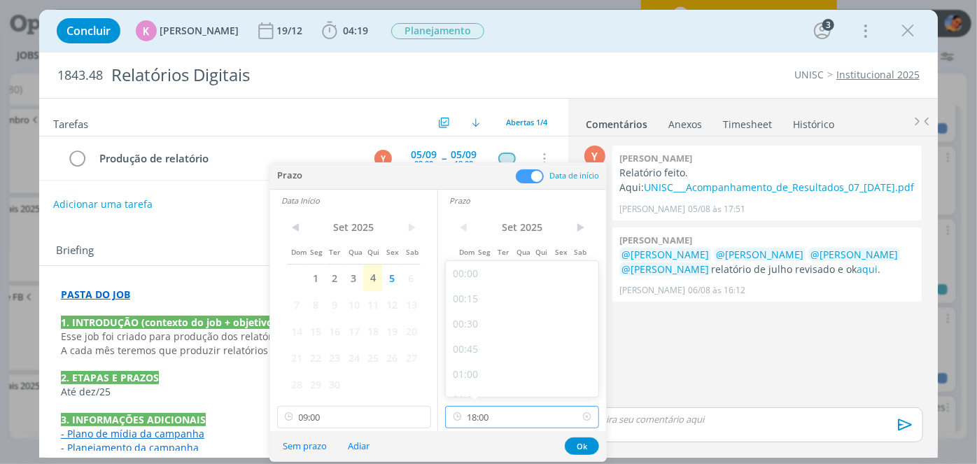
click at [496, 411] on input "18:00" at bounding box center [522, 417] width 154 height 22
type input "16:00"
click at [580, 447] on button "Ok" at bounding box center [582, 445] width 34 height 17
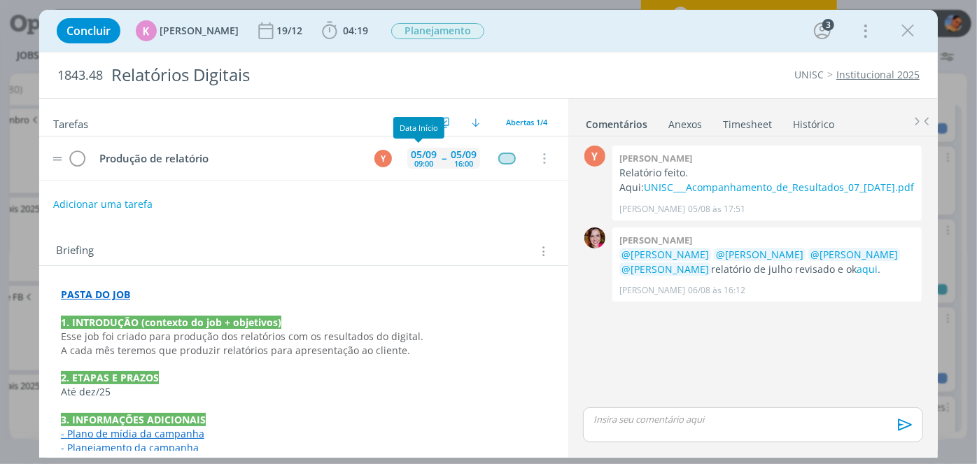
click at [429, 153] on div "05/09" at bounding box center [424, 155] width 26 height 10
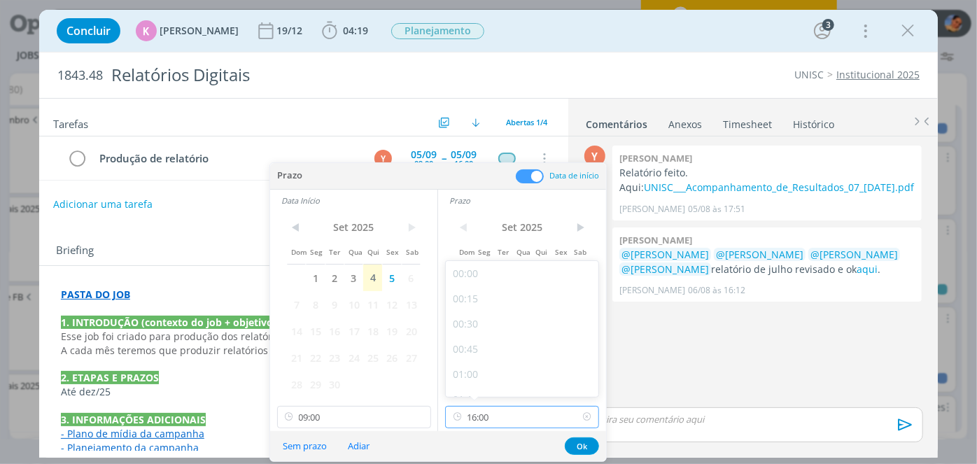
click at [505, 422] on input "16:00" at bounding box center [522, 417] width 154 height 22
drag, startPoint x: 593, startPoint y: 352, endPoint x: 596, endPoint y: 330, distance: 21.9
click at [596, 330] on div at bounding box center [595, 327] width 4 height 7
click at [577, 447] on button "Ok" at bounding box center [582, 445] width 34 height 17
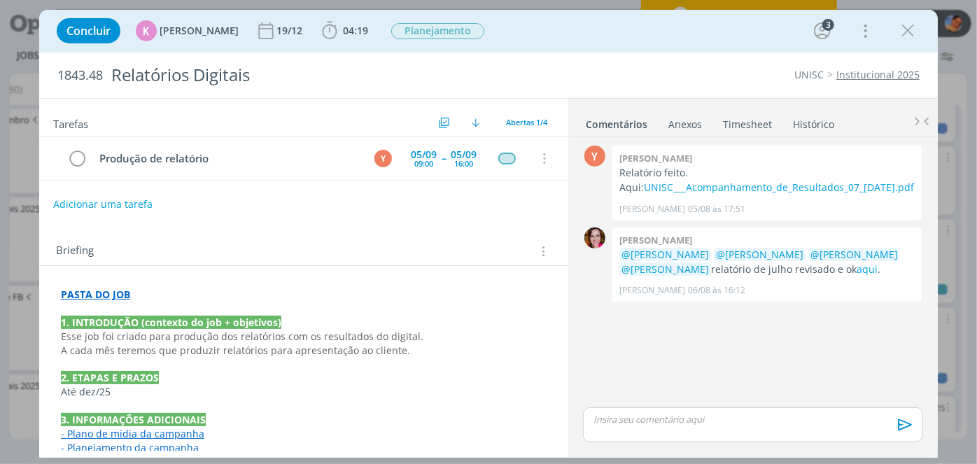
click at [921, 31] on div "Concluir K Karoline Arend 19/12 04:19 Iniciar Apontar Data * 04/09/2025 Horas *…" at bounding box center [489, 31] width 878 height 34
click at [905, 29] on icon "dialog" at bounding box center [907, 30] width 21 height 21
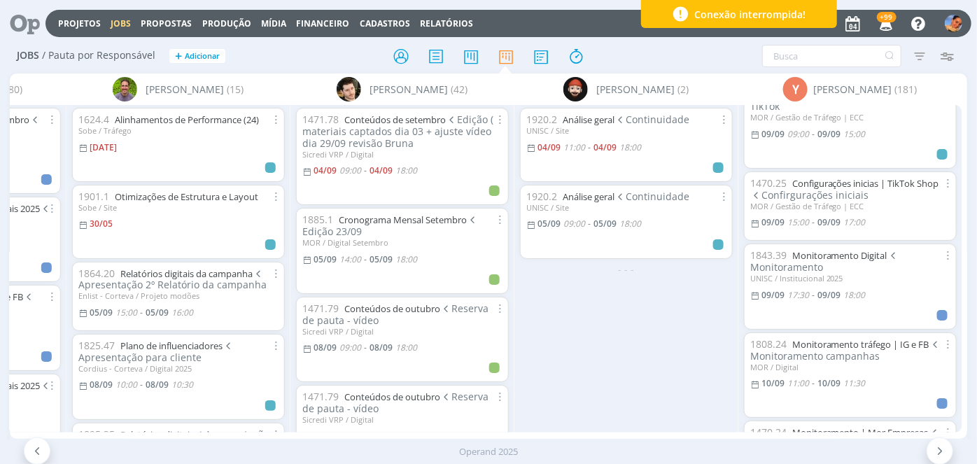
scroll to position [1131, 0]
click at [763, 427] on div "A [PERSON_NAME] (13) [PERSON_NAME] (61) [PERSON_NAME] (4) [PERSON_NAME] (28) [P…" at bounding box center [488, 255] width 957 height 365
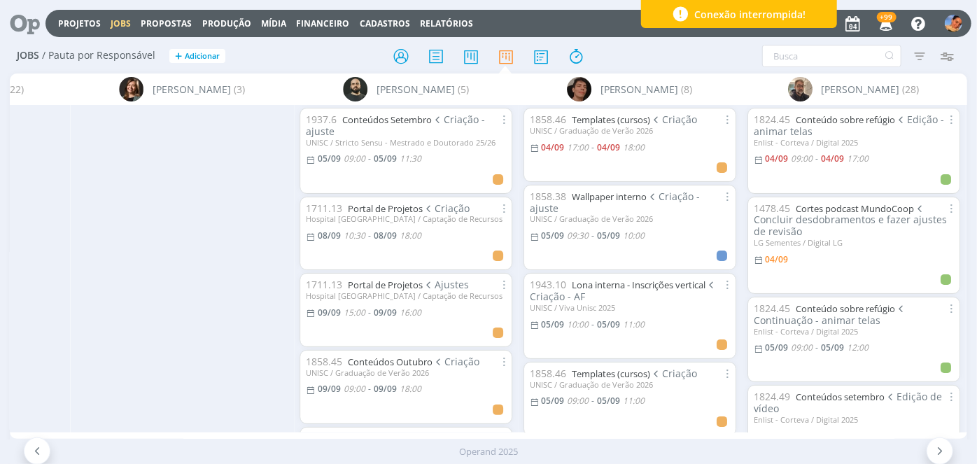
scroll to position [0, 2408]
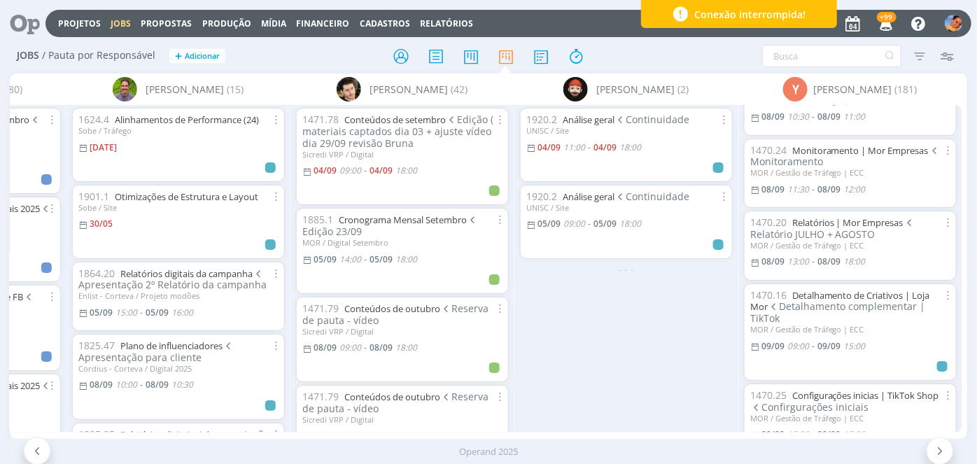
scroll to position [905, 0]
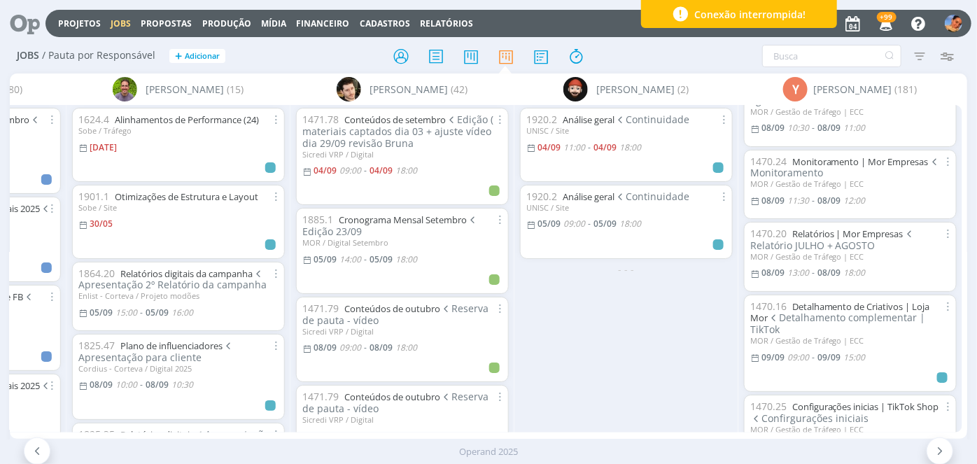
click at [826, 227] on span "Relatório JULHO + AGOSTO" at bounding box center [832, 239] width 165 height 25
click at [822, 227] on link "Relatórios | Mor Empresas" at bounding box center [847, 233] width 111 height 13
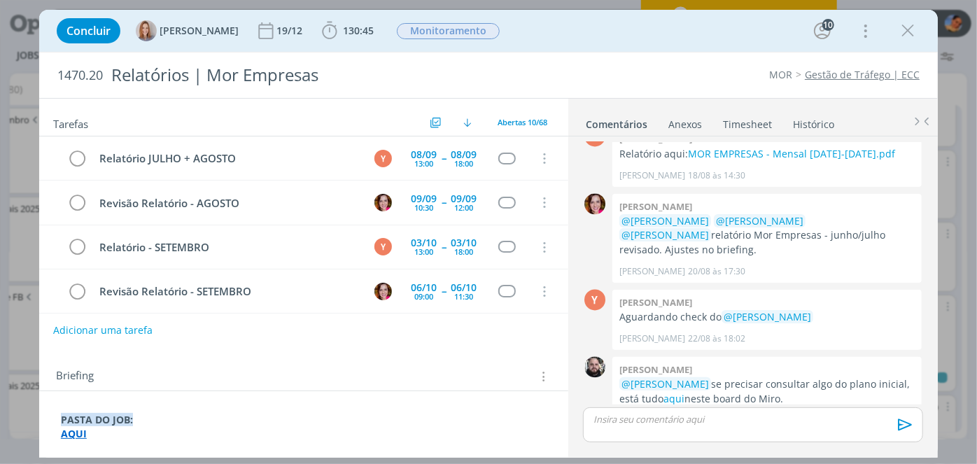
click at [749, 117] on link "Timesheet" at bounding box center [747, 121] width 50 height 20
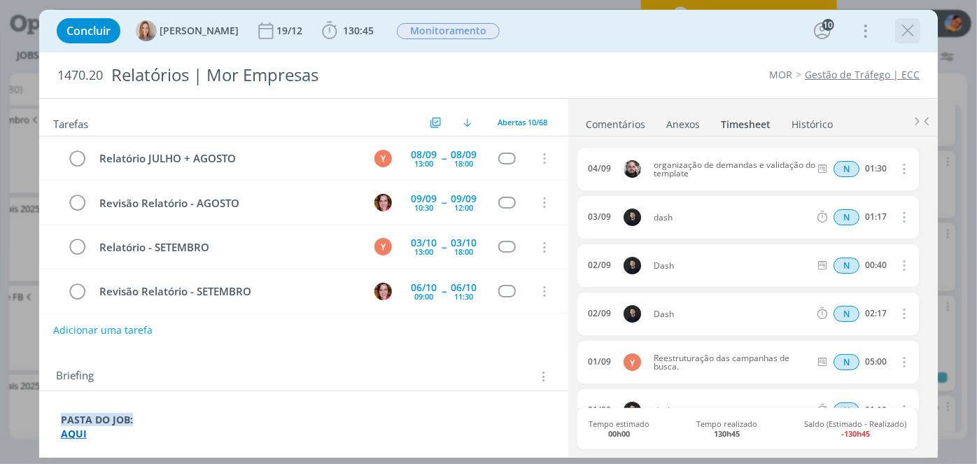
click at [911, 34] on icon "dialog" at bounding box center [907, 30] width 21 height 21
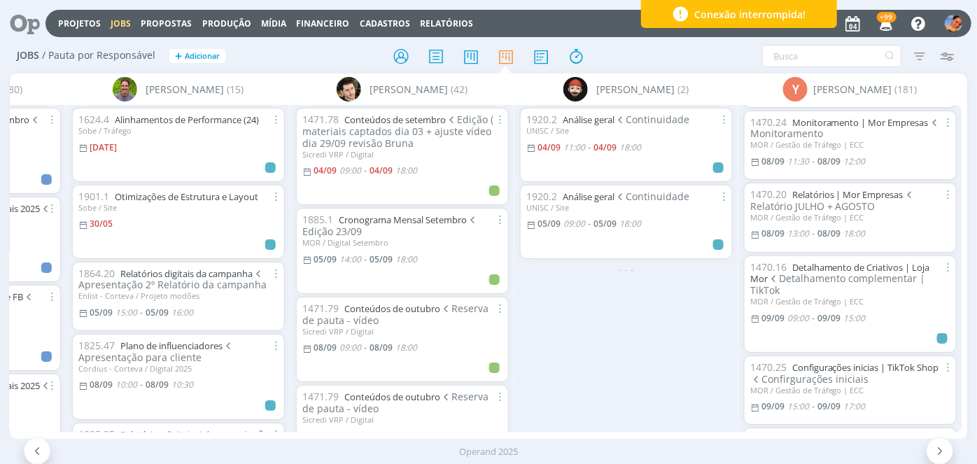
scroll to position [916, 0]
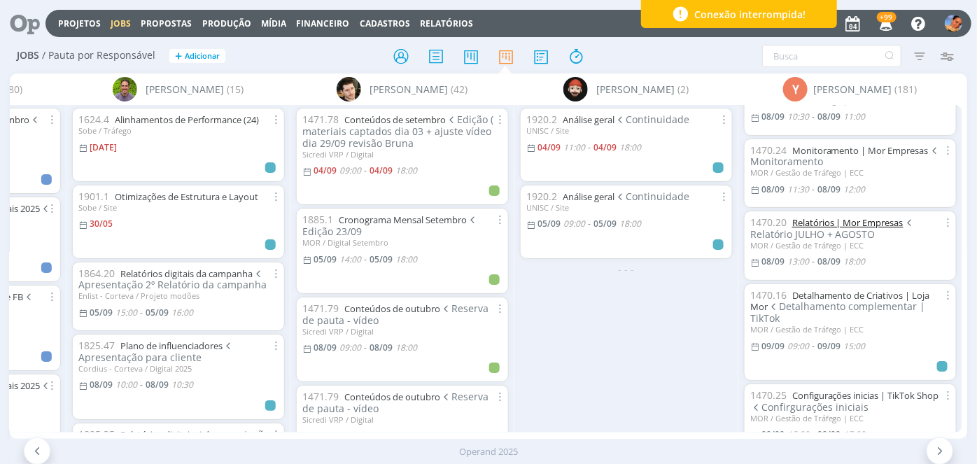
click at [838, 216] on link "Relatórios | Mor Empresas" at bounding box center [847, 222] width 111 height 13
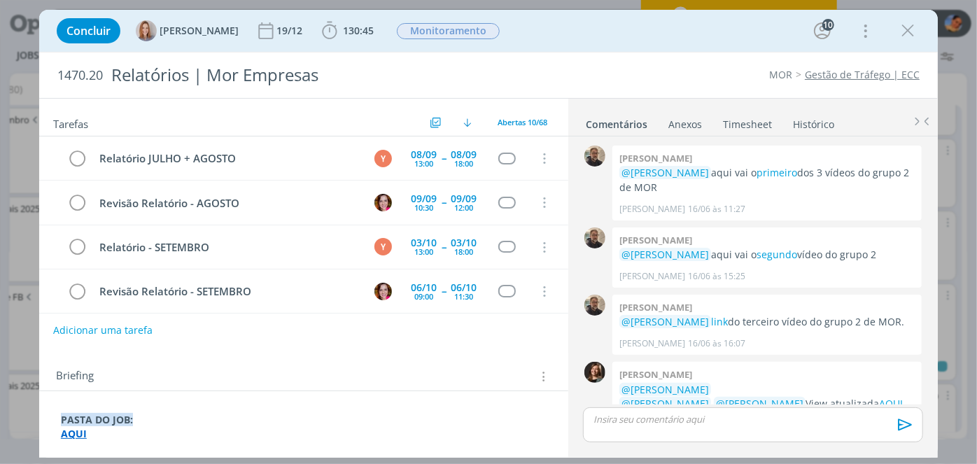
scroll to position [1383, 0]
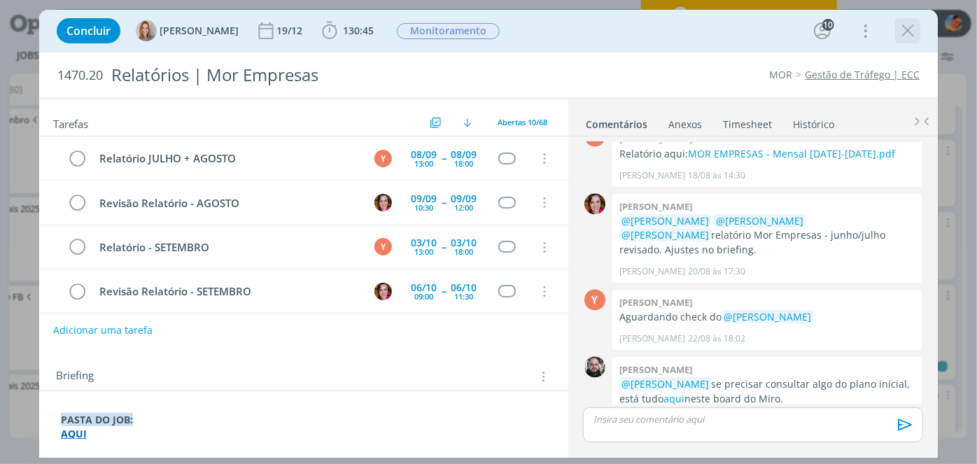
click at [904, 29] on icon "dialog" at bounding box center [907, 30] width 21 height 21
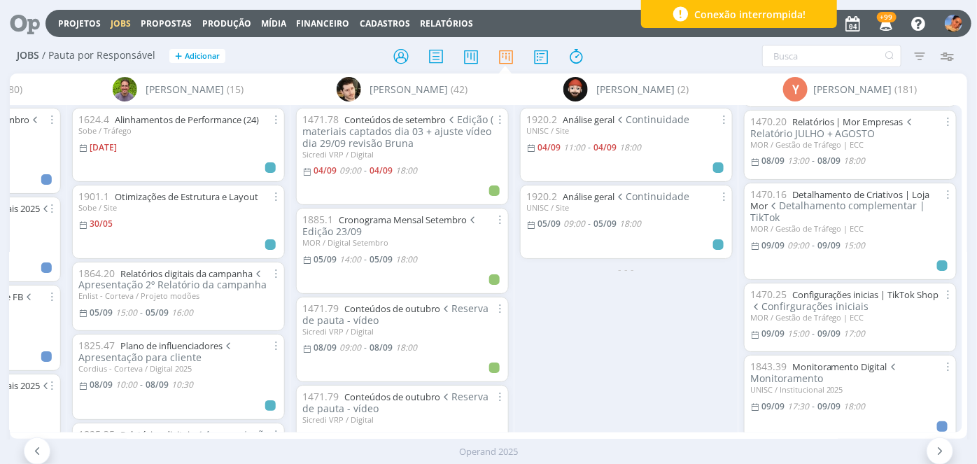
scroll to position [1023, 0]
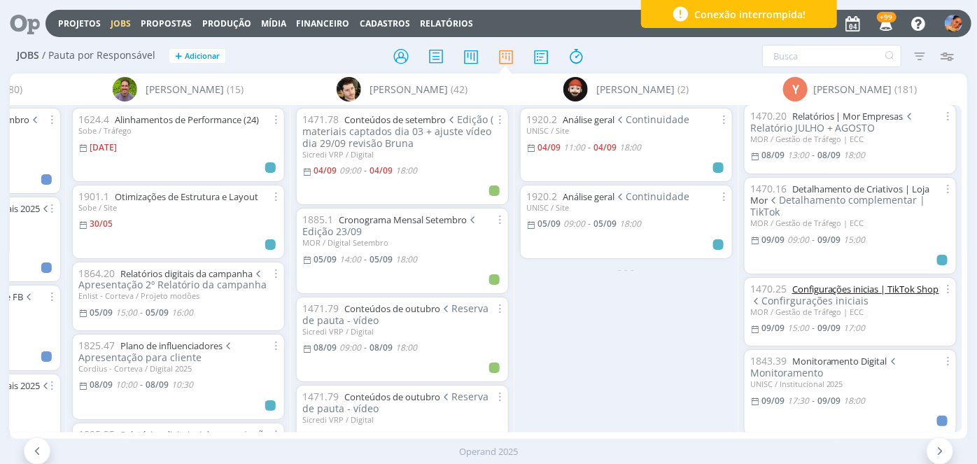
click at [834, 283] on link "Configurações inicias | TikTok Shop" at bounding box center [865, 289] width 147 height 13
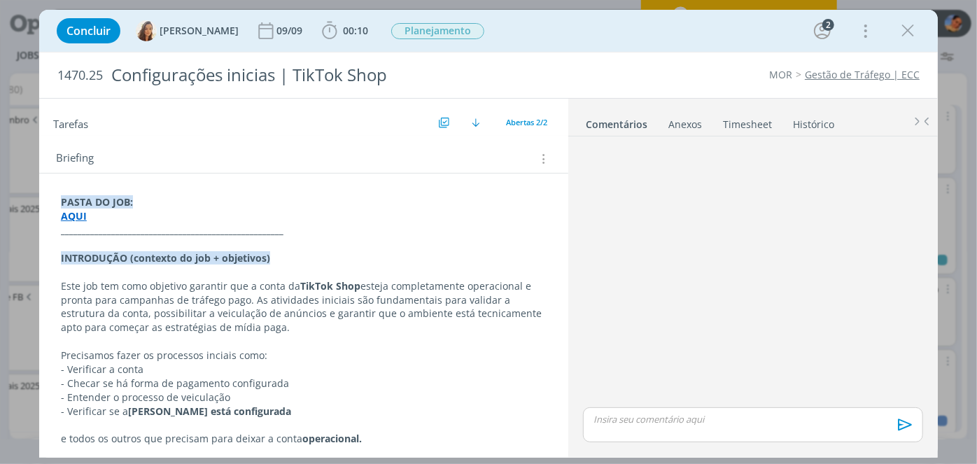
scroll to position [139, 0]
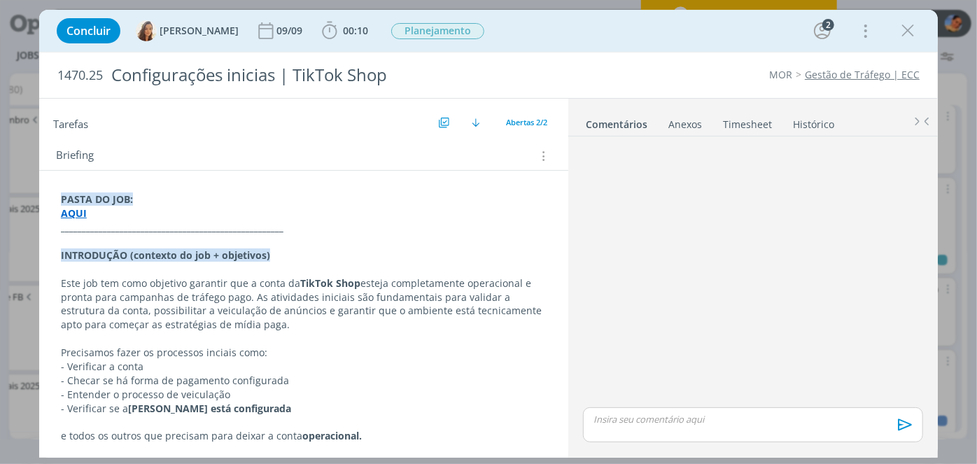
click at [560, 331] on div "PASTA DO JOB: AQUI _____________________________________________________ INTROD…" at bounding box center [303, 312] width 529 height 283
click at [745, 116] on link "Timesheet" at bounding box center [747, 121] width 50 height 20
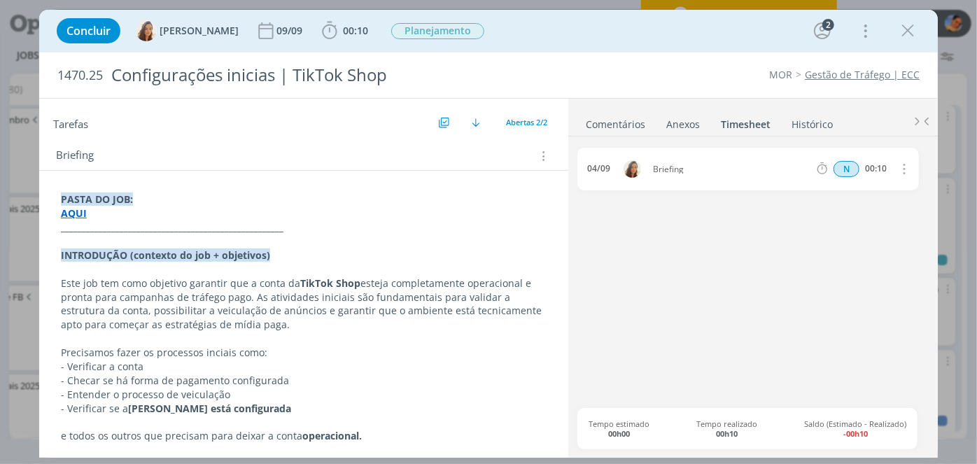
click at [601, 118] on link "Comentários" at bounding box center [615, 121] width 61 height 20
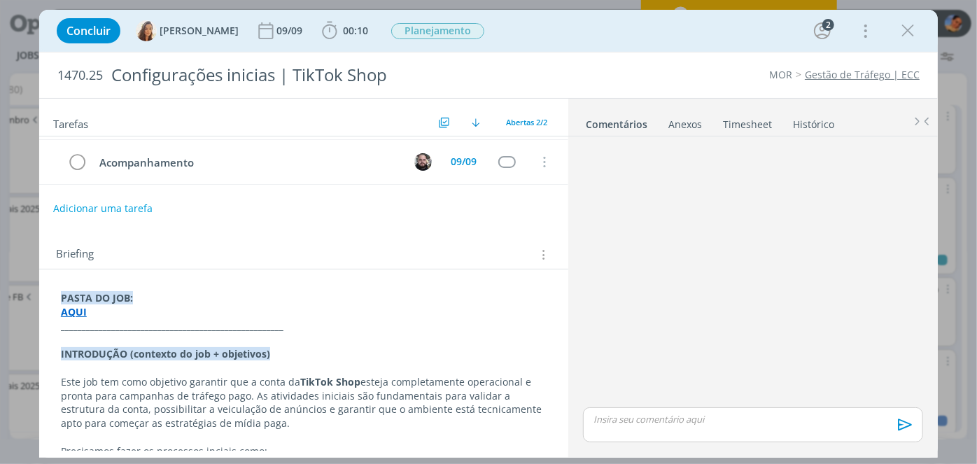
scroll to position [43, 0]
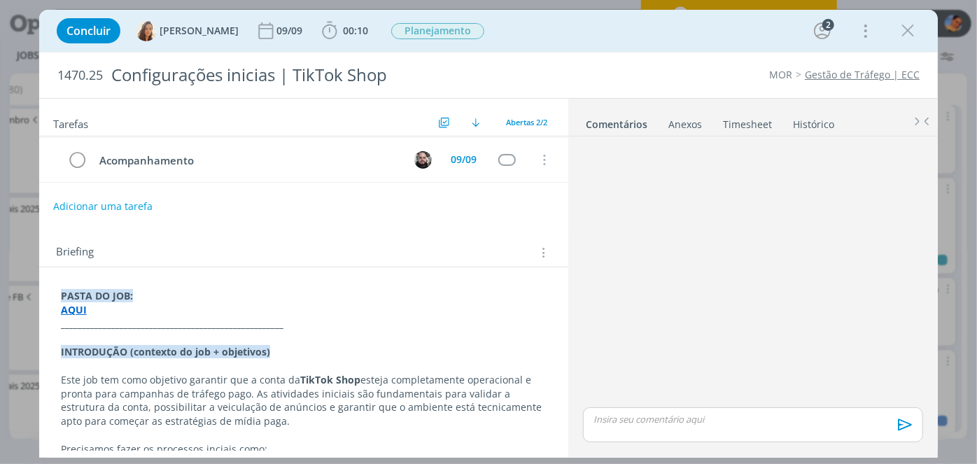
click at [976, 104] on div "Concluir Vanessa Feron 09/09 00:10 Iniciar Apontar Data * 04/09/2025 Horas * 00…" at bounding box center [488, 232] width 977 height 464
click at [907, 22] on icon "dialog" at bounding box center [907, 30] width 21 height 21
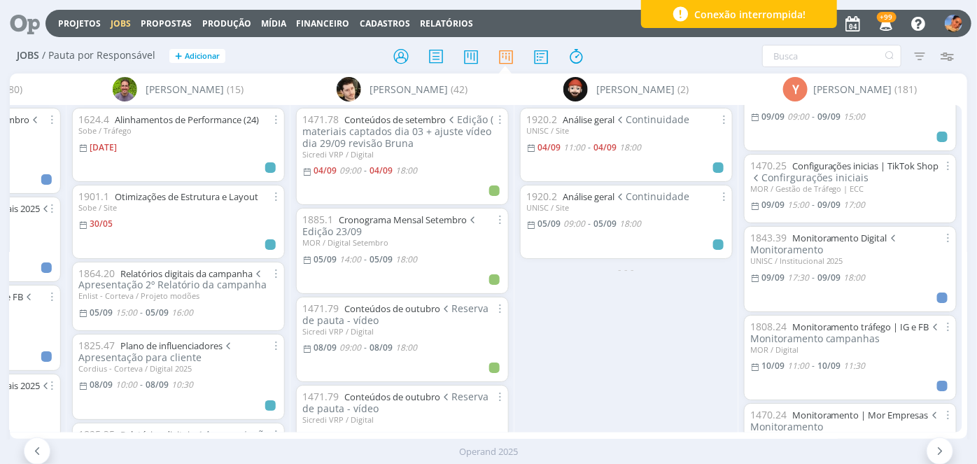
scroll to position [1151, 0]
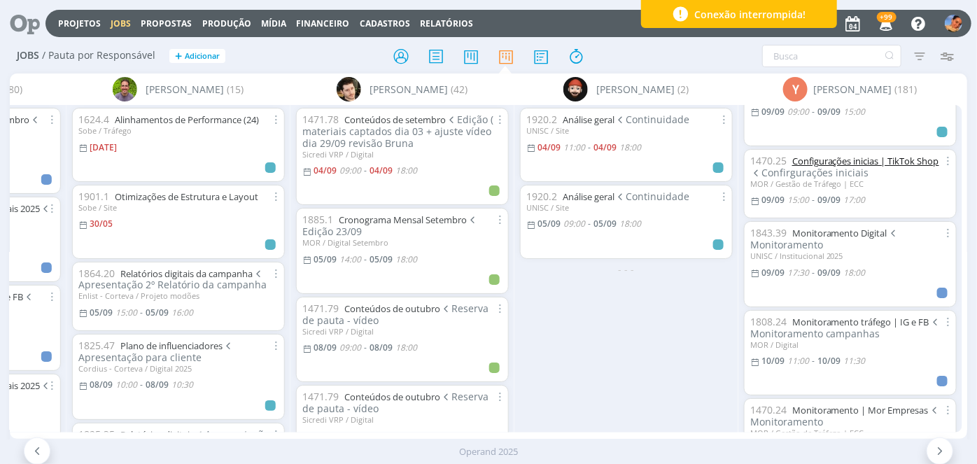
click at [847, 155] on link "Configurações inicias | TikTok Shop" at bounding box center [865, 161] width 147 height 13
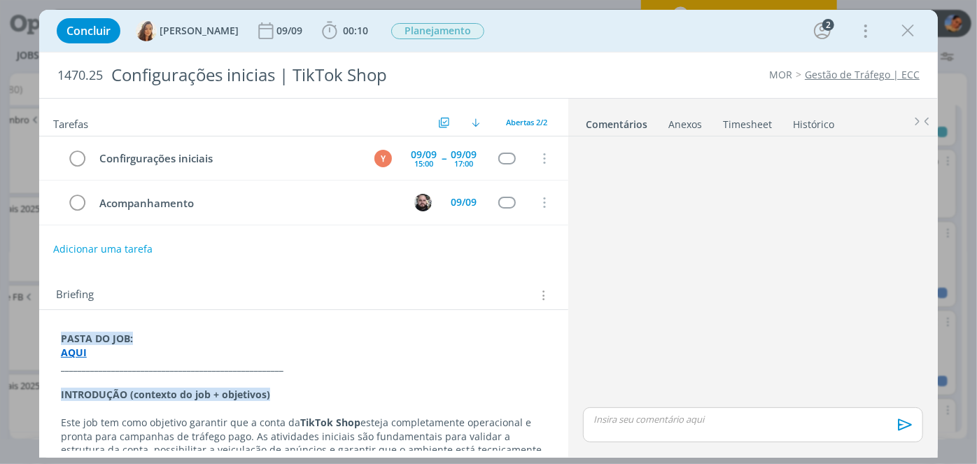
click at [641, 230] on div "dialog" at bounding box center [752, 273] width 351 height 262
click at [912, 27] on icon "dialog" at bounding box center [907, 30] width 21 height 21
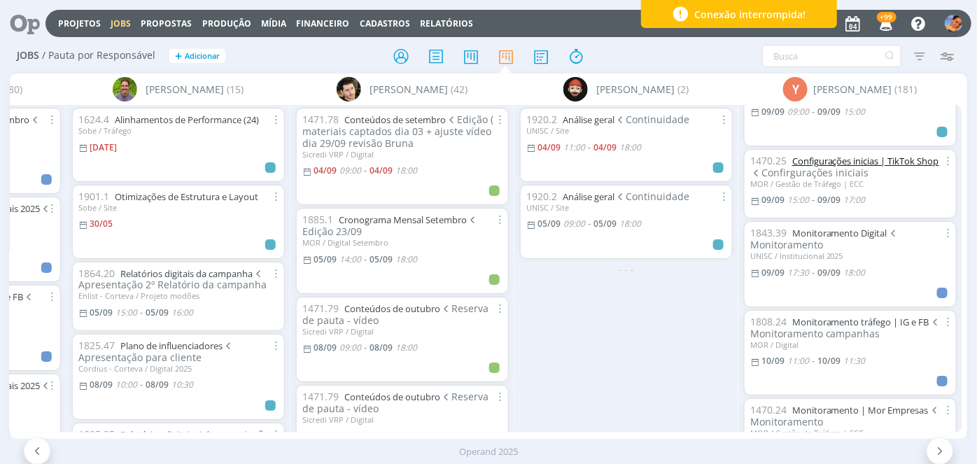
click at [812, 155] on link "Configurações inicias | TikTok Shop" at bounding box center [865, 161] width 147 height 13
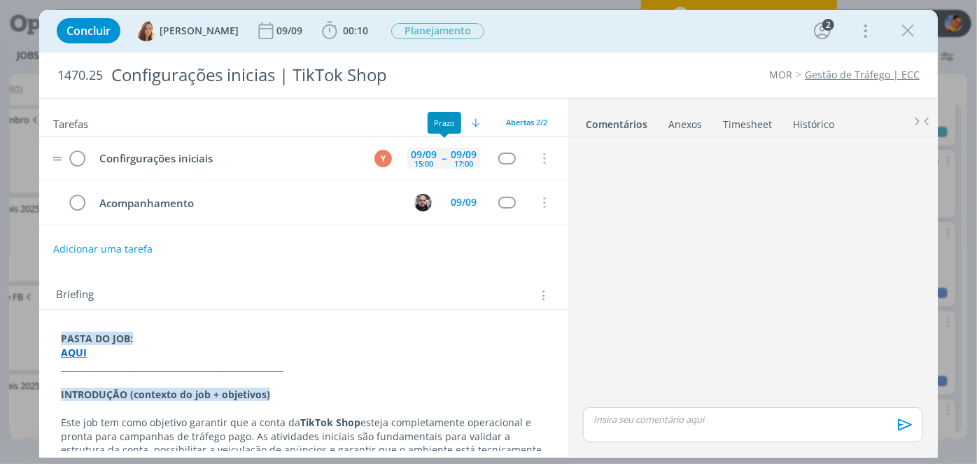
click at [454, 160] on div "17:00" at bounding box center [463, 164] width 19 height 8
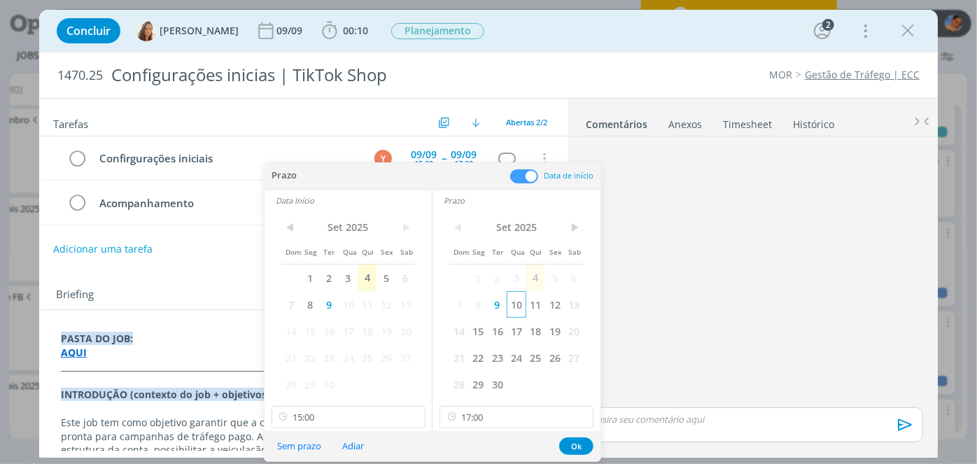
click at [519, 299] on span "10" at bounding box center [516, 304] width 19 height 27
click at [349, 300] on span "10" at bounding box center [348, 304] width 19 height 27
click at [349, 418] on input "15:00" at bounding box center [349, 417] width 154 height 22
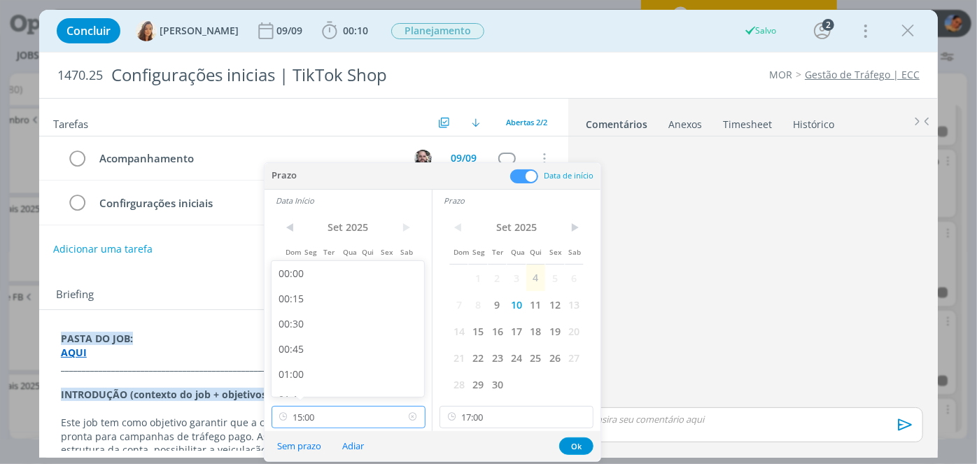
scroll to position [1405, 0]
type input "09:00"
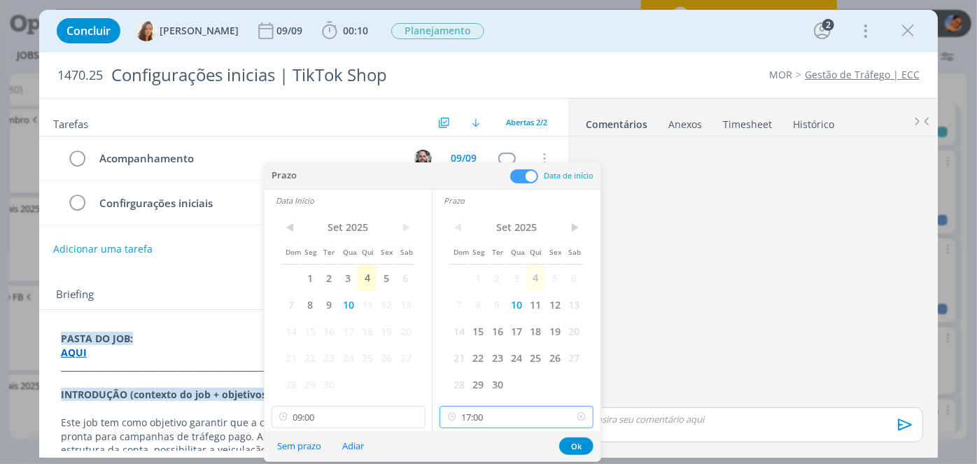
click at [475, 416] on input "17:00" at bounding box center [517, 417] width 154 height 22
type input "11:00"
click at [575, 443] on button "Ok" at bounding box center [576, 445] width 34 height 17
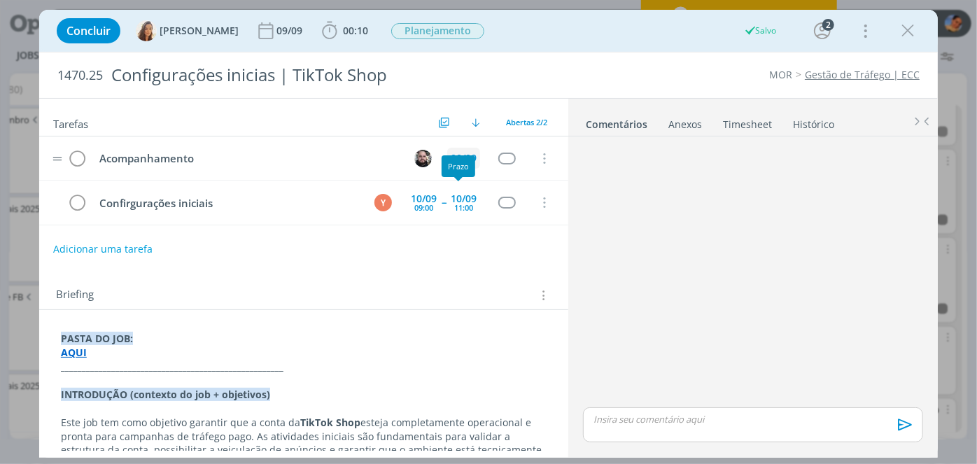
click at [449, 157] on div "Prazo" at bounding box center [459, 166] width 34 height 22
click at [453, 155] on div "09/09" at bounding box center [464, 158] width 26 height 10
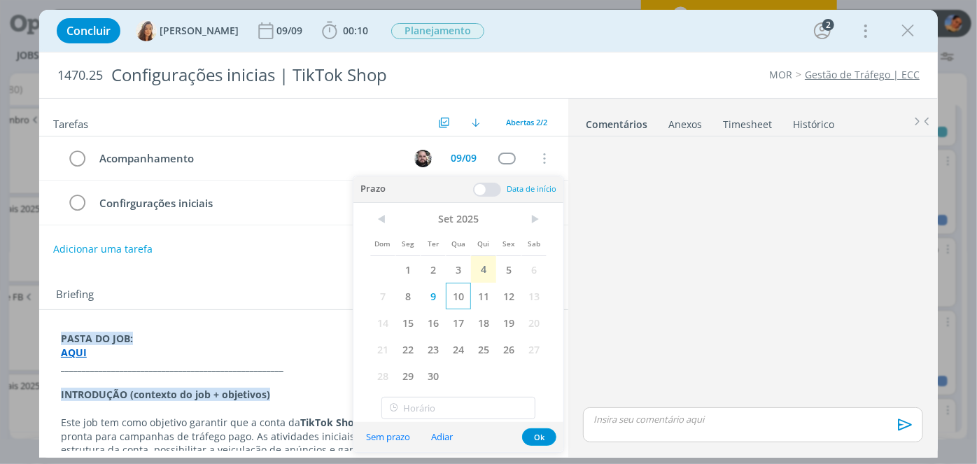
click at [451, 299] on span "10" at bounding box center [458, 296] width 25 height 27
click at [540, 433] on button "Ok" at bounding box center [539, 436] width 34 height 17
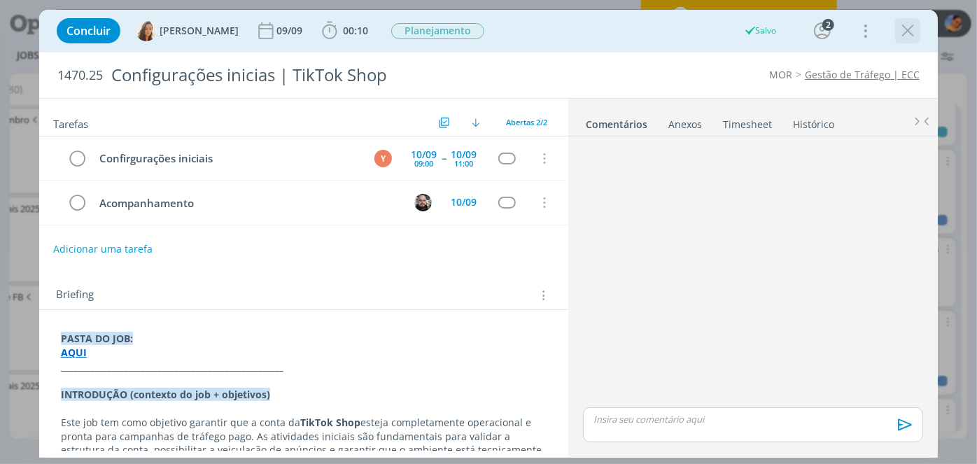
click at [909, 39] on icon "dialog" at bounding box center [907, 30] width 21 height 21
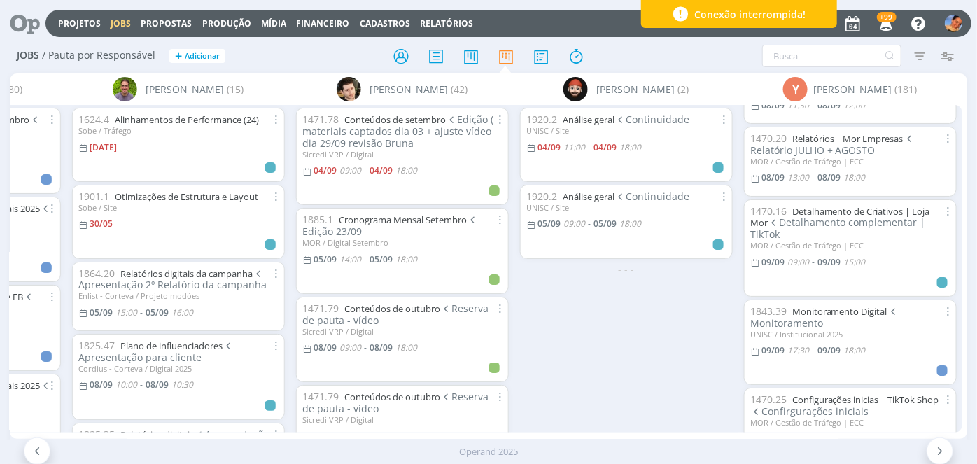
scroll to position [994, 0]
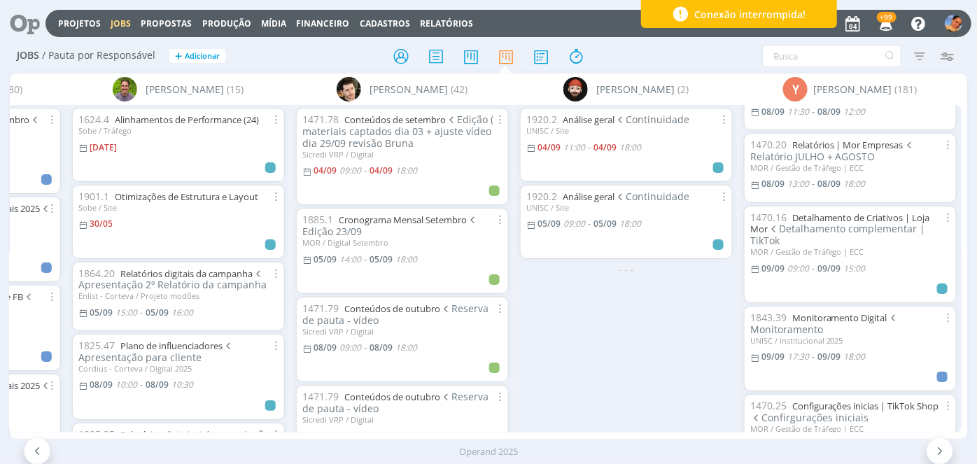
click at [963, 216] on div "A Alexandre Assumpção (13) Bruna Bueno (61) Bruno Corralo Granata (4) Bruno Gas…" at bounding box center [488, 255] width 957 height 365
click at [864, 211] on link "Detalhamento de Criativos | Loja Mor" at bounding box center [840, 223] width 180 height 24
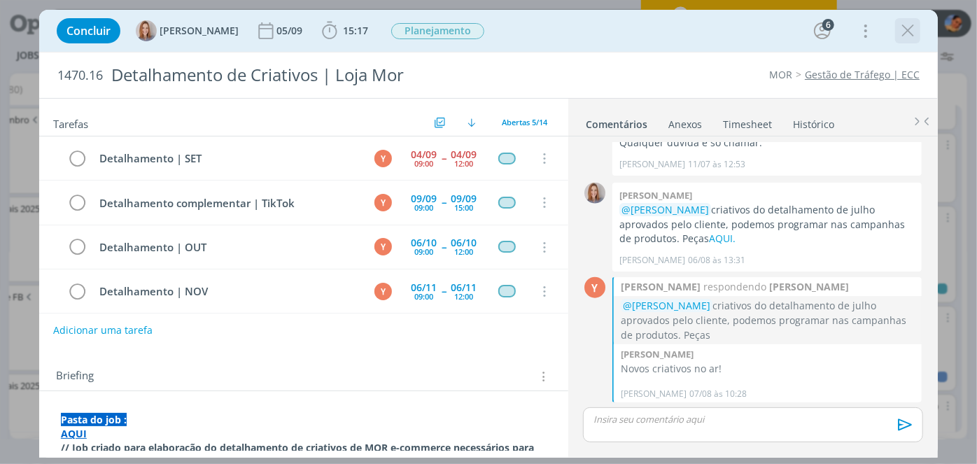
click at [918, 35] on button "dialog" at bounding box center [907, 30] width 21 height 21
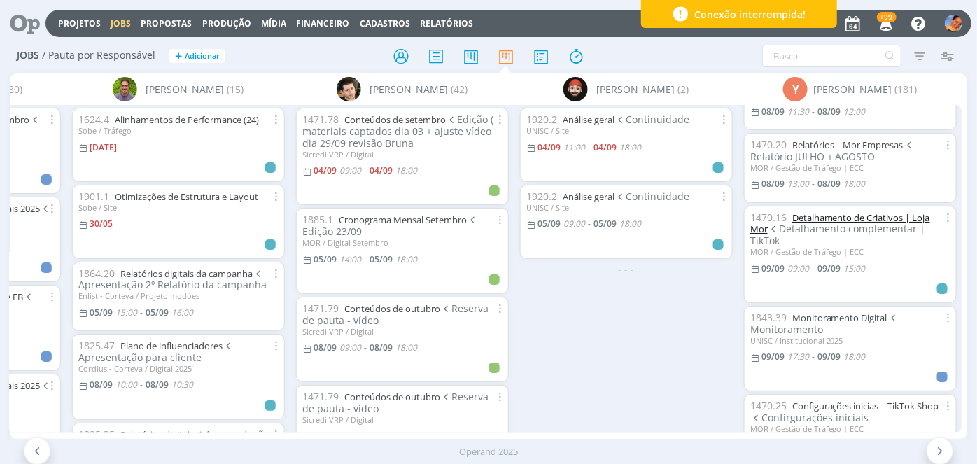
click at [822, 211] on link "Detalhamento de Criativos | Loja Mor" at bounding box center [840, 223] width 180 height 24
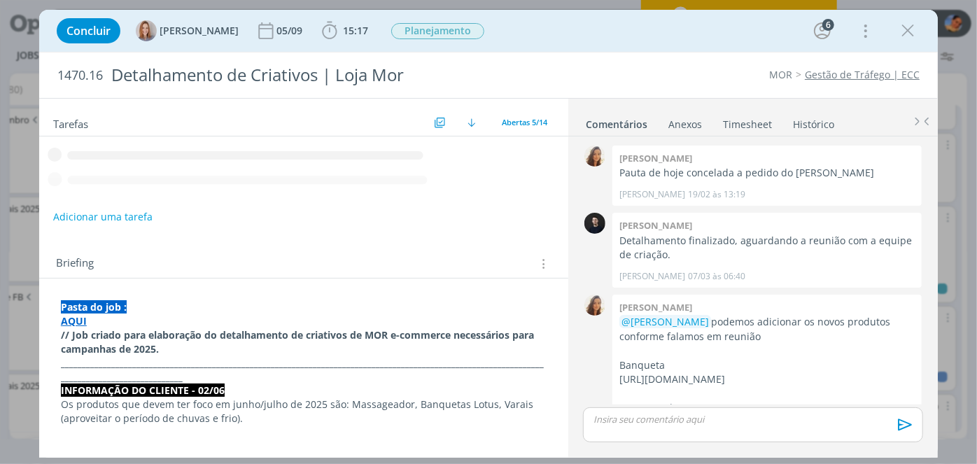
scroll to position [808, 0]
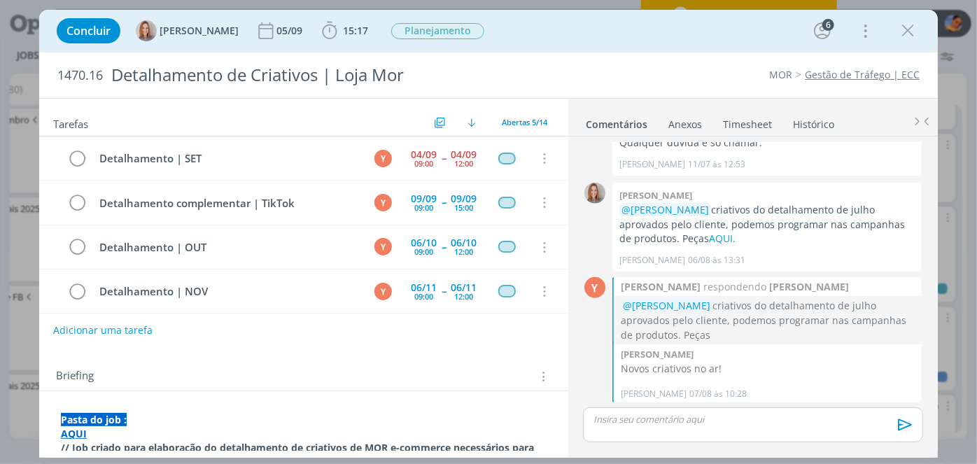
click at [740, 130] on link "Timesheet" at bounding box center [747, 121] width 50 height 20
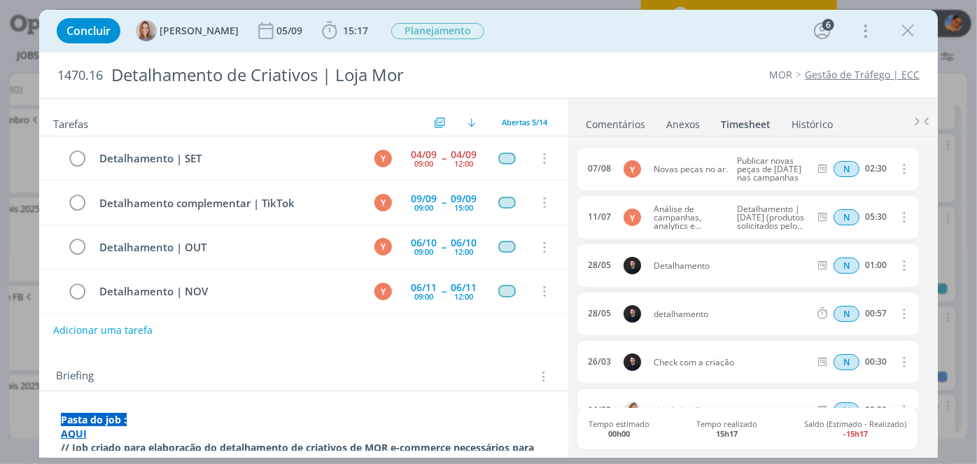
click at [602, 120] on link "Comentários" at bounding box center [615, 121] width 61 height 20
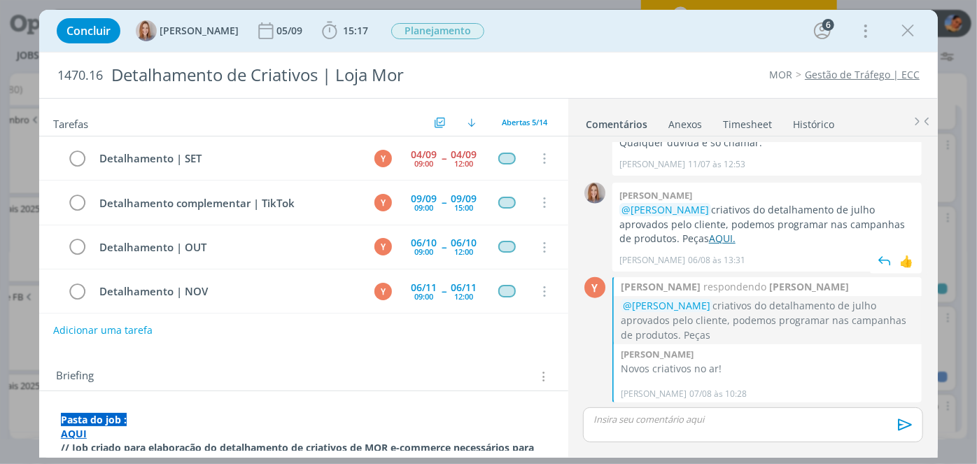
click at [709, 234] on link "AQUI." at bounding box center [722, 238] width 27 height 13
click at [907, 31] on icon "dialog" at bounding box center [907, 30] width 21 height 21
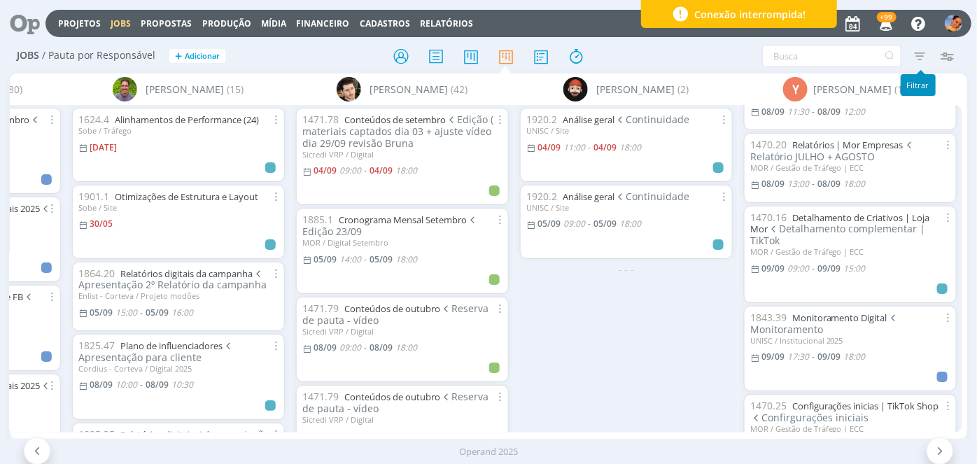
click at [913, 58] on icon "button" at bounding box center [919, 55] width 25 height 25
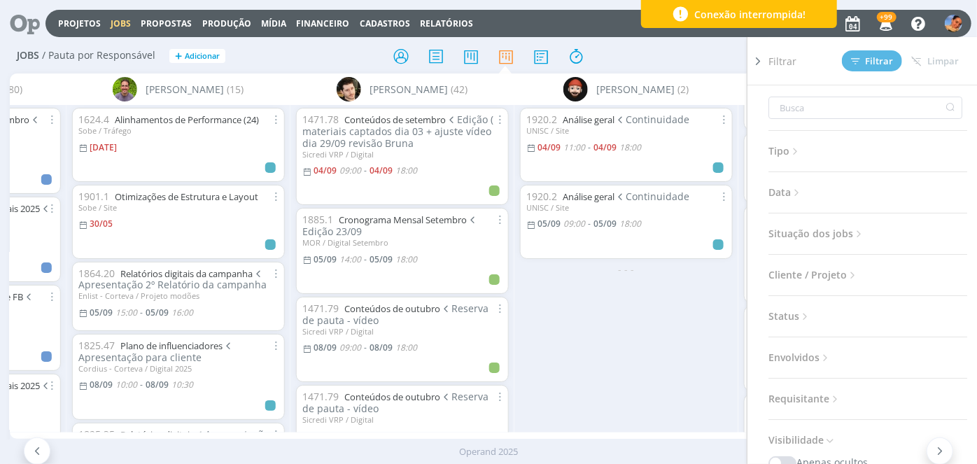
click at [768, 59] on div "Filtrar Filtrar Limpar" at bounding box center [873, 61] width 210 height 48
click at [759, 58] on icon at bounding box center [758, 61] width 14 height 15
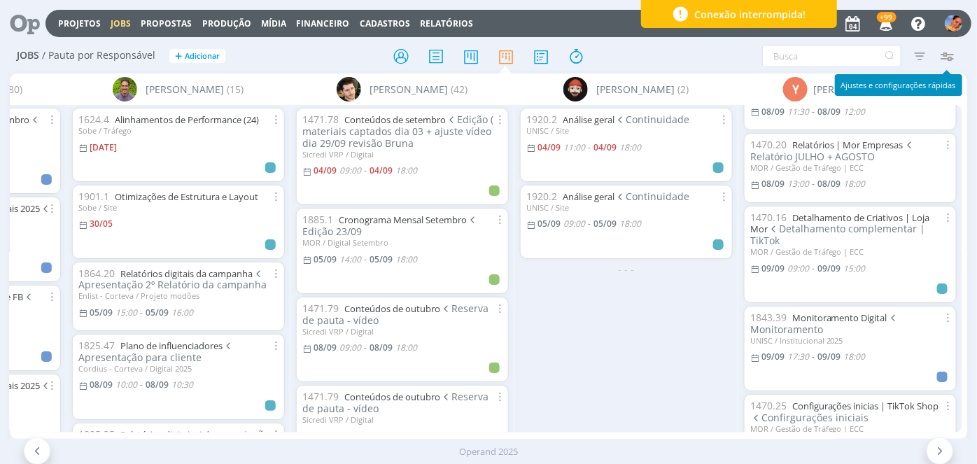
click at [948, 55] on icon "button" at bounding box center [946, 55] width 25 height 25
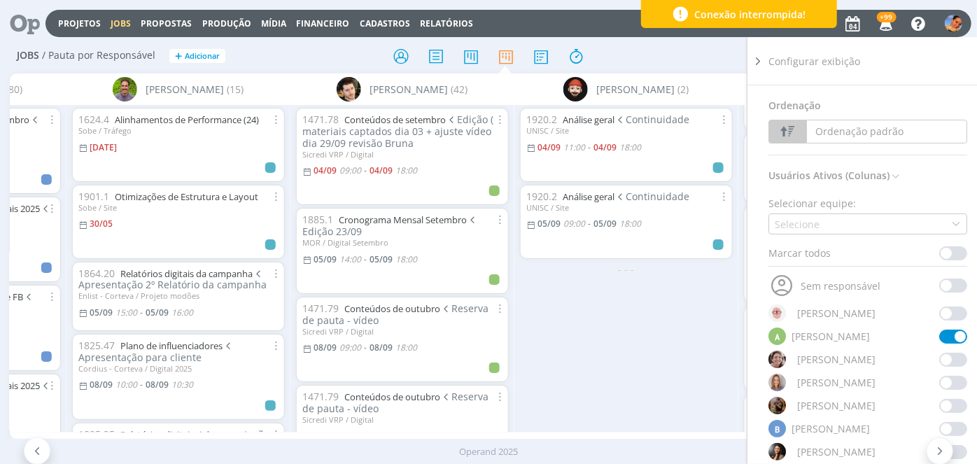
click at [969, 301] on div "Ordenação Ordenação padrão Cliente / Projeto Prazo Nº Doc Título Data Início / …" at bounding box center [873, 293] width 210 height 417
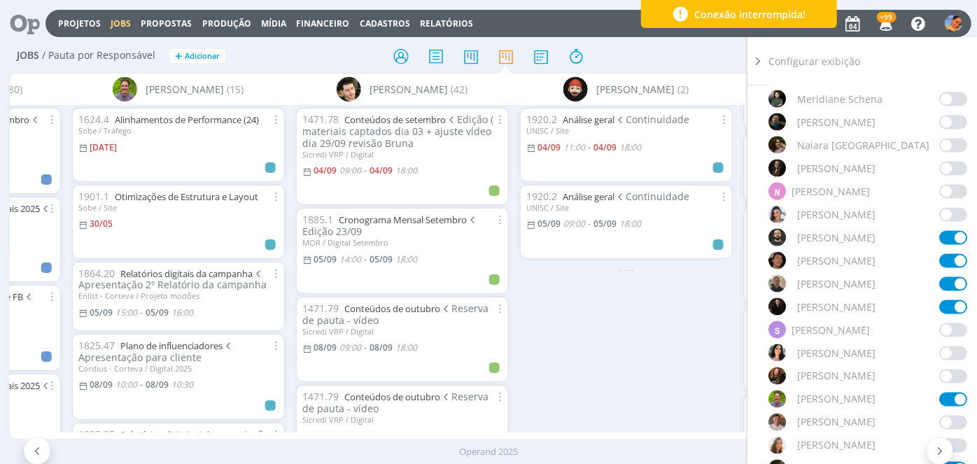
scroll to position [1043, 0]
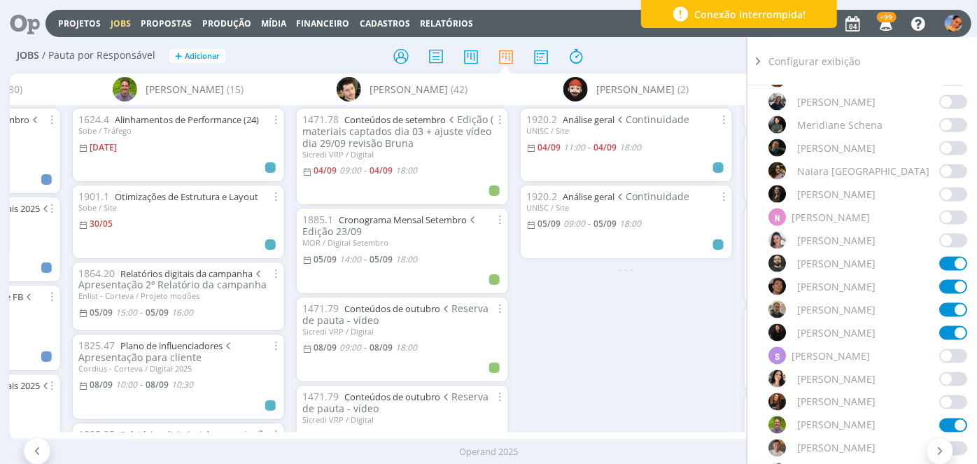
click at [942, 218] on span at bounding box center [953, 218] width 28 height 14
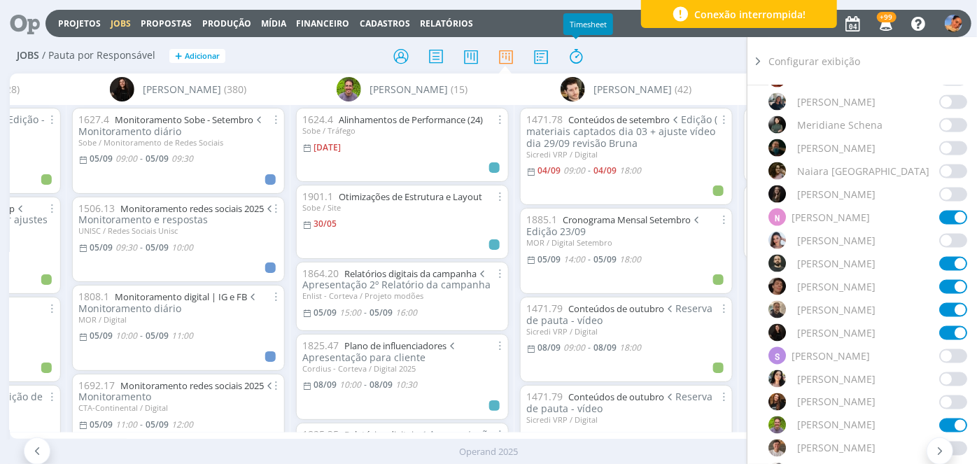
click at [641, 73] on div "Vinícius Marques (42)" at bounding box center [626, 88] width 224 height 31
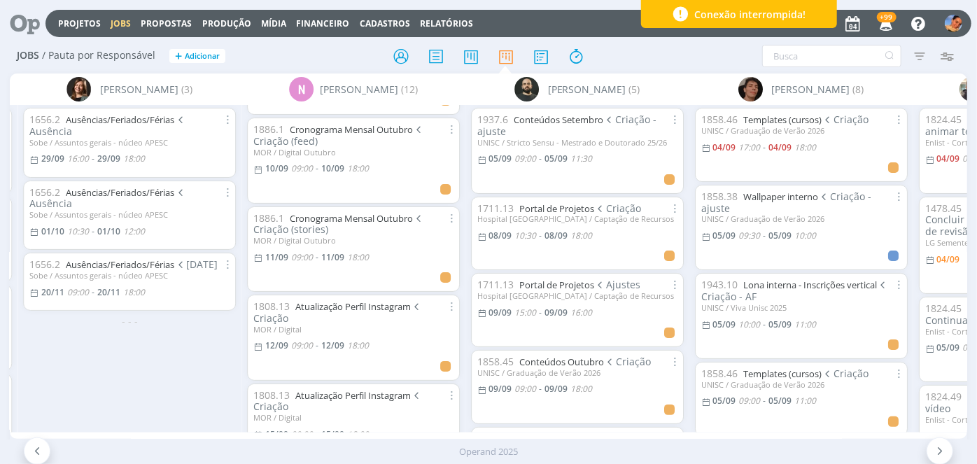
scroll to position [560, 0]
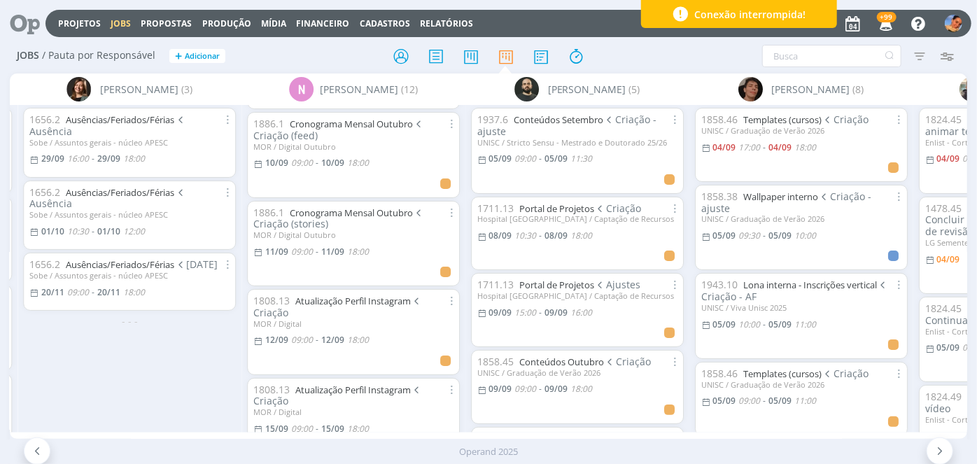
click at [267, 314] on span "Criação" at bounding box center [337, 306] width 169 height 25
click at [323, 303] on link "Atualização Perfil Instagram" at bounding box center [352, 301] width 115 height 13
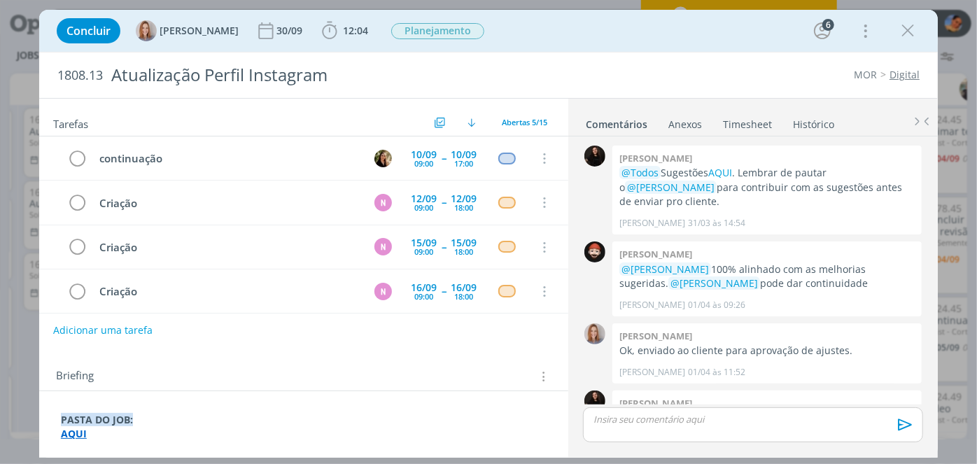
scroll to position [1554, 0]
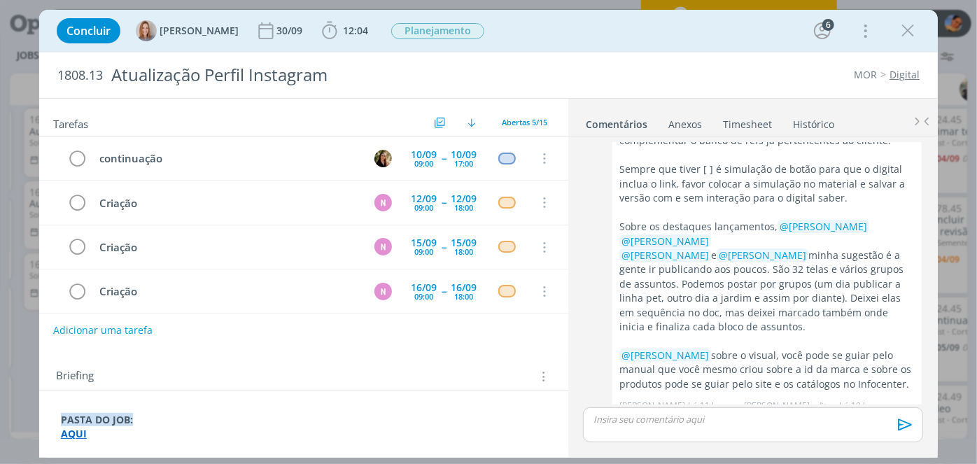
click at [903, 72] on link "Digital" at bounding box center [905, 74] width 30 height 13
click at [910, 31] on icon "dialog" at bounding box center [907, 30] width 21 height 21
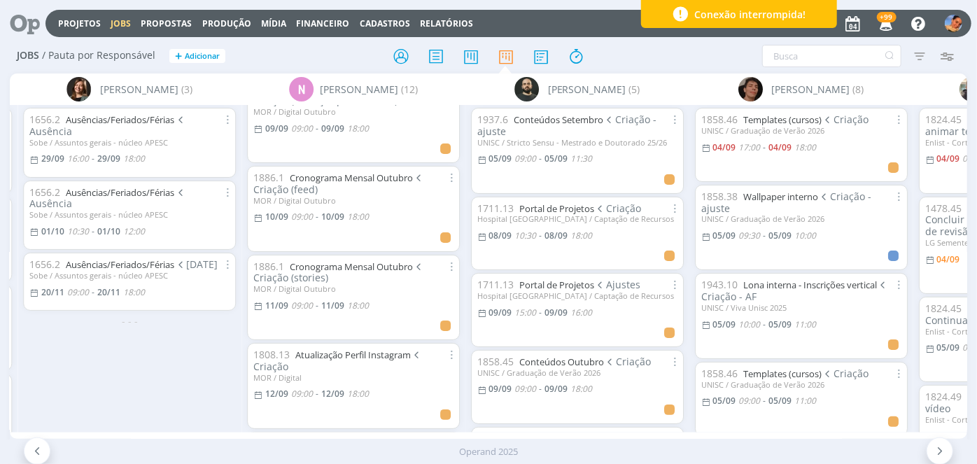
scroll to position [491, 0]
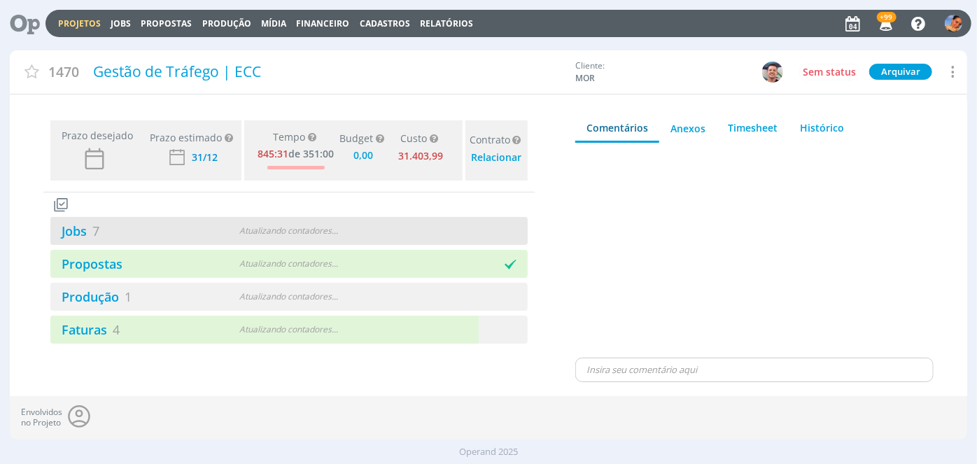
drag, startPoint x: 0, startPoint y: 0, endPoint x: 249, endPoint y: 223, distance: 334.1
click at [249, 223] on div "Jobs 7 Atualizando contadores . . ." at bounding box center [288, 231] width 477 height 28
type input "0,00"
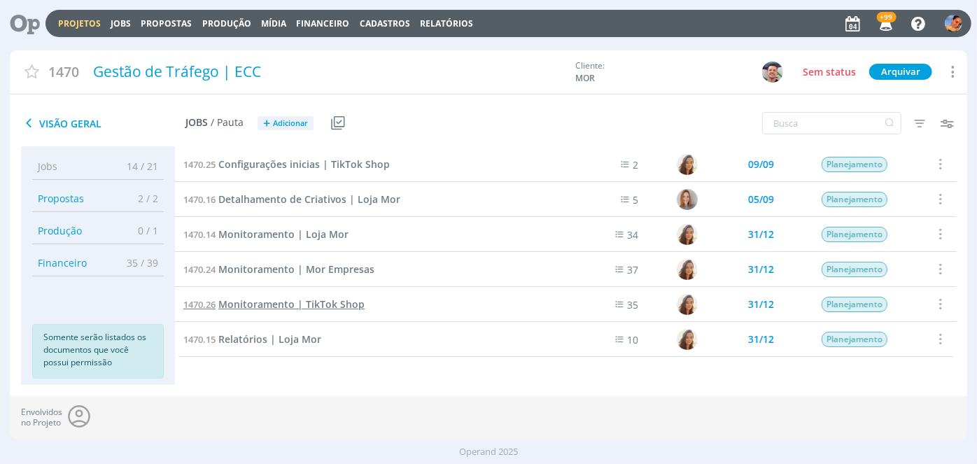
click at [316, 304] on span "Monitoramento | TikTok Shop" at bounding box center [291, 303] width 146 height 13
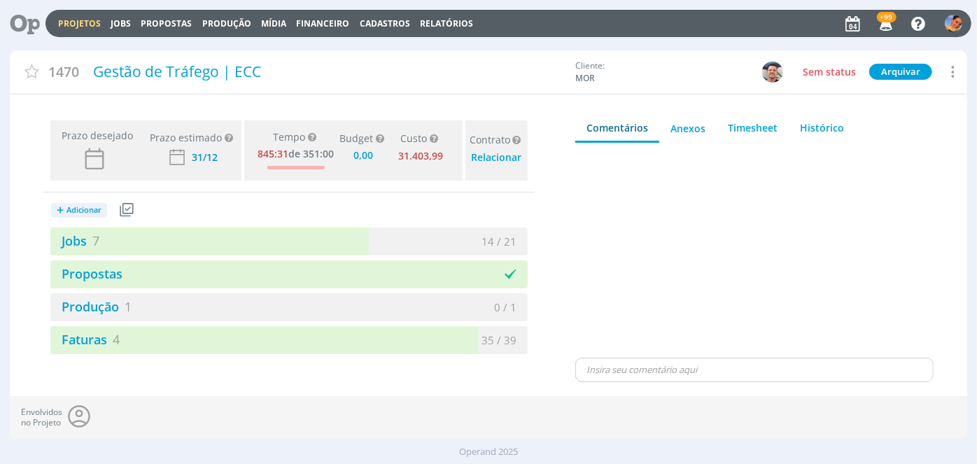
click at [319, 223] on div "+ Adicionar Projetos Jobs Propostas Produção Mídia Receitas Despesas Jobs 7 14 …" at bounding box center [288, 273] width 491 height 162
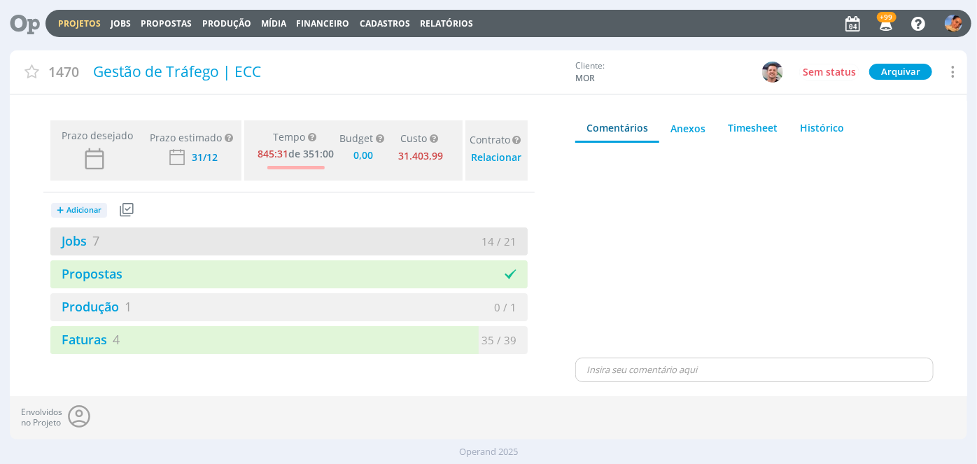
click at [323, 232] on div "Jobs 7 14 / 21" at bounding box center [288, 241] width 477 height 28
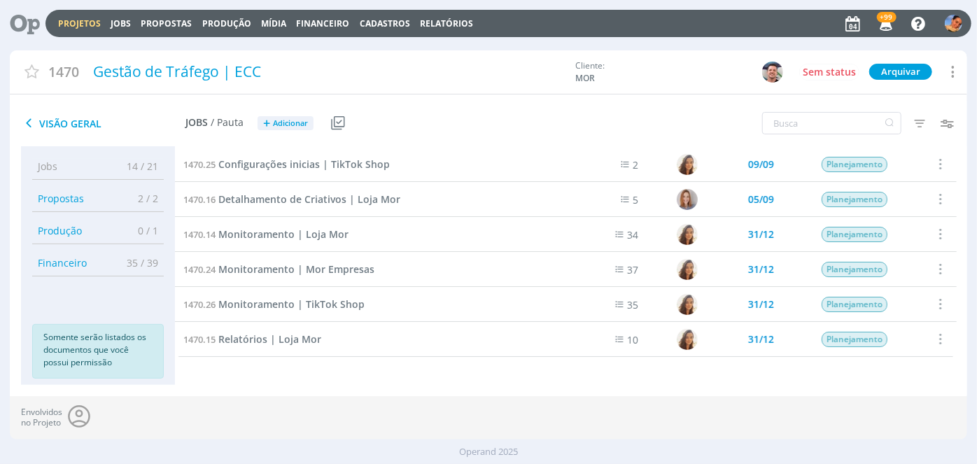
drag, startPoint x: 957, startPoint y: 200, endPoint x: 957, endPoint y: 234, distance: 33.6
click at [957, 234] on div "1470.25 Configurações inicias | TikTok Shop 2 09/09 Planejamento Selecionar Con…" at bounding box center [571, 265] width 792 height 238
click at [321, 198] on span "Detalhamento de Criativos | Loja Mor" at bounding box center [309, 198] width 182 height 13
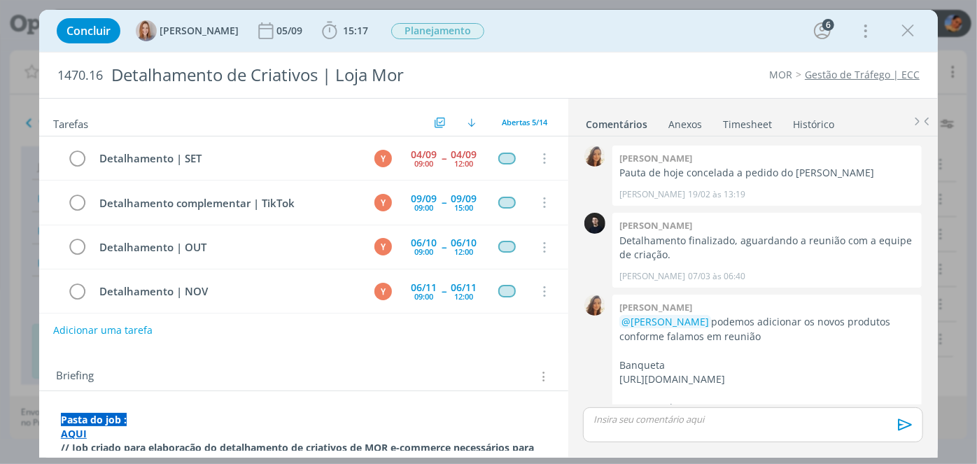
scroll to position [808, 0]
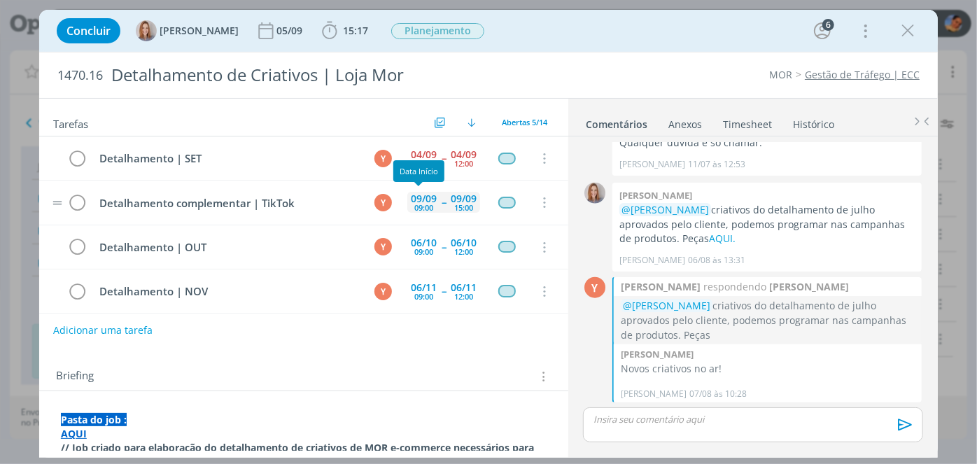
click at [432, 204] on div "09/09 09:00" at bounding box center [423, 202] width 33 height 21
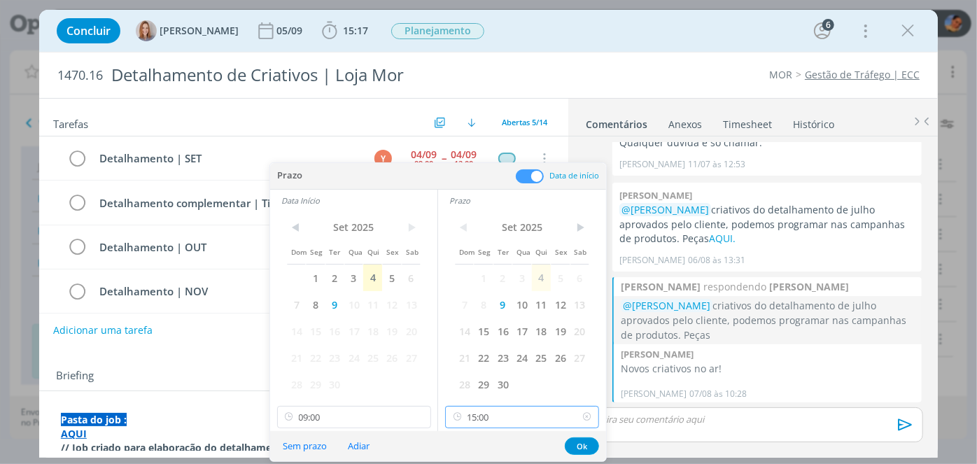
click at [534, 416] on input "15:00" at bounding box center [522, 417] width 154 height 22
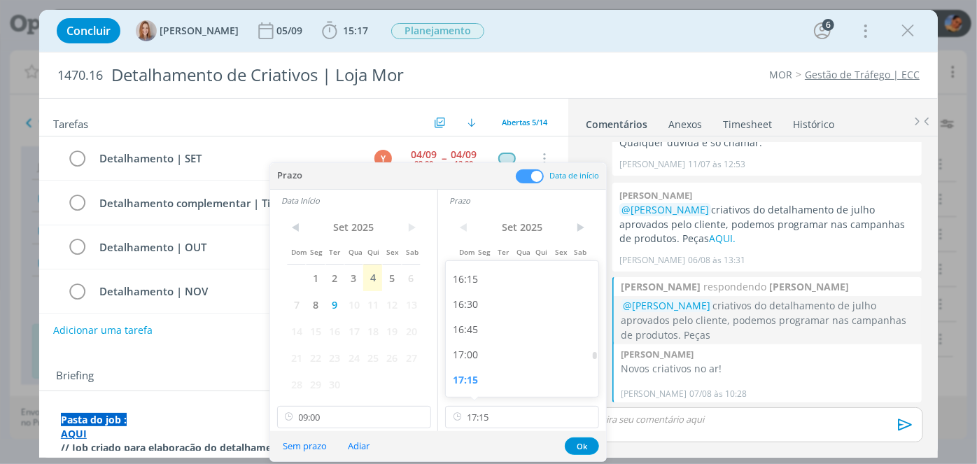
click at [556, 357] on div "17:00" at bounding box center [524, 354] width 157 height 25
type input "17:00"
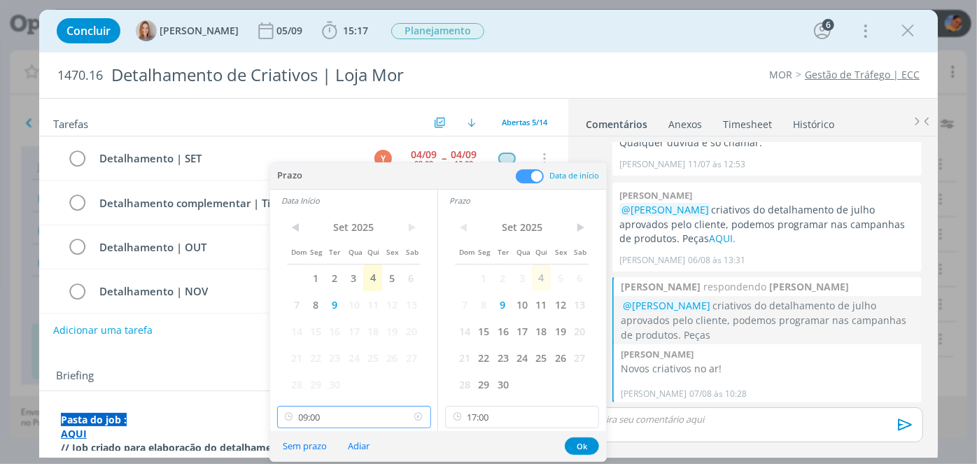
click at [377, 411] on input "09:00" at bounding box center [354, 417] width 154 height 22
type input "10:00"
click at [596, 449] on button "Ok" at bounding box center [582, 445] width 34 height 17
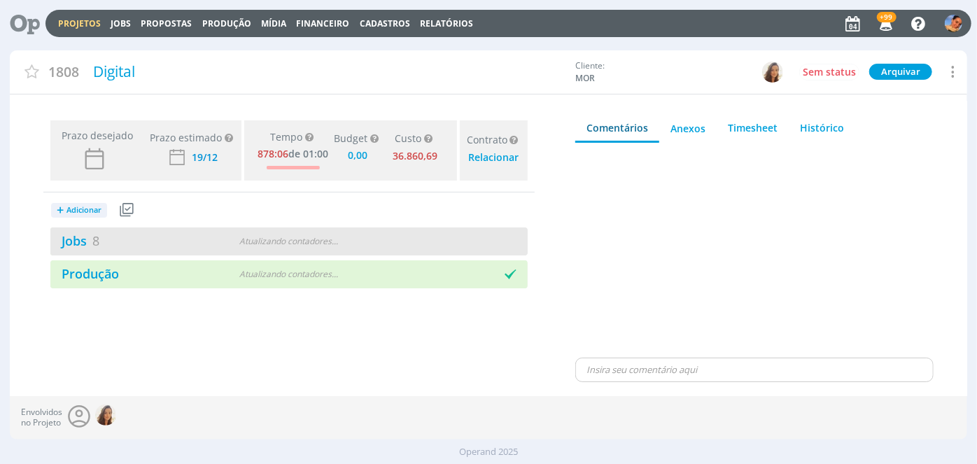
type input "0,00"
click at [219, 232] on div "Jobs 8" at bounding box center [169, 241] width 239 height 19
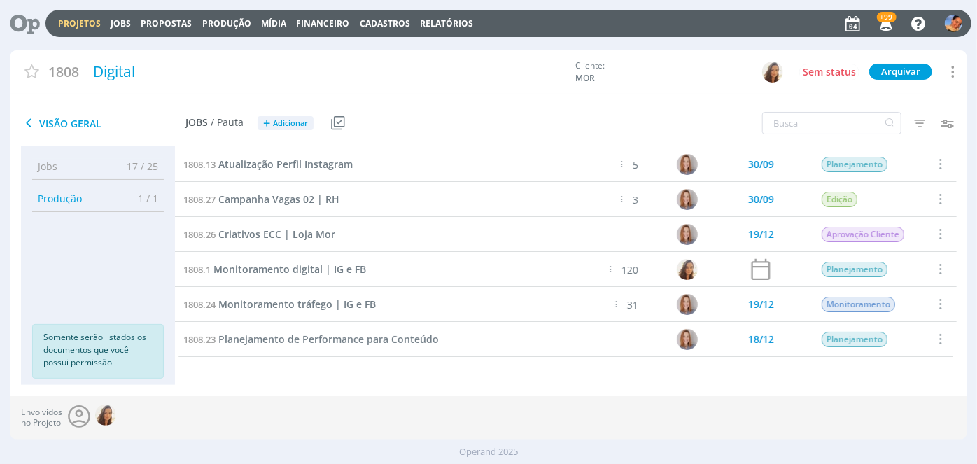
click at [290, 230] on span "Criativos ECC | Loja Mor" at bounding box center [276, 233] width 117 height 13
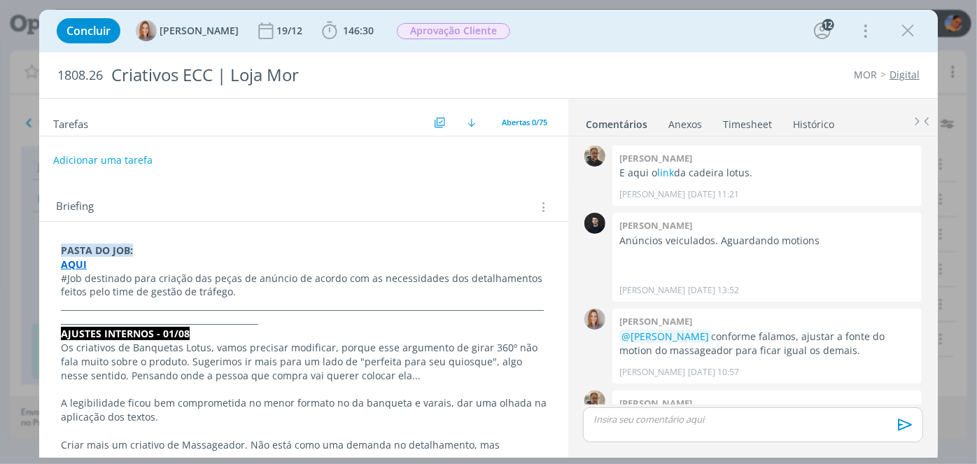
scroll to position [1382, 0]
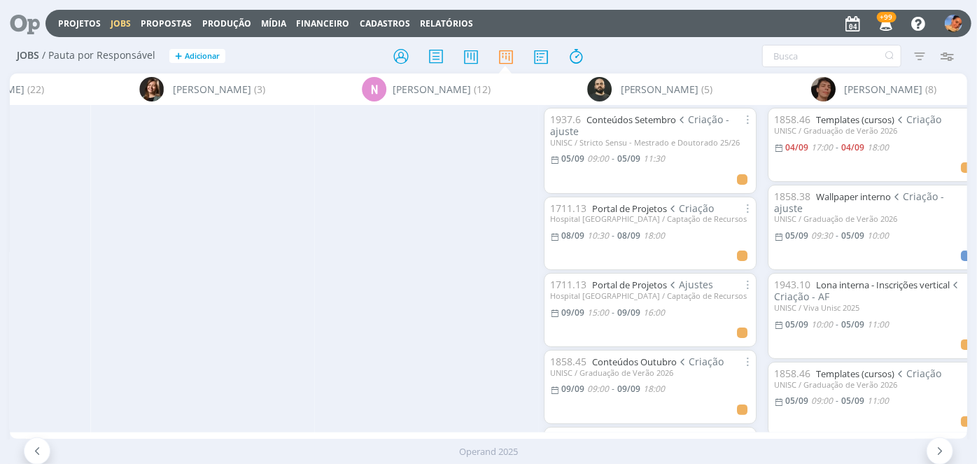
scroll to position [0, 2557]
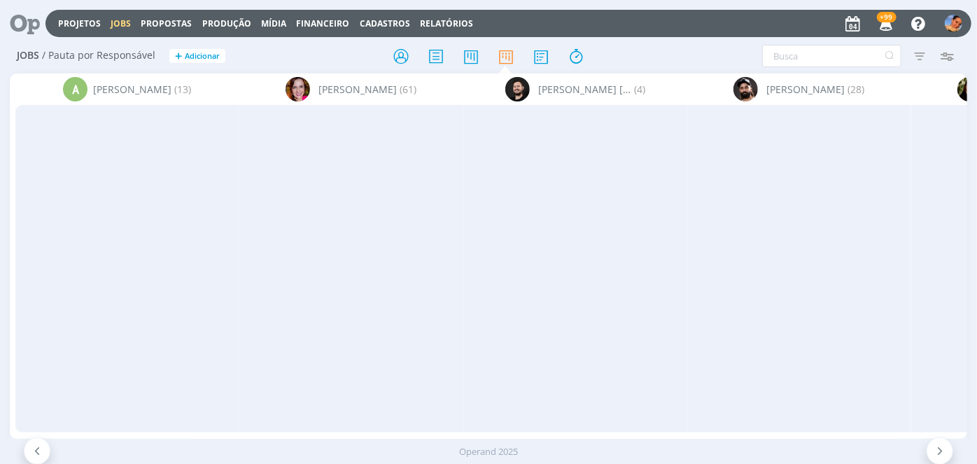
scroll to position [180, 0]
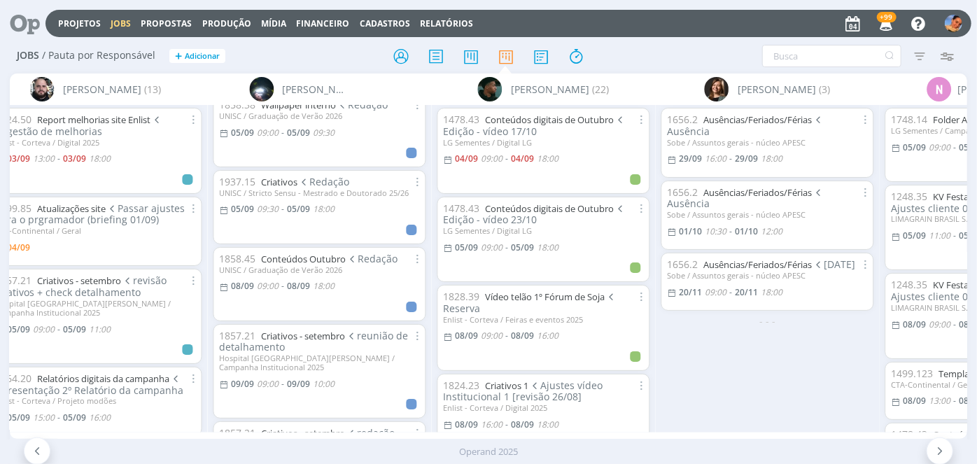
click at [395, 442] on div "Operand 2025" at bounding box center [488, 452] width 977 height 24
drag, startPoint x: 394, startPoint y: 439, endPoint x: 457, endPoint y: 426, distance: 64.4
click at [457, 426] on div "A [PERSON_NAME] (13) [PERSON_NAME] (61) [PERSON_NAME] Corralo [PERSON_NAME] (4)…" at bounding box center [488, 255] width 957 height 365
drag, startPoint x: 448, startPoint y: 430, endPoint x: 454, endPoint y: 435, distance: 7.9
click at [454, 435] on div "A [PERSON_NAME] (13) [PERSON_NAME] (61) [PERSON_NAME] Corralo [PERSON_NAME] (4)…" at bounding box center [488, 255] width 957 height 365
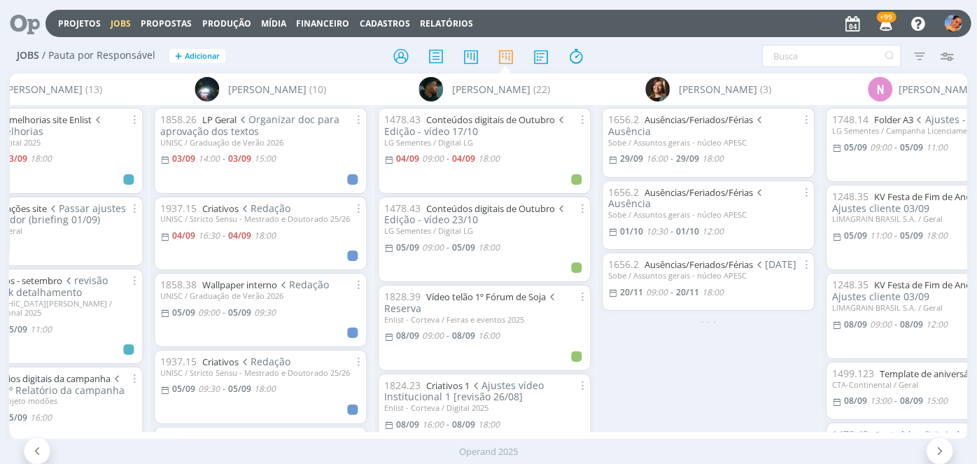
scroll to position [0, 1431]
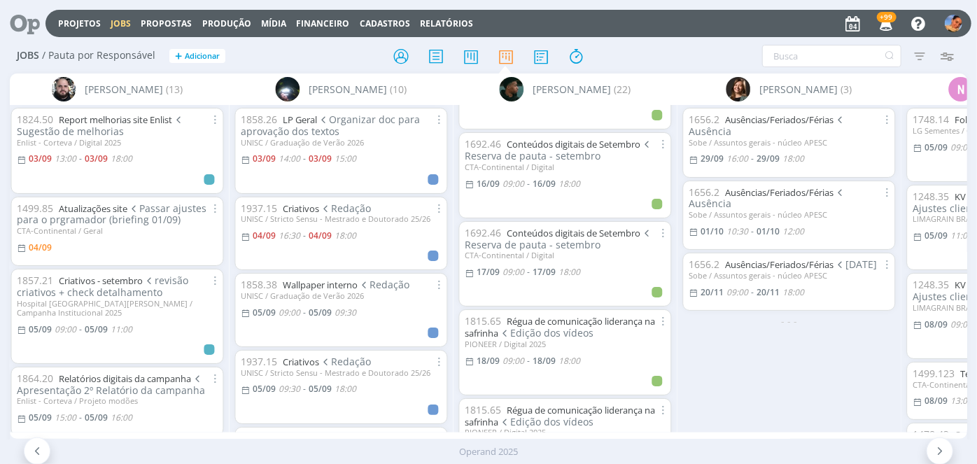
scroll to position [863, 0]
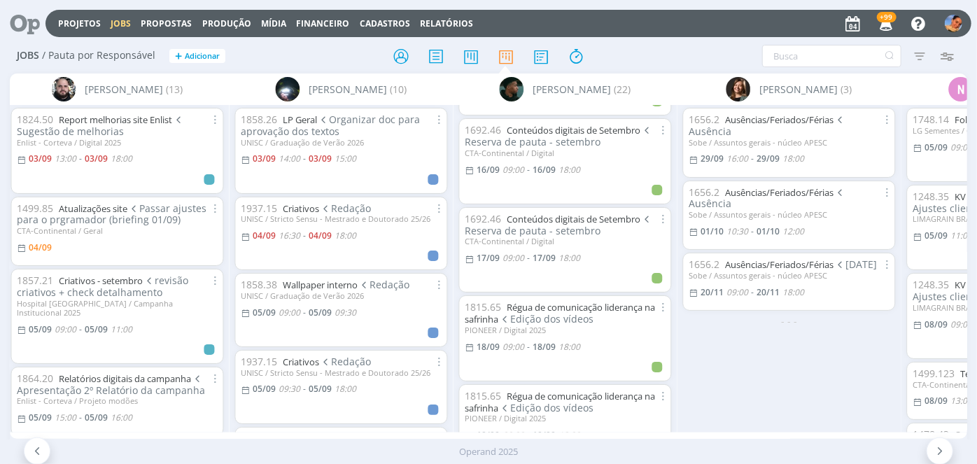
drag, startPoint x: 678, startPoint y: 291, endPoint x: 679, endPoint y: 307, distance: 16.1
click at [679, 307] on div "1656.2 Ausências/Feriados/Férias Ausência Sobe / Assuntos gerais - núcleo APESC…" at bounding box center [790, 268] width 224 height 327
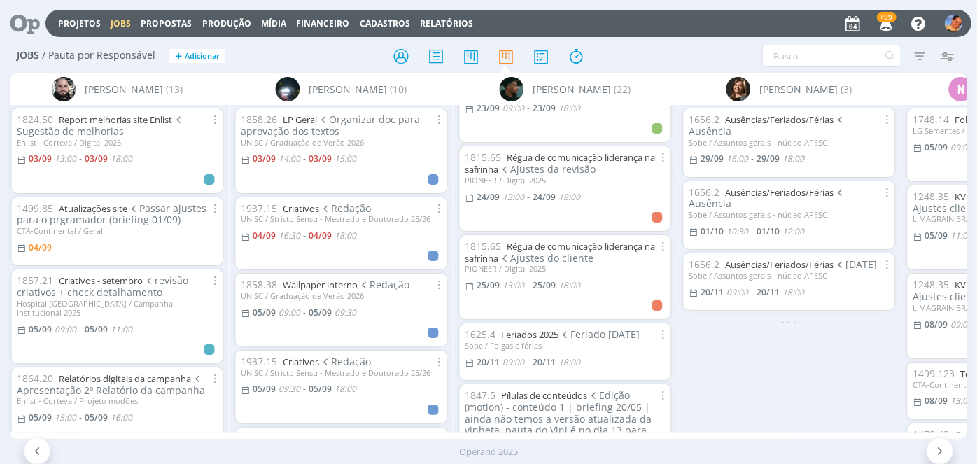
scroll to position [1370, 0]
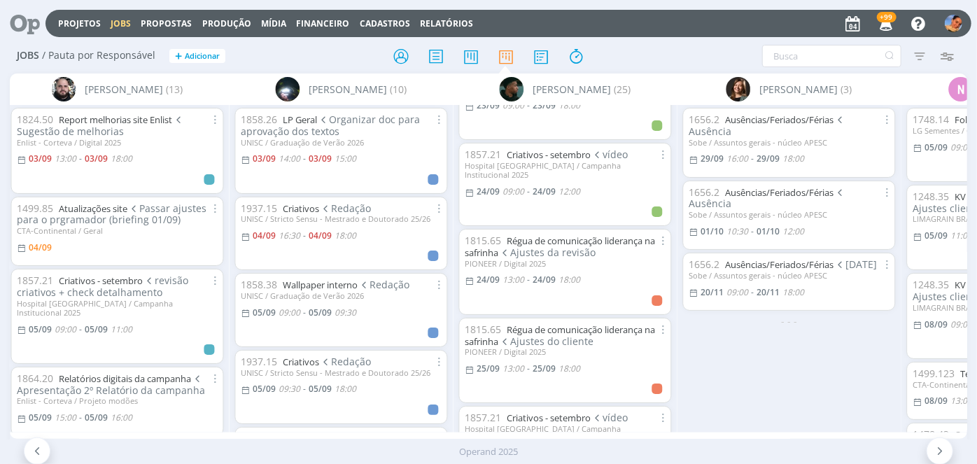
click at [618, 259] on div "PIONEER / Digital 2025" at bounding box center [565, 263] width 200 height 9
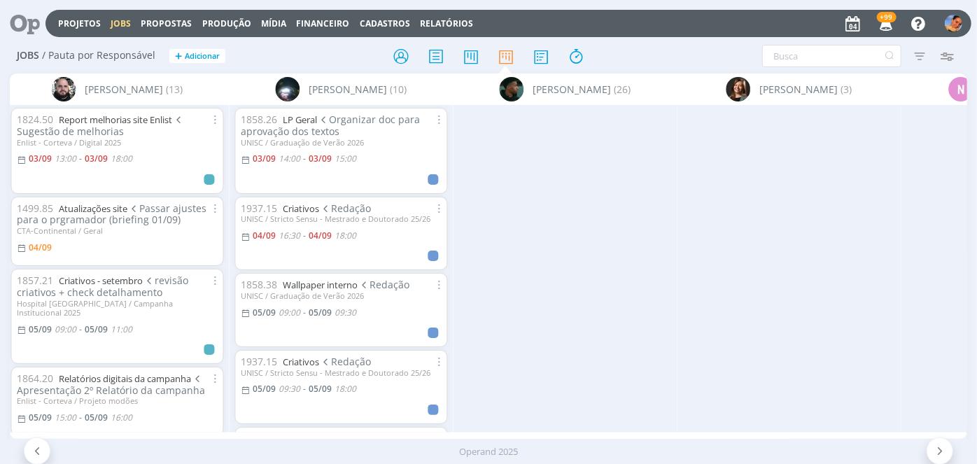
scroll to position [0, 379]
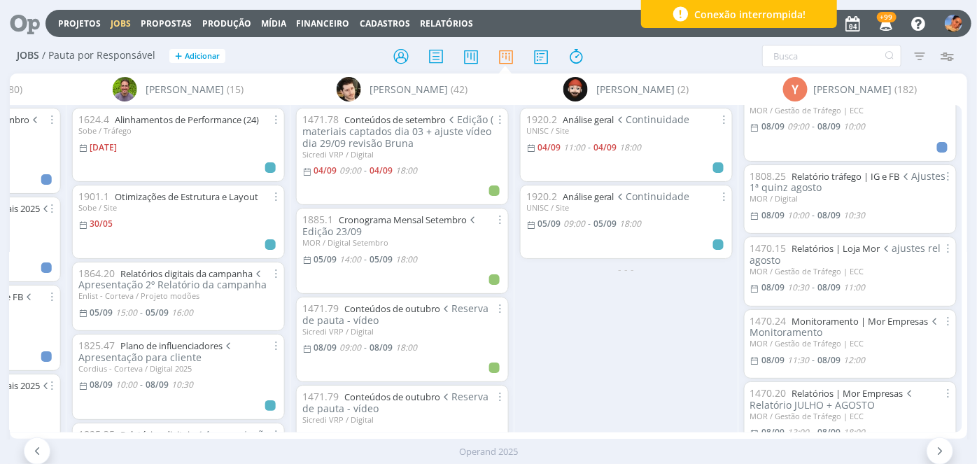
scroll to position [745, 0]
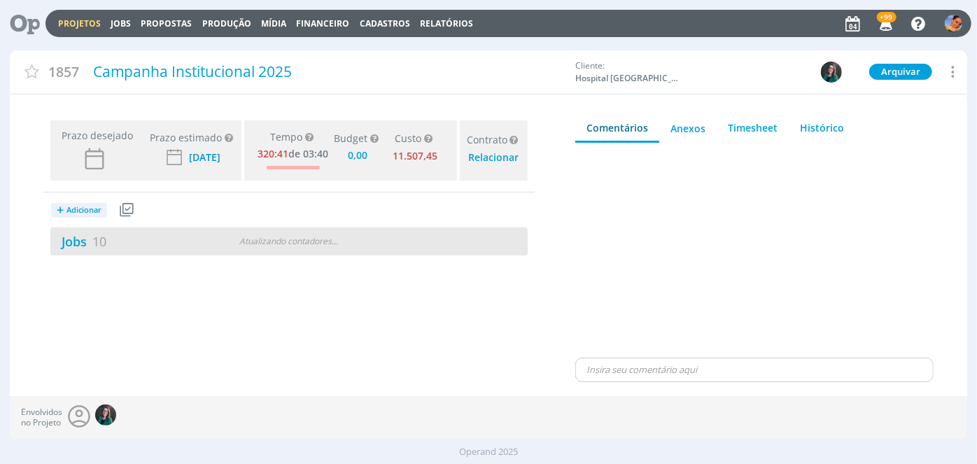
type input "0,00"
click at [218, 239] on div "Jobs 10 2 atrasados" at bounding box center [169, 241] width 239 height 19
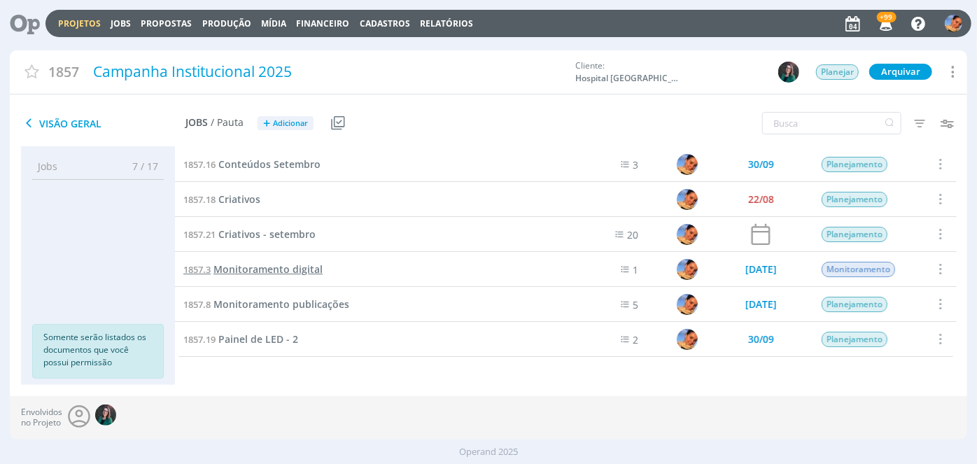
click at [306, 270] on span "Monitoramento digital" at bounding box center [267, 268] width 109 height 13
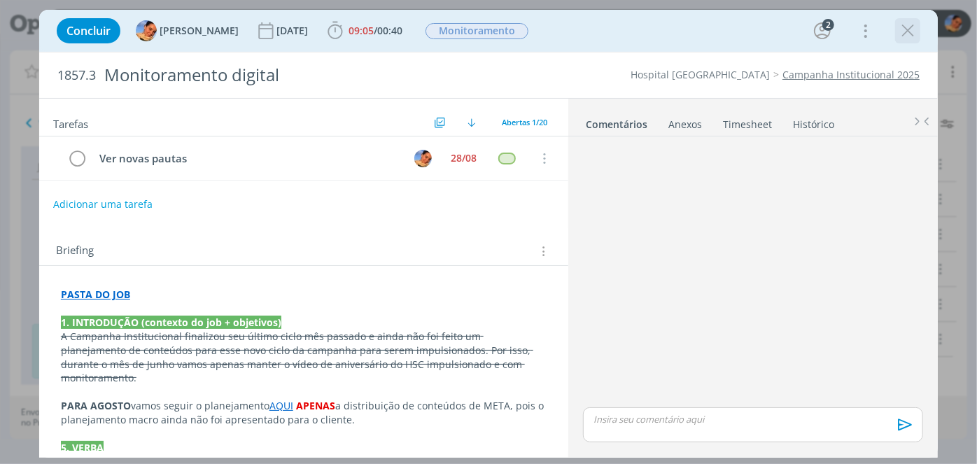
click at [904, 34] on icon "dialog" at bounding box center [907, 30] width 21 height 21
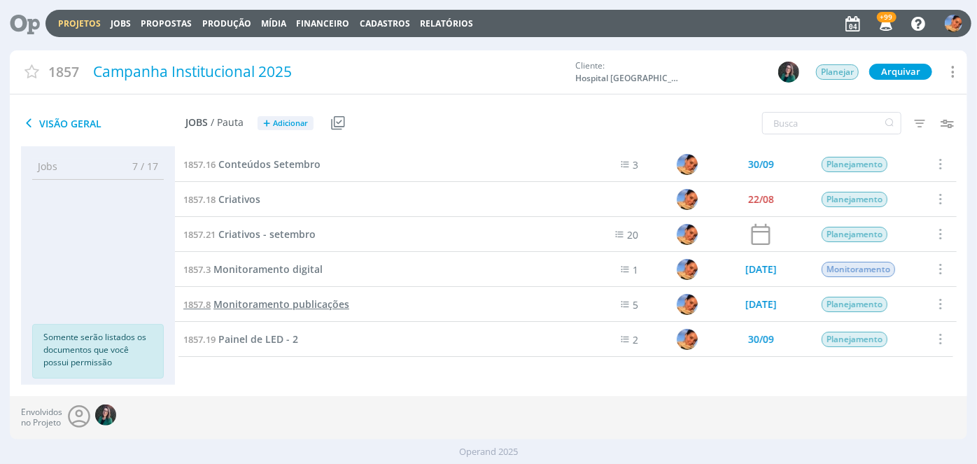
click at [290, 303] on span "Monitoramento publicações" at bounding box center [281, 303] width 136 height 13
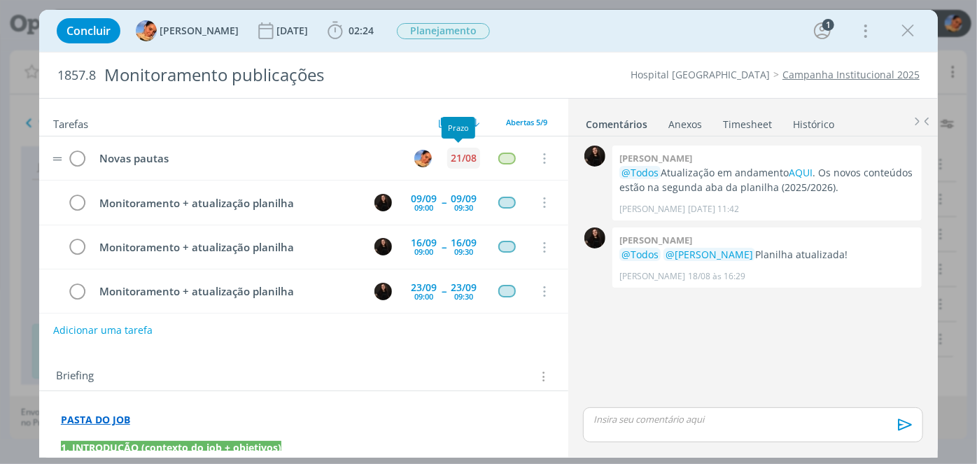
click at [451, 153] on div "21/08" at bounding box center [464, 158] width 26 height 10
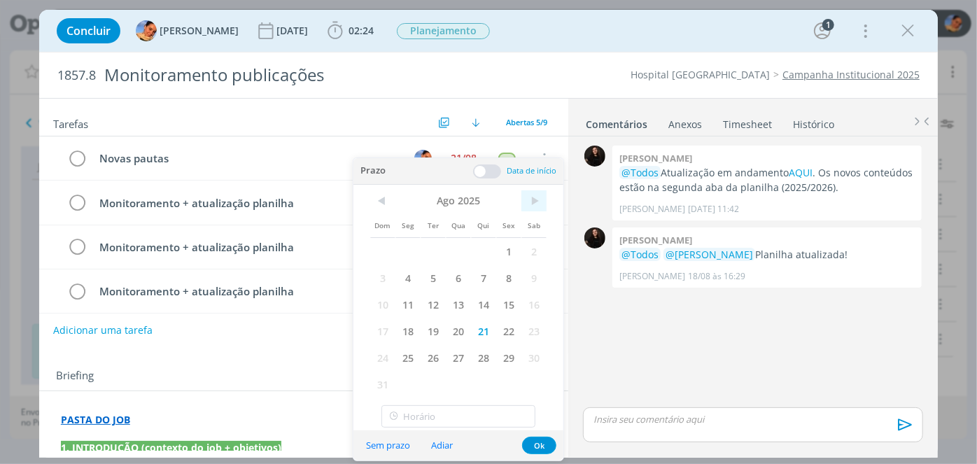
click at [545, 201] on span ">" at bounding box center [533, 200] width 25 height 21
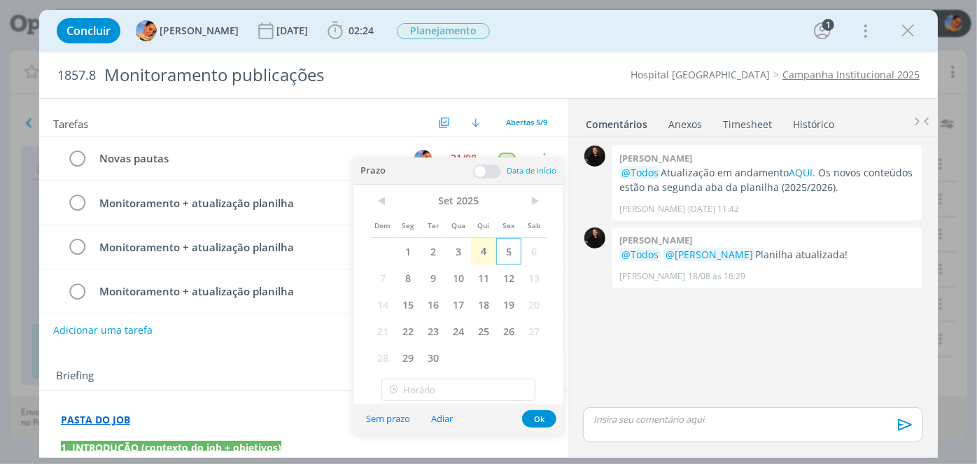
click at [512, 242] on span "5" at bounding box center [508, 251] width 25 height 27
click at [547, 408] on div "Sem prazo Adiar Ok" at bounding box center [458, 419] width 210 height 30
click at [545, 411] on button "Ok" at bounding box center [539, 418] width 34 height 17
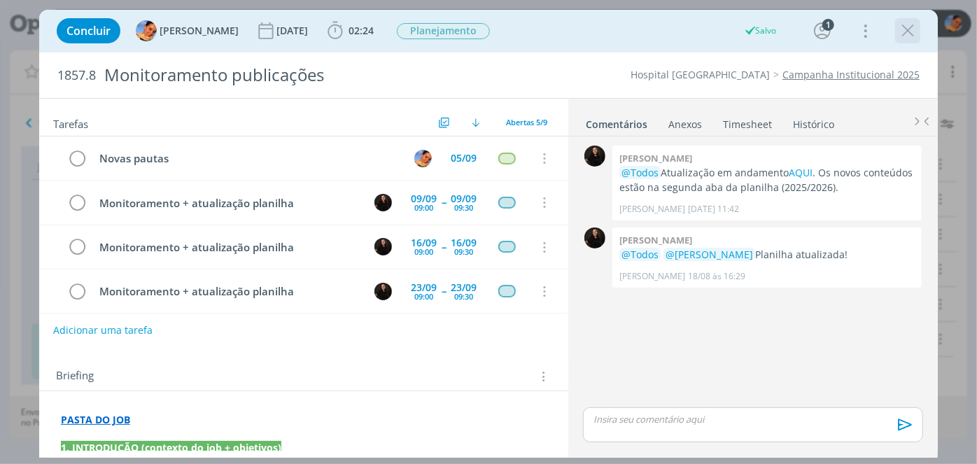
click at [908, 36] on icon "dialog" at bounding box center [907, 30] width 21 height 21
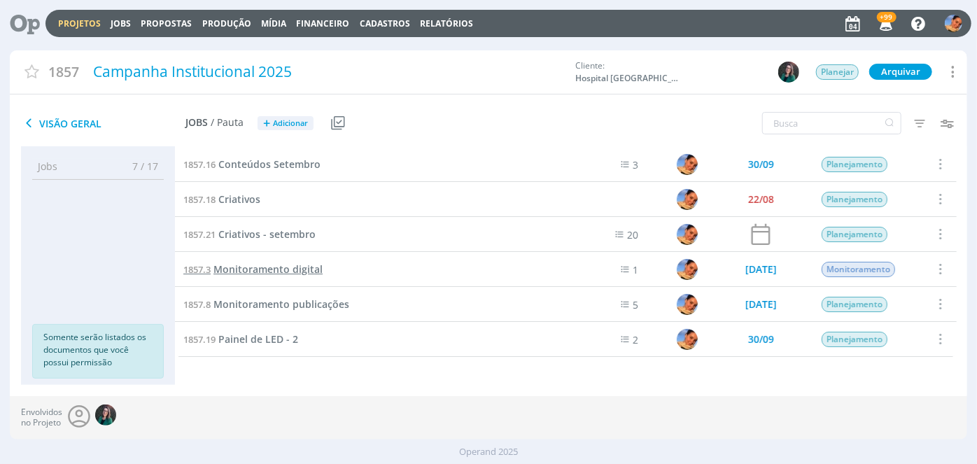
click at [294, 272] on span "Monitoramento digital" at bounding box center [267, 268] width 109 height 13
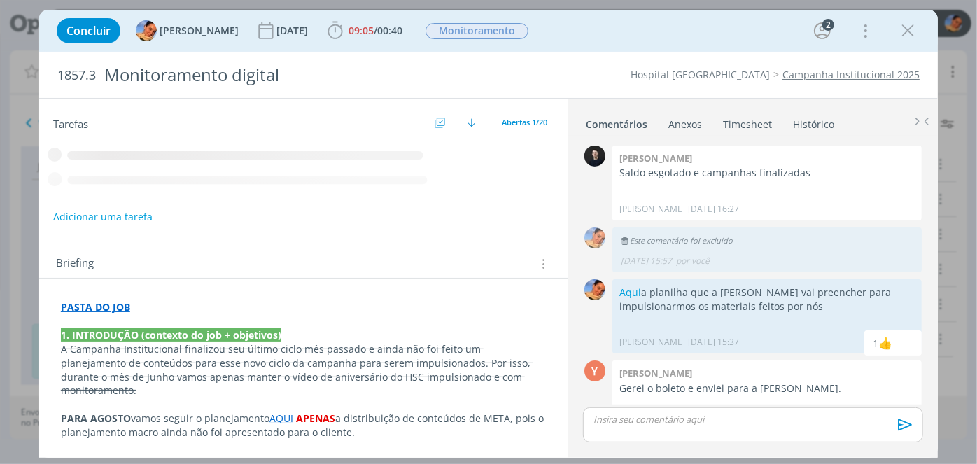
scroll to position [328, 0]
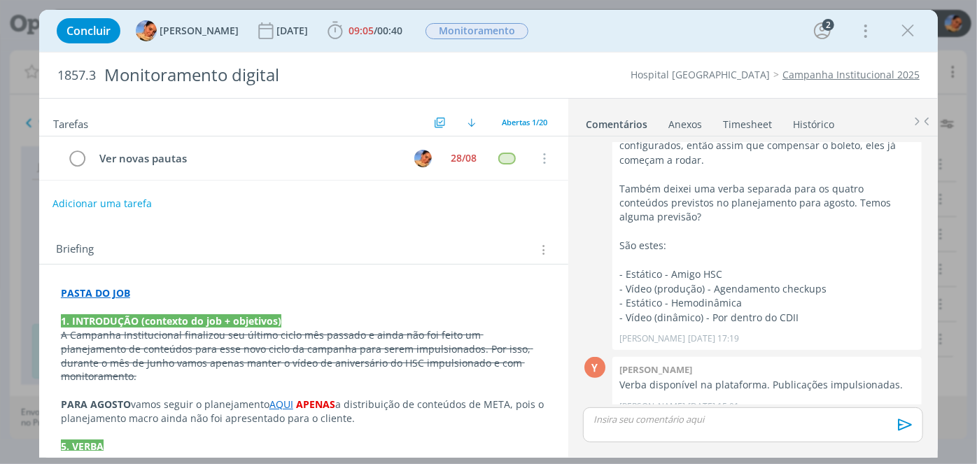
click at [132, 202] on button "Adicionar uma tarefa" at bounding box center [101, 204] width 99 height 24
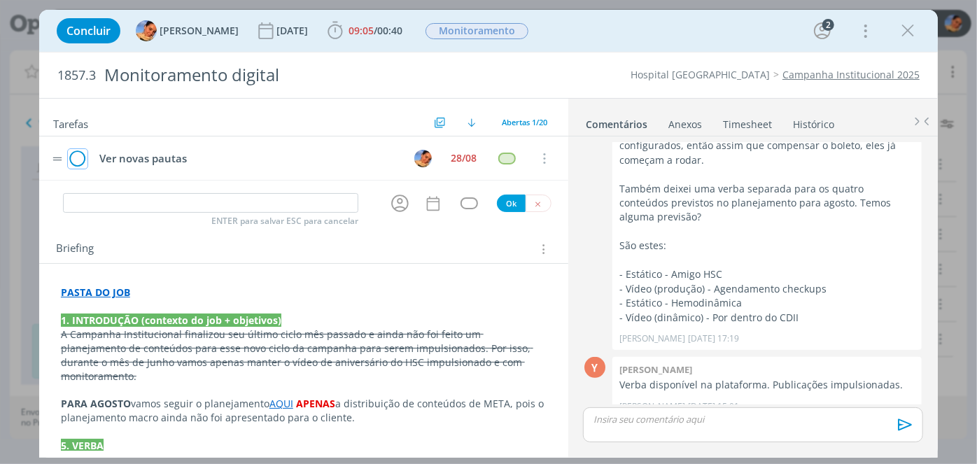
click at [83, 157] on icon "dialog" at bounding box center [78, 158] width 20 height 21
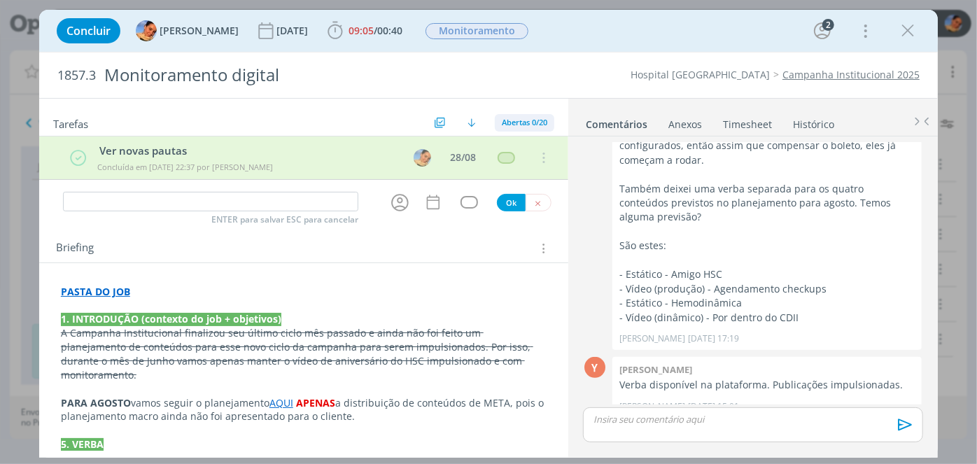
click at [505, 121] on span "Abertas 0/20" at bounding box center [524, 122] width 45 height 10
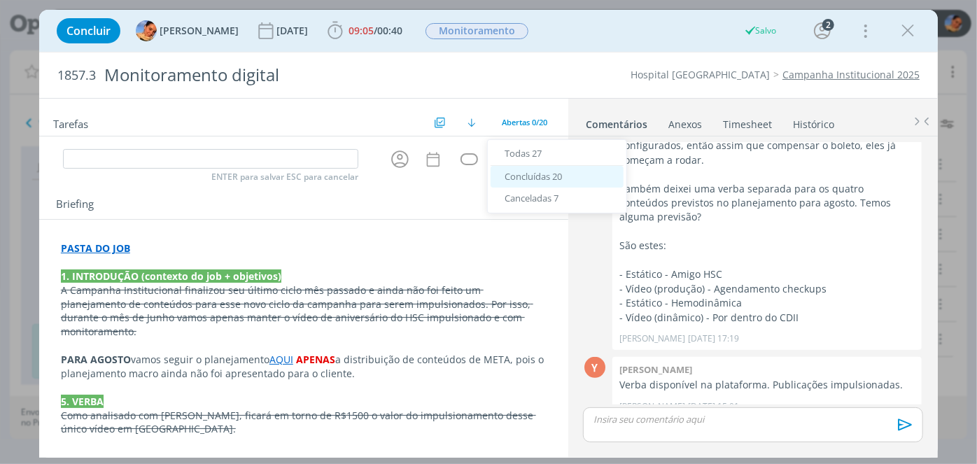
click at [541, 178] on span "Concluídas 20" at bounding box center [533, 176] width 57 height 13
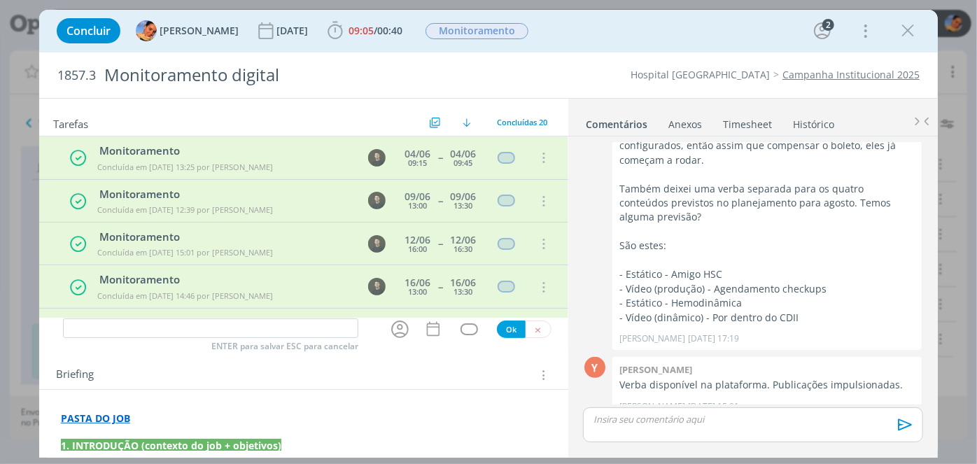
click at [393, 159] on tr "Monitoramento Concluída em 04/06 às 13:25 por Carlos Nunes 04/06 09:15 -- 04/06…" at bounding box center [303, 157] width 529 height 43
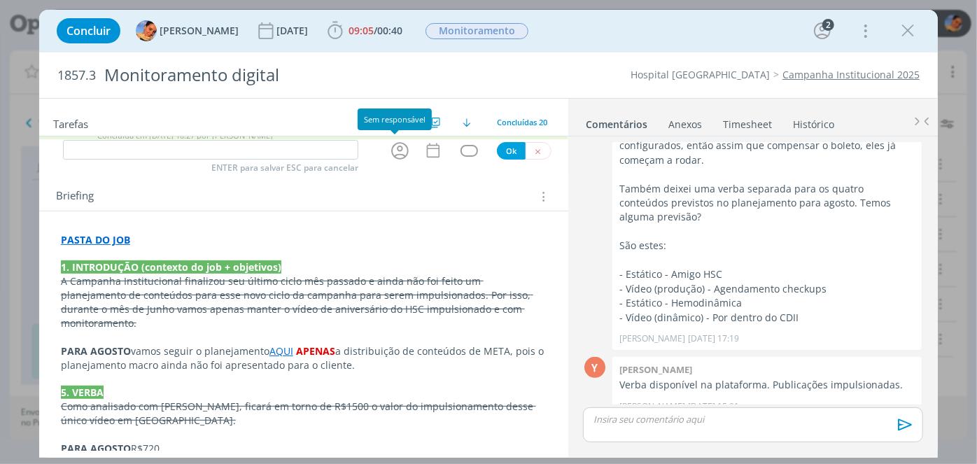
scroll to position [618, 0]
click at [403, 185] on div "Briefing Briefings Predefinidos Versões do Briefing Ver Briefing do Projeto" at bounding box center [303, 193] width 529 height 38
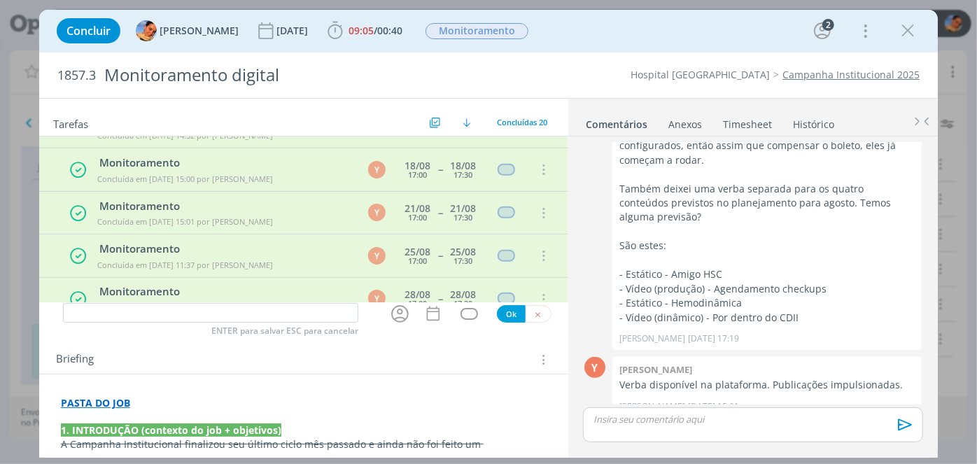
scroll to position [0, 0]
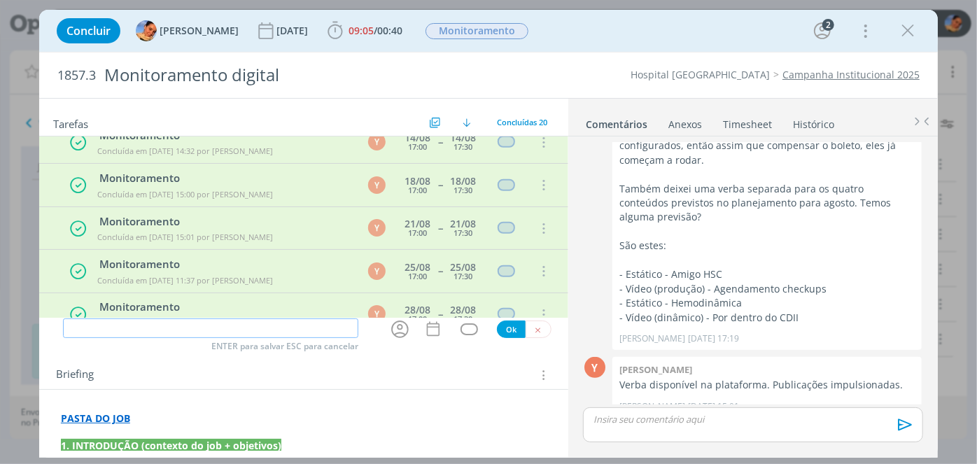
click at [239, 332] on input "dialog" at bounding box center [210, 328] width 295 height 20
type input "Monitoramento"
click at [393, 328] on icon "dialog" at bounding box center [399, 329] width 17 height 17
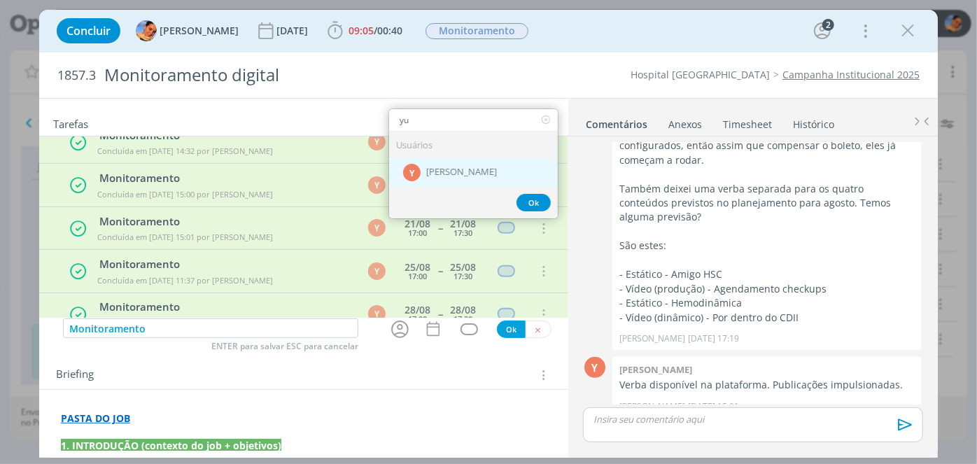
type input "yu"
click at [462, 159] on div "Y Yuri Lopardo" at bounding box center [473, 171] width 169 height 29
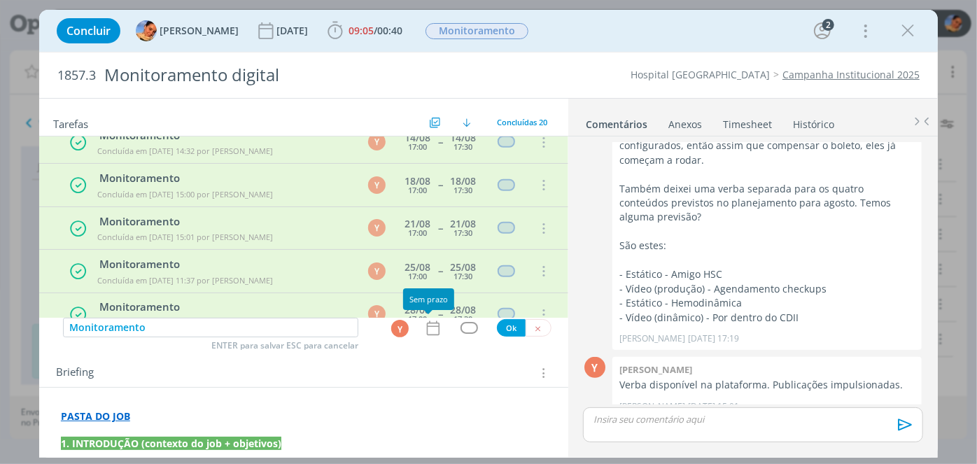
click at [433, 328] on icon "dialog" at bounding box center [433, 328] width 18 height 18
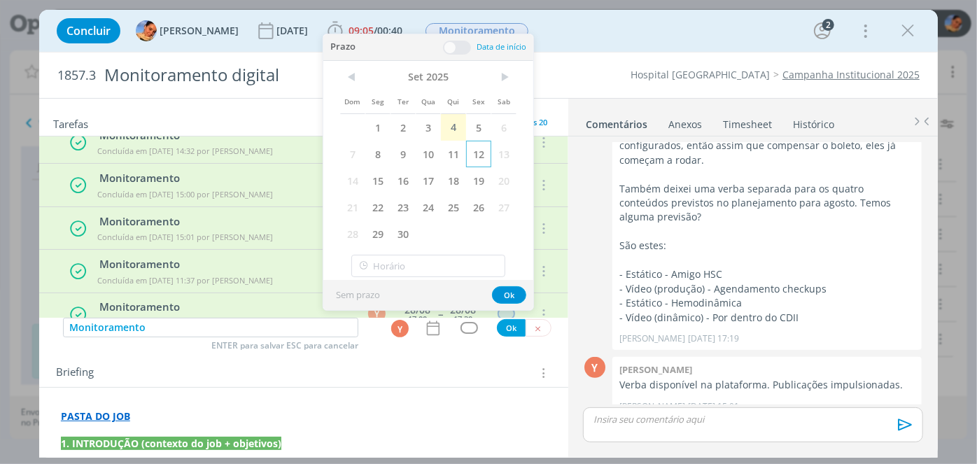
click at [486, 144] on span "12" at bounding box center [478, 154] width 25 height 27
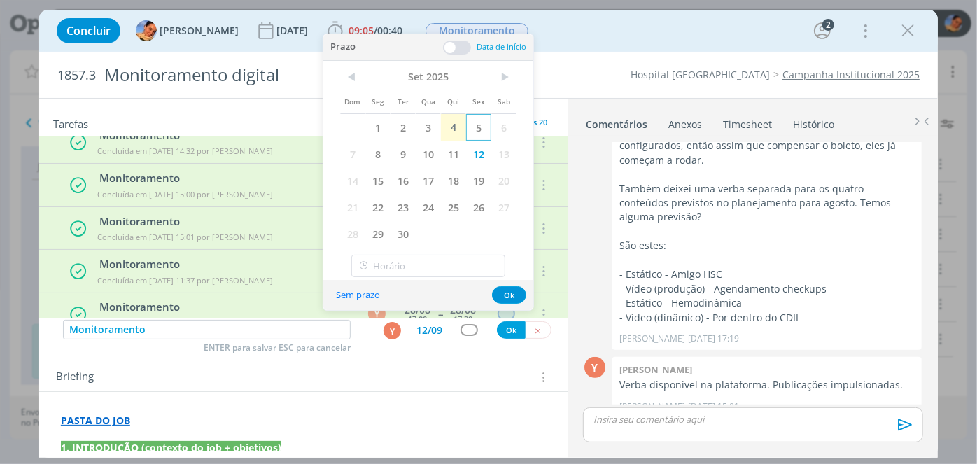
click at [485, 131] on span "5" at bounding box center [478, 127] width 25 height 27
click at [466, 50] on span at bounding box center [457, 48] width 28 height 14
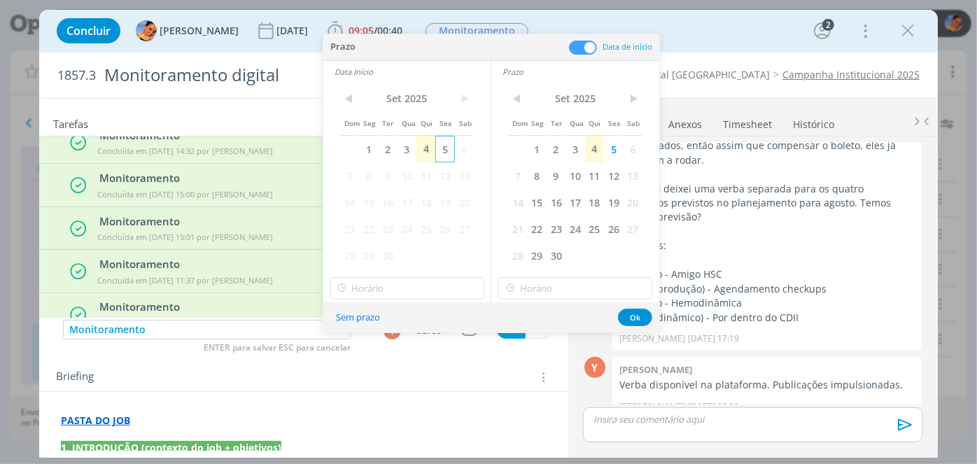
click at [440, 156] on span "5" at bounding box center [444, 149] width 19 height 27
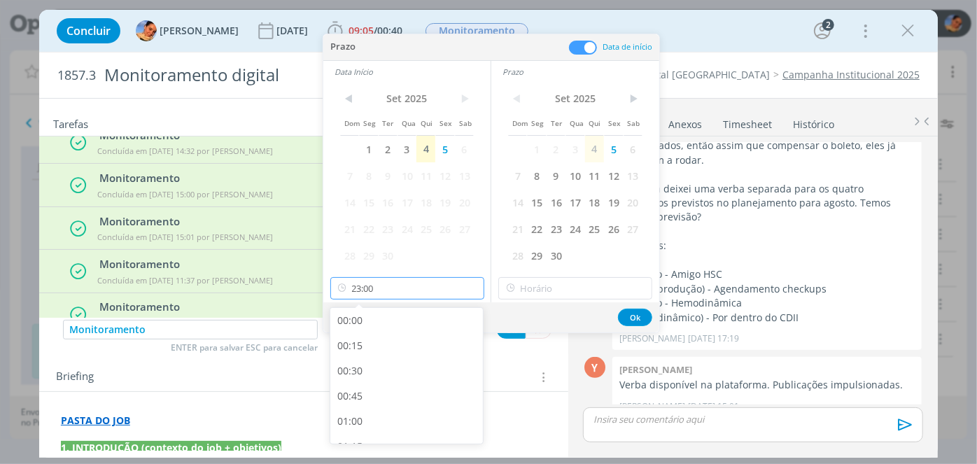
click at [398, 293] on input "23:00" at bounding box center [407, 288] width 154 height 22
type input "09:00"
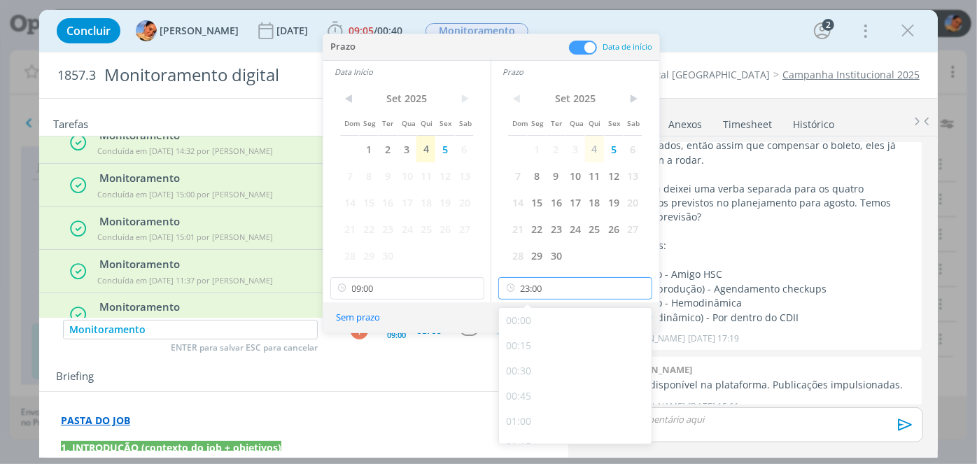
click at [545, 282] on input "23:00" at bounding box center [575, 288] width 154 height 22
type input "09:30"
click at [545, 312] on div "09:30" at bounding box center [577, 320] width 157 height 25
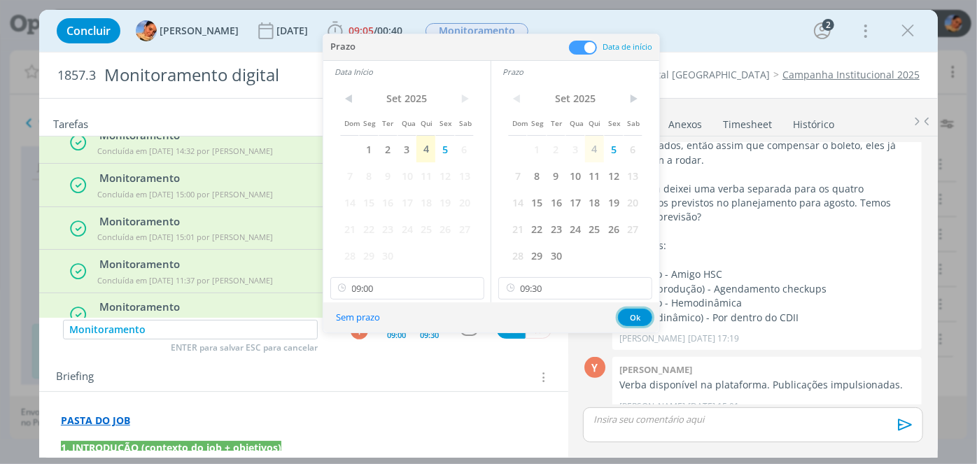
click at [633, 312] on button "Ok" at bounding box center [635, 317] width 34 height 17
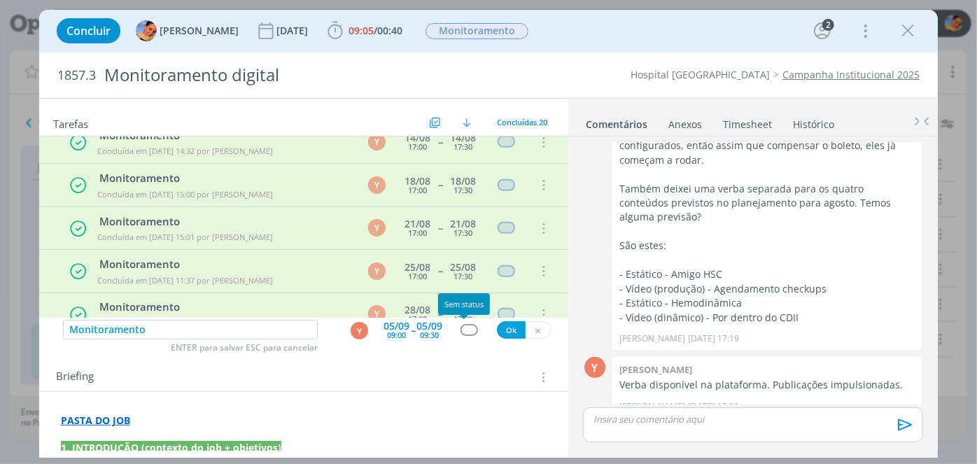
click at [467, 324] on div "dialog" at bounding box center [469, 330] width 17 height 12
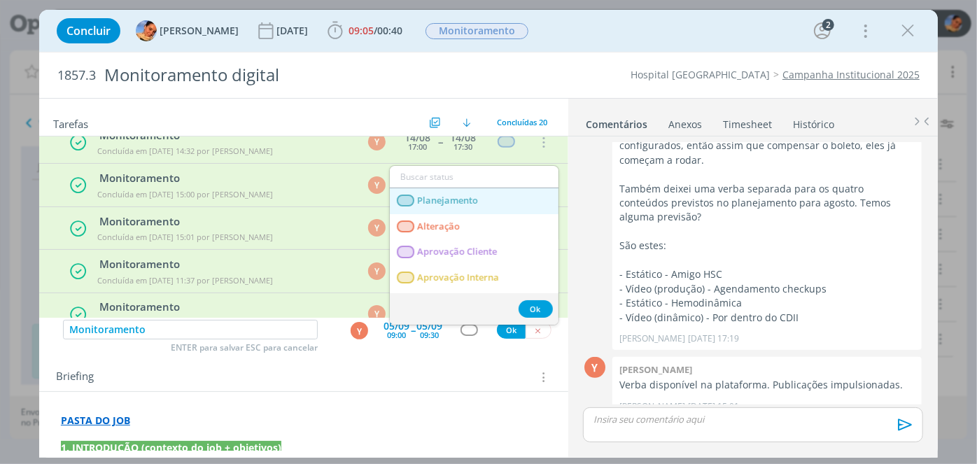
click at [505, 199] on link "Planejamento" at bounding box center [474, 201] width 169 height 26
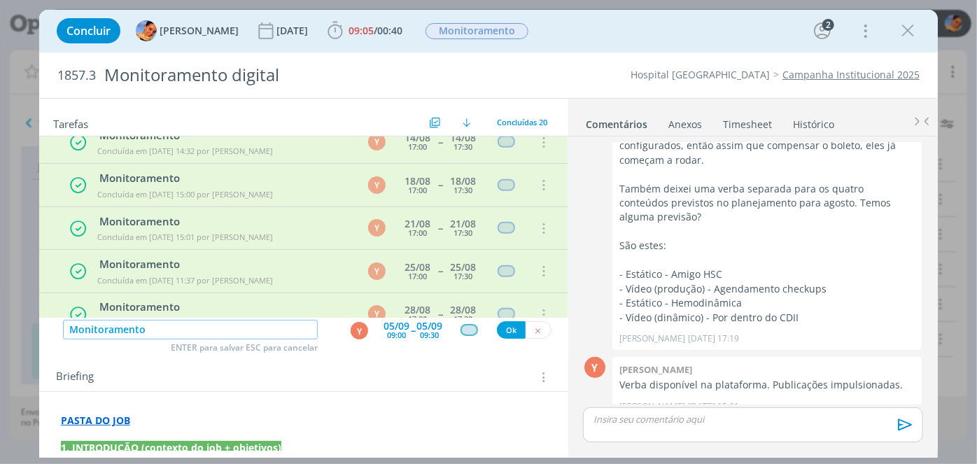
drag, startPoint x: 190, startPoint y: 328, endPoint x: 0, endPoint y: 330, distance: 190.4
click at [0, 330] on div "Concluir Luíza Santana 01/04/26 09:05 / 00:40 Iniciar Apontar Data * 04/09/2025…" at bounding box center [488, 232] width 977 height 464
click at [498, 327] on button "Ok" at bounding box center [511, 329] width 29 height 17
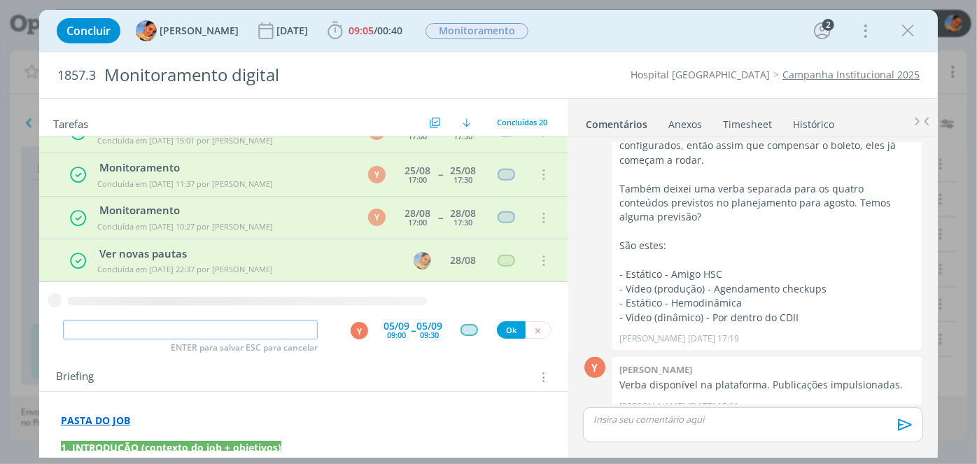
click at [168, 330] on input "dialog" at bounding box center [190, 330] width 255 height 20
paste input "Monitoramento"
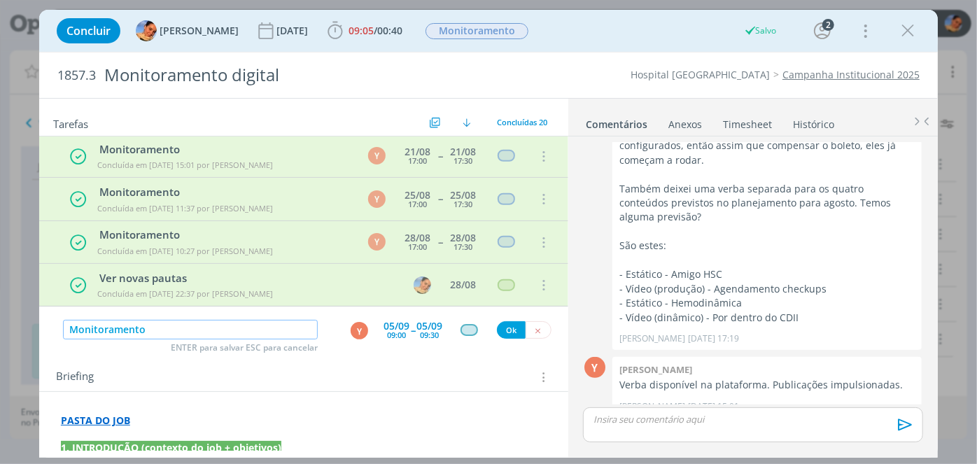
type input "Monitoramento"
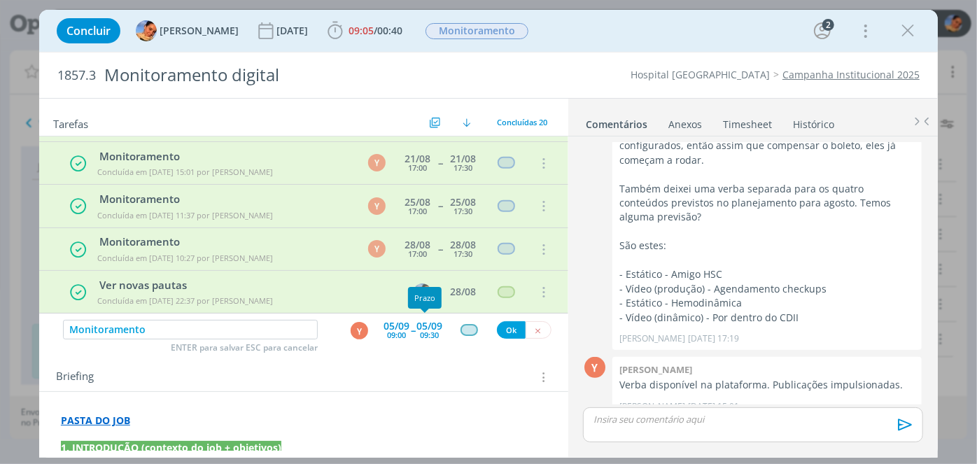
click at [411, 334] on span "--" at bounding box center [413, 329] width 4 height 13
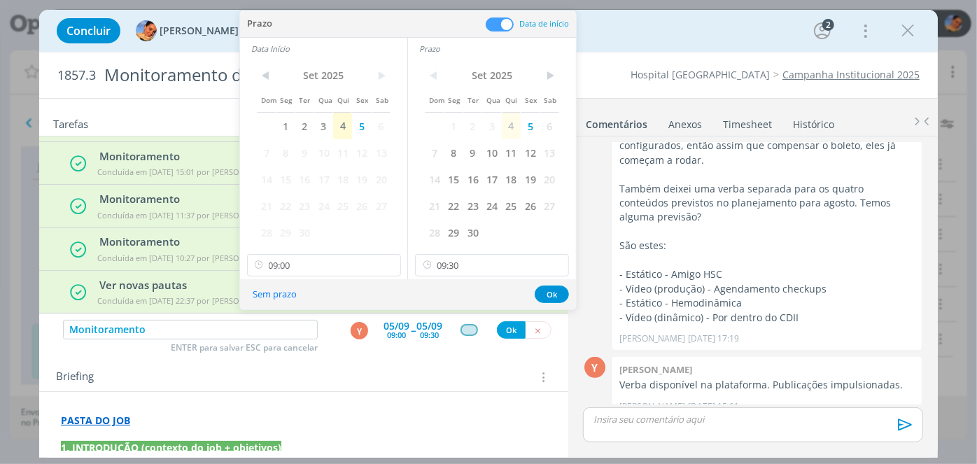
click at [337, 246] on div "< Set 2025 > Dom Seg Ter Qua Qui Sex Sab 1 2 3 4 5 6 7 8 9 10 11 12 13 14 15 16…" at bounding box center [323, 153] width 167 height 189
click at [455, 149] on span "8" at bounding box center [453, 152] width 19 height 27
click at [289, 151] on span "8" at bounding box center [285, 152] width 19 height 27
click at [329, 256] on input "09:00" at bounding box center [324, 265] width 154 height 22
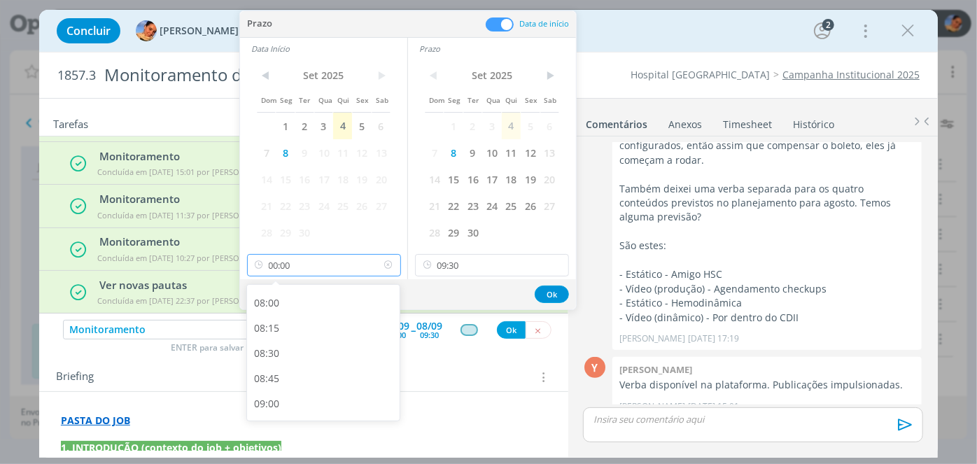
scroll to position [0, 0]
type input "00:15"
drag, startPoint x: 329, startPoint y: 256, endPoint x: 214, endPoint y: 255, distance: 114.8
click at [214, 255] on body "Projetos Jobs Propostas Produção Mídia Financeiro Cadastros Relatórios +99 Noti…" at bounding box center [488, 232] width 977 height 464
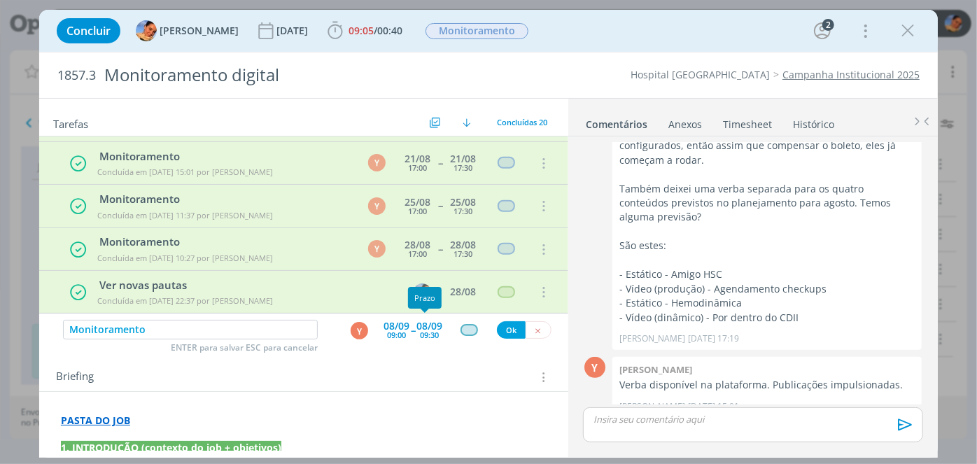
click at [411, 327] on span "--" at bounding box center [413, 329] width 4 height 13
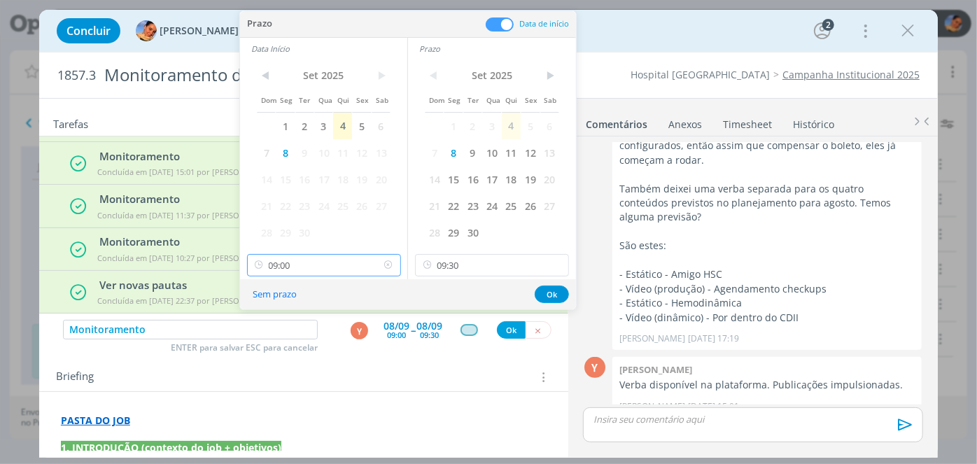
click at [340, 267] on input "09:00" at bounding box center [324, 265] width 154 height 22
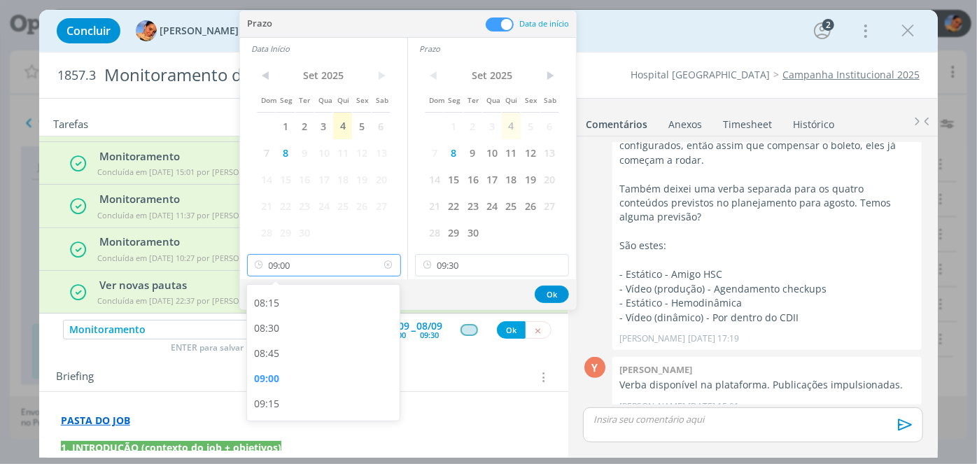
type input "09:15"
click at [531, 266] on input "09:30" at bounding box center [492, 265] width 154 height 22
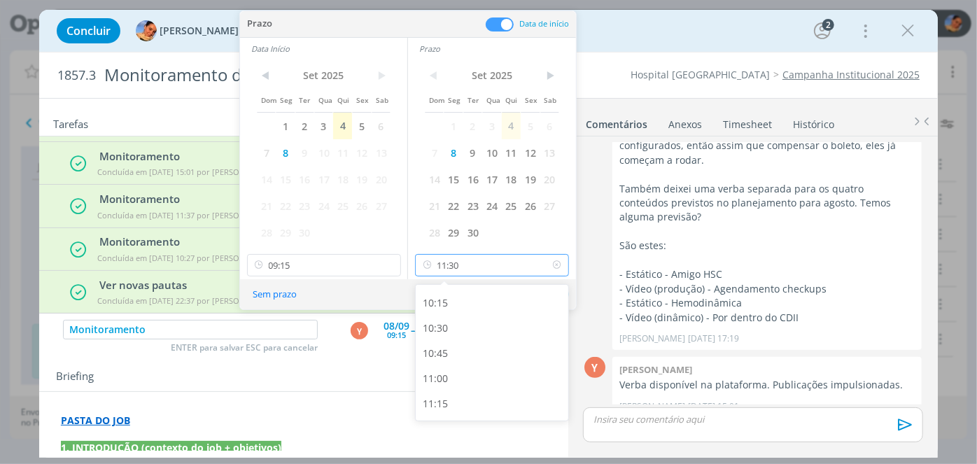
scroll to position [1053, 0]
type input "11:30"
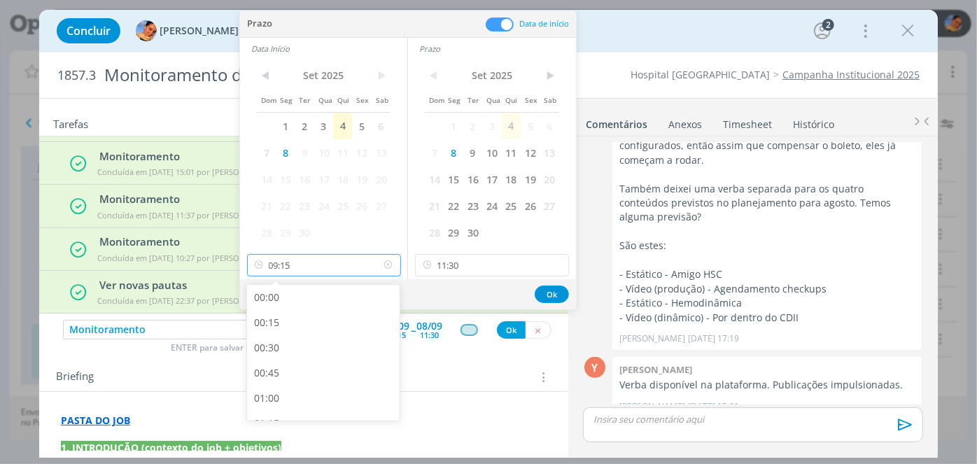
click at [360, 262] on input "09:15" at bounding box center [324, 265] width 154 height 22
type input "11:00"
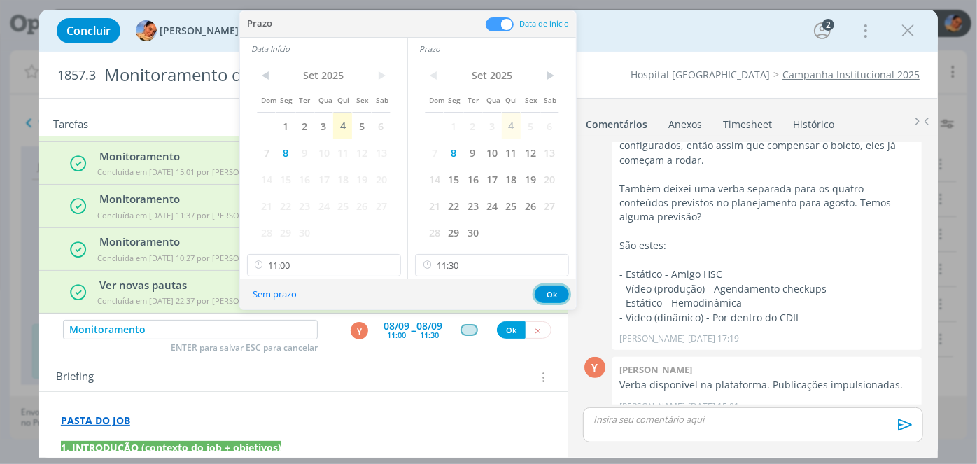
click at [560, 293] on button "Ok" at bounding box center [552, 294] width 34 height 17
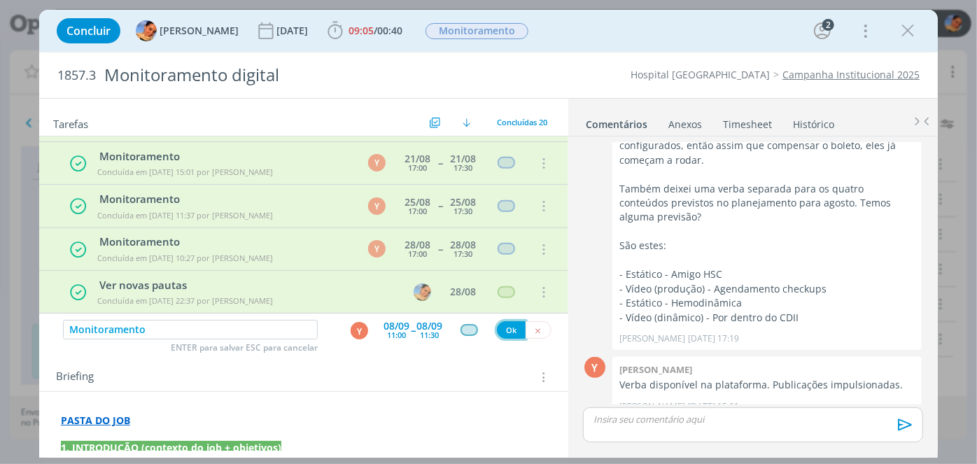
click at [507, 327] on button "Ok" at bounding box center [511, 329] width 29 height 17
click at [266, 330] on input "Monitoramento" at bounding box center [190, 330] width 255 height 20
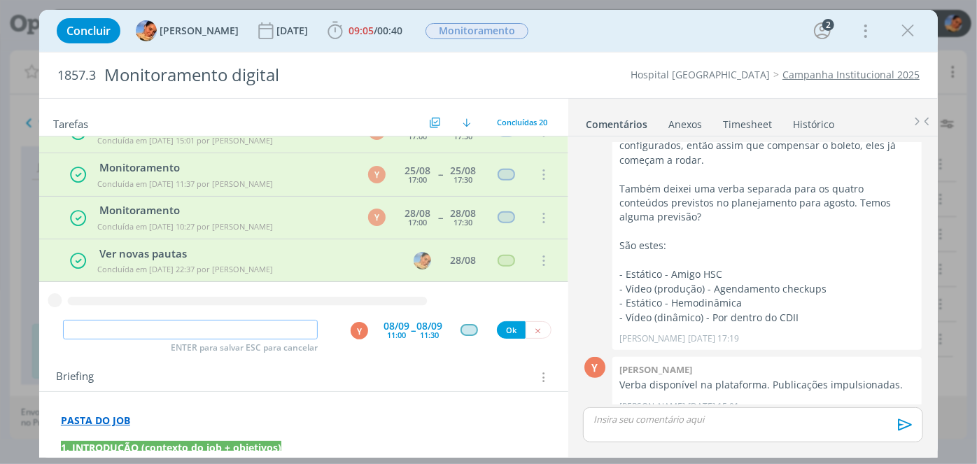
paste input "Monitoramento"
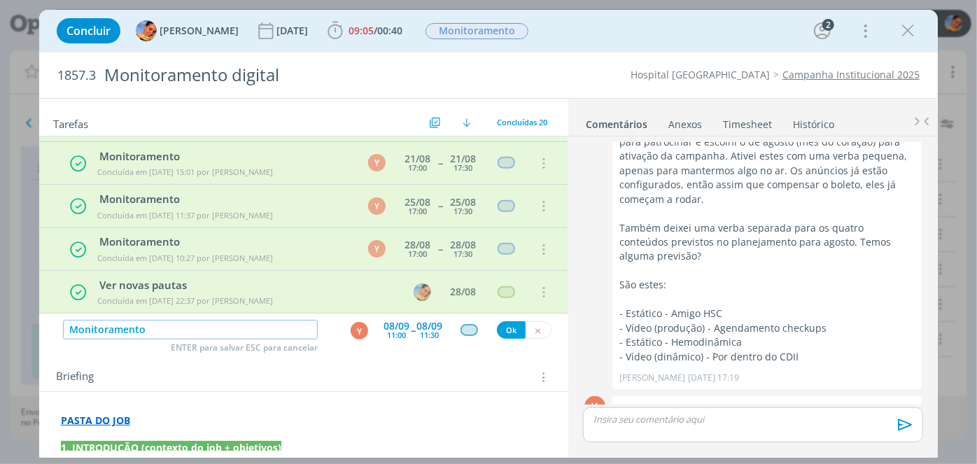
scroll to position [290, 0]
type input "Monitoramento"
click at [503, 125] on span "Concluídas 20" at bounding box center [522, 122] width 50 height 10
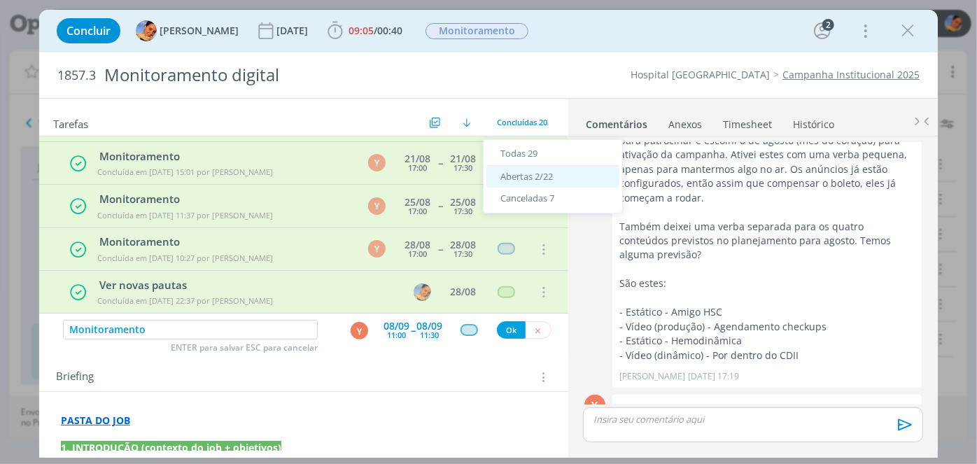
click at [528, 173] on span "Abertas 2/22" at bounding box center [526, 176] width 52 height 13
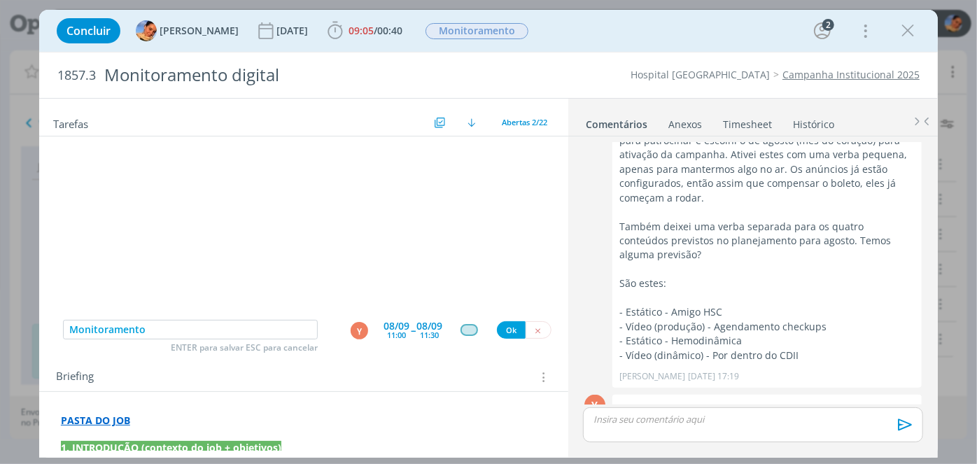
scroll to position [0, 0]
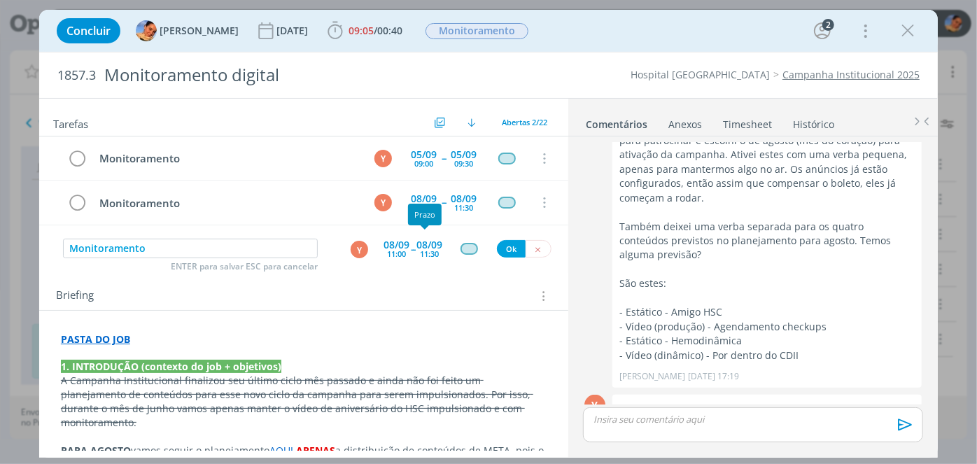
click at [402, 255] on div "08/09 11:00" at bounding box center [397, 249] width 26 height 25
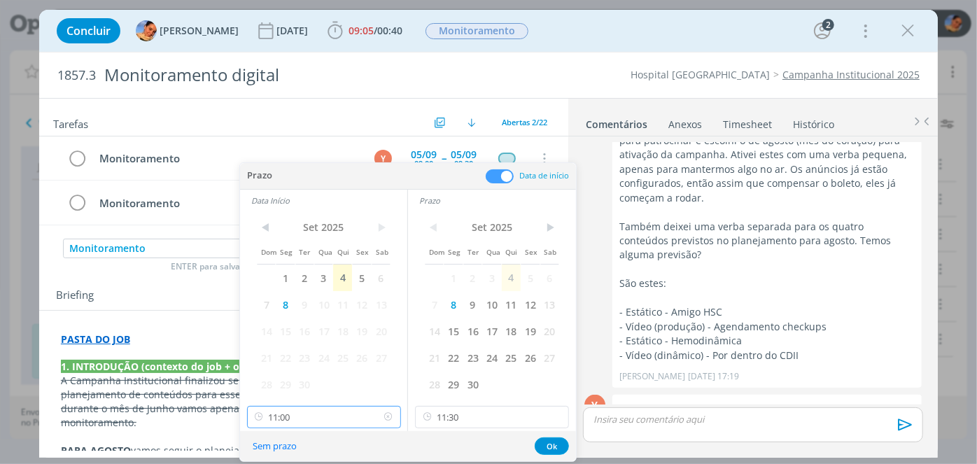
click at [339, 416] on input "11:00" at bounding box center [324, 417] width 154 height 22
type input "10:00"
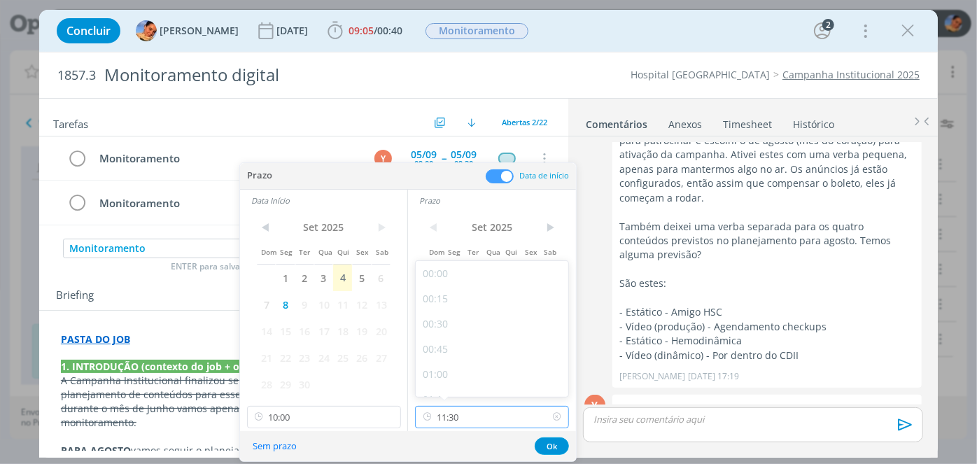
click at [456, 420] on input "11:30" at bounding box center [492, 417] width 154 height 22
type input "10:30"
click at [480, 273] on div "10:30" at bounding box center [494, 279] width 157 height 25
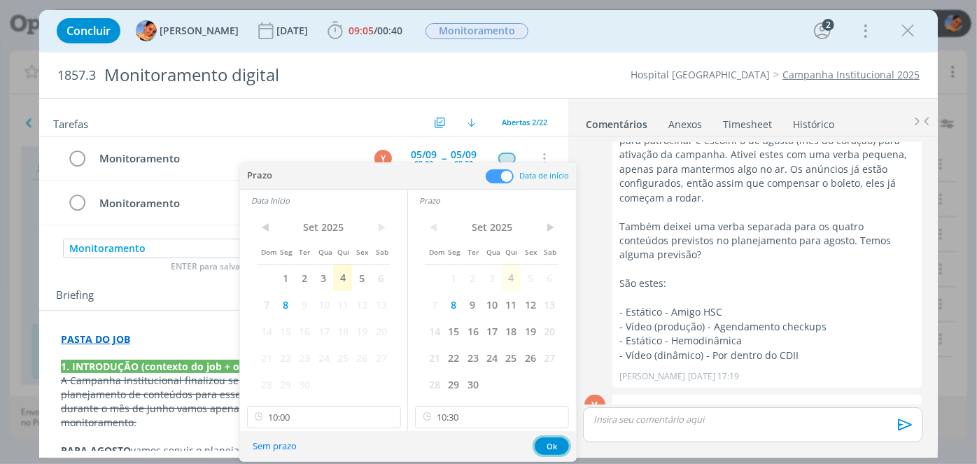
click at [550, 447] on button "Ok" at bounding box center [552, 445] width 34 height 17
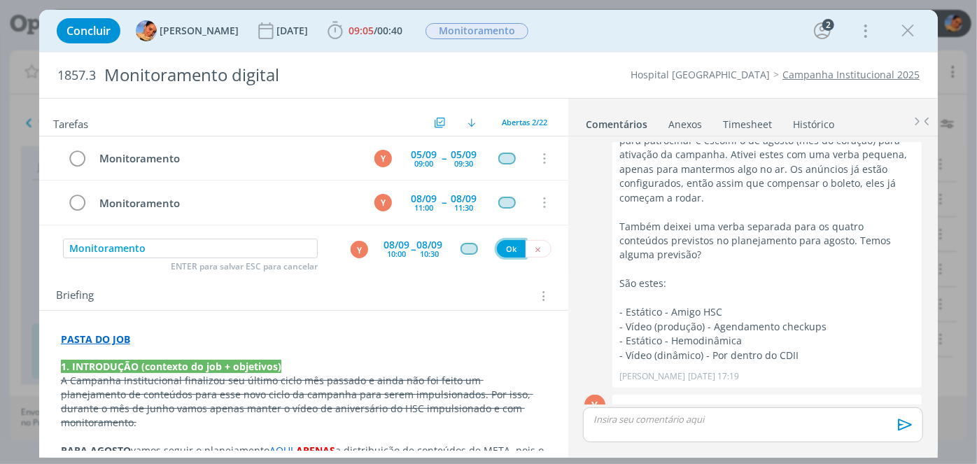
click at [505, 249] on button "Ok" at bounding box center [511, 248] width 29 height 17
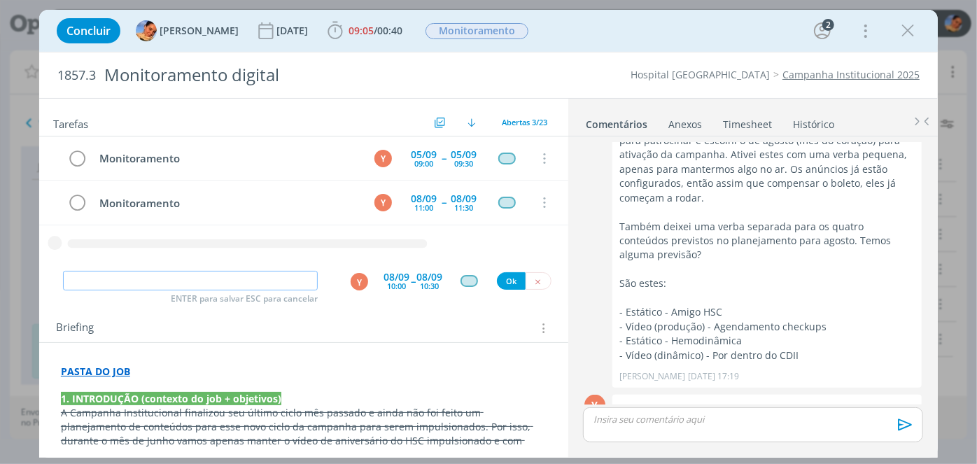
paste input "Monitoramento"
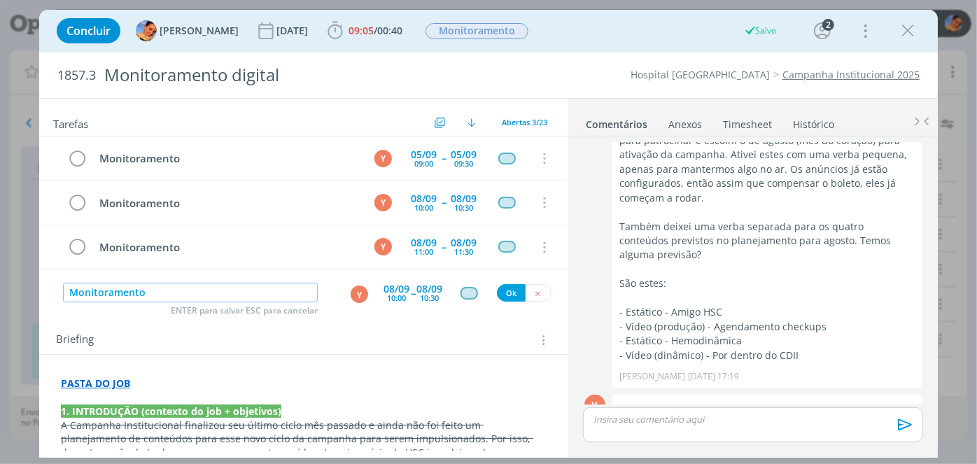
type input "Monitoramento"
click at [395, 294] on div "10:00" at bounding box center [396, 298] width 19 height 8
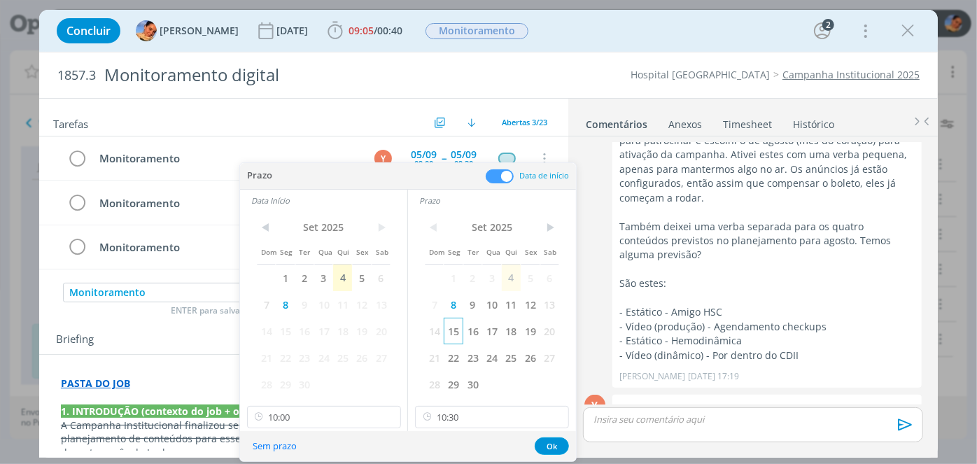
click at [459, 328] on span "15" at bounding box center [453, 331] width 19 height 27
click at [287, 329] on span "15" at bounding box center [285, 331] width 19 height 27
click at [555, 441] on button "Ok" at bounding box center [552, 445] width 34 height 17
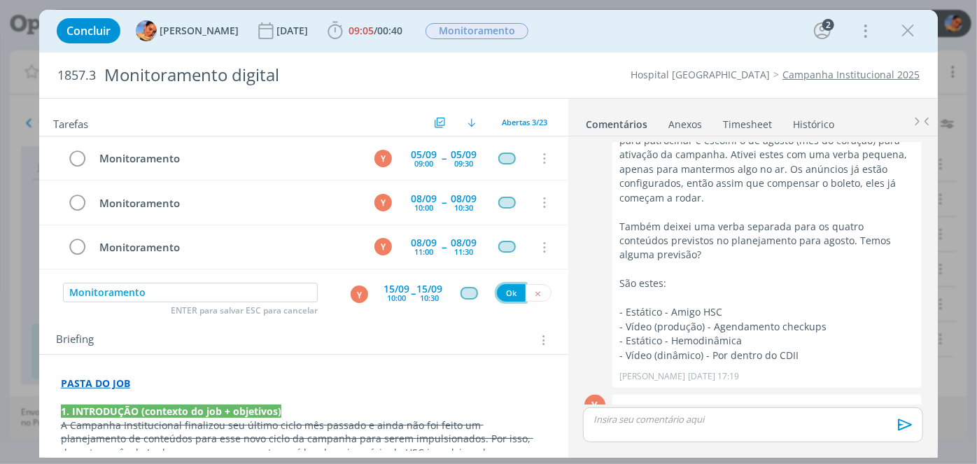
click at [503, 292] on button "Ok" at bounding box center [511, 292] width 29 height 17
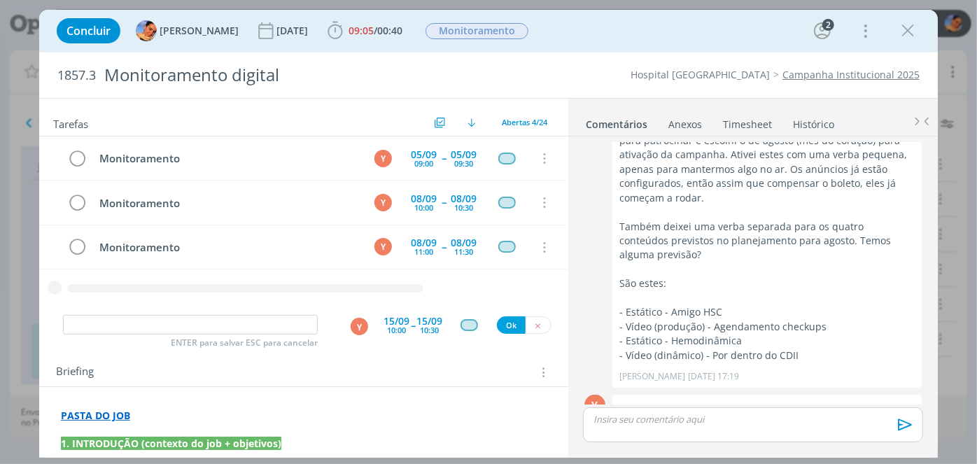
click at [274, 283] on rect "dialog" at bounding box center [303, 286] width 529 height 24
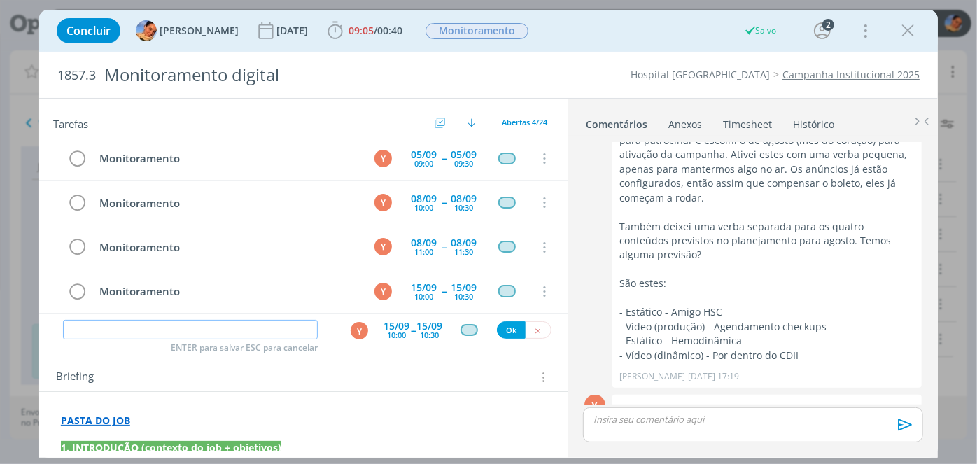
click at [241, 323] on input "dialog" at bounding box center [190, 330] width 255 height 20
paste input "Monitoramento"
type input "Monitoramento"
click at [416, 332] on div "15/09 10:30" at bounding box center [429, 330] width 26 height 25
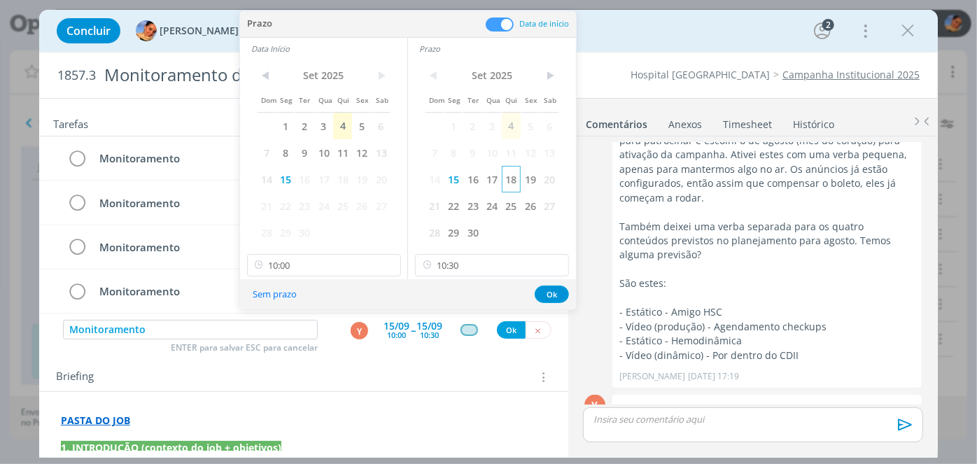
click at [511, 183] on span "18" at bounding box center [511, 179] width 19 height 27
click at [339, 181] on span "18" at bounding box center [342, 179] width 19 height 27
click at [549, 293] on button "Ok" at bounding box center [552, 294] width 34 height 17
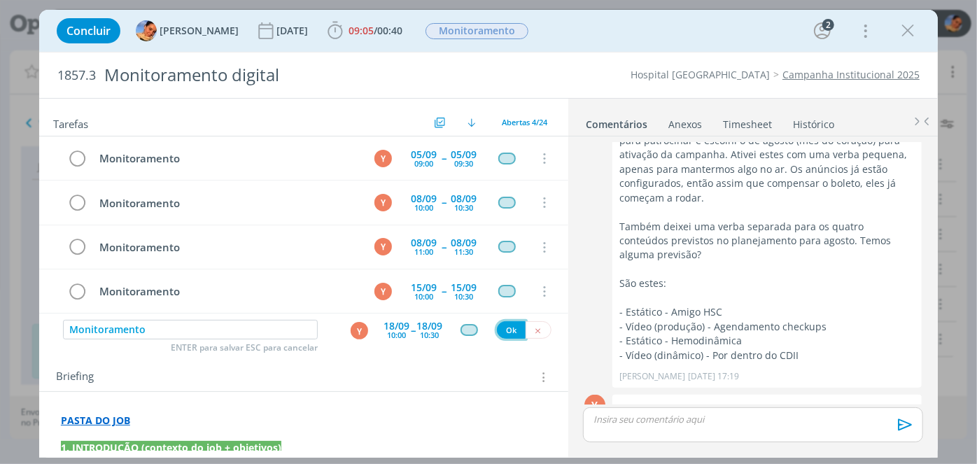
click at [502, 324] on button "Ok" at bounding box center [511, 329] width 29 height 17
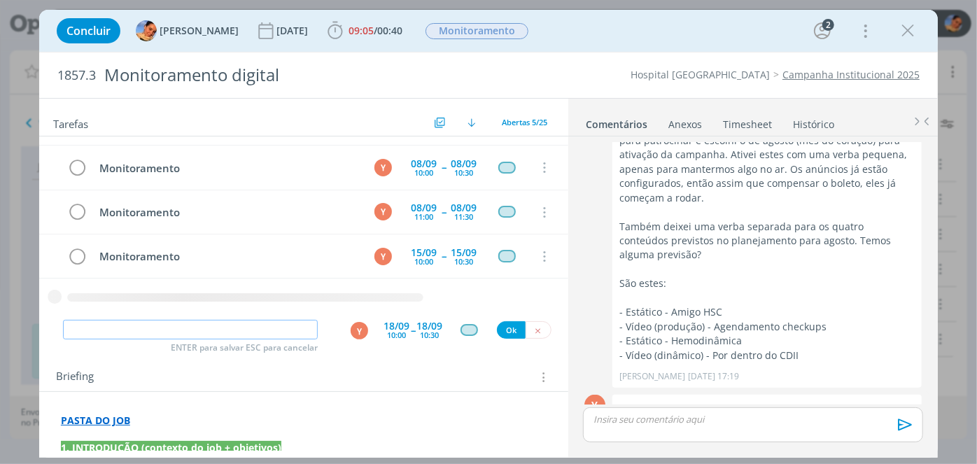
click at [241, 328] on input "dialog" at bounding box center [190, 330] width 255 height 20
paste input "Monitoramento"
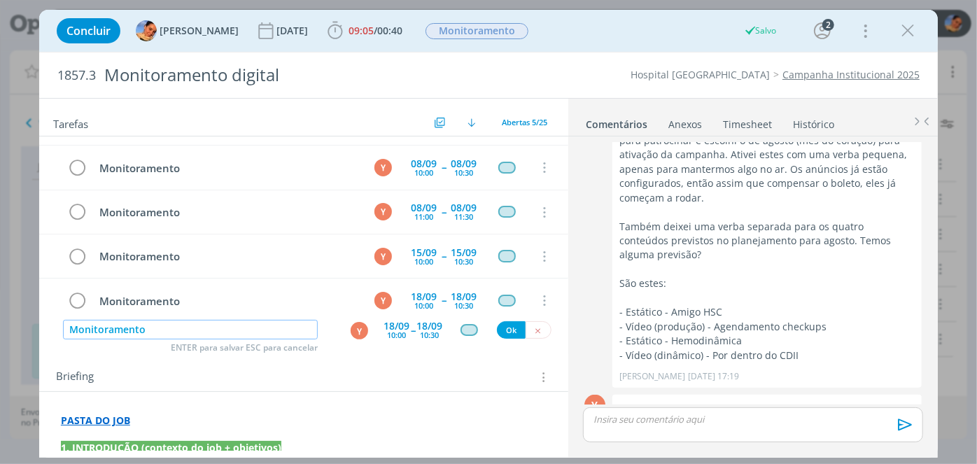
type input "Monitoramento"
click at [387, 331] on div "10:00" at bounding box center [396, 335] width 19 height 8
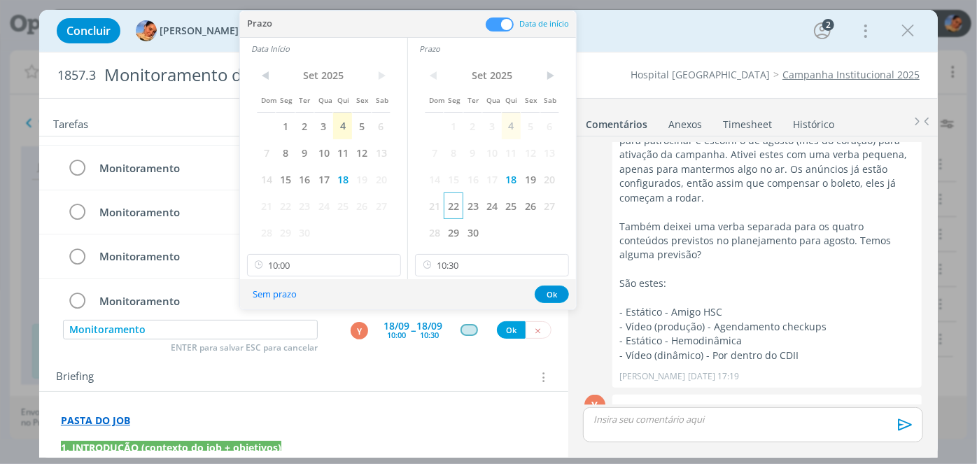
click at [458, 202] on span "22" at bounding box center [453, 205] width 19 height 27
click at [293, 201] on span "22" at bounding box center [285, 205] width 19 height 27
click at [550, 293] on button "Ok" at bounding box center [552, 294] width 34 height 17
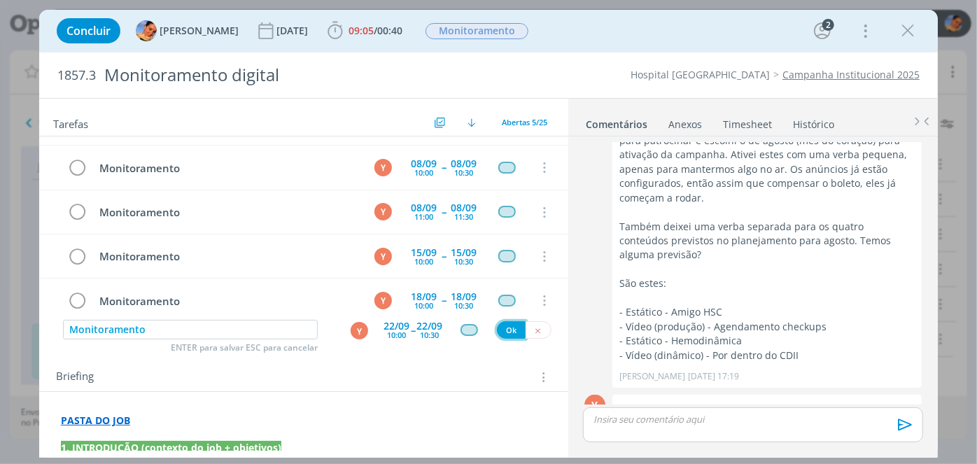
click at [501, 329] on button "Ok" at bounding box center [511, 329] width 29 height 17
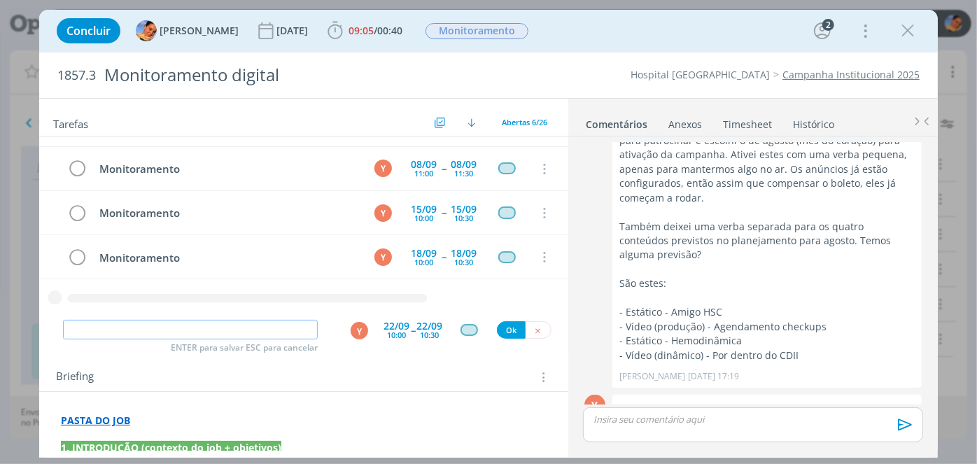
click at [263, 327] on input "dialog" at bounding box center [190, 330] width 255 height 20
paste input "Monitoramento"
type input "Monitoramento"
click at [391, 331] on div "10:00" at bounding box center [396, 335] width 19 height 8
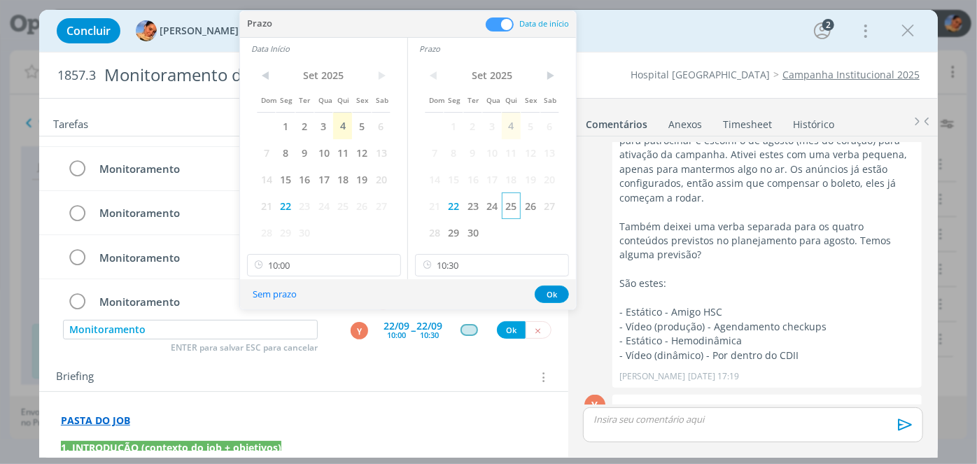
click at [508, 210] on span "25" at bounding box center [511, 205] width 19 height 27
click at [347, 206] on span "25" at bounding box center [342, 205] width 19 height 27
click at [558, 293] on button "Ok" at bounding box center [552, 294] width 34 height 17
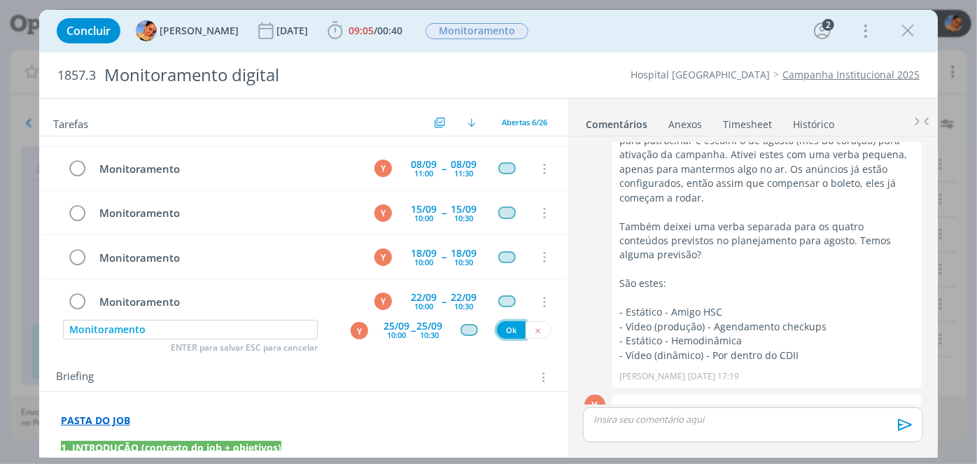
click at [510, 323] on button "Ok" at bounding box center [511, 329] width 29 height 17
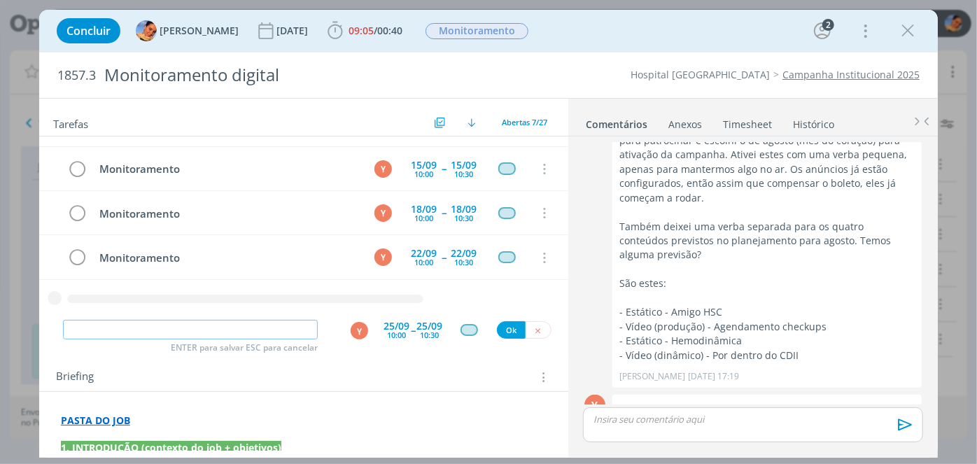
click at [205, 327] on input "dialog" at bounding box center [190, 330] width 255 height 20
paste input "Monitoramento"
type input "Monitoramento"
click at [384, 327] on div "25/09" at bounding box center [397, 326] width 26 height 10
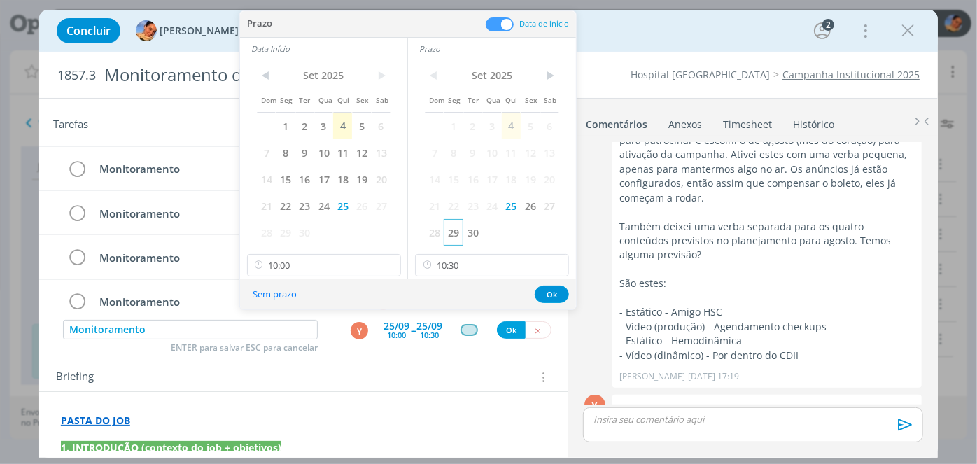
click at [461, 230] on span "29" at bounding box center [453, 232] width 19 height 27
click at [279, 236] on span "29" at bounding box center [285, 232] width 19 height 27
click at [542, 299] on button "Ok" at bounding box center [552, 294] width 34 height 17
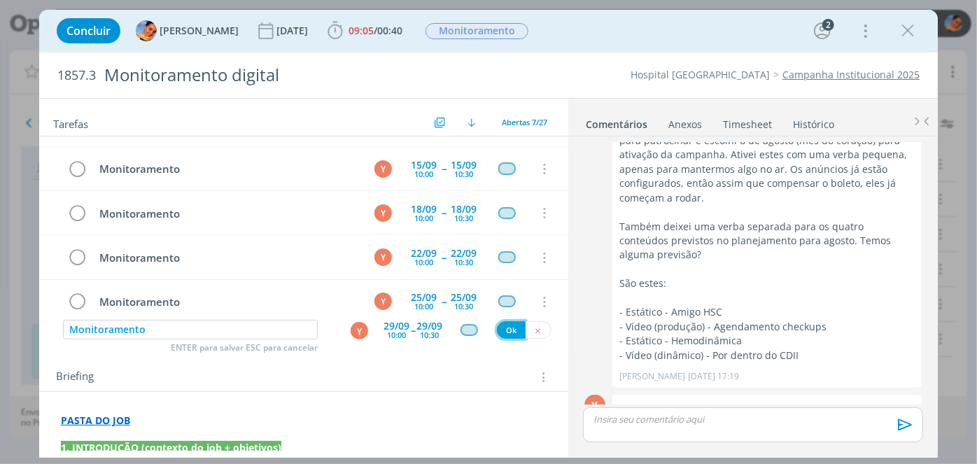
click at [505, 327] on button "Ok" at bounding box center [511, 329] width 29 height 17
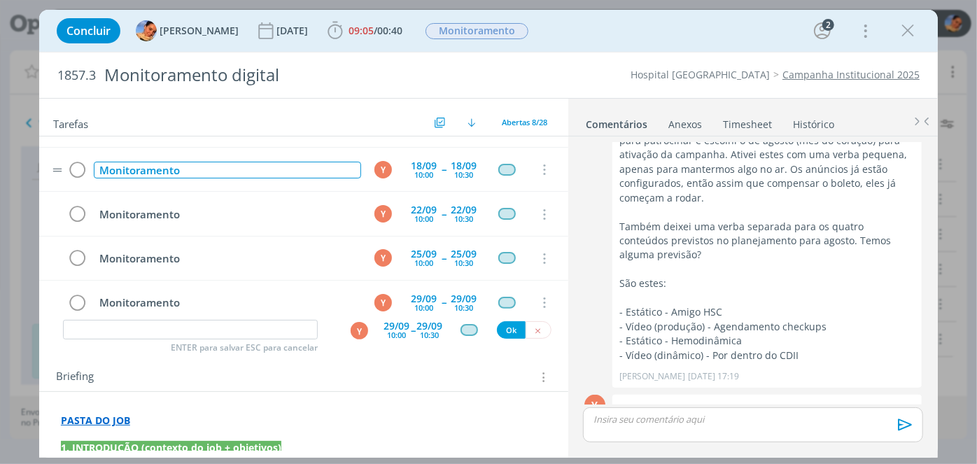
click at [260, 166] on div "Monitoramento" at bounding box center [227, 170] width 267 height 17
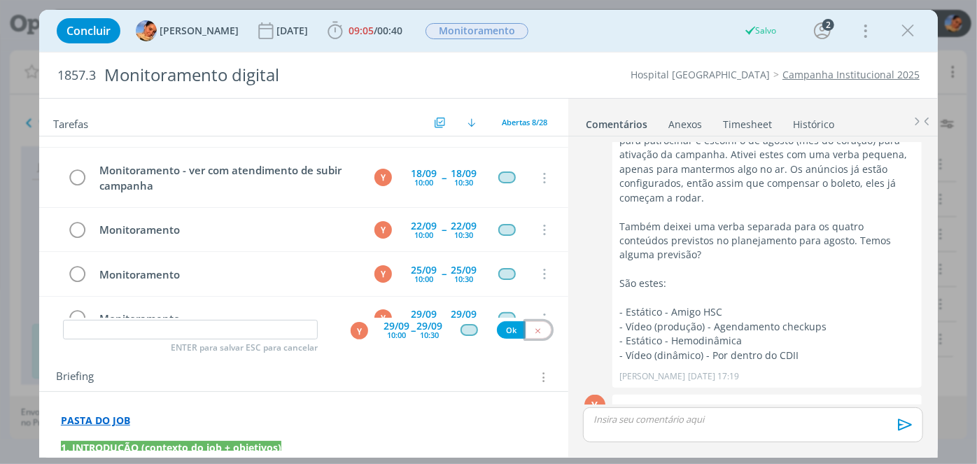
click at [543, 335] on button "dialog" at bounding box center [539, 329] width 26 height 17
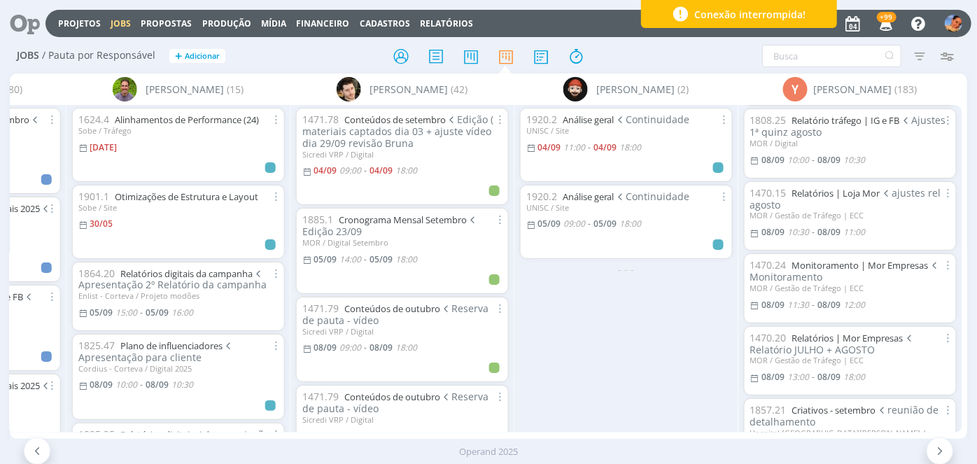
scroll to position [901, 0]
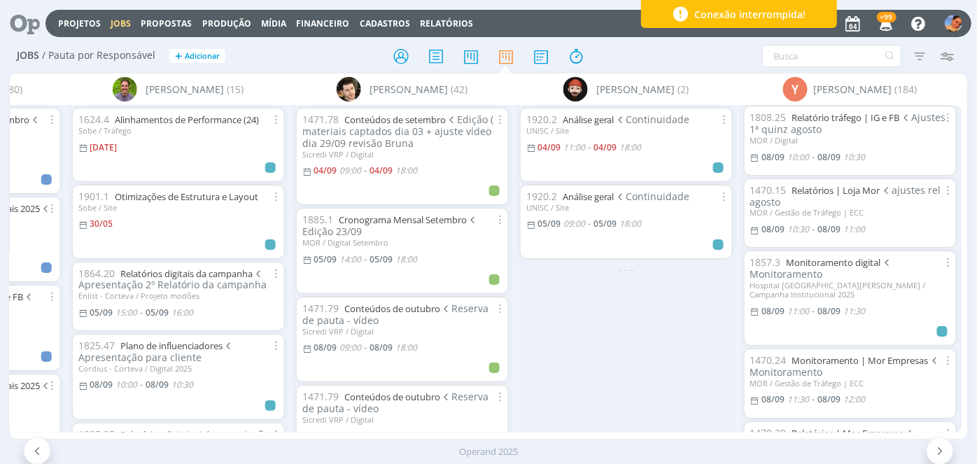
click at [619, 330] on div "1920.2 Análise geral Continuidade UNISC / Site 04/09 11:00 - 04/09 18:00 1920.2…" at bounding box center [626, 268] width 224 height 327
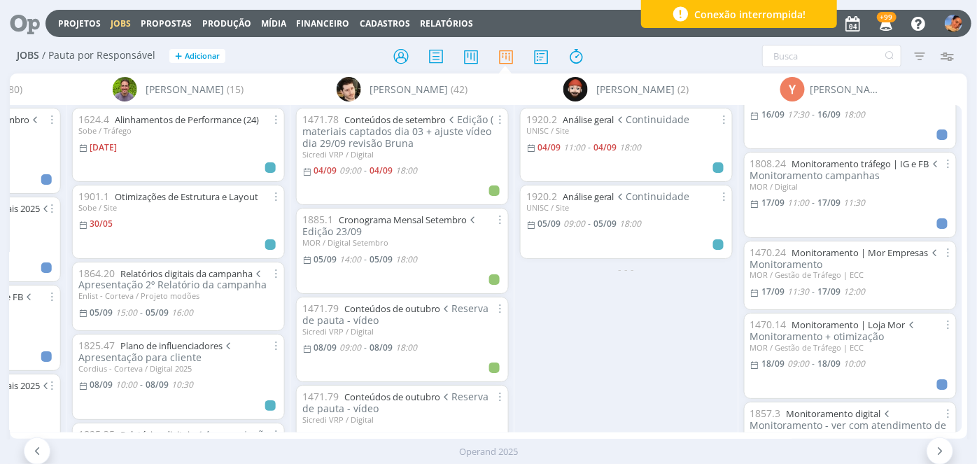
scroll to position [2587, 0]
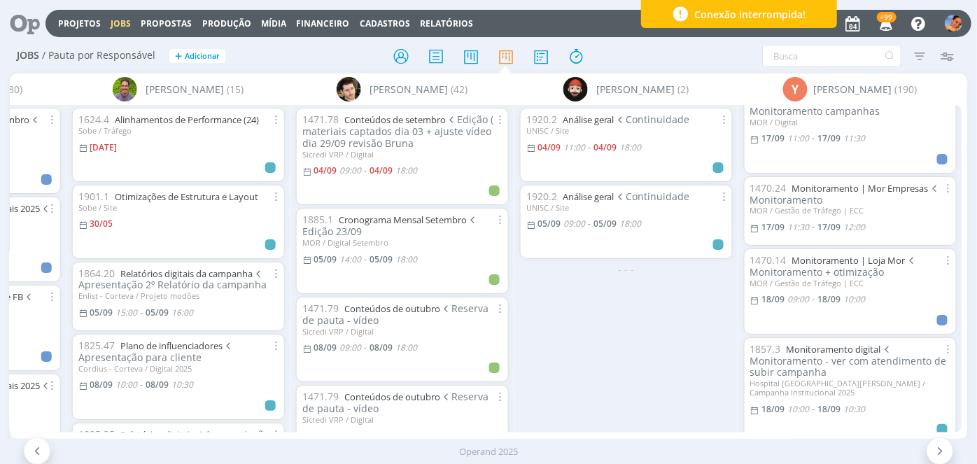
click at [776, 441] on div "Operand 2025" at bounding box center [488, 452] width 977 height 24
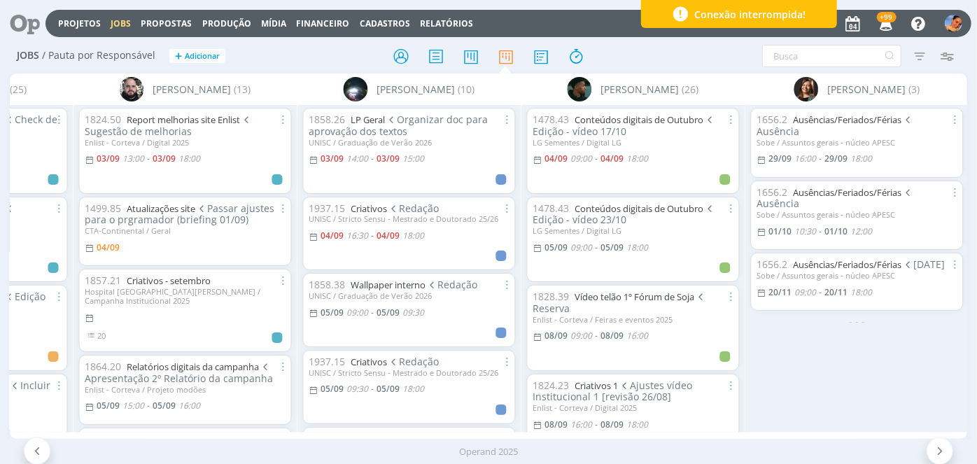
scroll to position [0, 1275]
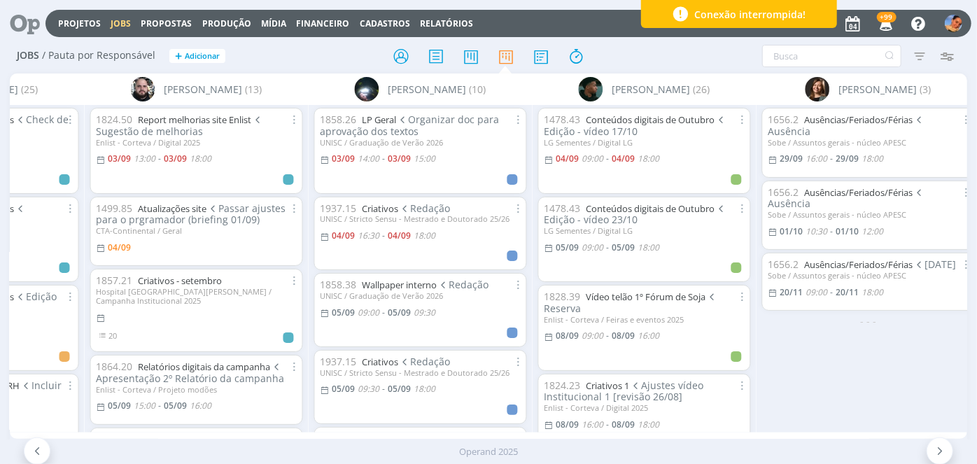
click at [533, 153] on div "1478.43 Conteúdos digitais de Outubro Edição - vídeo 17/10 LG Sementes / Digita…" at bounding box center [645, 268] width 224 height 327
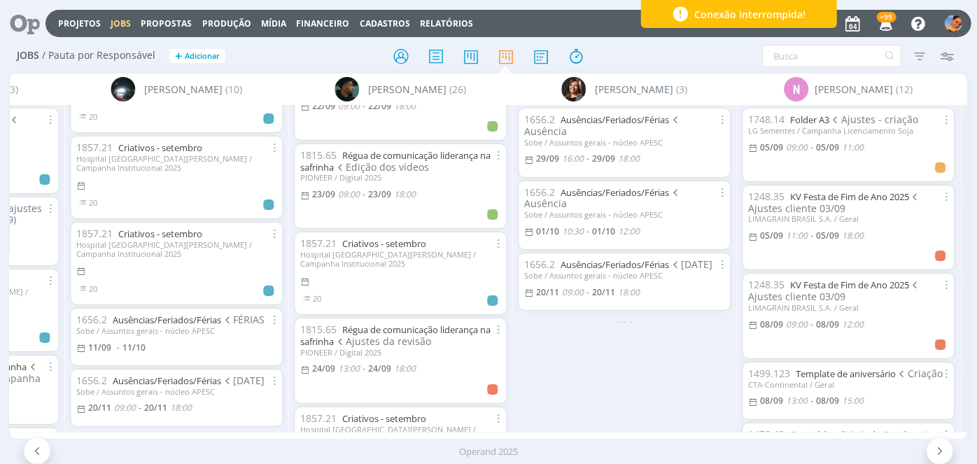
scroll to position [1248, 0]
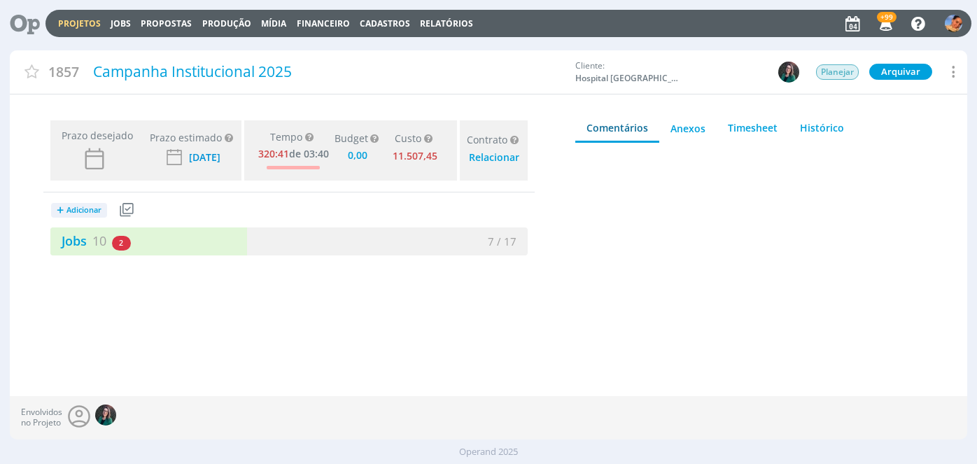
type input "0,00"
click at [225, 263] on div "Prazo desejado Prazo estimado Prazo estimado é a maior data dentre todos os job…" at bounding box center [289, 255] width 559 height 280
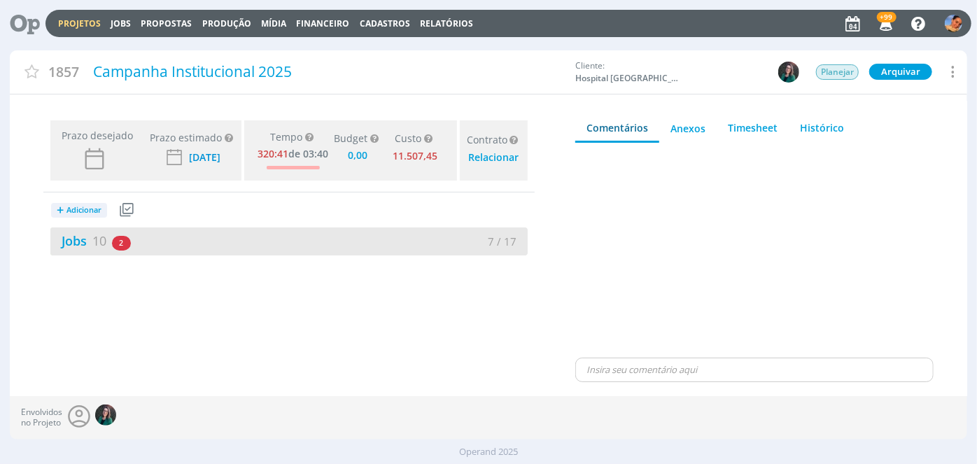
click at [261, 242] on div "Jobs 10 2 atrasados" at bounding box center [169, 241] width 239 height 19
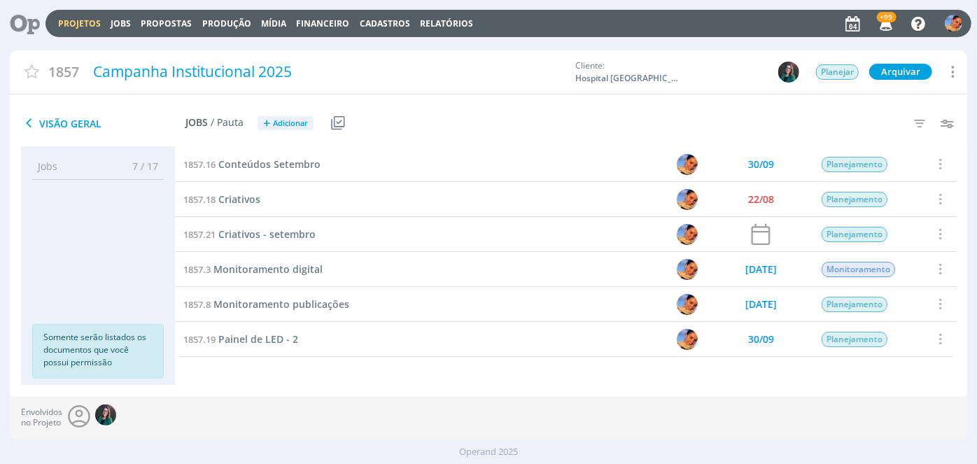
click at [291, 119] on span "Adicionar" at bounding box center [290, 123] width 35 height 9
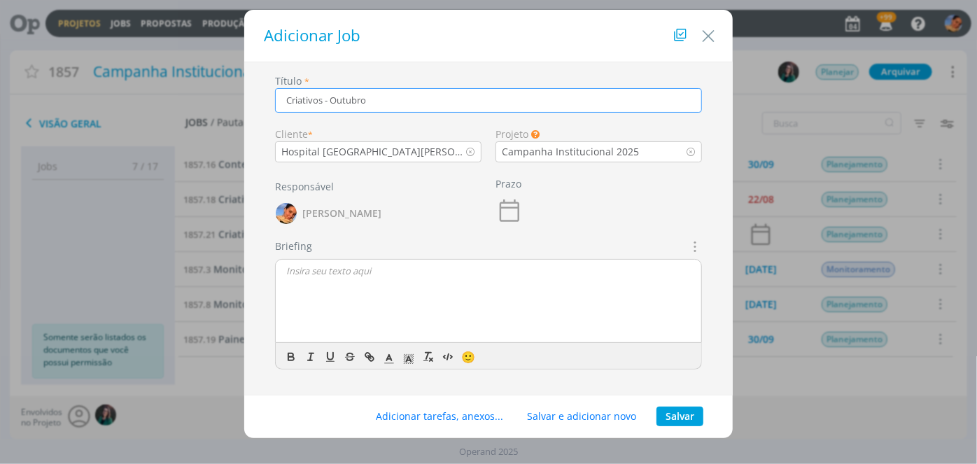
type input "Criativos - Outubro"
click at [677, 420] on button "Salvar" at bounding box center [680, 417] width 47 height 20
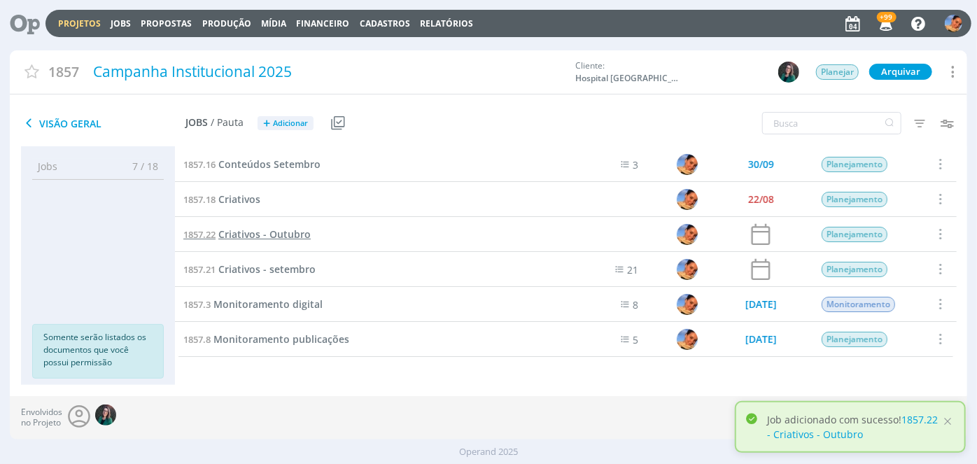
click at [280, 230] on span "Criativos - Outubro" at bounding box center [264, 233] width 92 height 13
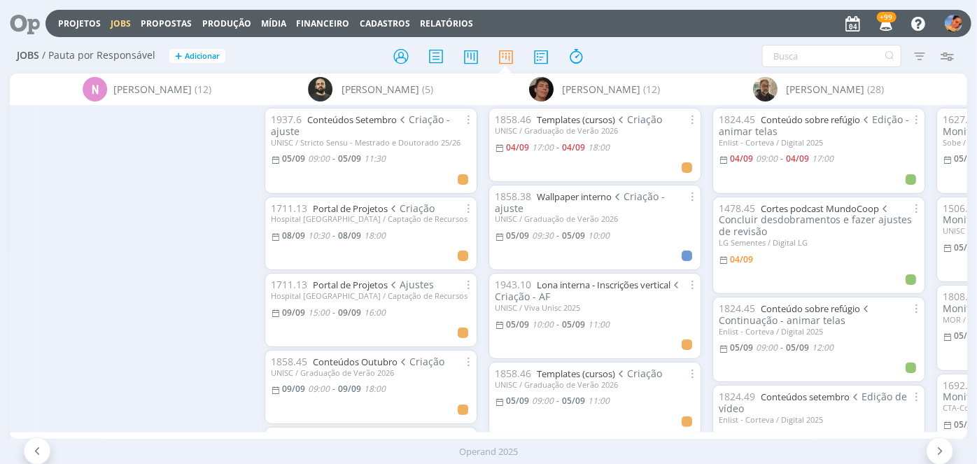
scroll to position [0, 2469]
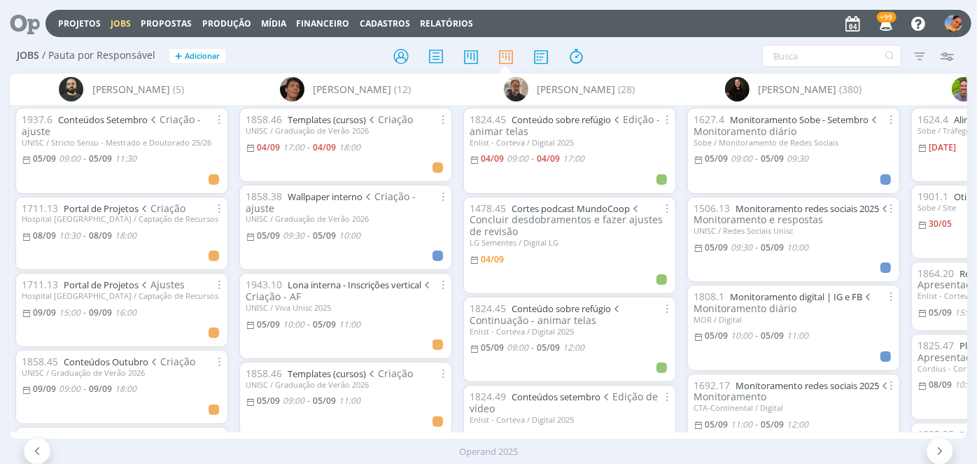
click at [682, 143] on div "1627.4 Monitoramento Sobe - Setembro Monitoramento diário Sobe / Monitoramento …" at bounding box center [794, 268] width 224 height 327
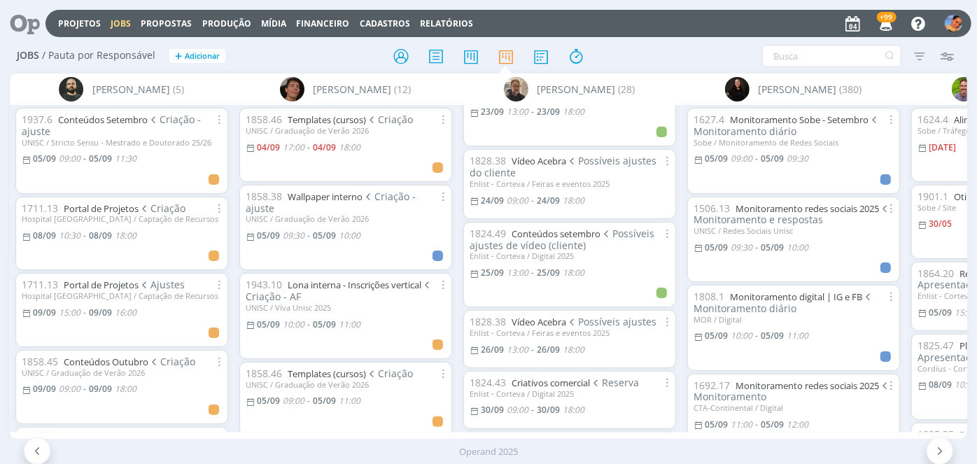
scroll to position [1531, 0]
